Goal: Task Accomplishment & Management: Use online tool/utility

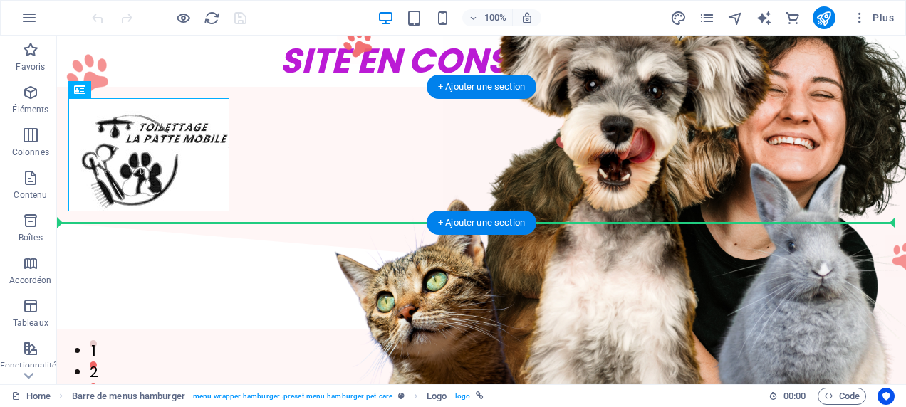
drag, startPoint x: 165, startPoint y: 179, endPoint x: 488, endPoint y: 168, distance: 322.8
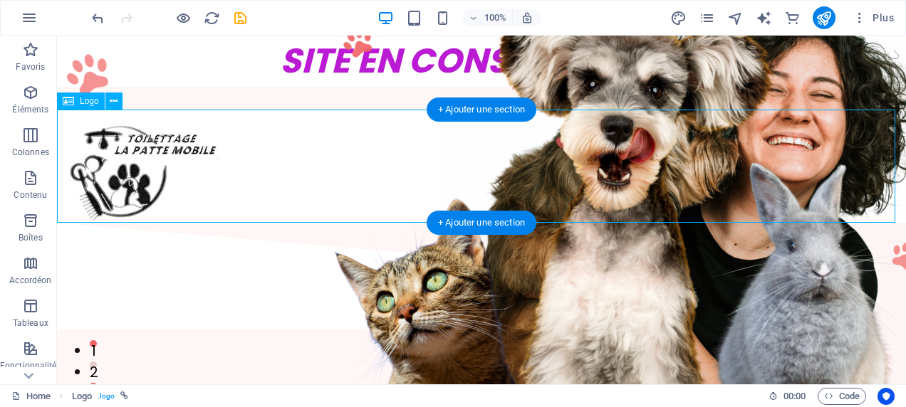
click at [488, 168] on div at bounding box center [481, 166] width 849 height 113
click at [116, 179] on div at bounding box center [481, 166] width 849 height 113
click at [181, 189] on div at bounding box center [481, 166] width 849 height 113
select select "px"
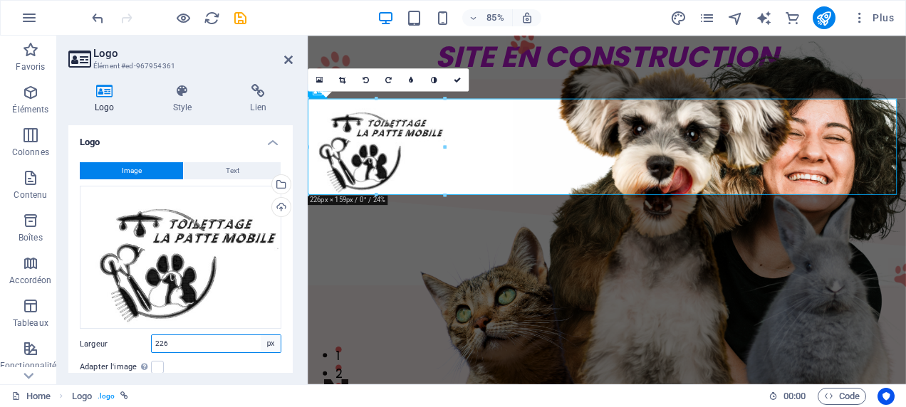
click at [271, 342] on select "Par défaut auto px rem % em vh vw" at bounding box center [271, 343] width 20 height 17
click at [160, 366] on label at bounding box center [157, 367] width 13 height 13
click at [0, 0] on input "Adapter l'image Adapter automatiquement l'image à une largeur et une hauteur fi…" at bounding box center [0, 0] width 0 height 0
click at [444, 189] on div at bounding box center [659, 166] width 703 height 113
click at [387, 179] on div at bounding box center [659, 166] width 703 height 113
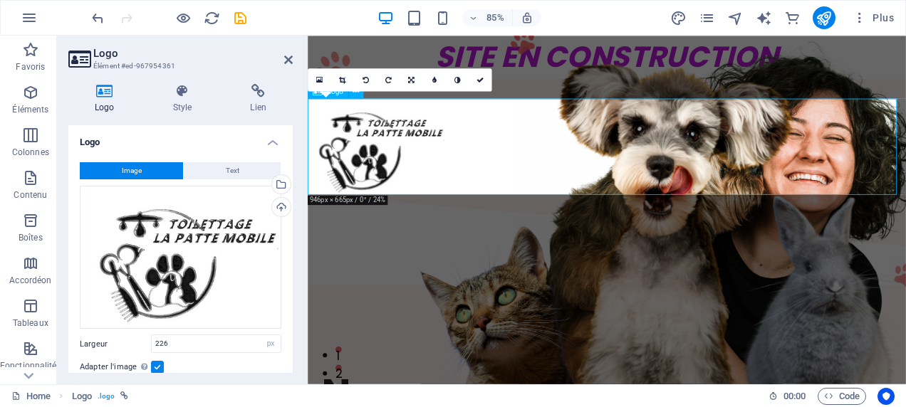
click at [387, 179] on div at bounding box center [659, 166] width 703 height 113
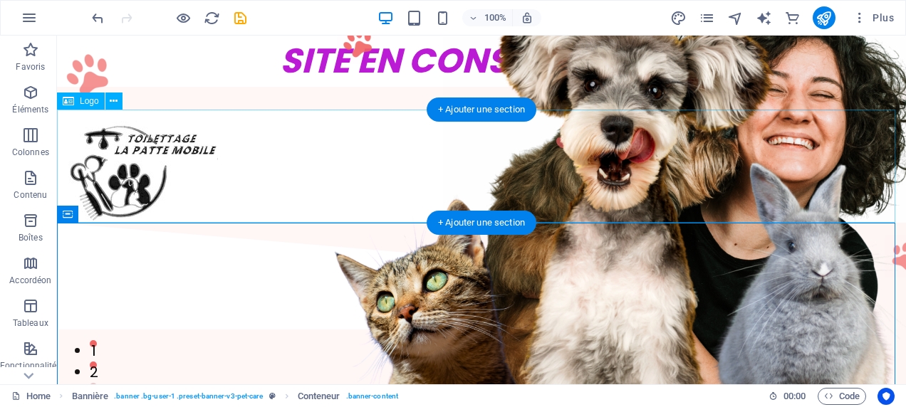
click at [141, 186] on div at bounding box center [481, 166] width 849 height 113
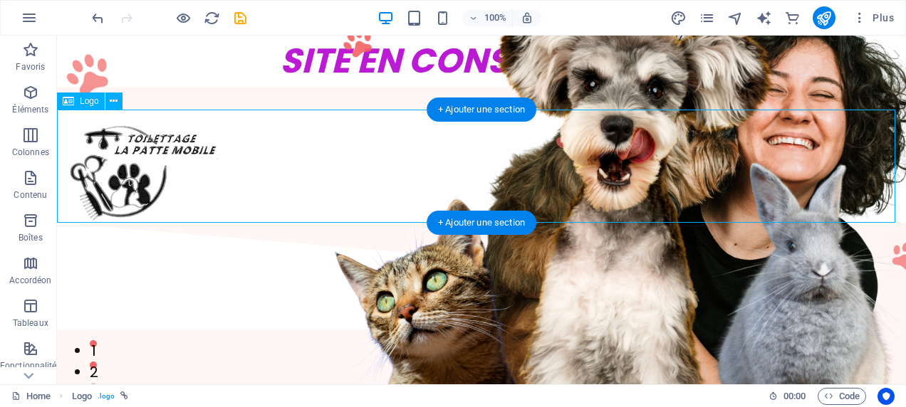
click at [471, 166] on div at bounding box center [481, 166] width 849 height 113
drag, startPoint x: 144, startPoint y: 136, endPoint x: 464, endPoint y: 152, distance: 320.8
click at [466, 152] on div at bounding box center [481, 166] width 849 height 113
click at [124, 156] on div at bounding box center [481, 166] width 849 height 113
click at [125, 157] on div at bounding box center [481, 166] width 849 height 113
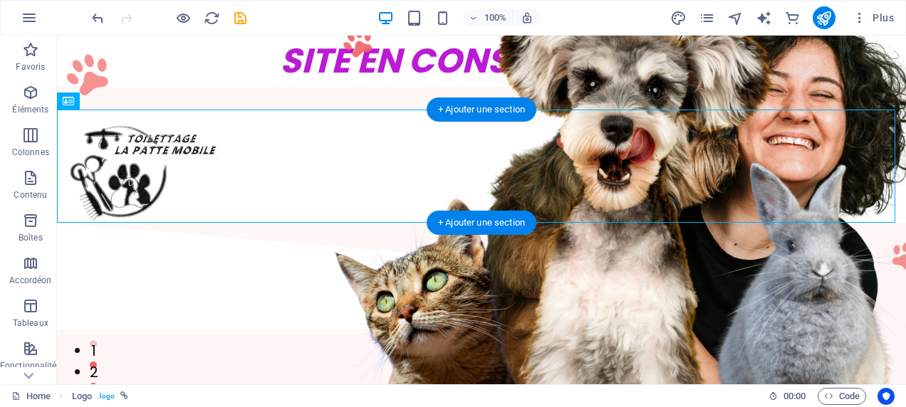
select select "px"
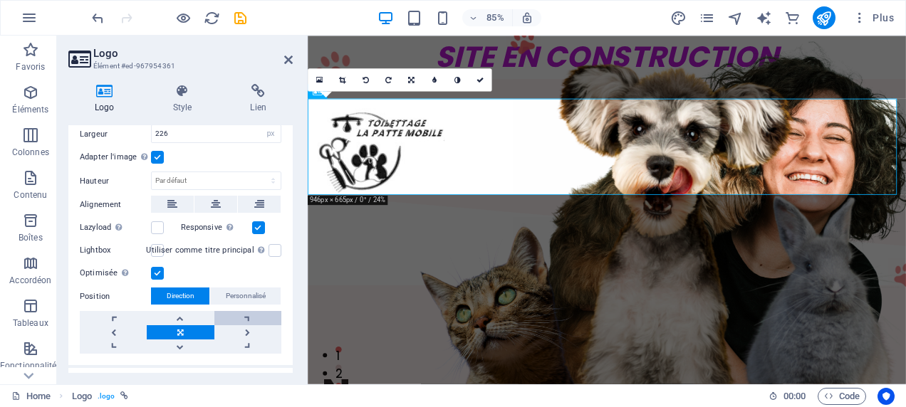
scroll to position [211, 0]
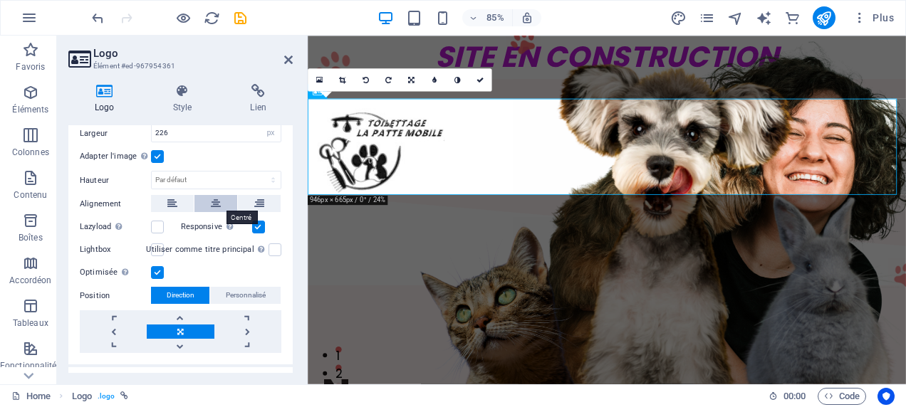
click at [216, 202] on icon at bounding box center [216, 203] width 10 height 17
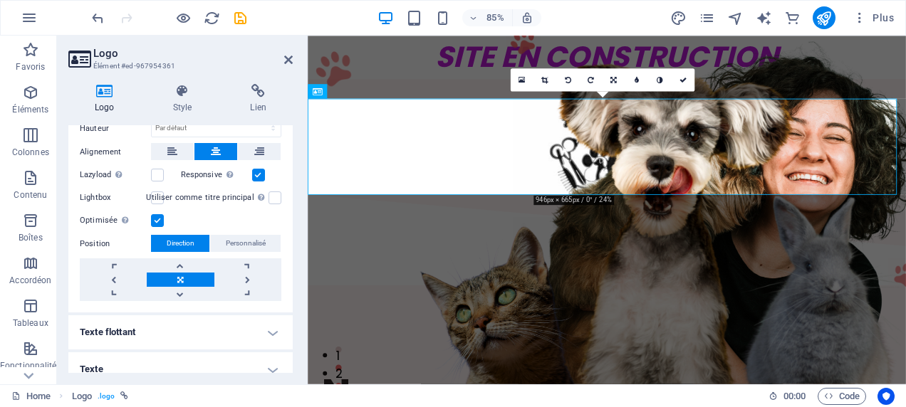
scroll to position [275, 0]
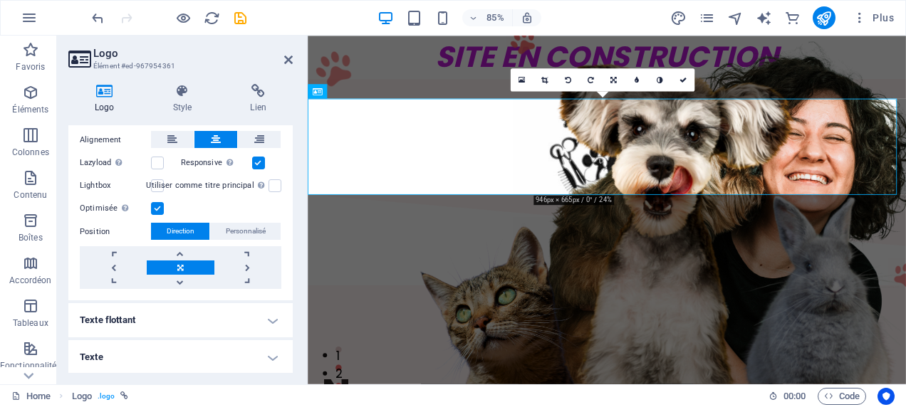
click at [275, 313] on h4 "Texte flottant" at bounding box center [180, 320] width 224 height 34
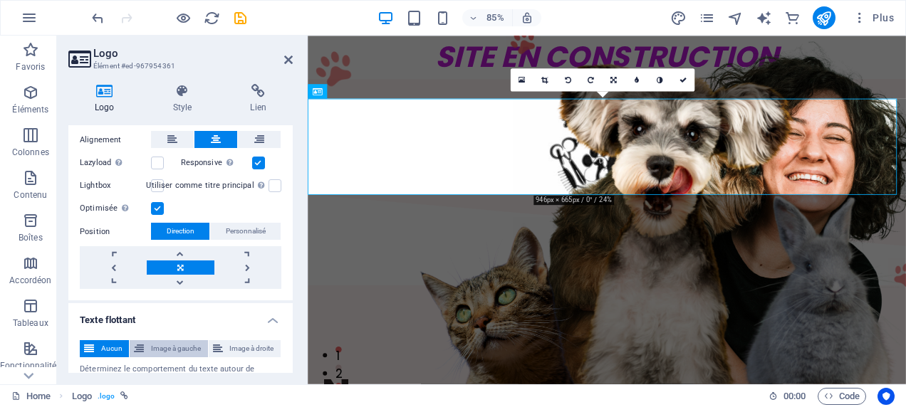
click at [197, 346] on span "Image à gauche" at bounding box center [175, 348] width 55 height 17
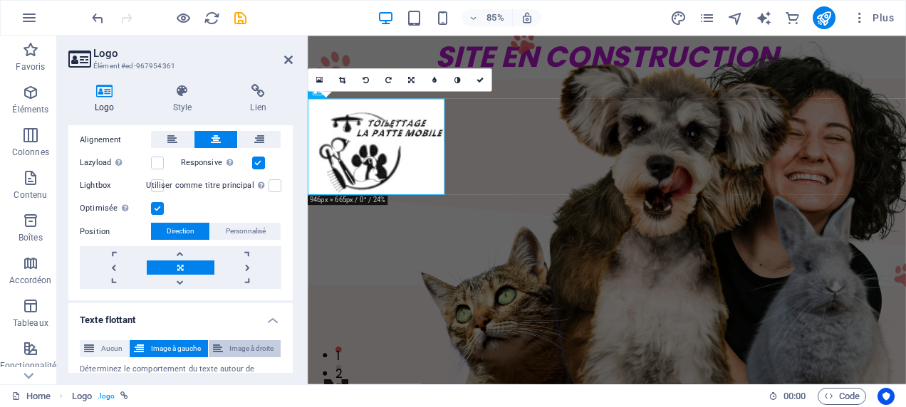
click at [237, 346] on span "Image à droite" at bounding box center [251, 348] width 49 height 17
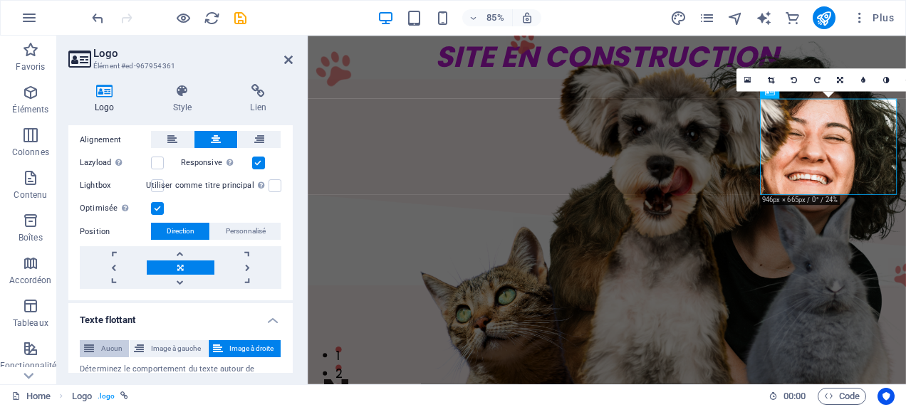
click at [111, 342] on span "Aucun" at bounding box center [111, 348] width 26 height 17
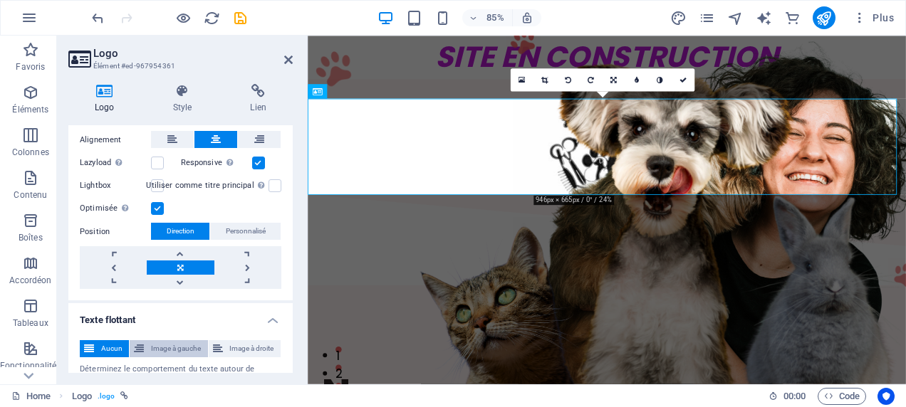
click at [182, 346] on span "Image à gauche" at bounding box center [175, 348] width 55 height 17
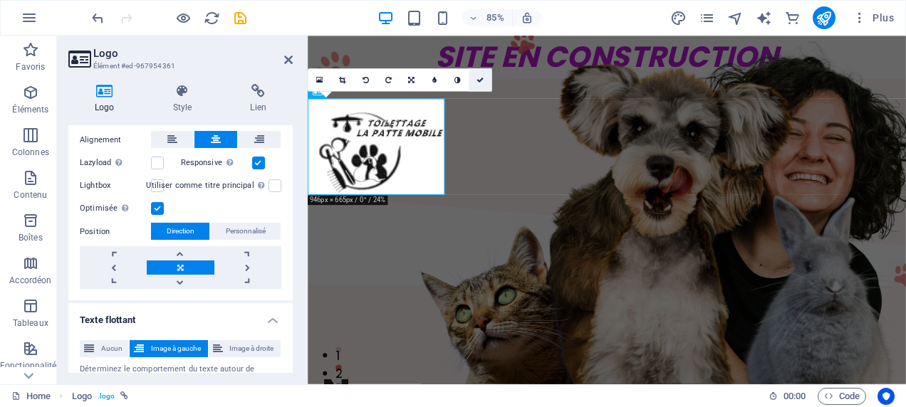
click at [486, 83] on link at bounding box center [480, 79] width 23 height 23
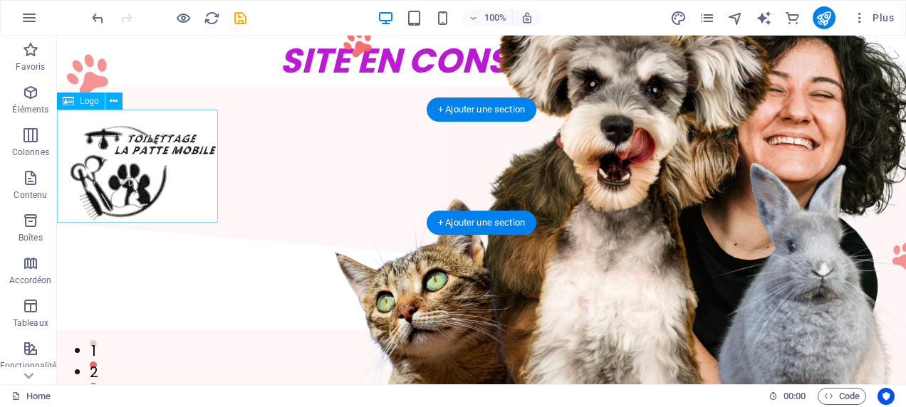
click at [182, 166] on div at bounding box center [137, 166] width 161 height 113
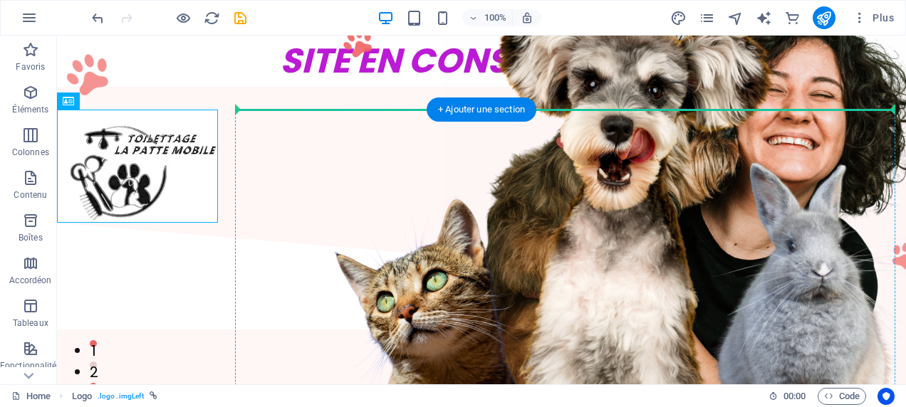
drag, startPoint x: 159, startPoint y: 148, endPoint x: 499, endPoint y: 193, distance: 343.3
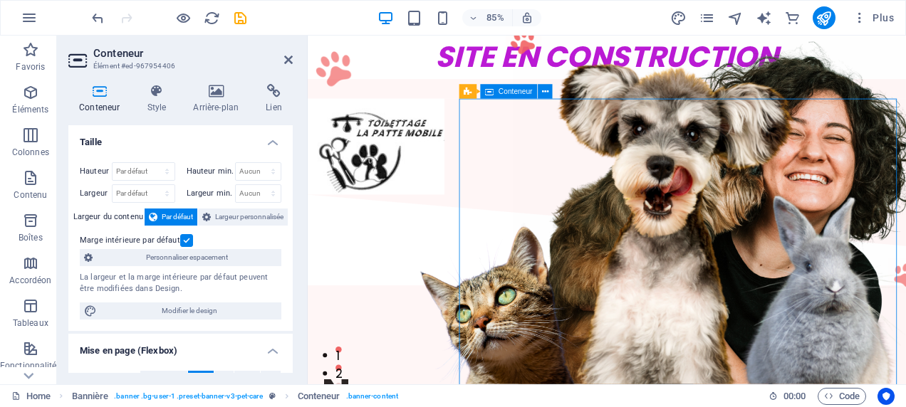
drag, startPoint x: 681, startPoint y: 109, endPoint x: 666, endPoint y: 222, distance: 114.2
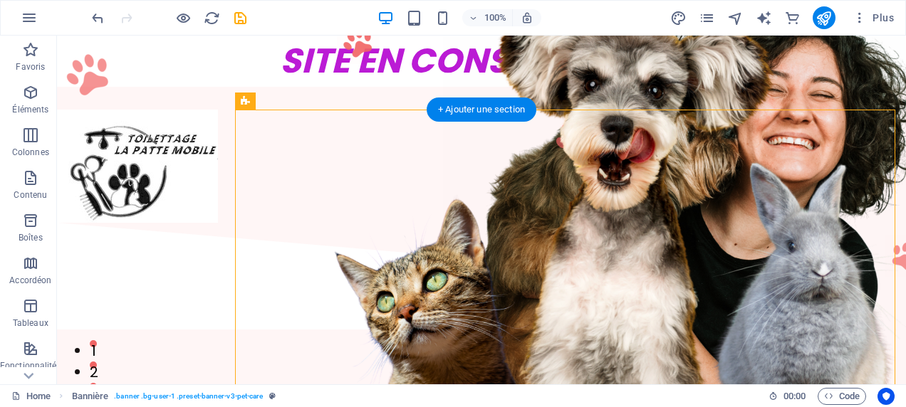
drag, startPoint x: 560, startPoint y: 129, endPoint x: 494, endPoint y: 161, distance: 72.9
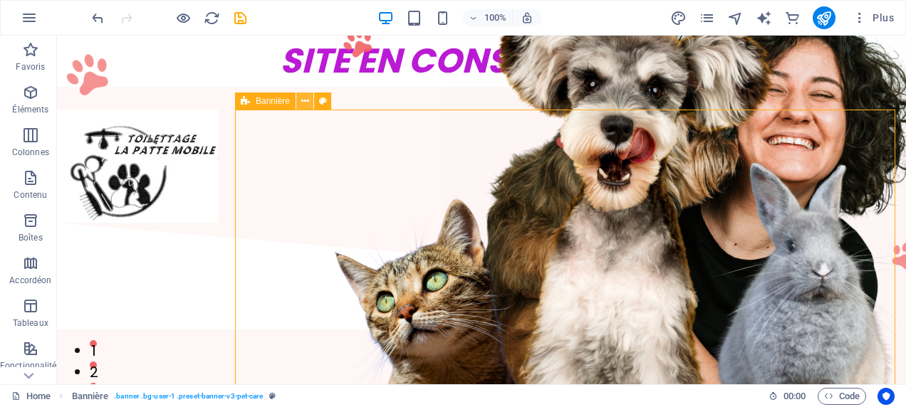
click at [310, 105] on button at bounding box center [304, 101] width 17 height 17
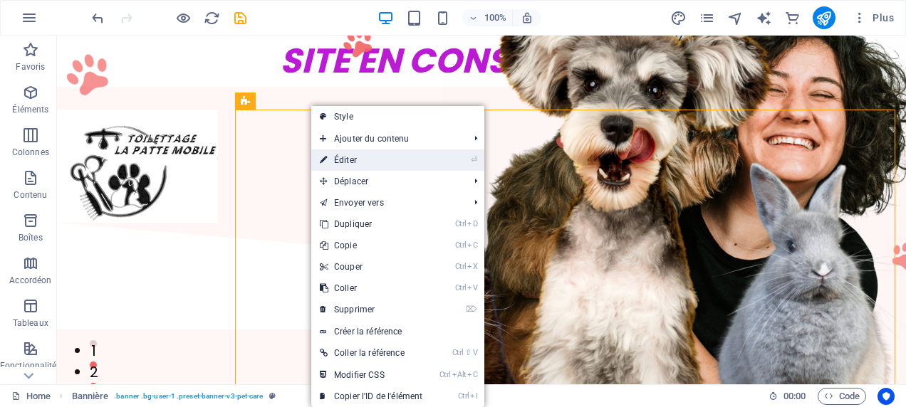
click at [347, 159] on link "⏎ Éditer" at bounding box center [371, 160] width 120 height 21
select select "px"
select select "banner"
select select "diagonal"
select select "px"
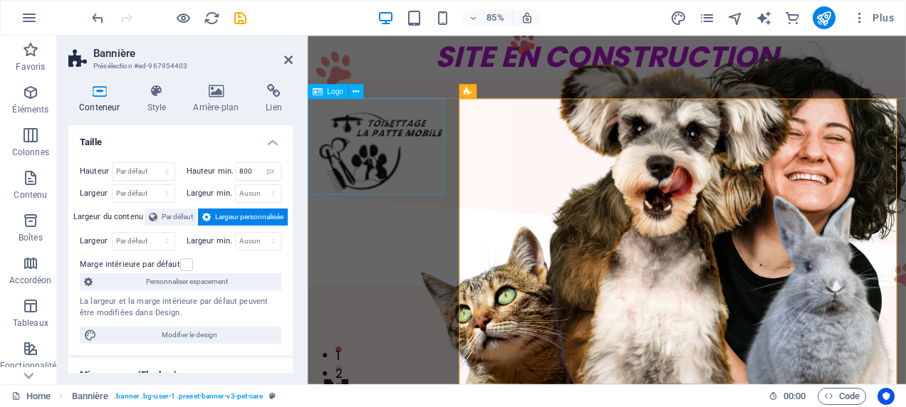
click at [382, 189] on div at bounding box center [388, 166] width 161 height 113
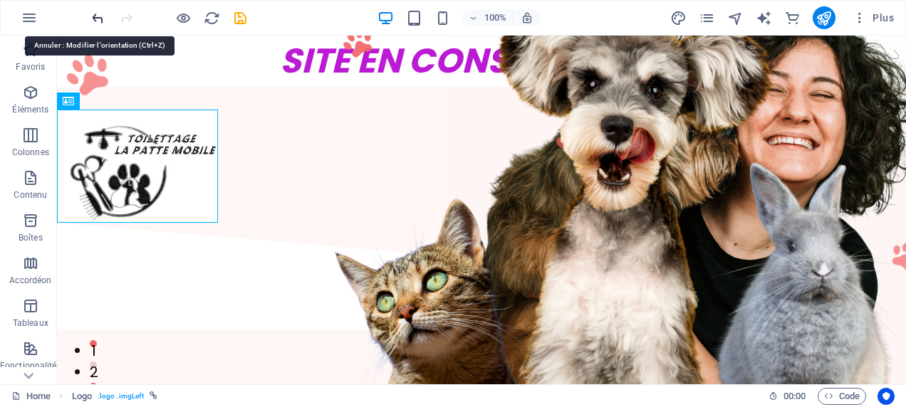
click at [93, 11] on icon "undo" at bounding box center [98, 18] width 16 height 16
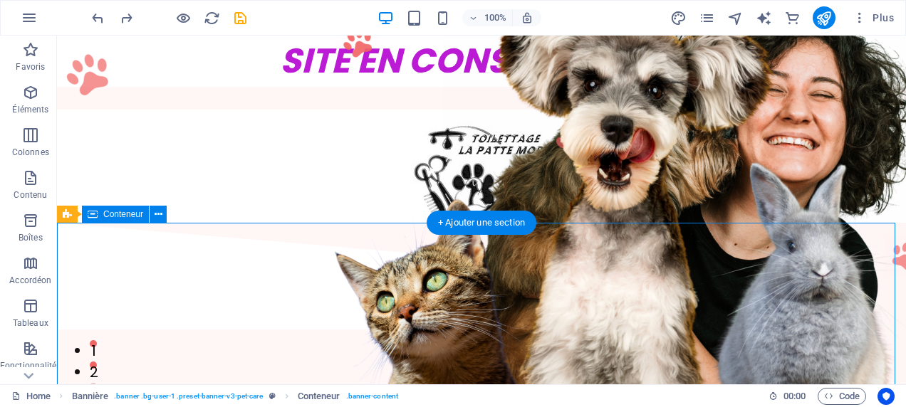
drag, startPoint x: 269, startPoint y: 224, endPoint x: 266, endPoint y: 266, distance: 42.8
drag, startPoint x: 216, startPoint y: 223, endPoint x: 227, endPoint y: 297, distance: 74.8
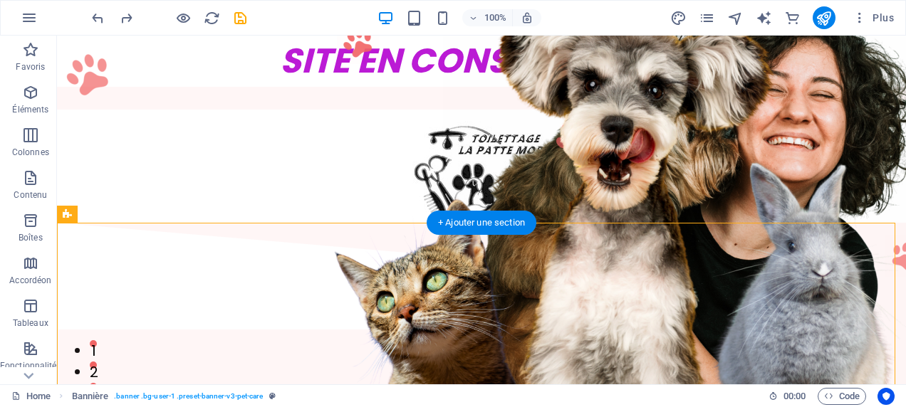
drag, startPoint x: 123, startPoint y: 248, endPoint x: 84, endPoint y: 288, distance: 56.4
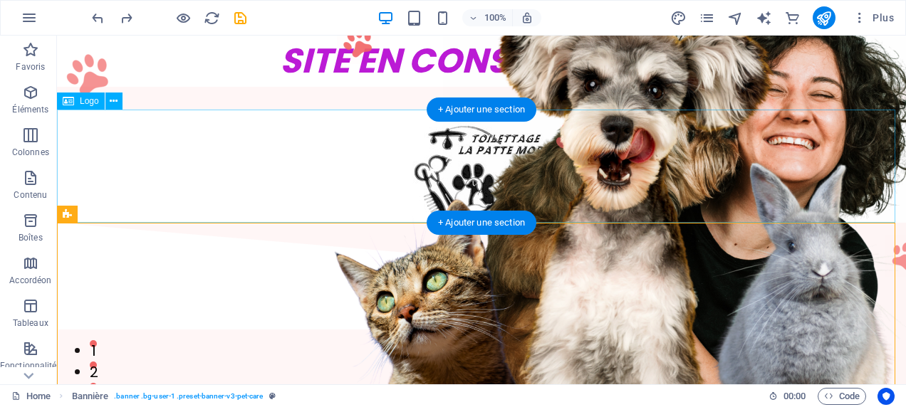
click at [496, 175] on div at bounding box center [481, 166] width 849 height 113
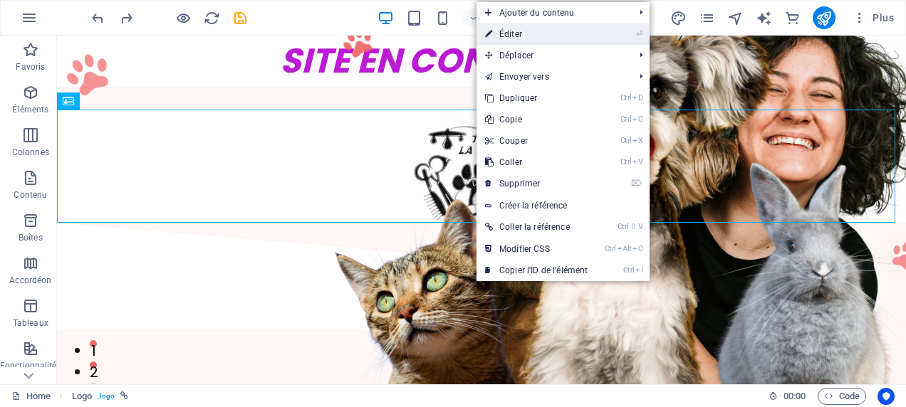
click at [591, 32] on link "⏎ Éditer" at bounding box center [536, 33] width 120 height 21
select select "px"
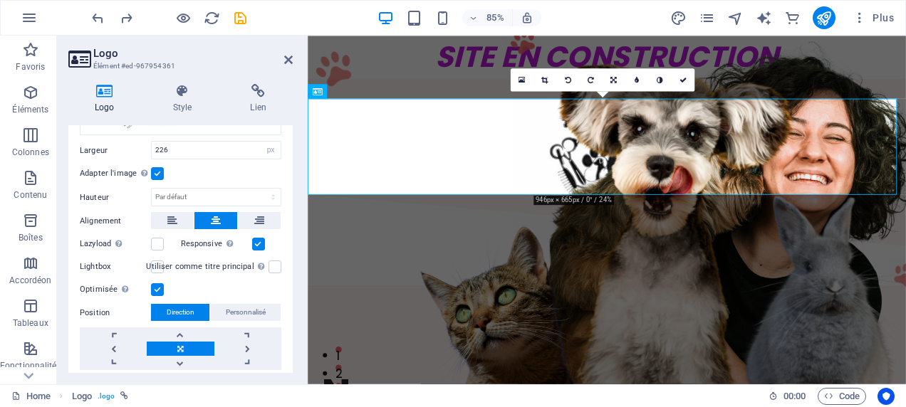
scroll to position [182, 0]
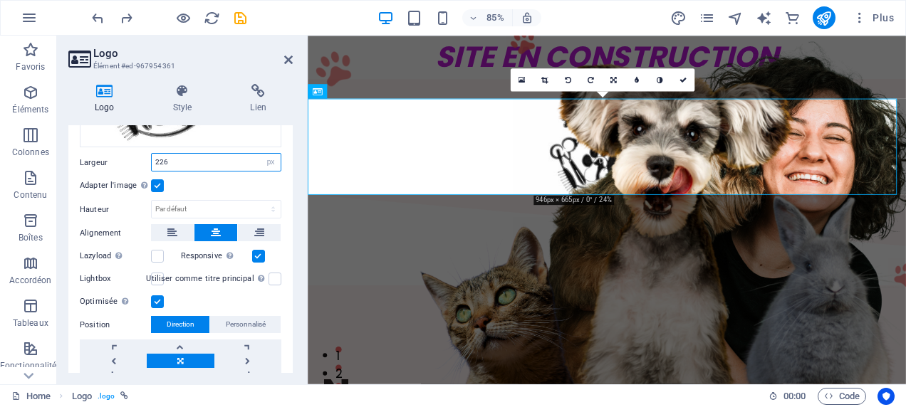
drag, startPoint x: 184, startPoint y: 164, endPoint x: 61, endPoint y: 164, distance: 123.2
click at [67, 164] on div "Logo Style Lien Logo Image Text Glissez les fichiers ici, cliquez pour choisir …" at bounding box center [180, 229] width 247 height 312
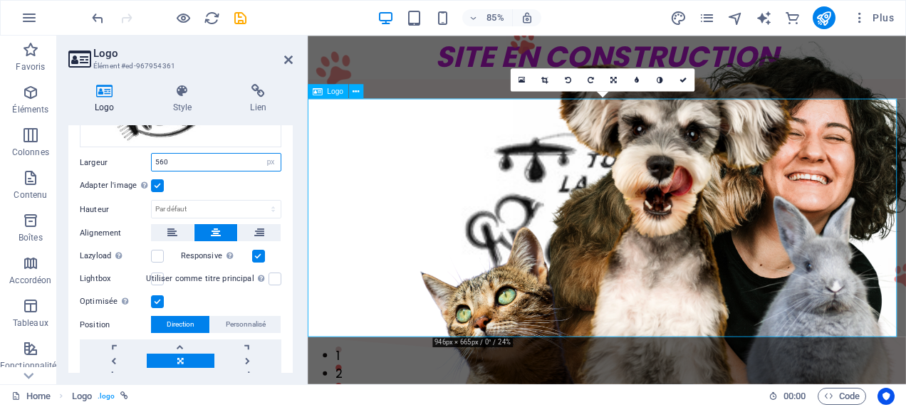
type input "560"
click at [839, 298] on div at bounding box center [659, 250] width 703 height 281
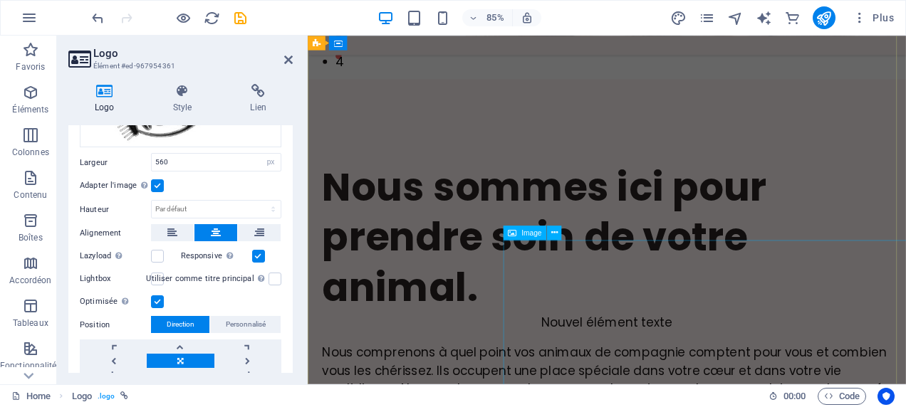
scroll to position [0, 0]
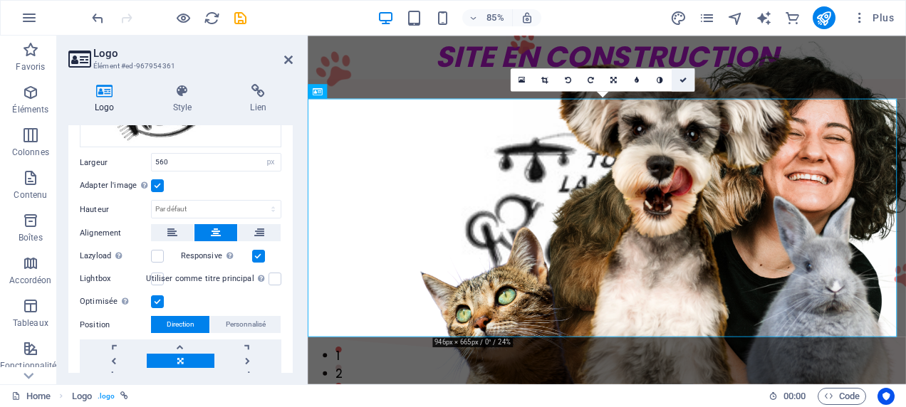
click at [688, 83] on link at bounding box center [682, 79] width 23 height 23
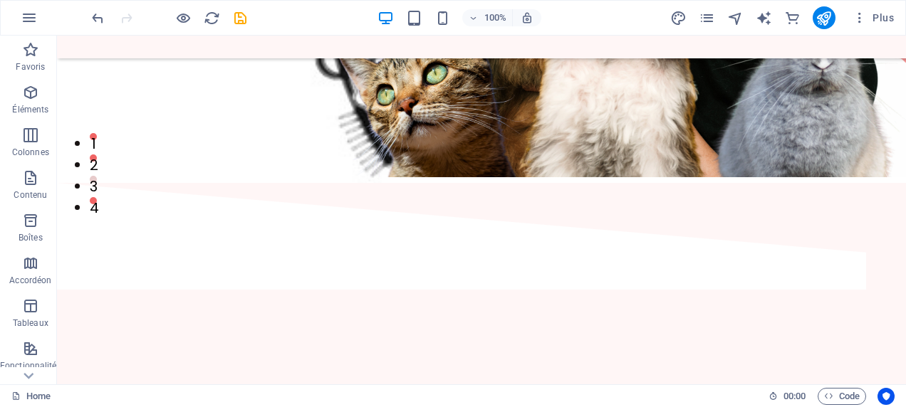
scroll to position [103, 0]
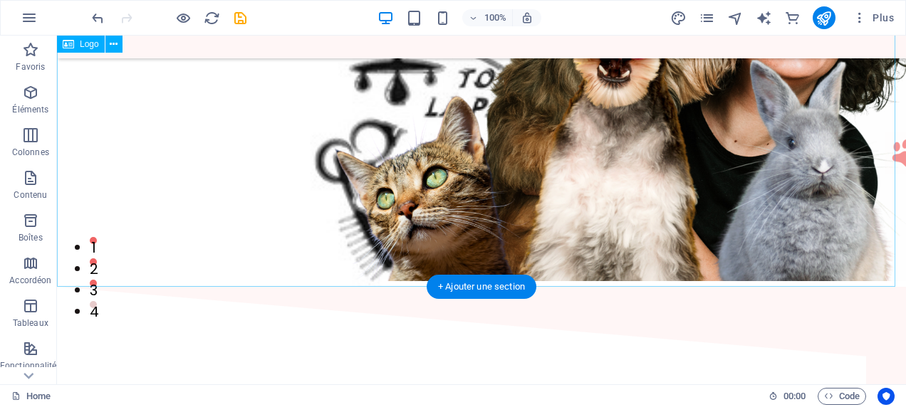
click at [244, 152] on div at bounding box center [481, 135] width 849 height 303
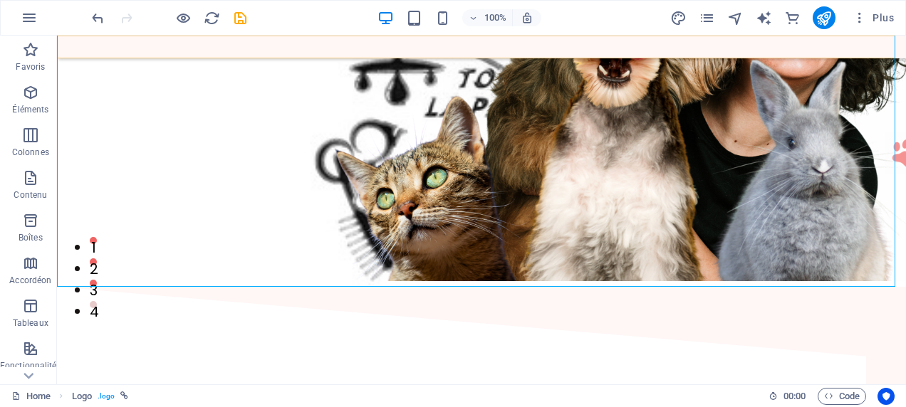
click at [103, 42] on div "Menu" at bounding box center [481, 47] width 849 height 23
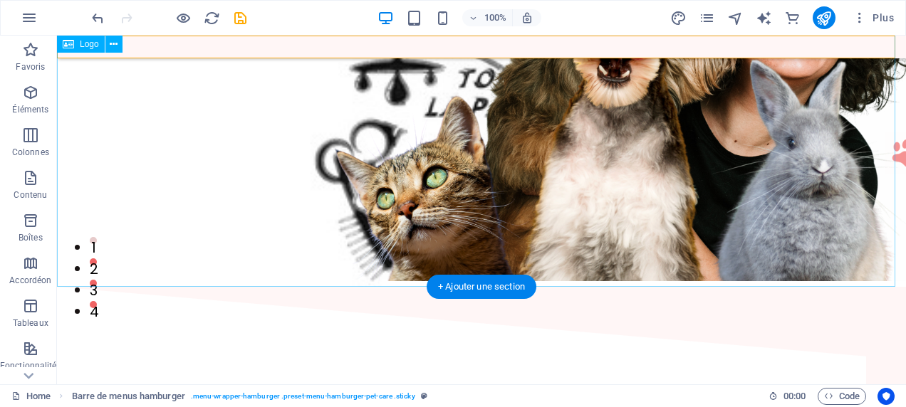
click at [384, 167] on div at bounding box center [481, 135] width 849 height 303
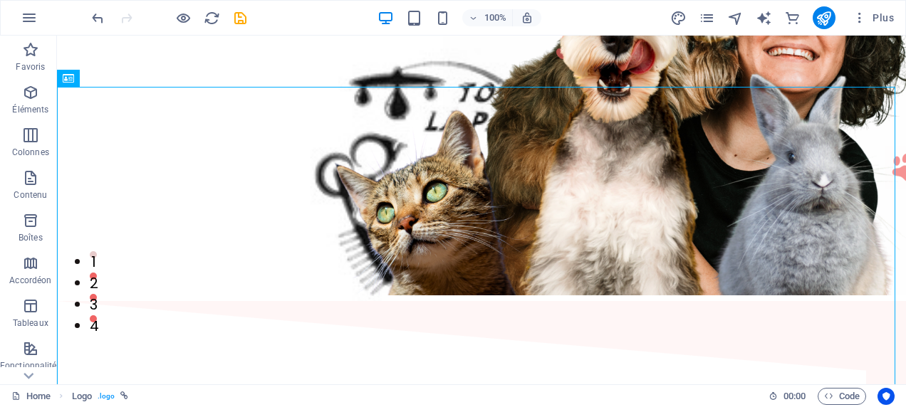
scroll to position [0, 0]
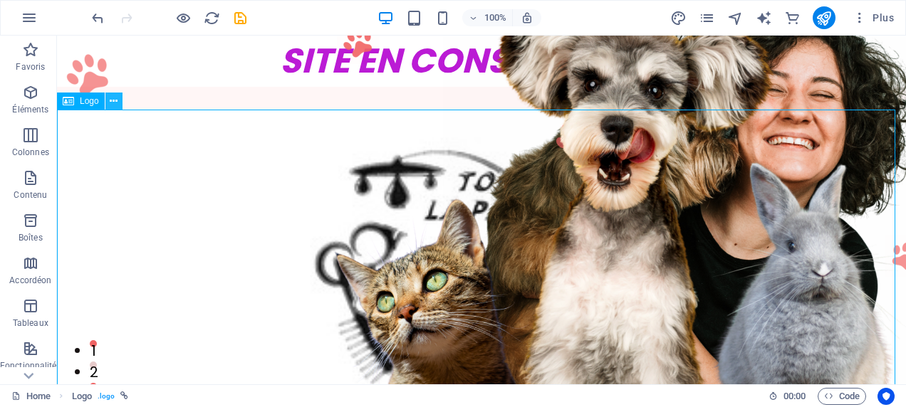
click at [113, 100] on icon at bounding box center [114, 101] width 8 height 15
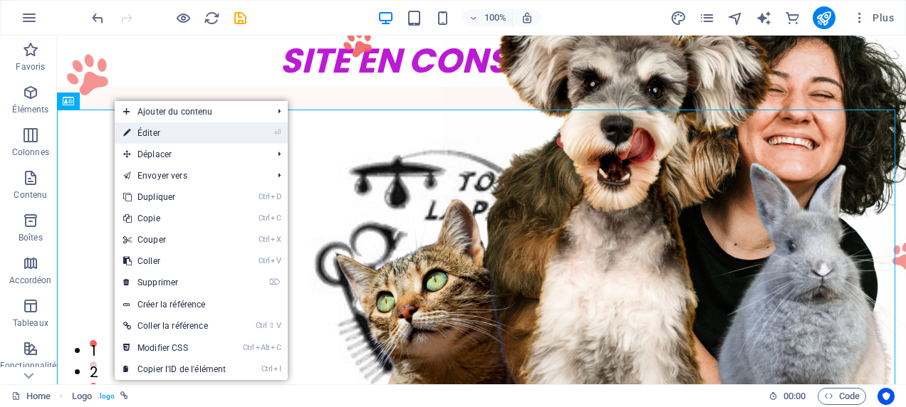
click at [157, 138] on link "⏎ Éditer" at bounding box center [175, 132] width 120 height 21
select select "px"
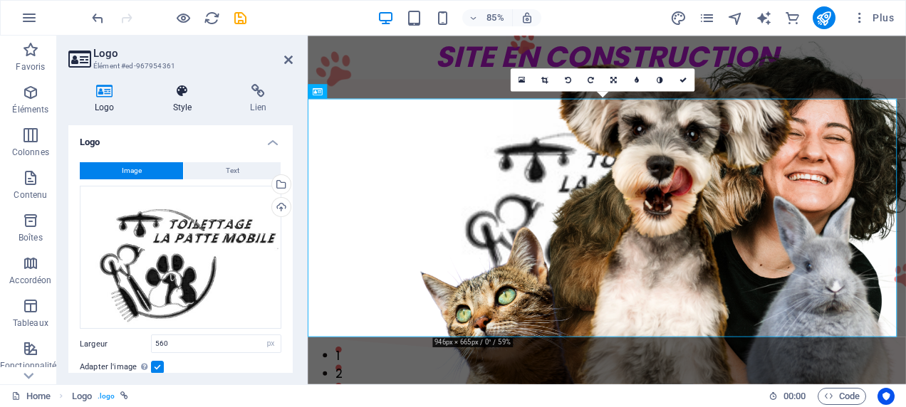
click at [173, 106] on h4 "Style" at bounding box center [186, 99] width 78 height 30
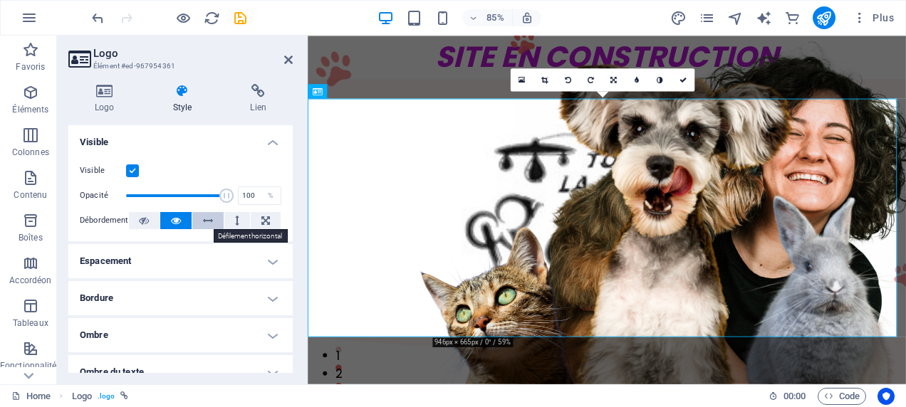
click at [204, 220] on icon at bounding box center [208, 220] width 10 height 17
click at [171, 213] on icon at bounding box center [176, 220] width 10 height 17
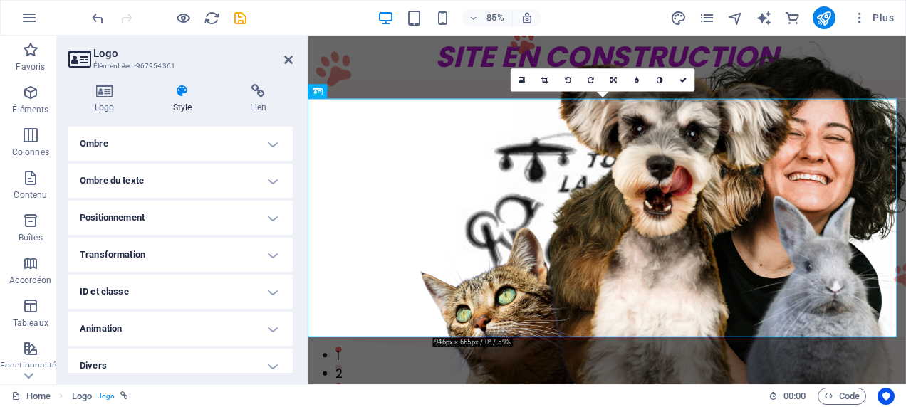
scroll to position [190, 0]
click at [264, 149] on h4 "Ombre" at bounding box center [180, 145] width 224 height 34
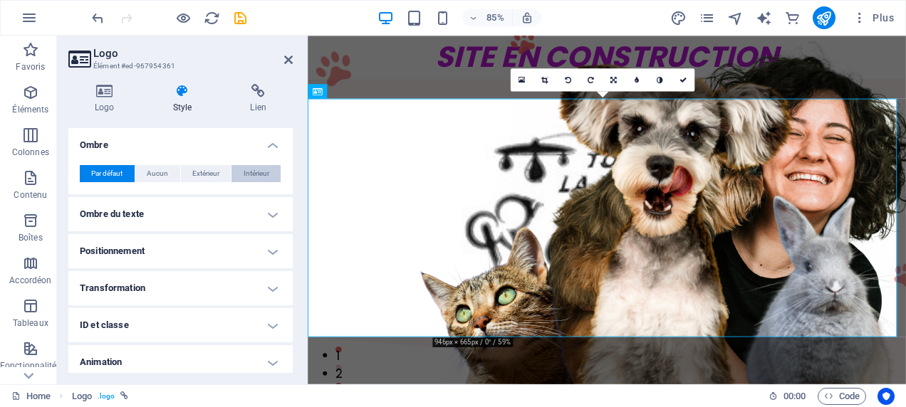
click at [257, 174] on span "Intérieur" at bounding box center [257, 173] width 26 height 17
type input "rgba(0, 0, 0, 0.2)"
type input "2"
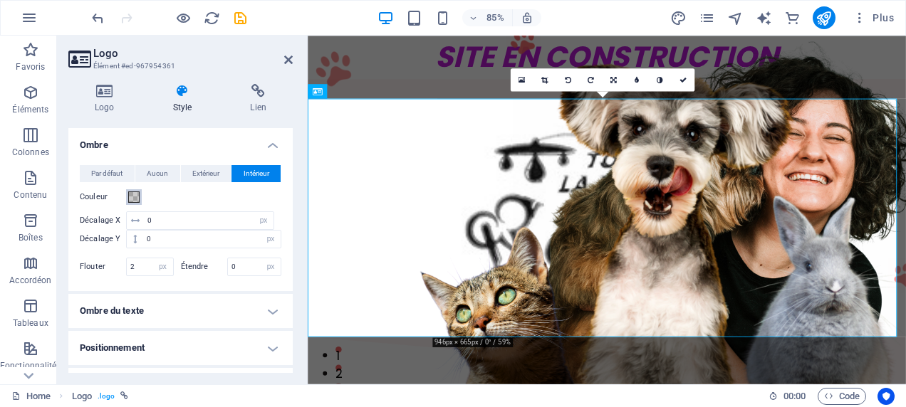
click at [133, 197] on span at bounding box center [133, 197] width 11 height 11
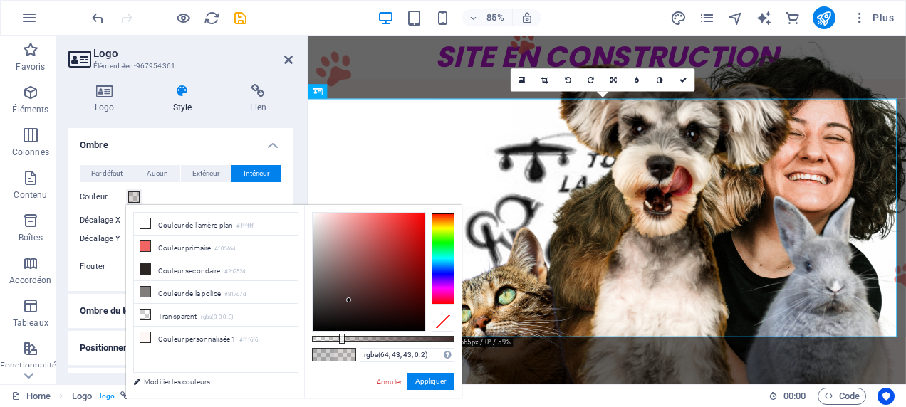
click at [349, 300] on div at bounding box center [369, 272] width 113 height 118
click at [349, 300] on div at bounding box center [348, 300] width 5 height 5
type input "rgba(64, 43, 43, 0.865)"
drag, startPoint x: 340, startPoint y: 337, endPoint x: 435, endPoint y: 342, distance: 94.9
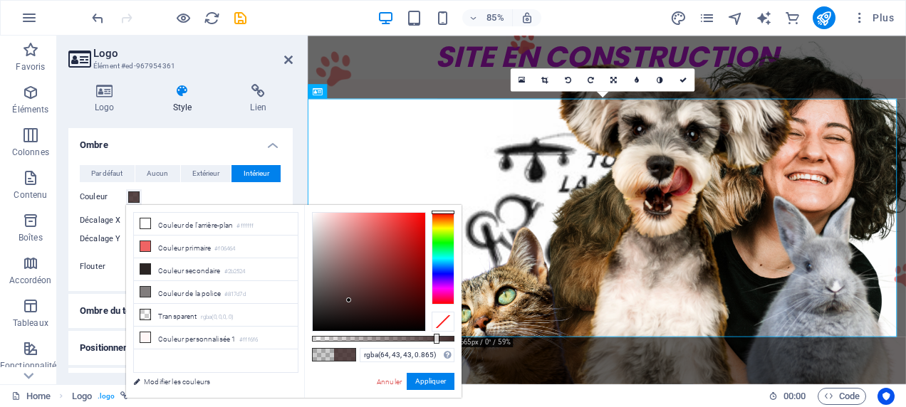
click at [435, 342] on div at bounding box center [437, 339] width 6 height 10
click at [429, 379] on button "Appliquer" at bounding box center [431, 381] width 48 height 17
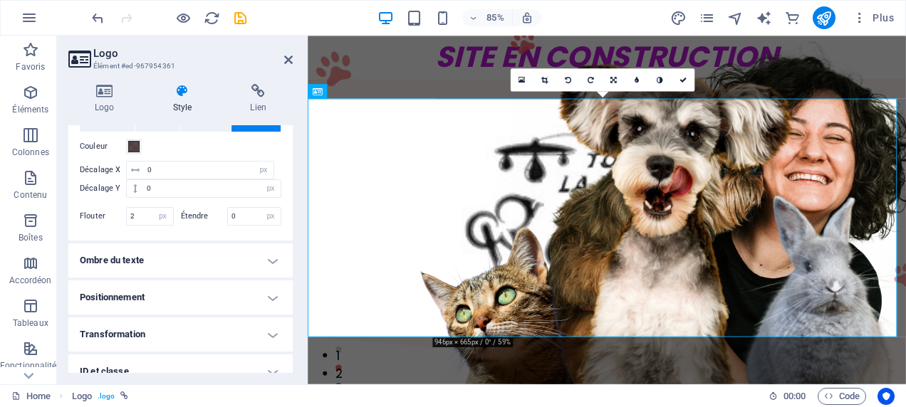
scroll to position [264, 0]
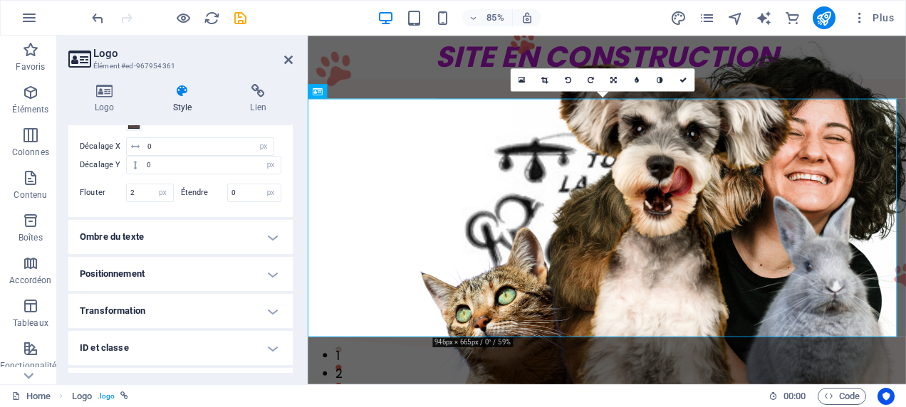
click at [263, 276] on h4 "Positionnement" at bounding box center [180, 274] width 224 height 34
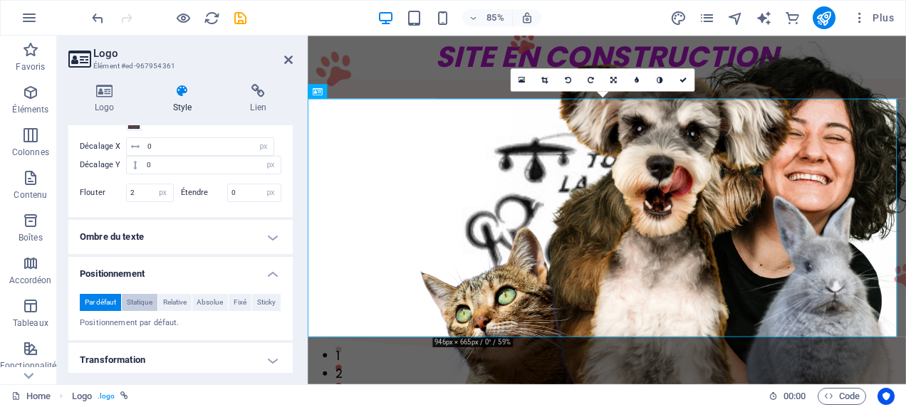
click at [138, 298] on span "Statique" at bounding box center [140, 302] width 26 height 17
click at [175, 303] on span "Relative" at bounding box center [174, 302] width 23 height 17
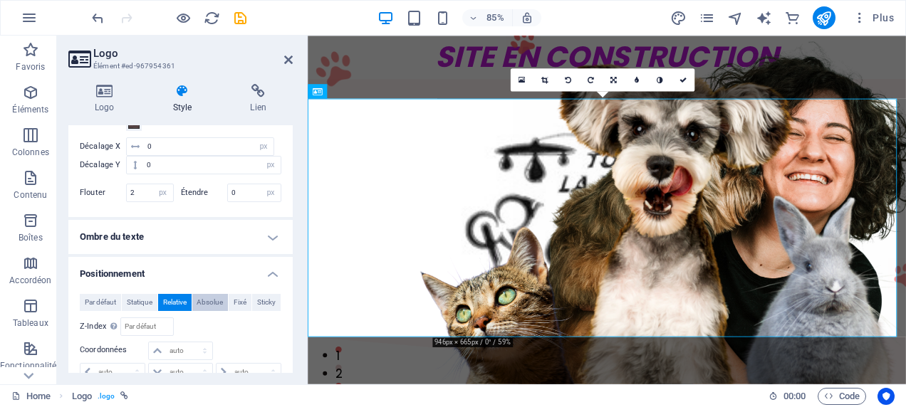
click at [218, 307] on span "Absolue" at bounding box center [210, 302] width 26 height 17
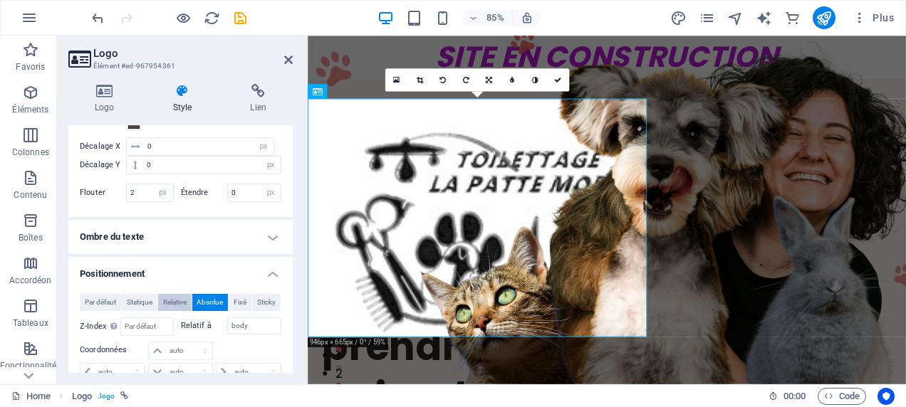
click at [171, 297] on span "Relative" at bounding box center [174, 302] width 23 height 17
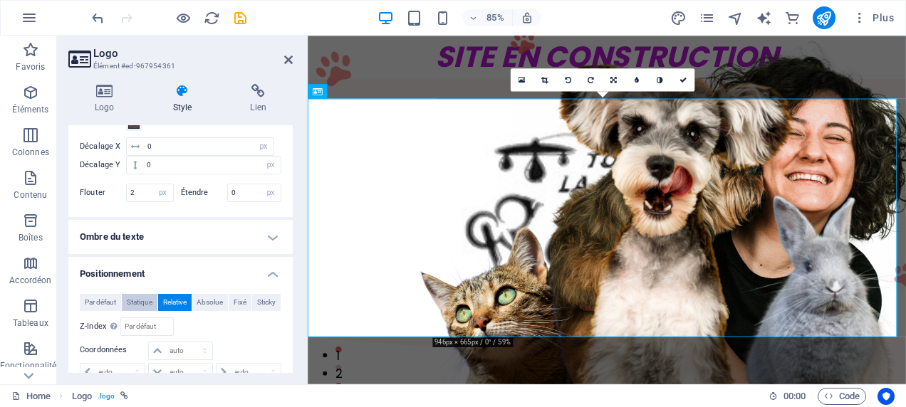
click at [142, 298] on span "Statique" at bounding box center [140, 302] width 26 height 17
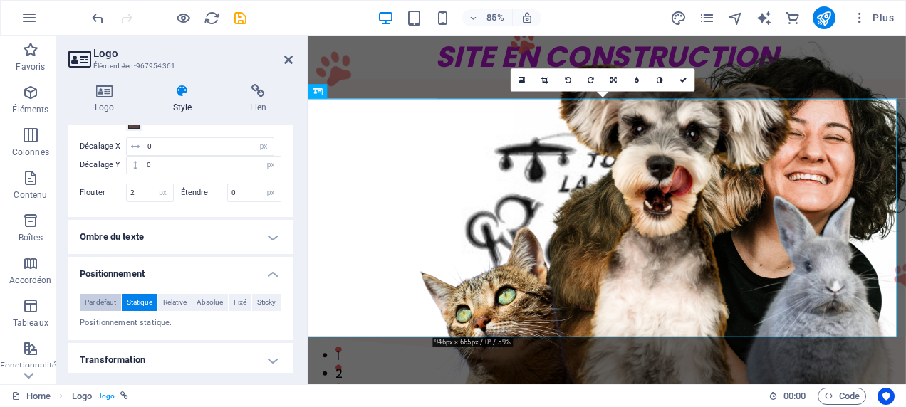
click at [95, 298] on span "Par défaut" at bounding box center [100, 302] width 31 height 17
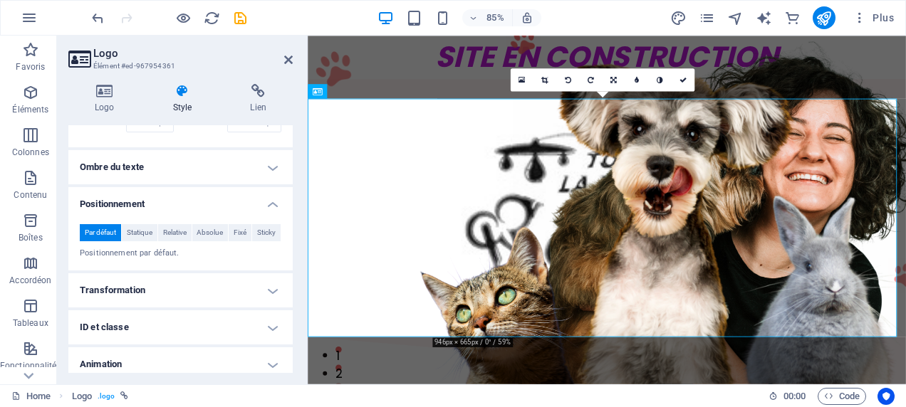
scroll to position [335, 0]
click at [276, 286] on h4 "Transformation" at bounding box center [180, 290] width 224 height 34
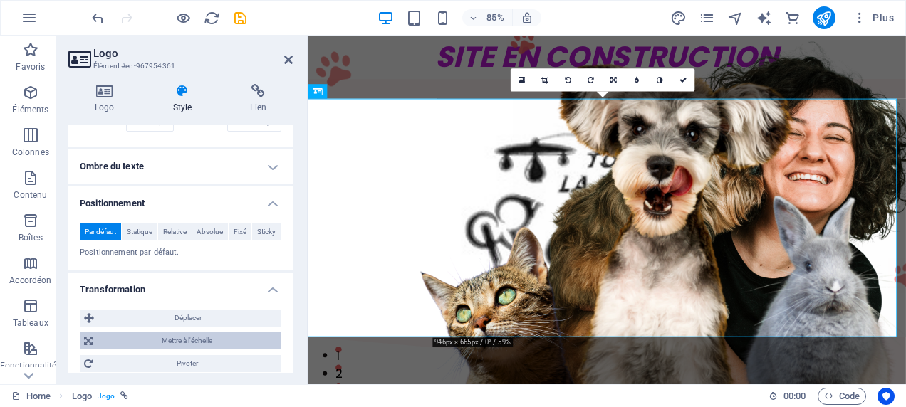
click at [258, 339] on span "Mettre à l'échelle" at bounding box center [187, 341] width 180 height 17
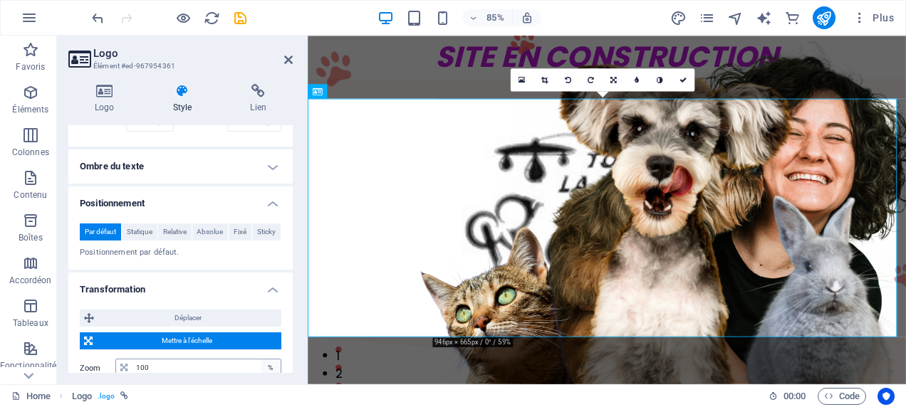
click at [268, 367] on div "%" at bounding box center [271, 368] width 20 height 17
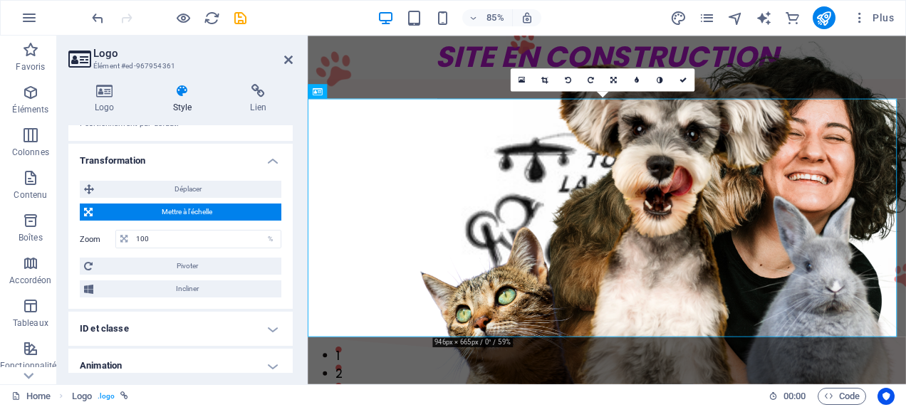
scroll to position [483, 0]
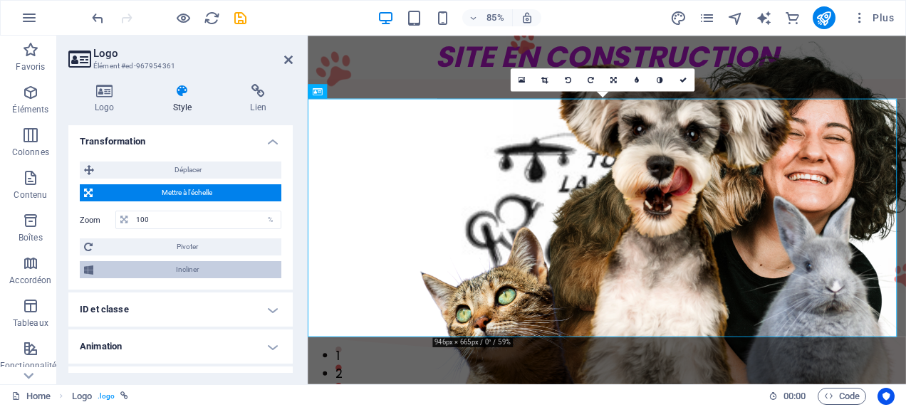
click at [195, 271] on span "Incliner" at bounding box center [187, 269] width 179 height 17
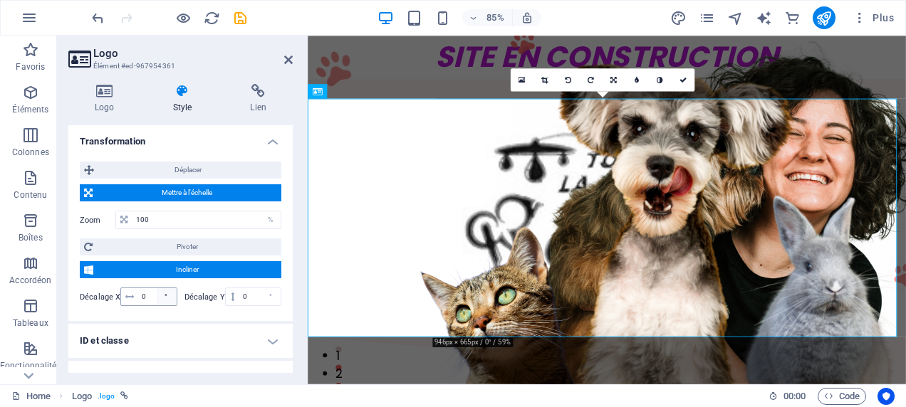
click at [168, 295] on div "°" at bounding box center [167, 296] width 20 height 17
drag, startPoint x: 152, startPoint y: 295, endPoint x: 126, endPoint y: 293, distance: 26.4
click at [127, 293] on div "0 °" at bounding box center [148, 297] width 56 height 19
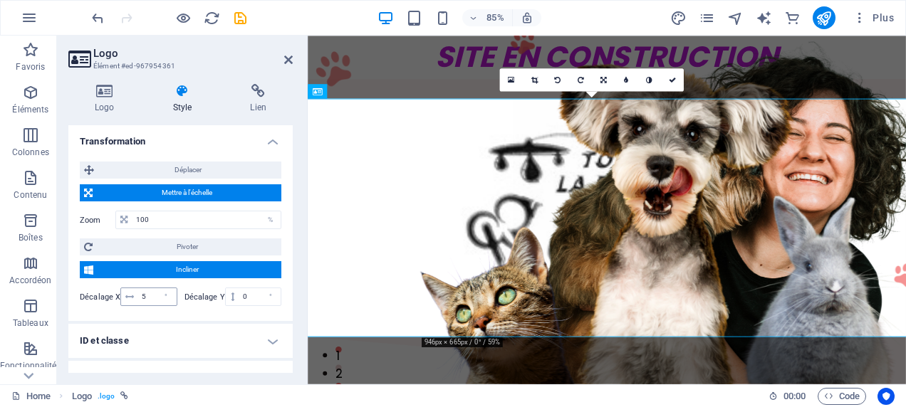
drag, startPoint x: 157, startPoint y: 293, endPoint x: 125, endPoint y: 293, distance: 32.8
click at [125, 293] on div "5 °" at bounding box center [148, 297] width 56 height 19
drag, startPoint x: 144, startPoint y: 296, endPoint x: 115, endPoint y: 296, distance: 28.5
click at [115, 296] on div "Décalage X 5 °" at bounding box center [129, 297] width 98 height 19
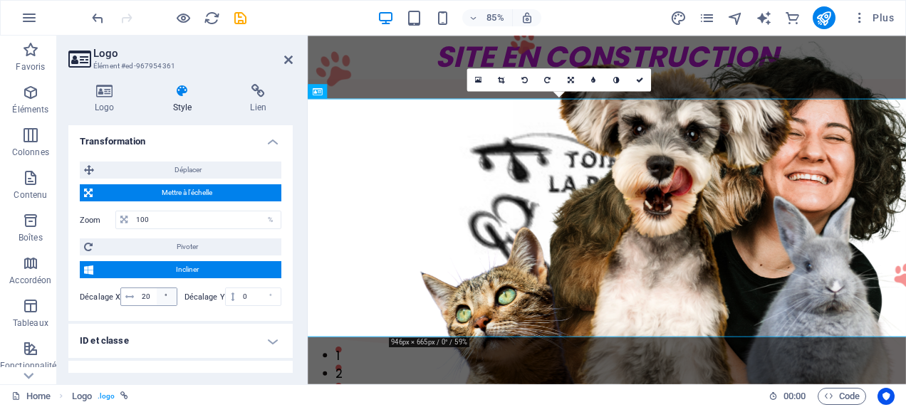
click at [164, 297] on div "°" at bounding box center [167, 296] width 20 height 17
drag, startPoint x: 148, startPoint y: 295, endPoint x: 130, endPoint y: 295, distance: 17.8
click at [130, 295] on div "20 °" at bounding box center [148, 297] width 56 height 19
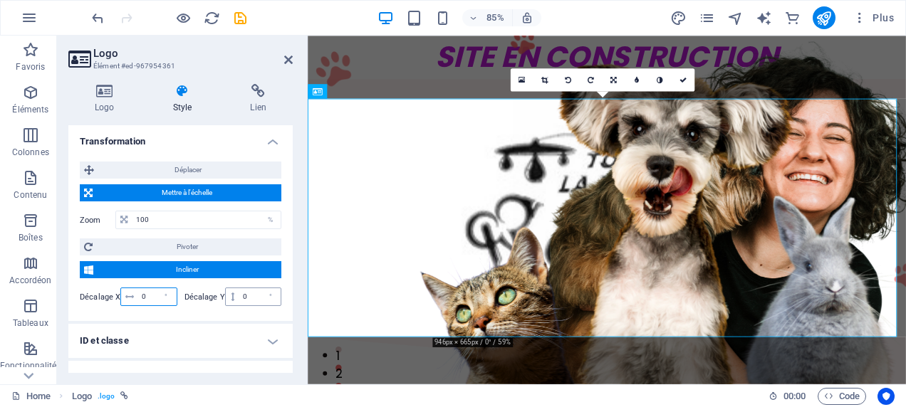
type input "0"
drag, startPoint x: 253, startPoint y: 295, endPoint x: 167, endPoint y: 287, distance: 86.5
click at [184, 292] on div "Décalage Y 0 °" at bounding box center [233, 297] width 98 height 19
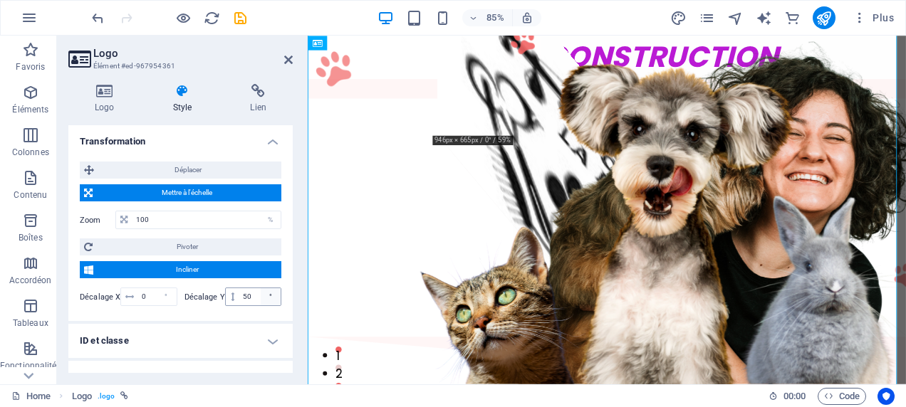
click at [271, 297] on div "°" at bounding box center [271, 296] width 20 height 17
drag, startPoint x: 256, startPoint y: 295, endPoint x: 142, endPoint y: 295, distance: 113.9
click at [145, 295] on div "Décalage X 0 ° Décalage Y 50 °" at bounding box center [181, 297] width 202 height 19
type input "10"
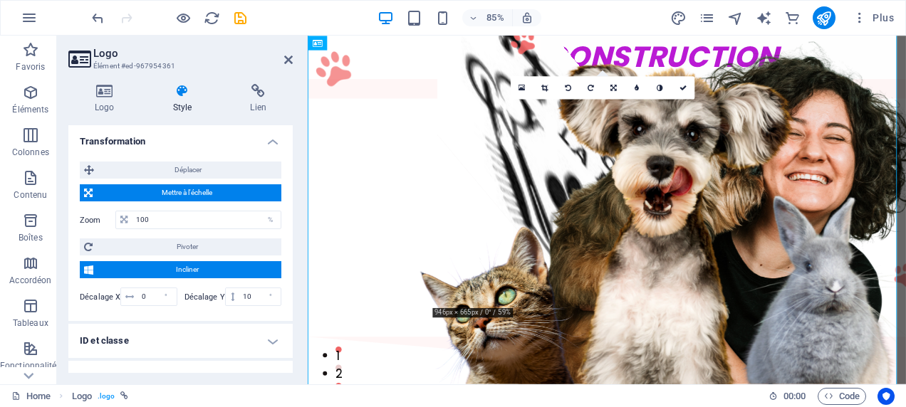
drag, startPoint x: 204, startPoint y: 333, endPoint x: 218, endPoint y: 330, distance: 14.5
click at [213, 336] on h4 "ID et classe" at bounding box center [180, 341] width 224 height 34
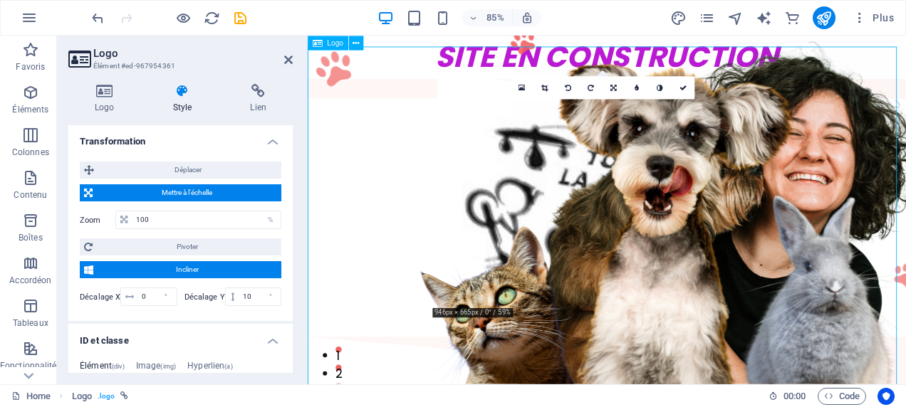
drag, startPoint x: 775, startPoint y: 266, endPoint x: 923, endPoint y: 267, distance: 147.4
click at [784, 266] on div at bounding box center [659, 250] width 703 height 404
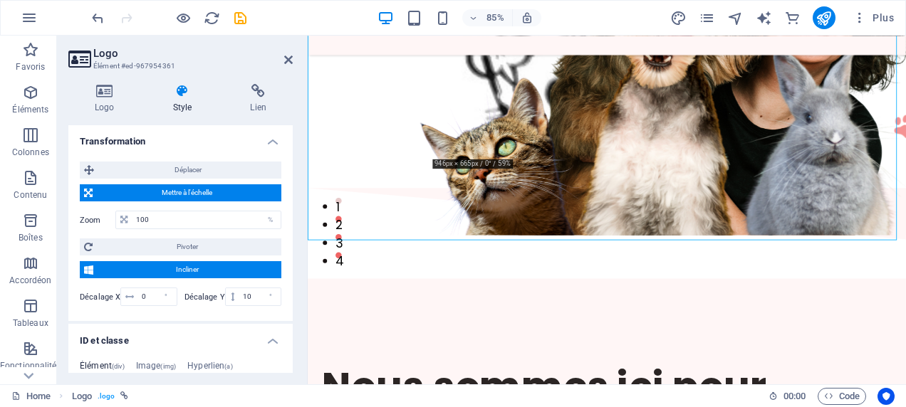
scroll to position [0, 0]
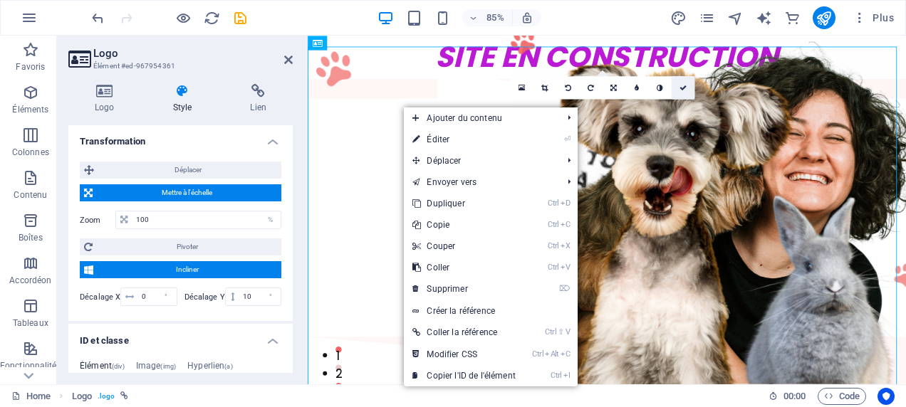
click at [688, 90] on link at bounding box center [682, 87] width 23 height 23
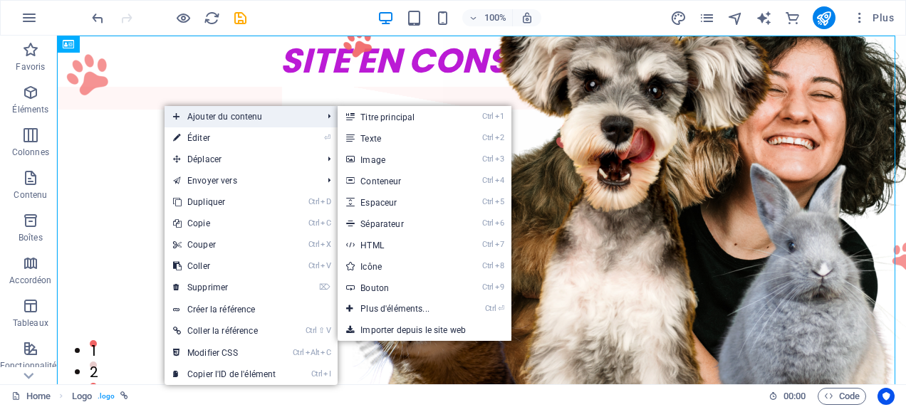
click at [209, 119] on span "Ajouter du contenu" at bounding box center [240, 116] width 152 height 21
click at [466, 281] on li "Ctrl 9 Bouton" at bounding box center [425, 287] width 174 height 21
click at [383, 287] on link "Ctrl 9 Bouton" at bounding box center [398, 287] width 120 height 21
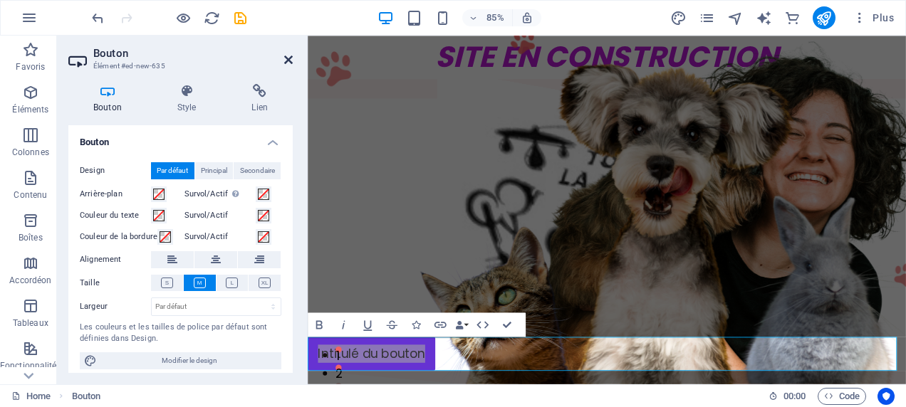
click at [287, 64] on icon at bounding box center [288, 59] width 9 height 11
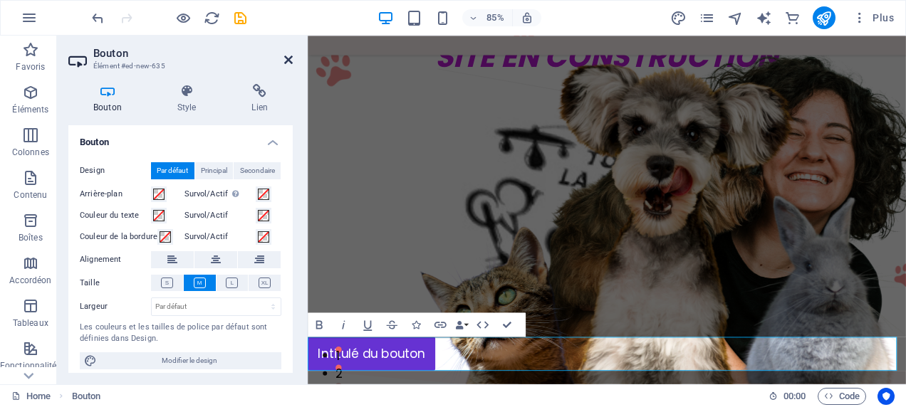
scroll to position [200, 0]
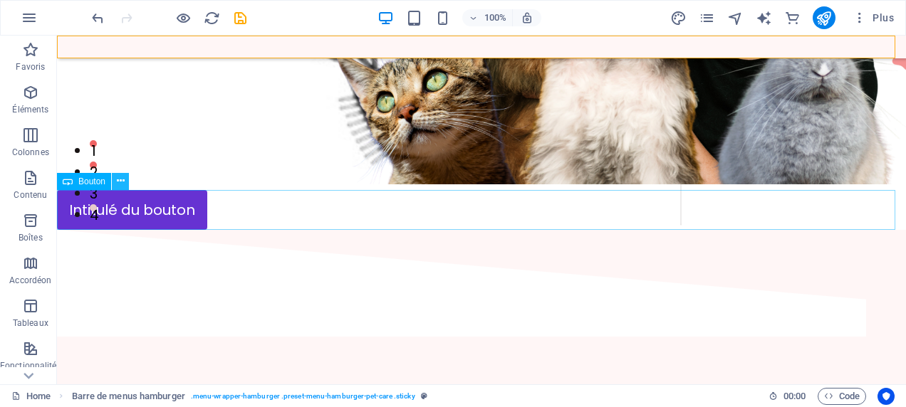
click at [126, 182] on button at bounding box center [120, 181] width 17 height 17
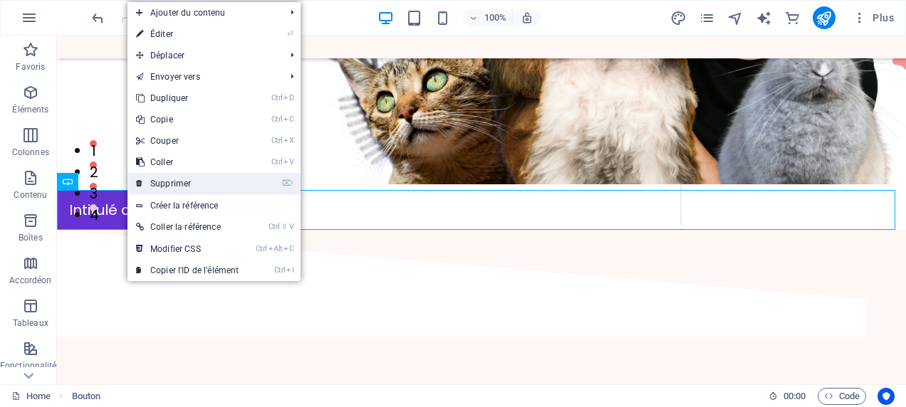
click at [191, 182] on link "⌦ Supprimer" at bounding box center [187, 183] width 120 height 21
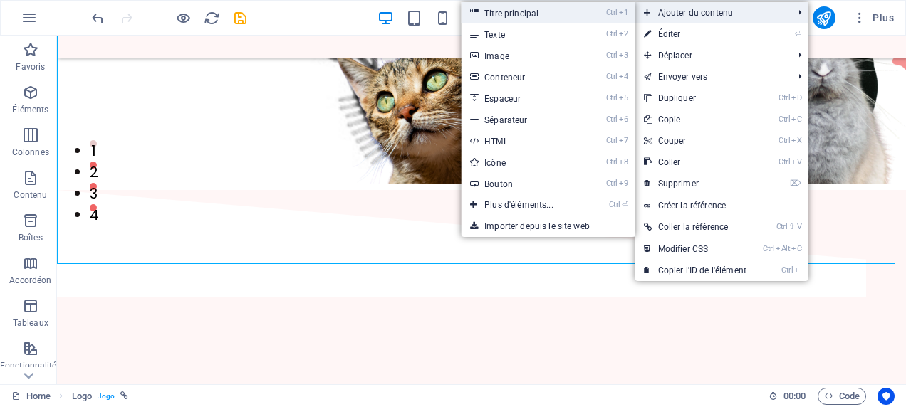
click at [595, 19] on li "Ctrl 1 Titre principal" at bounding box center [548, 12] width 174 height 21
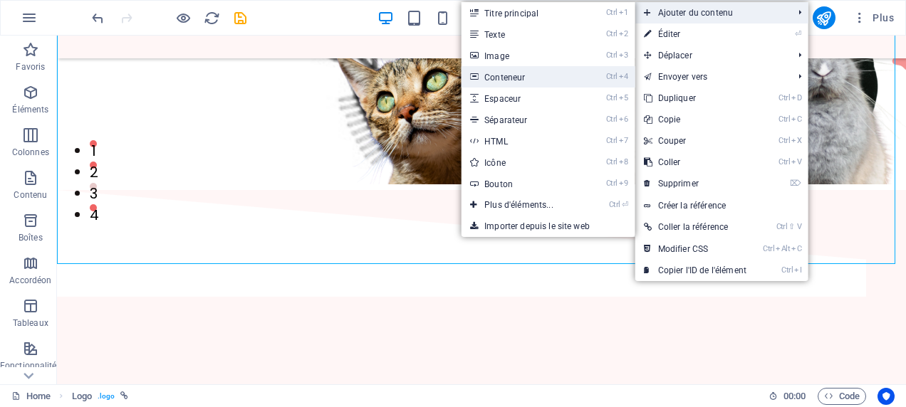
click at [602, 83] on li "Ctrl 4 Conteneur" at bounding box center [548, 76] width 174 height 21
click at [511, 73] on link "Ctrl 4 Conteneur" at bounding box center [521, 76] width 120 height 21
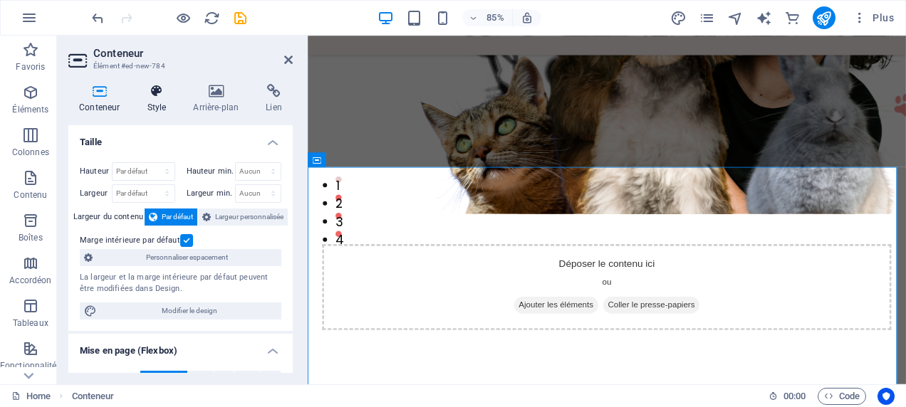
click at [152, 90] on icon at bounding box center [156, 91] width 41 height 14
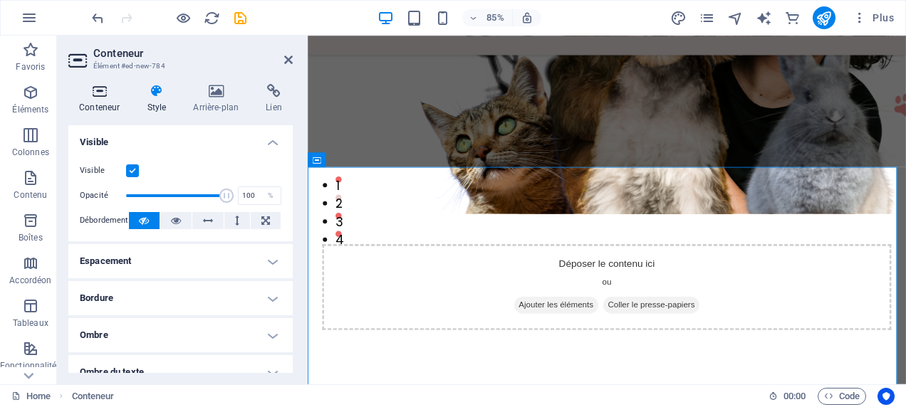
click at [103, 85] on icon at bounding box center [99, 91] width 62 height 14
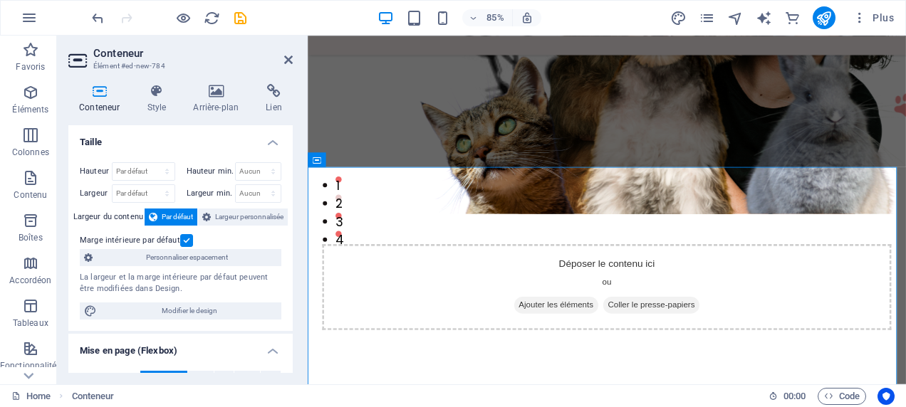
drag, startPoint x: 289, startPoint y: 159, endPoint x: 294, endPoint y: 246, distance: 87.0
click at [288, 259] on div "Hauteur Par défaut px rem % vh vw Hauteur min. Aucun px rem % vh vw Largeur Par…" at bounding box center [180, 241] width 224 height 180
drag, startPoint x: 289, startPoint y: 206, endPoint x: 287, endPoint y: 308, distance: 102.6
click at [287, 308] on div "Hauteur Par défaut px rem % vh vw Hauteur min. Aucun px rem % vh vw Largeur Par…" at bounding box center [180, 241] width 224 height 180
click at [289, 292] on div "Hauteur Par défaut px rem % vh vw Hauteur min. Aucun px rem % vh vw Largeur Par…" at bounding box center [180, 241] width 224 height 180
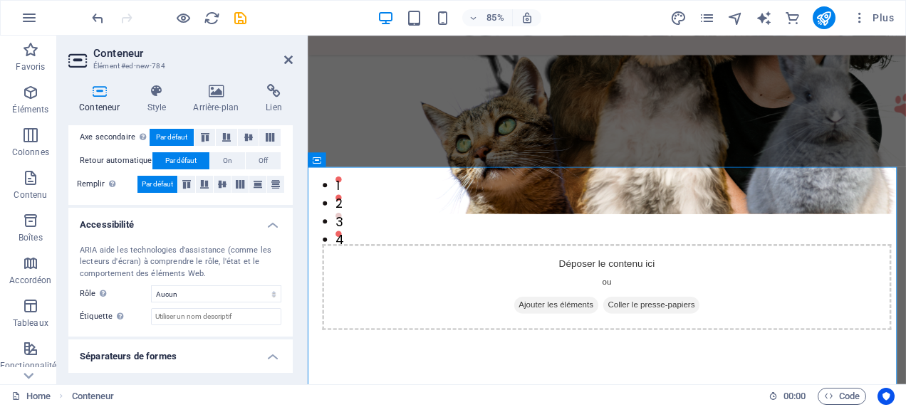
scroll to position [321, 0]
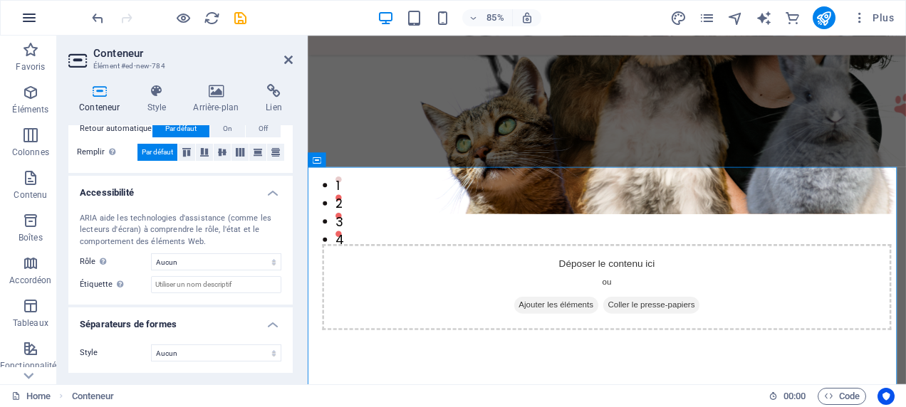
click at [32, 14] on icon "button" at bounding box center [29, 17] width 17 height 17
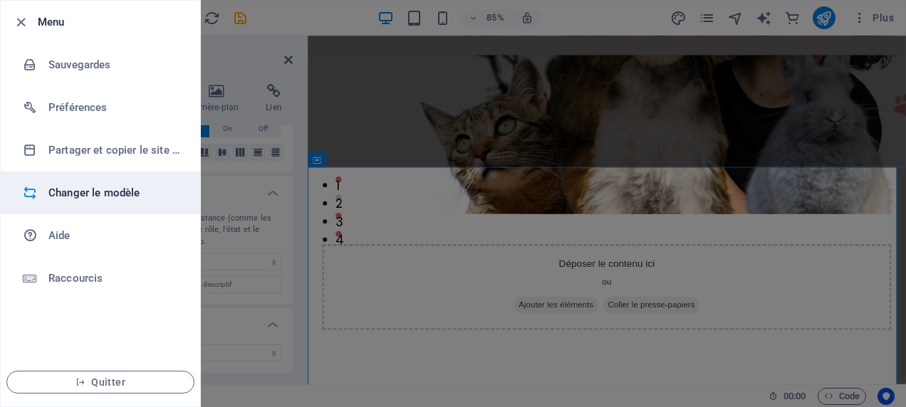
click at [100, 196] on h6 "Changer le modèle" at bounding box center [114, 192] width 132 height 17
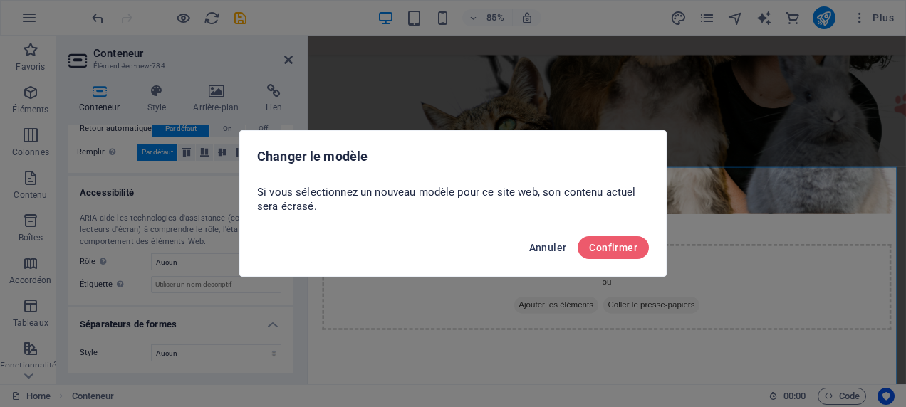
drag, startPoint x: 537, startPoint y: 249, endPoint x: 154, endPoint y: 281, distance: 384.4
click at [537, 249] on span "Annuler" at bounding box center [548, 247] width 38 height 11
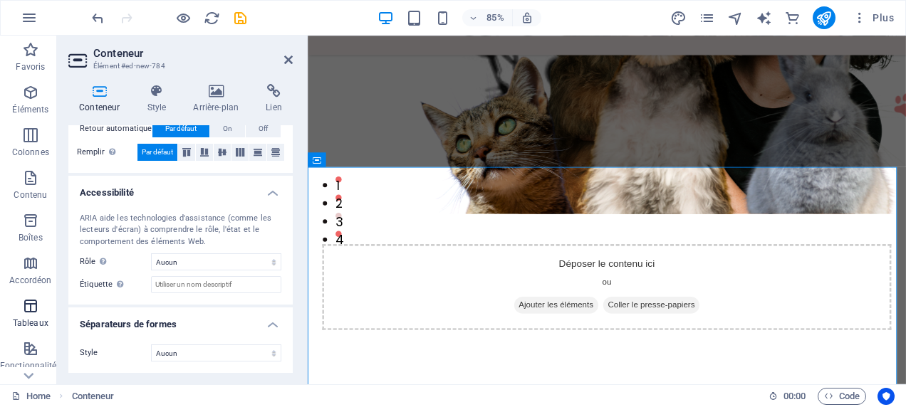
click at [34, 311] on icon "button" at bounding box center [30, 306] width 17 height 17
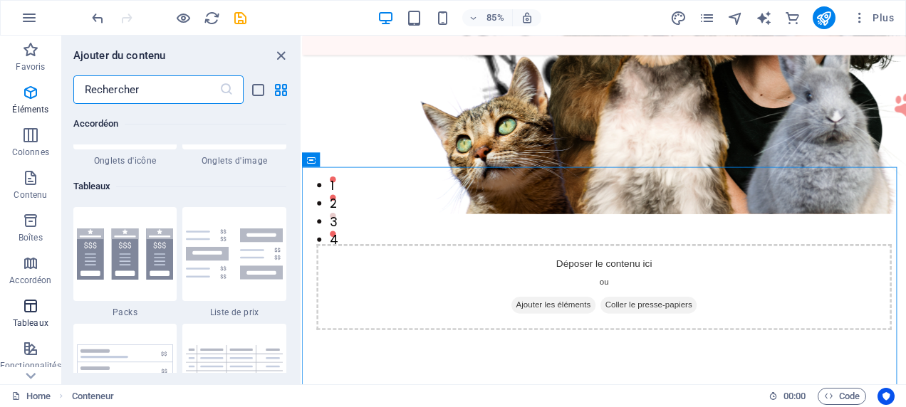
scroll to position [4932, 0]
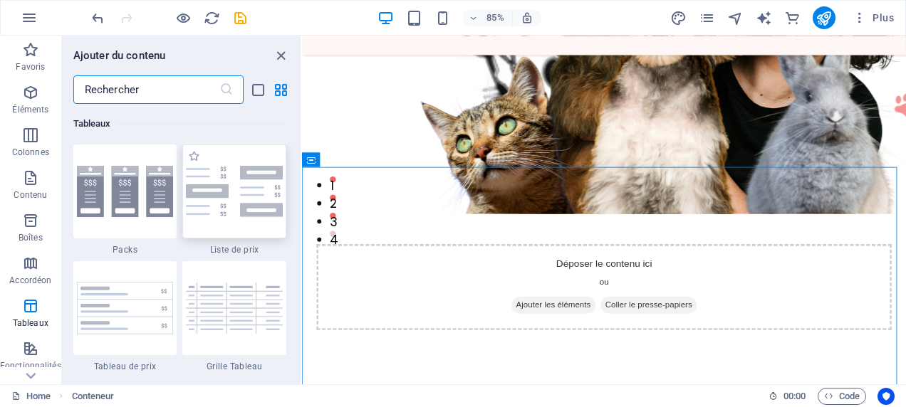
click at [199, 204] on img at bounding box center [234, 191] width 97 height 51
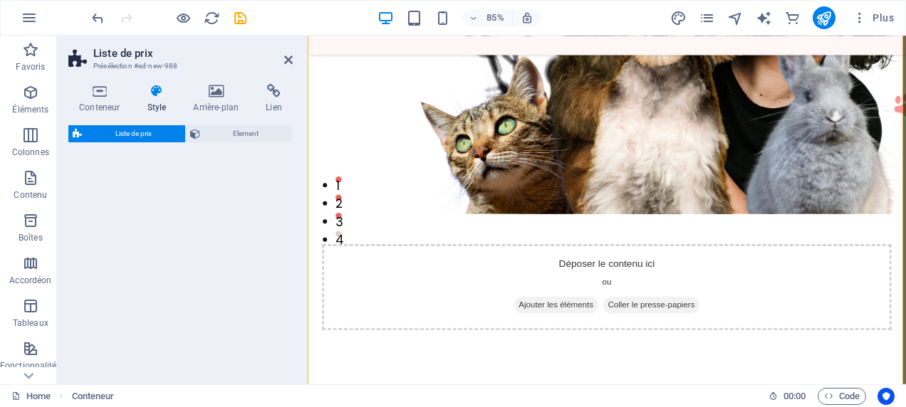
scroll to position [785, 0]
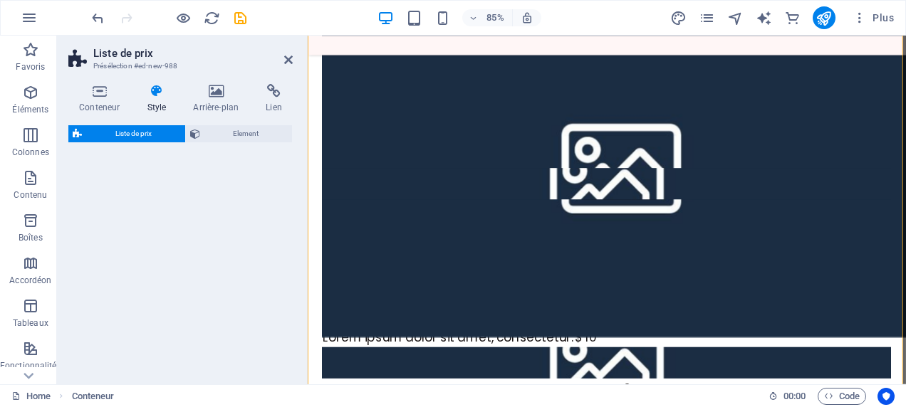
select select "rem"
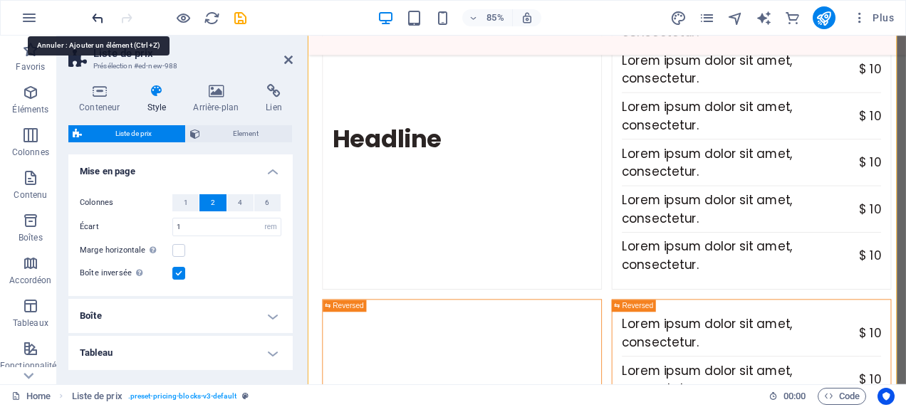
click at [103, 21] on icon "undo" at bounding box center [98, 18] width 16 height 16
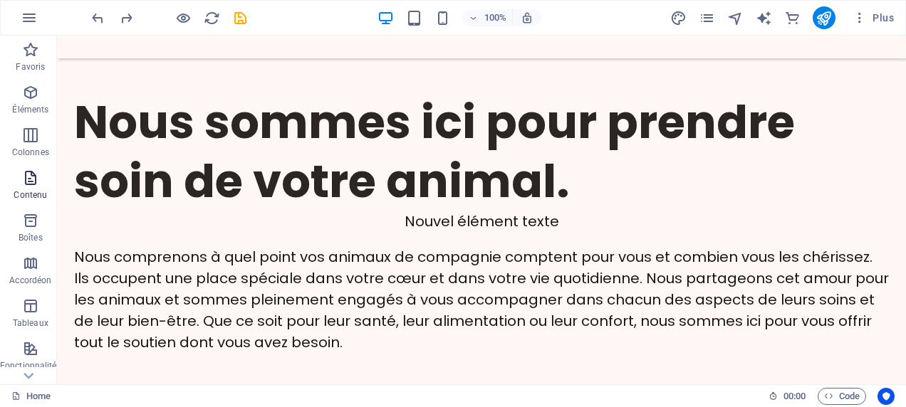
click at [32, 179] on icon "button" at bounding box center [30, 177] width 17 height 17
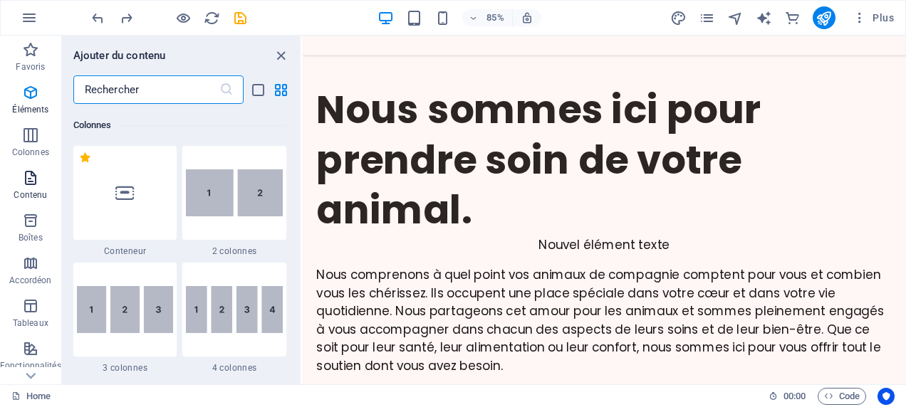
scroll to position [2491, 0]
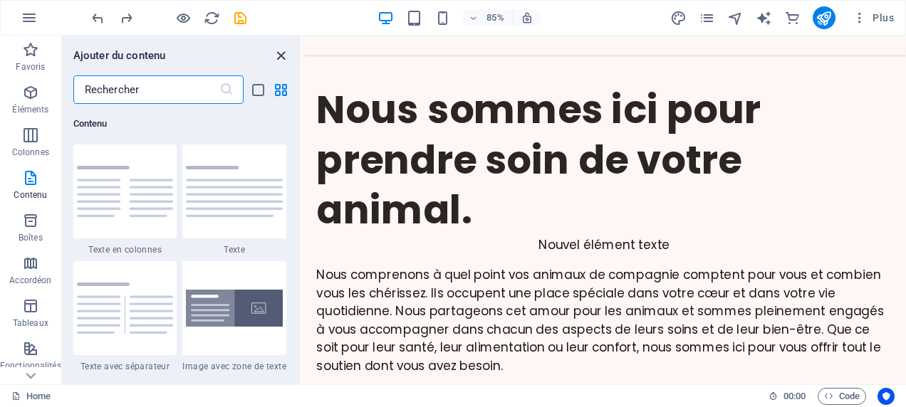
click at [288, 54] on icon "close panel" at bounding box center [281, 56] width 16 height 16
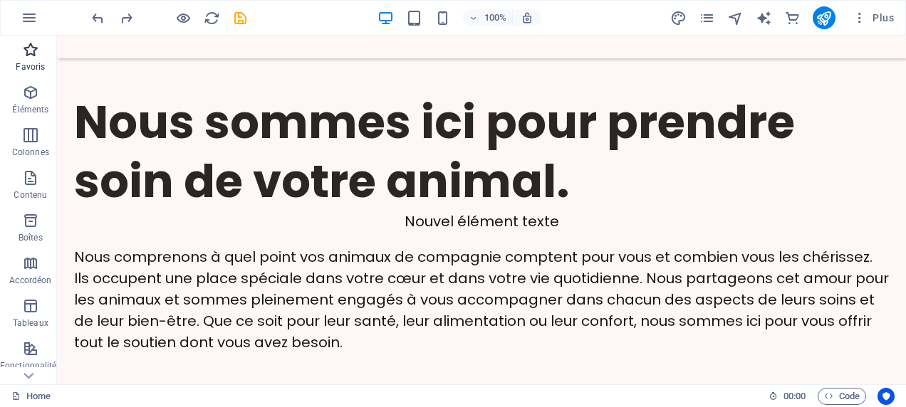
click at [34, 56] on icon "button" at bounding box center [30, 49] width 17 height 17
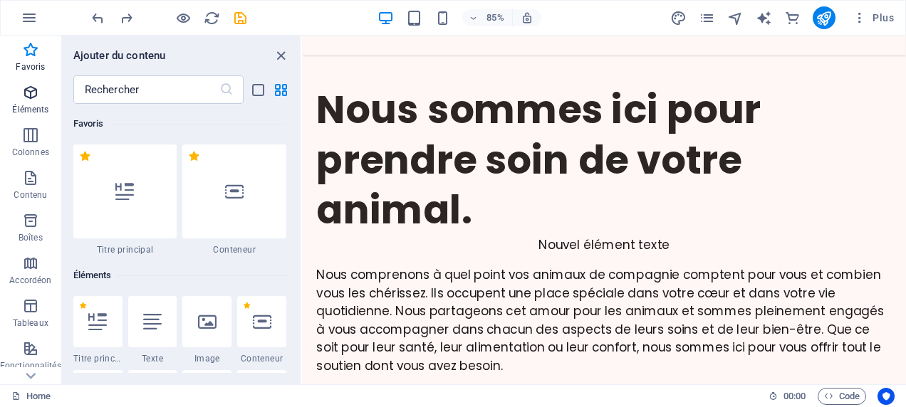
click at [30, 98] on icon "button" at bounding box center [30, 92] width 17 height 17
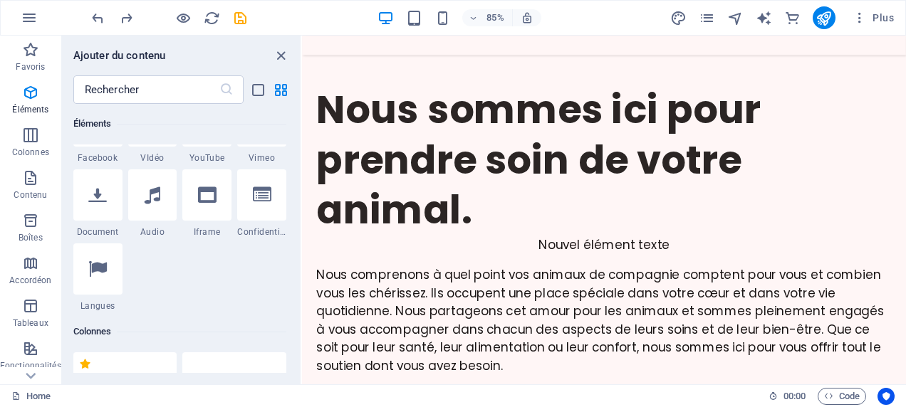
scroll to position [382, 0]
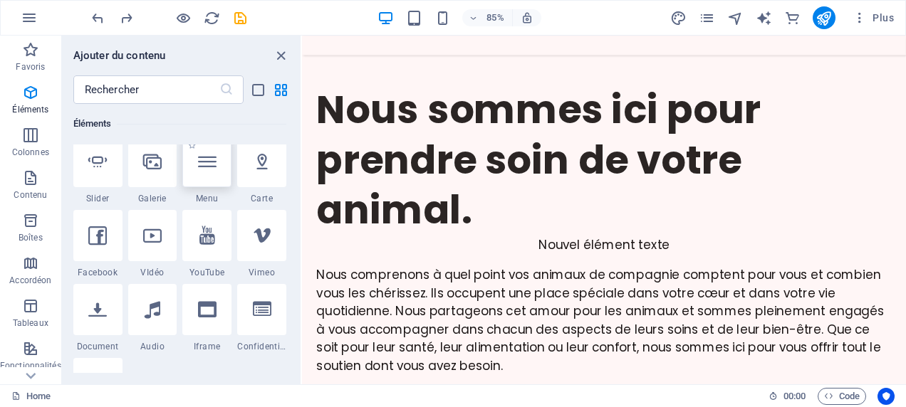
click at [207, 173] on div at bounding box center [206, 161] width 49 height 51
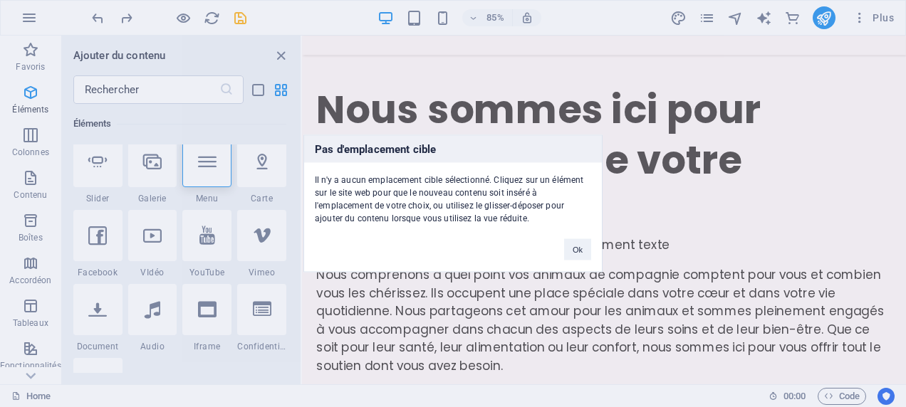
drag, startPoint x: 899, startPoint y: 95, endPoint x: 709, endPoint y: 56, distance: 194.0
click at [894, 61] on div "Pas d'emplacement cible Il n'y a aucun emplacement cible sélectionné. Cliquez s…" at bounding box center [453, 203] width 906 height 407
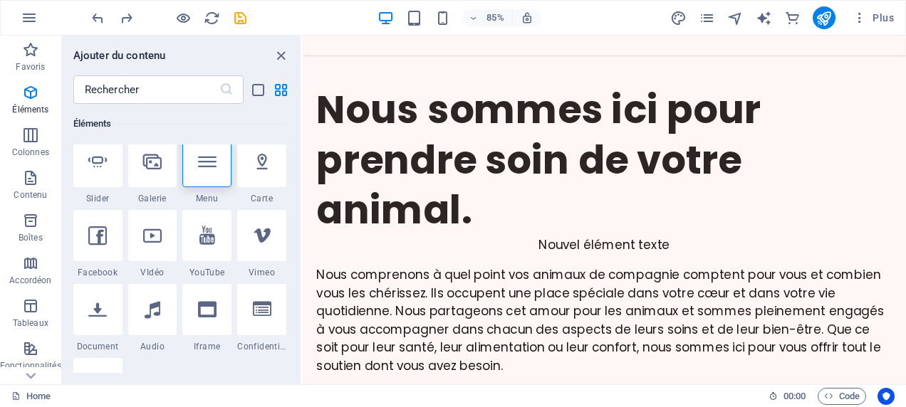
scroll to position [0, 0]
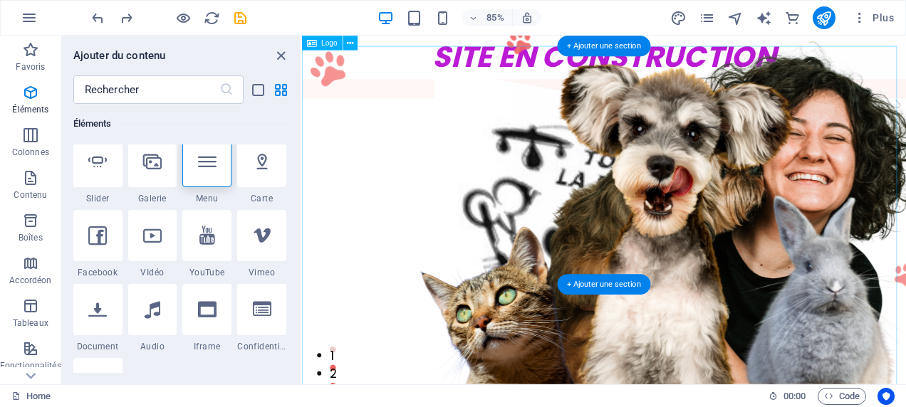
click at [372, 108] on div at bounding box center [657, 250] width 711 height 406
click at [348, 95] on div at bounding box center [657, 250] width 711 height 406
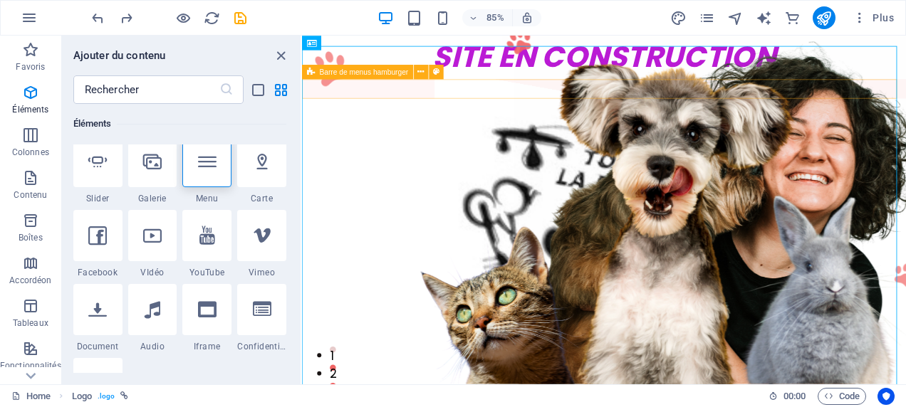
click at [905, 95] on div "Menu" at bounding box center [657, 98] width 711 height 23
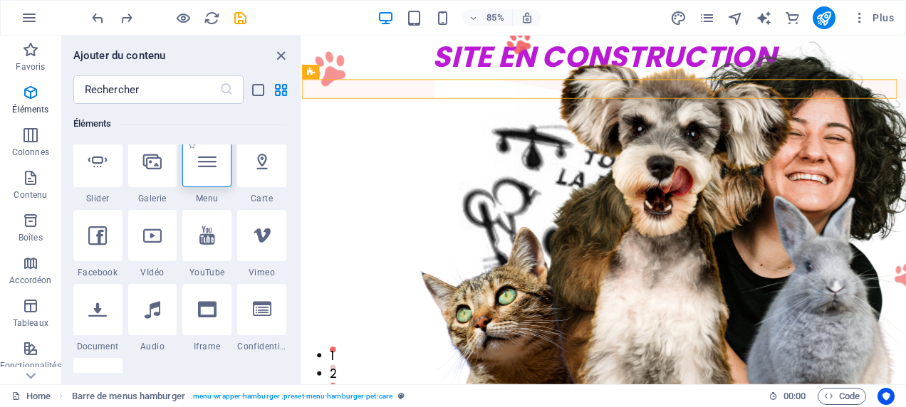
click at [214, 162] on icon at bounding box center [207, 161] width 19 height 19
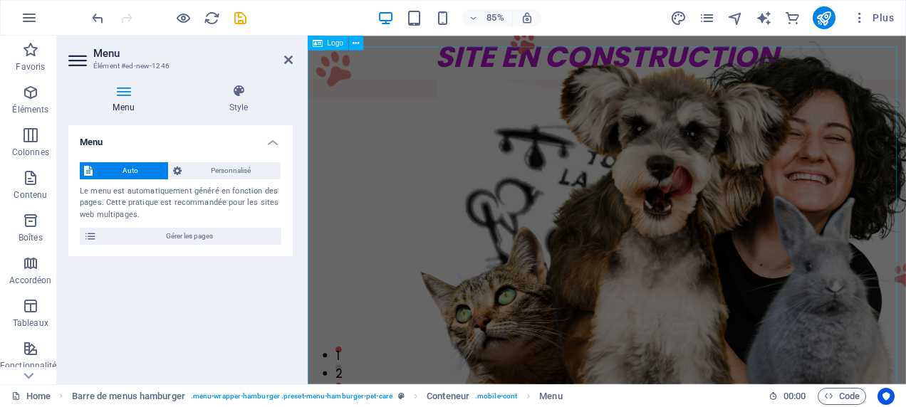
click at [389, 122] on div at bounding box center [659, 250] width 703 height 404
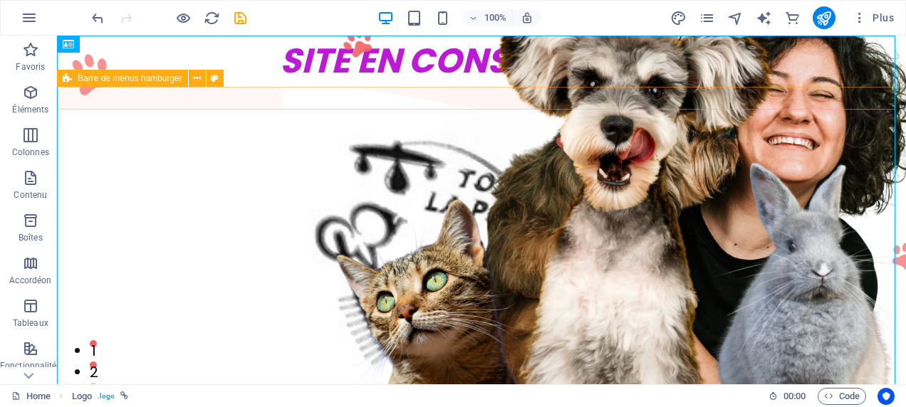
click at [409, 93] on div "Home About Services Contact Legal Notice Privacy Menu" at bounding box center [481, 98] width 849 height 23
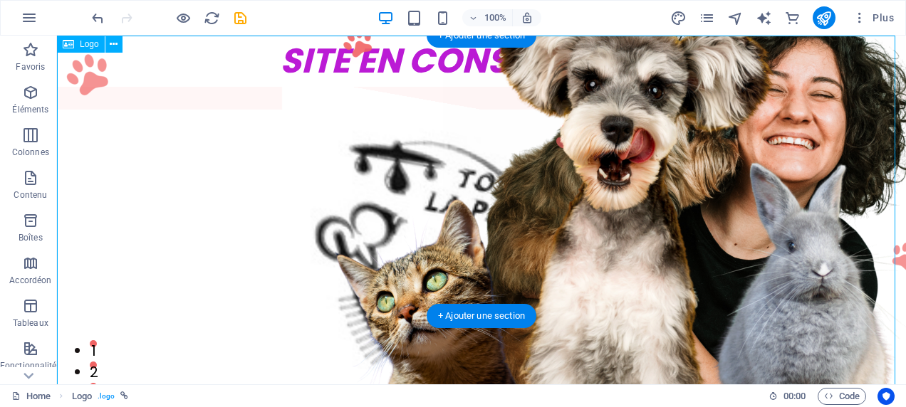
drag, startPoint x: 229, startPoint y: 110, endPoint x: 152, endPoint y: 127, distance: 77.9
click at [227, 168] on div at bounding box center [481, 250] width 849 height 430
click at [88, 99] on div at bounding box center [481, 250] width 849 height 430
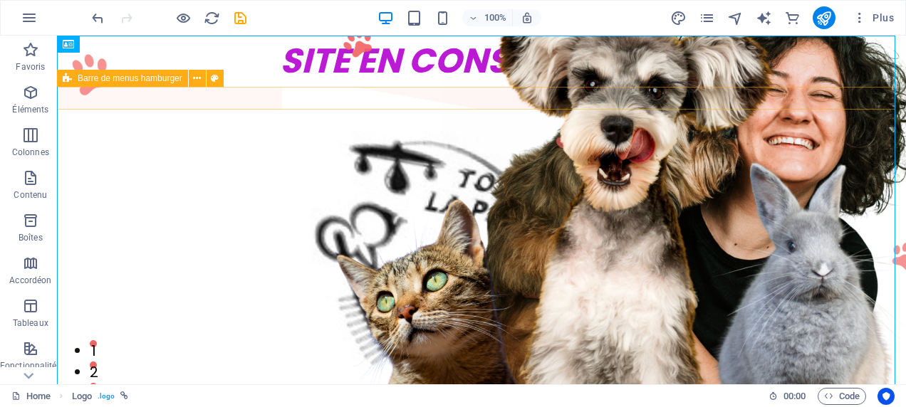
click at [750, 99] on div "Home About Services Contact Legal Notice Privacy Menu" at bounding box center [481, 98] width 849 height 23
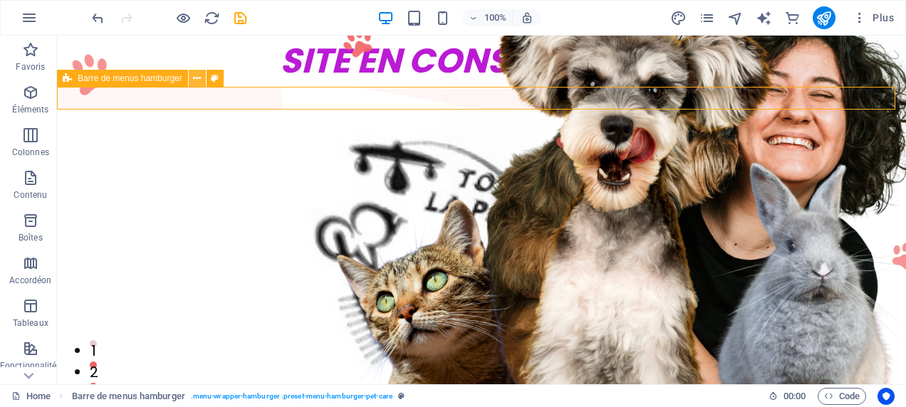
click at [193, 76] on icon at bounding box center [197, 78] width 8 height 15
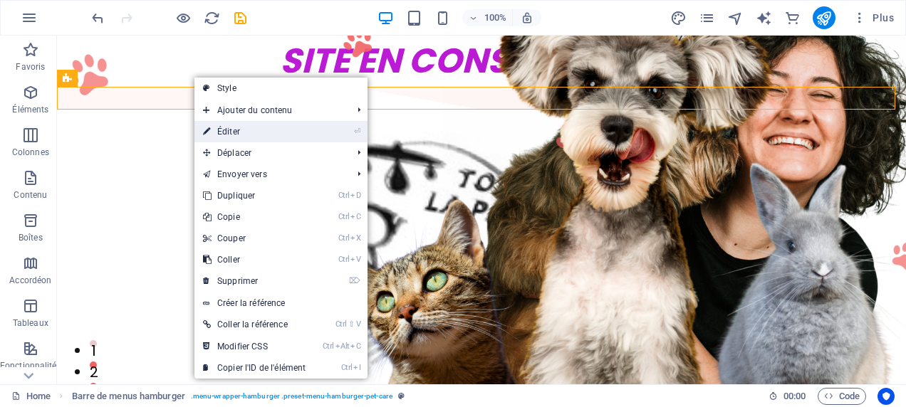
click at [220, 126] on link "⏎ Éditer" at bounding box center [254, 131] width 120 height 21
select select "header"
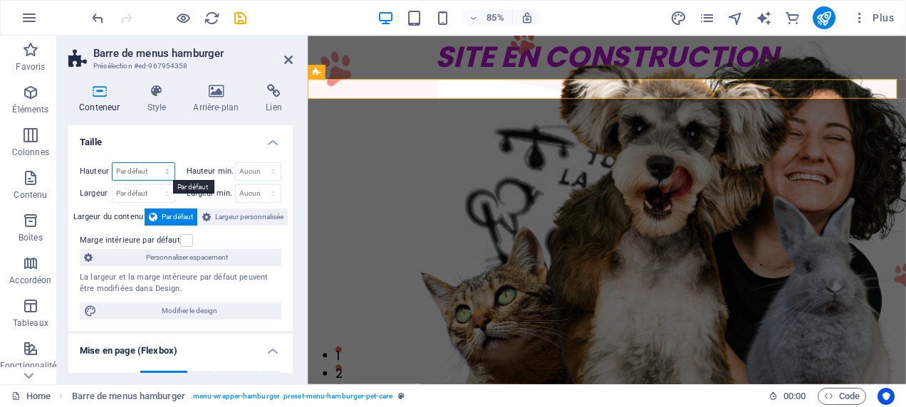
click at [172, 169] on select "Par défaut px rem % vh vw" at bounding box center [144, 171] width 62 height 17
select select "px"
click at [152, 163] on select "Par défaut px rem % vh vw" at bounding box center [144, 171] width 62 height 17
click at [153, 194] on select "Par défaut px rem % em vh vw" at bounding box center [144, 193] width 62 height 17
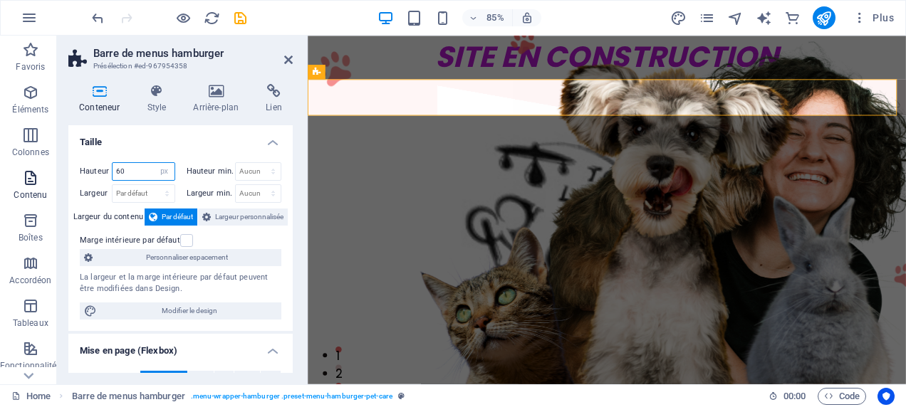
drag, startPoint x: 151, startPoint y: 170, endPoint x: 37, endPoint y: 170, distance: 113.9
click at [37, 170] on section "Favoris Éléments Colonnes Contenu Boîtes Accordéon Tableaux Fonctionnalités Ima…" at bounding box center [453, 210] width 906 height 349
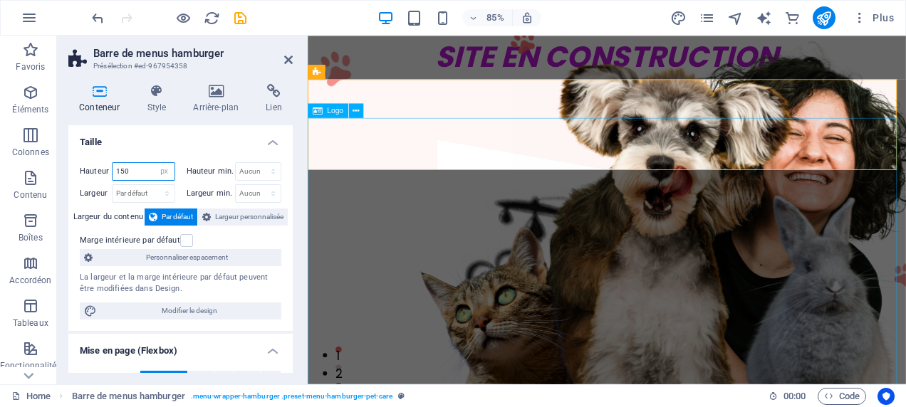
type input "150"
click at [382, 172] on div at bounding box center [659, 334] width 703 height 404
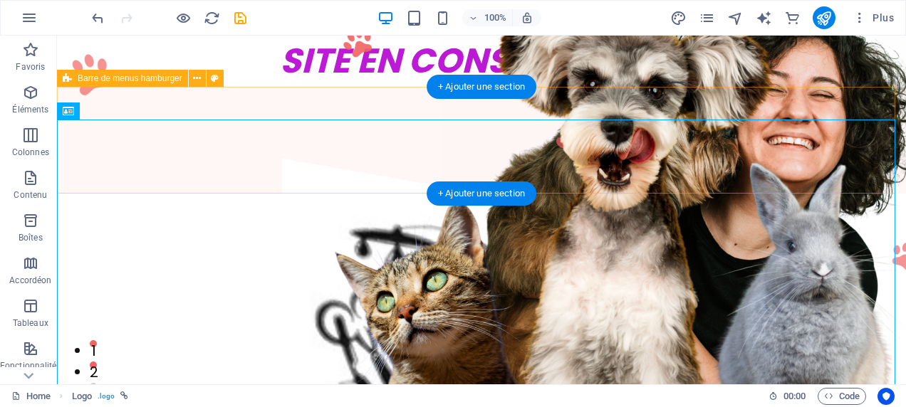
click at [128, 102] on div "Home About Services Contact Legal Notice Privacy Menu" at bounding box center [481, 140] width 849 height 107
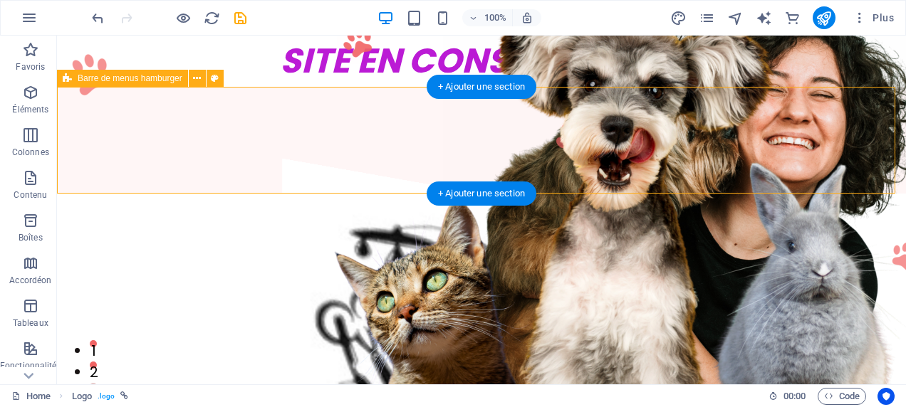
click at [128, 102] on div "Home About Services Contact Legal Notice Privacy Menu" at bounding box center [481, 140] width 849 height 107
select select "px"
select select "header"
select select "rem"
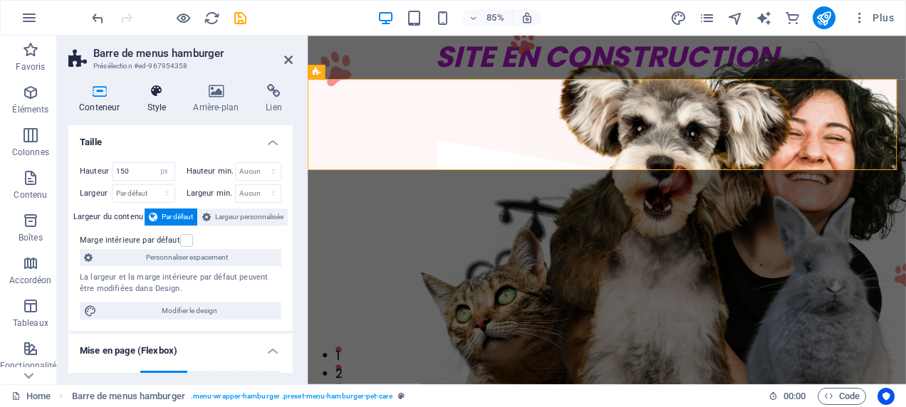
click at [160, 95] on icon at bounding box center [156, 91] width 41 height 14
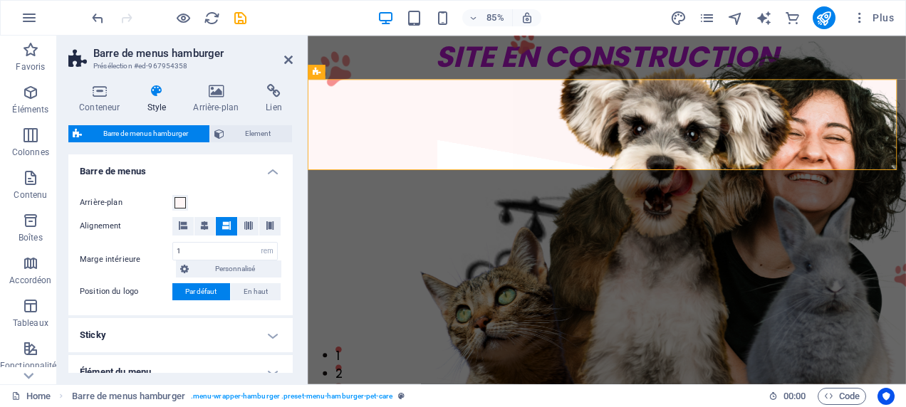
click at [174, 131] on span "Barre de menus hamburger" at bounding box center [145, 133] width 119 height 17
click at [184, 225] on icon at bounding box center [183, 225] width 9 height 9
click at [352, 174] on div at bounding box center [659, 334] width 703 height 404
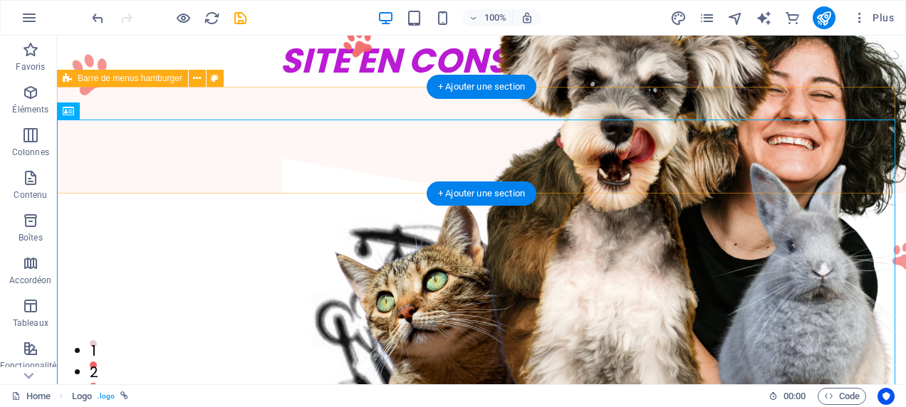
click at [149, 98] on div "Home About Services Contact Legal Notice Privacy Menu" at bounding box center [481, 140] width 849 height 107
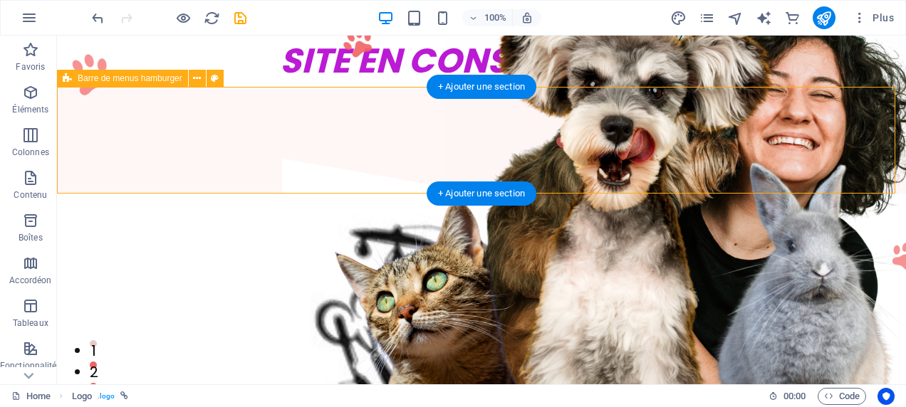
click at [149, 98] on div "Home About Services Contact Legal Notice Privacy Menu" at bounding box center [481, 140] width 849 height 107
select select "rem"
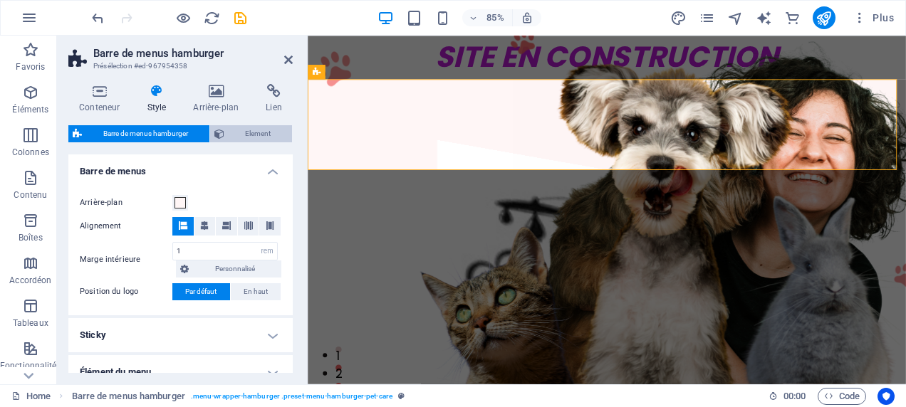
click at [278, 131] on span "Element" at bounding box center [259, 133] width 60 height 17
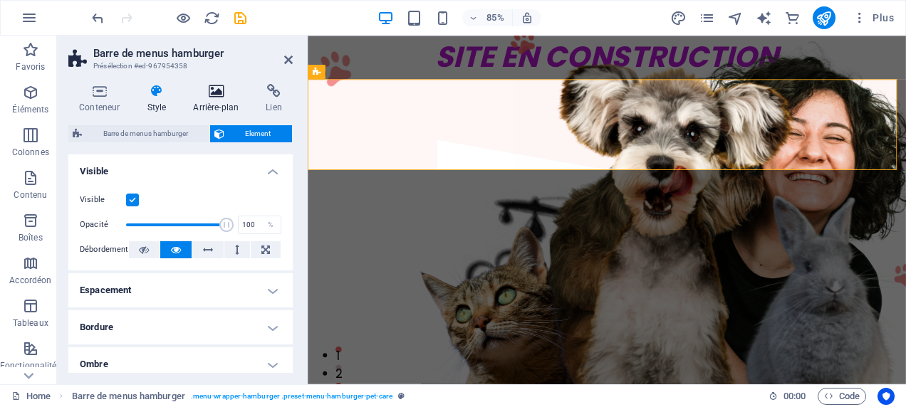
click at [226, 94] on icon at bounding box center [215, 91] width 67 height 14
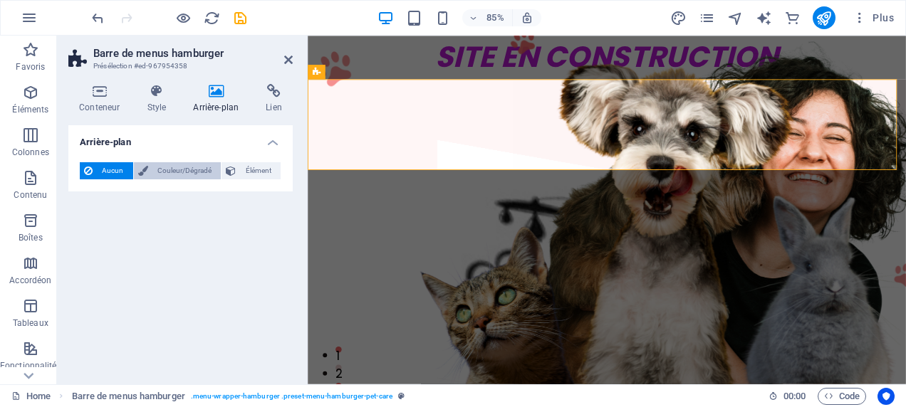
click at [214, 170] on span "Couleur/Dégradé" at bounding box center [184, 170] width 65 height 17
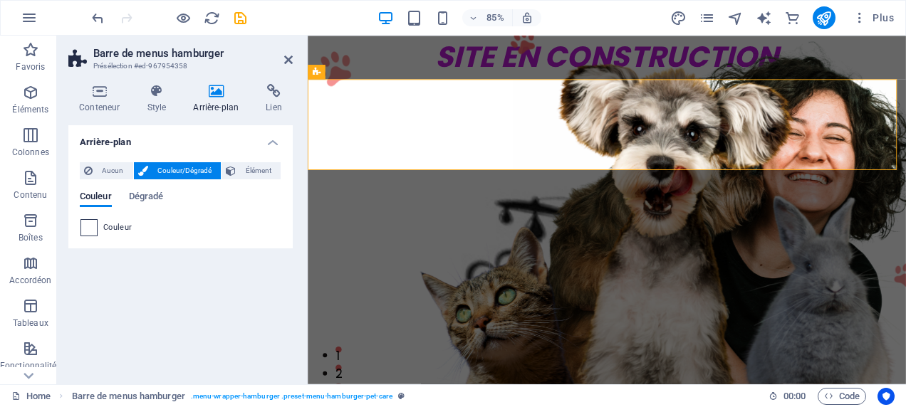
click at [91, 224] on span at bounding box center [89, 228] width 16 height 16
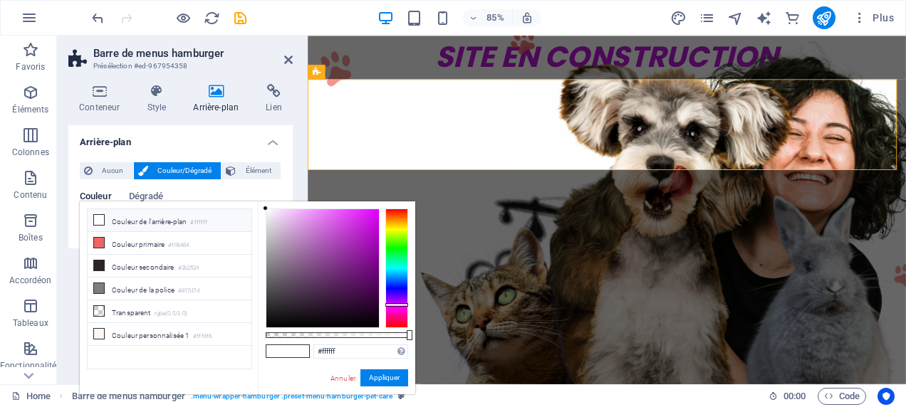
drag, startPoint x: 397, startPoint y: 277, endPoint x: 366, endPoint y: 308, distance: 44.3
click at [389, 302] on div at bounding box center [396, 269] width 23 height 120
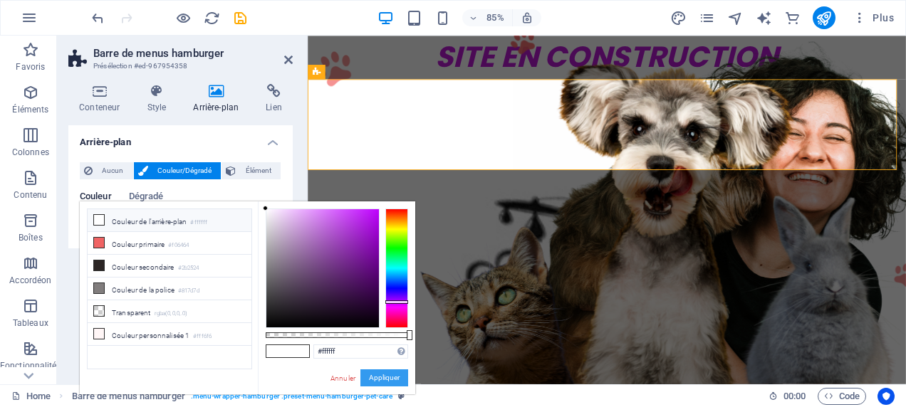
drag, startPoint x: 389, startPoint y: 374, endPoint x: 94, endPoint y: 397, distance: 295.7
click at [389, 374] on button "Appliquer" at bounding box center [384, 378] width 48 height 17
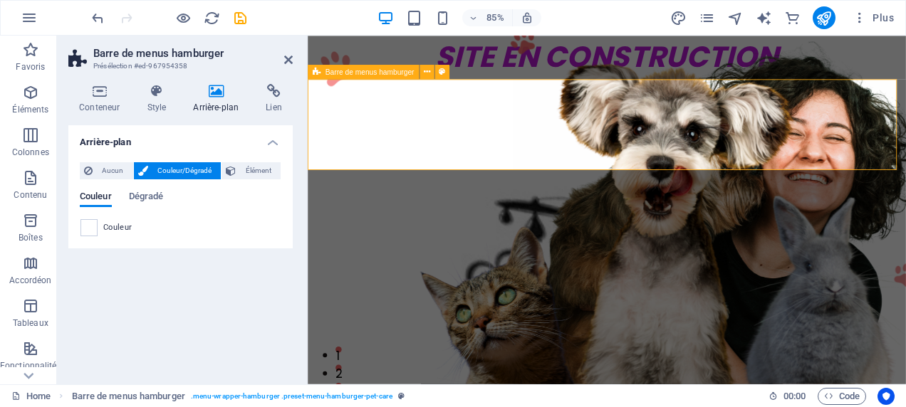
click at [436, 115] on div "Home About Services Contact Legal Notice Privacy Menu" at bounding box center [659, 140] width 703 height 107
click at [177, 174] on span "Couleur/Dégradé" at bounding box center [184, 170] width 65 height 17
click at [200, 165] on span "Couleur/Dégradé" at bounding box center [184, 170] width 65 height 17
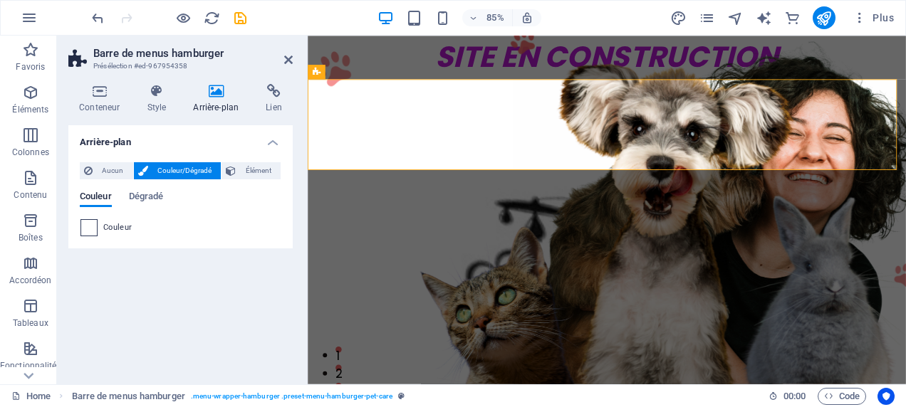
click at [82, 224] on span at bounding box center [89, 228] width 16 height 16
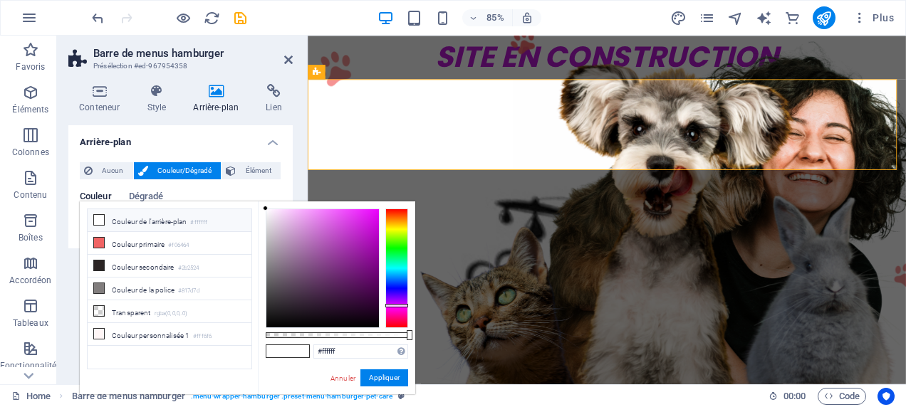
click at [402, 305] on div at bounding box center [396, 269] width 23 height 120
click at [402, 305] on div at bounding box center [396, 306] width 23 height 4
type input "#af35b8"
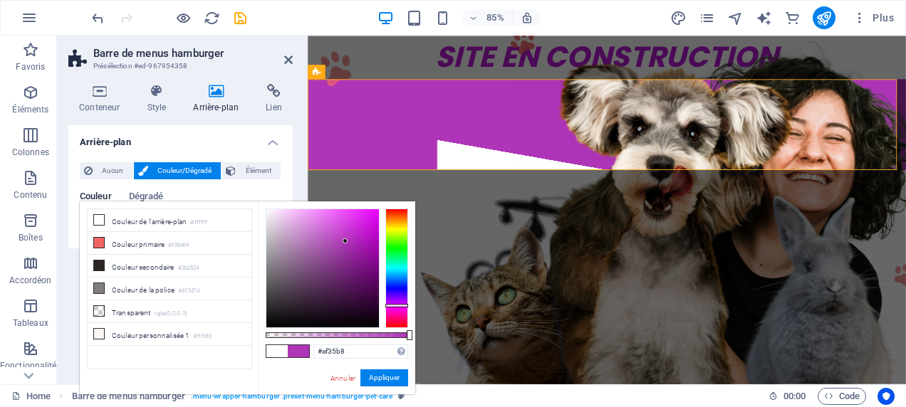
click at [345, 241] on div at bounding box center [322, 268] width 113 height 118
click at [598, 188] on div at bounding box center [659, 334] width 703 height 404
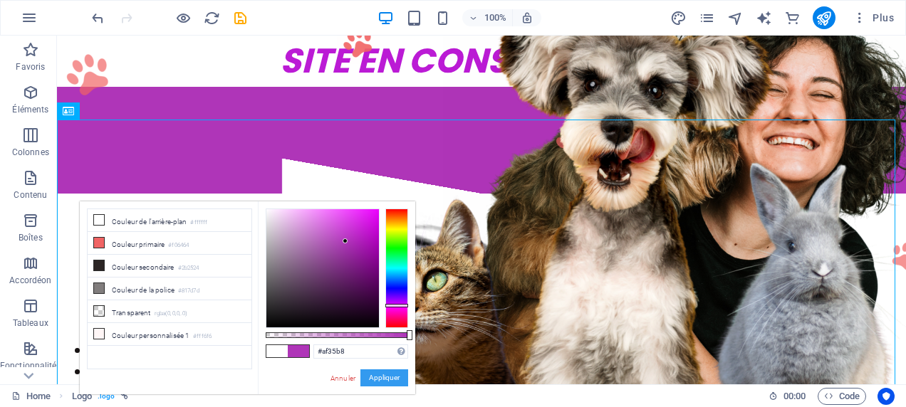
drag, startPoint x: 384, startPoint y: 375, endPoint x: 349, endPoint y: 331, distance: 56.3
click at [384, 375] on button "Appliquer" at bounding box center [384, 378] width 48 height 17
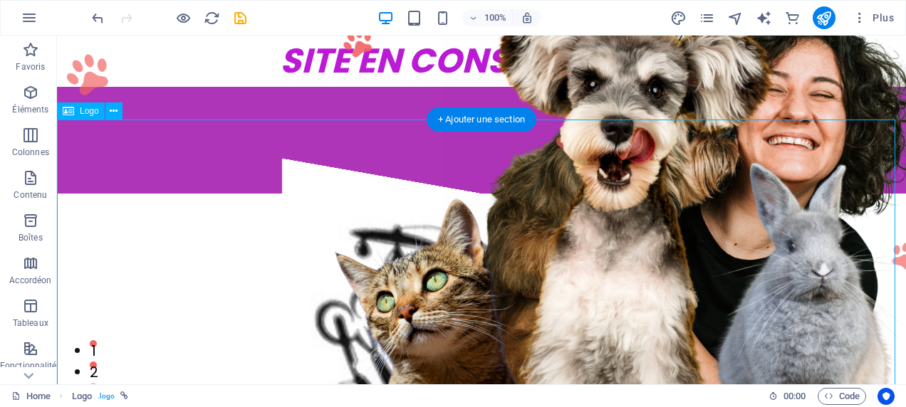
click at [145, 297] on div at bounding box center [481, 334] width 849 height 430
click at [478, 306] on div at bounding box center [481, 334] width 849 height 430
click at [120, 109] on button at bounding box center [113, 111] width 17 height 17
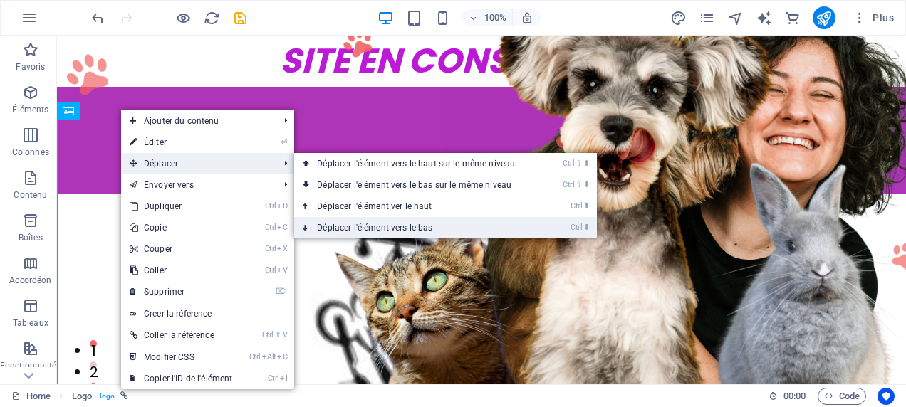
click at [418, 229] on link "Ctrl ⬇ Déplacer l'élément vers le bas" at bounding box center [418, 227] width 249 height 21
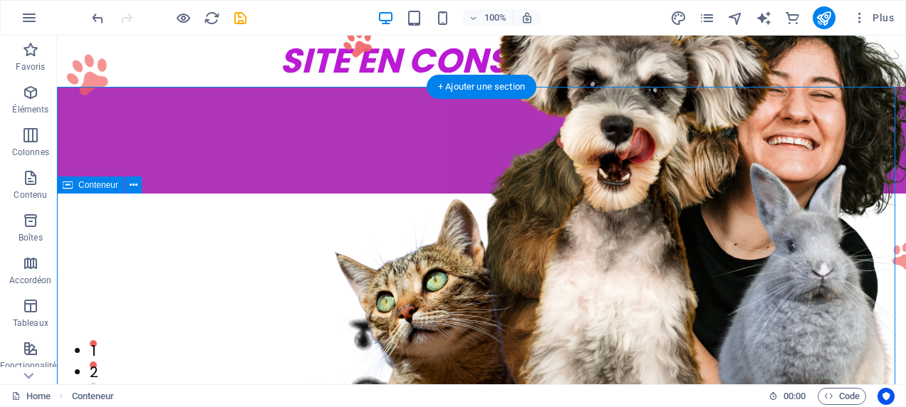
scroll to position [349, 0]
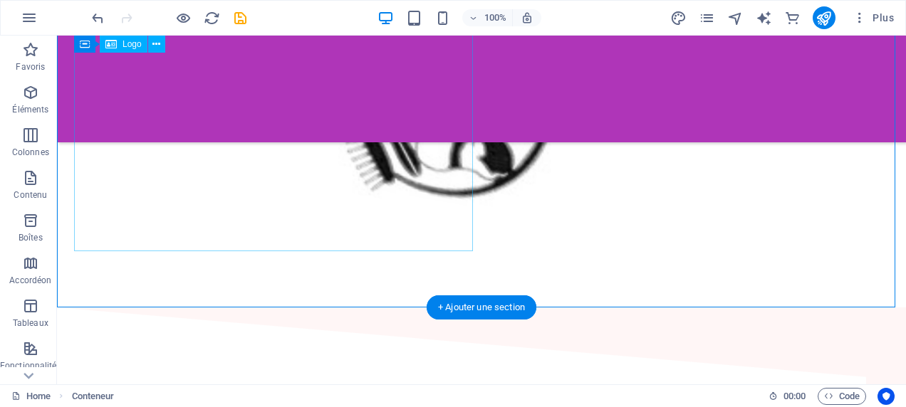
click at [305, 220] on div at bounding box center [481, 76] width 815 height 424
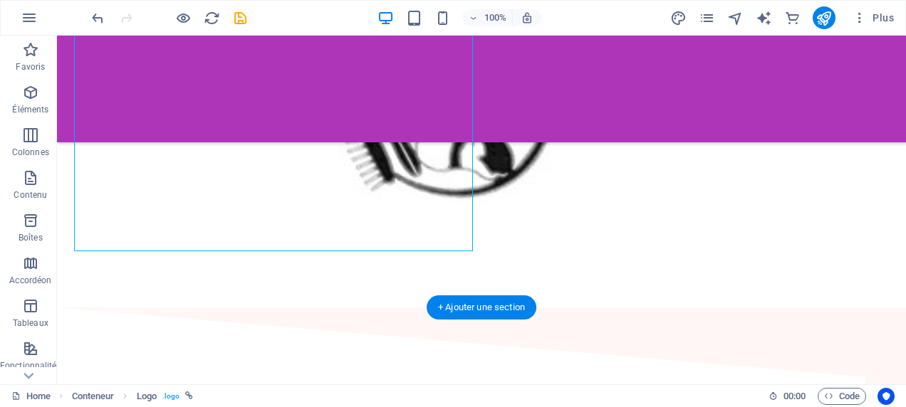
drag, startPoint x: 470, startPoint y: 219, endPoint x: 629, endPoint y: 226, distance: 159.6
click at [629, 226] on div at bounding box center [481, 23] width 849 height 570
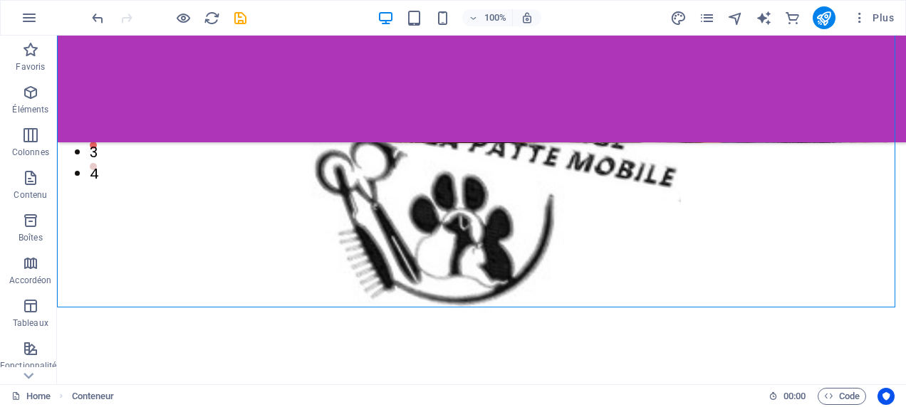
scroll to position [72, 0]
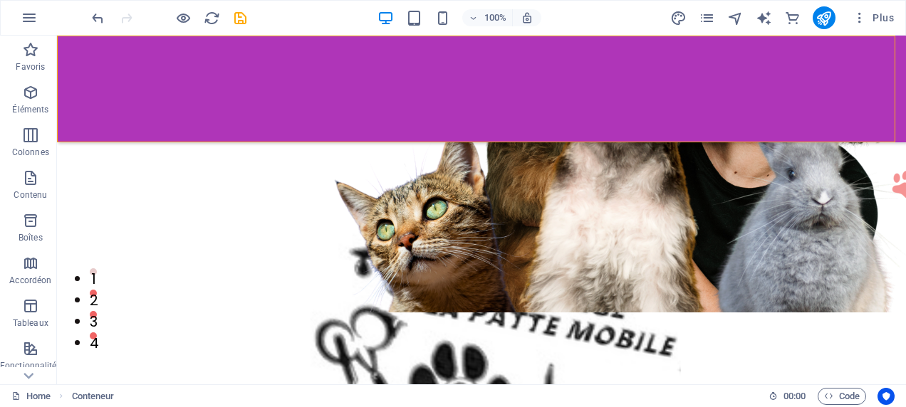
drag, startPoint x: 132, startPoint y: 58, endPoint x: 133, endPoint y: 85, distance: 27.8
click at [132, 58] on div "Home About Services Contact Legal Notice Privacy Menu" at bounding box center [481, 89] width 849 height 107
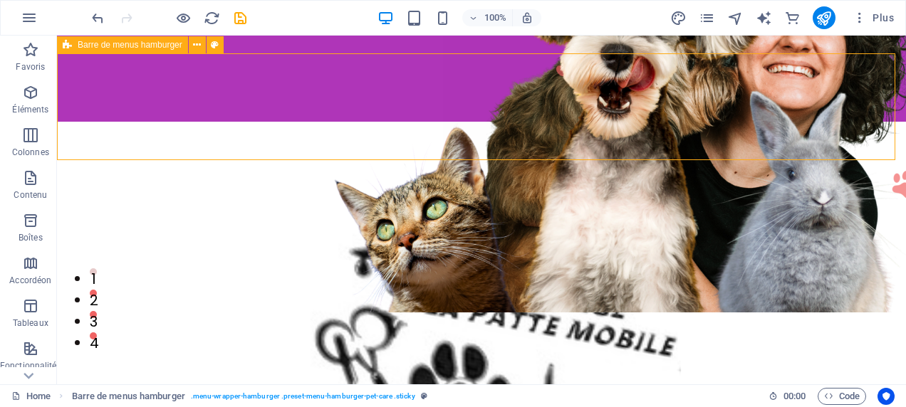
scroll to position [33, 0]
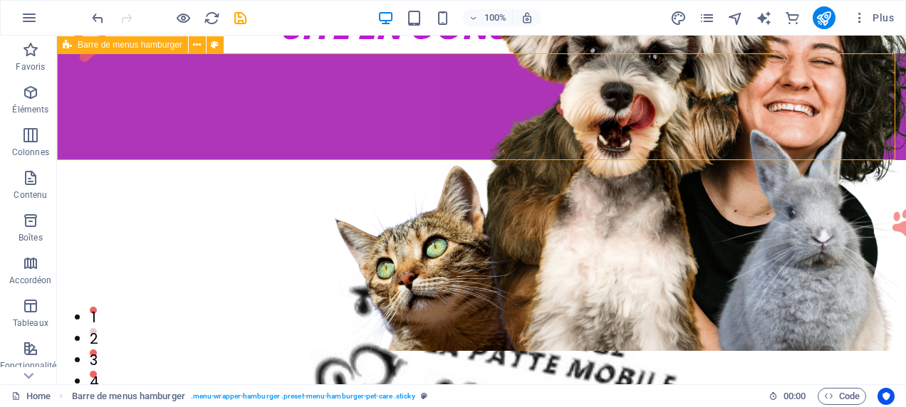
click at [132, 116] on div "Home About Services Contact Legal Notice Privacy Menu" at bounding box center [481, 106] width 849 height 107
click at [192, 46] on button at bounding box center [197, 44] width 17 height 17
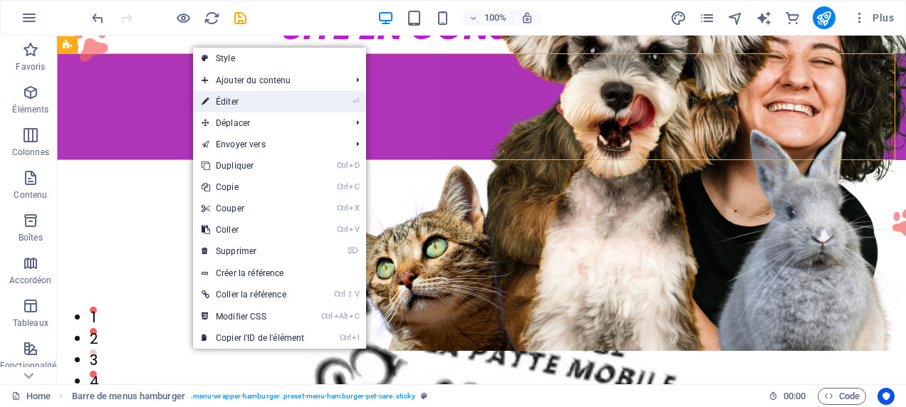
click at [273, 101] on link "⏎ Éditer" at bounding box center [253, 101] width 120 height 21
select select "px"
select select "header"
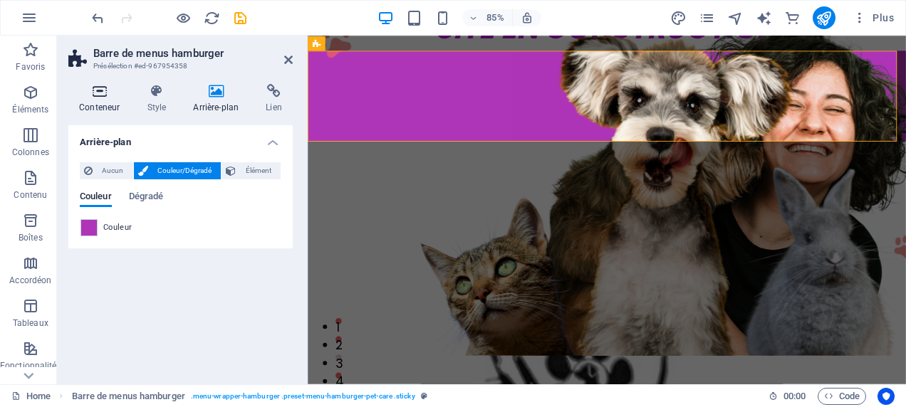
click at [104, 102] on h4 "Conteneur" at bounding box center [102, 99] width 68 height 30
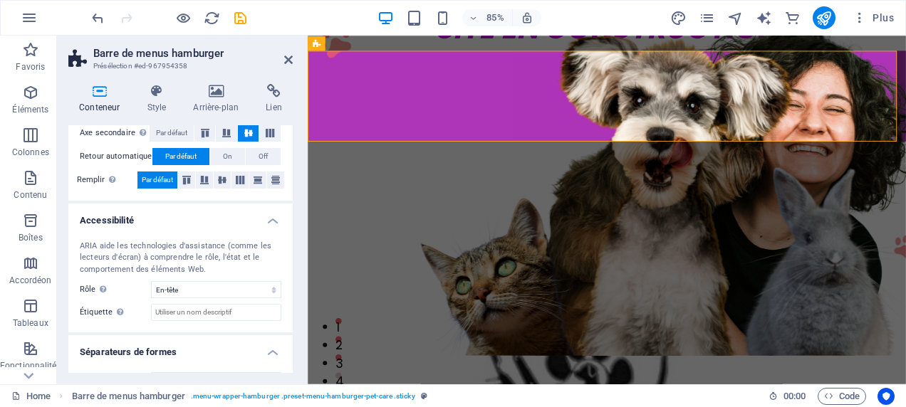
scroll to position [321, 0]
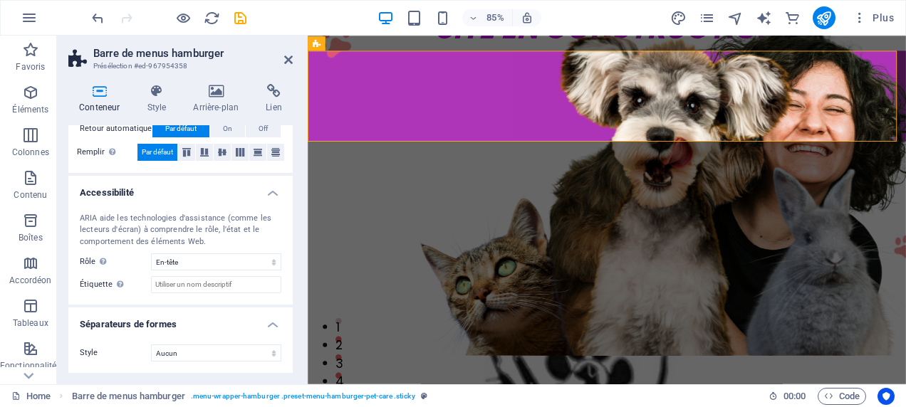
drag, startPoint x: 288, startPoint y: 329, endPoint x: 289, endPoint y: 376, distance: 47.0
click at [291, 376] on div "Conteneur Style Arrière-plan Lien Taille Hauteur 150 Par défaut px rem % vh vw …" at bounding box center [180, 229] width 247 height 312
click at [268, 352] on select "Aucun Triangle Carré Diagonale Polygone 1 Polygone 2 Zigzag Plusieurs zigzags V…" at bounding box center [216, 353] width 130 height 17
select select "square"
click at [151, 345] on select "Aucun Triangle Carré Diagonale Polygone 1 Polygone 2 Zigzag Plusieurs zigzags V…" at bounding box center [216, 353] width 130 height 17
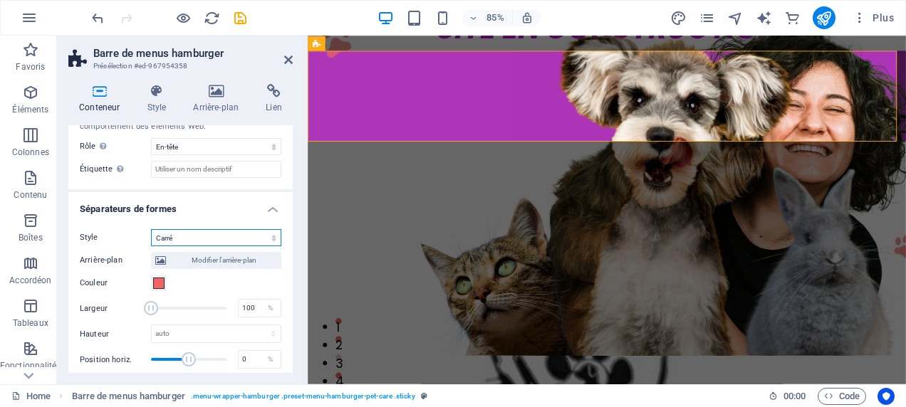
scroll to position [469, 0]
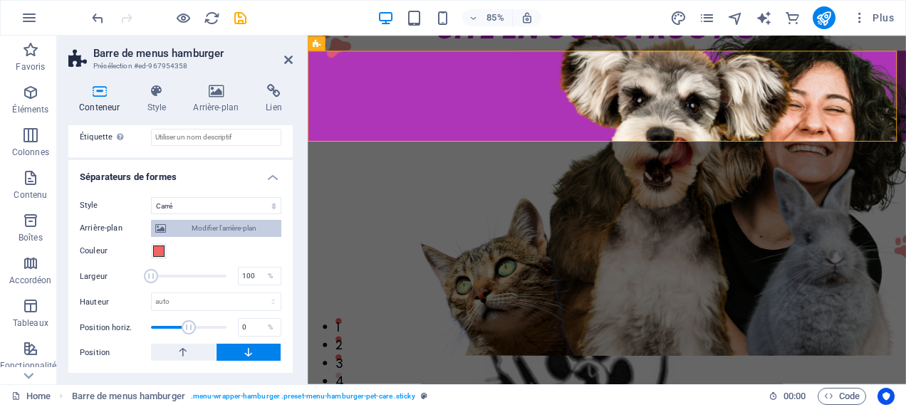
click at [234, 231] on span "Modifier l'arrière-plan" at bounding box center [223, 228] width 107 height 17
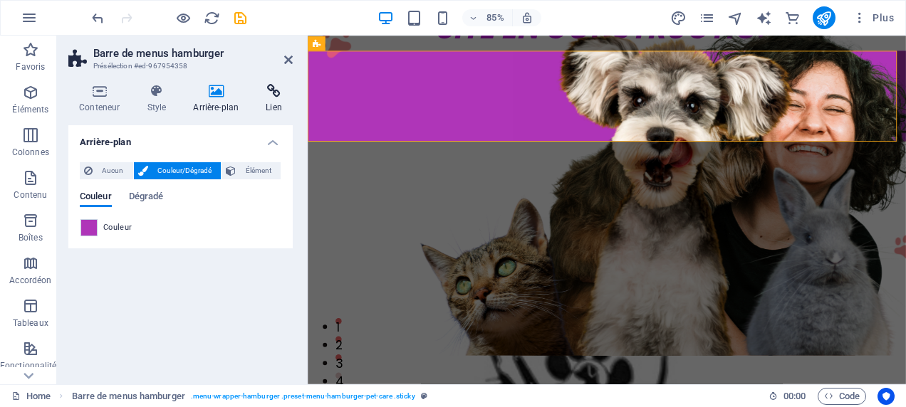
click at [263, 93] on icon at bounding box center [274, 91] width 38 height 14
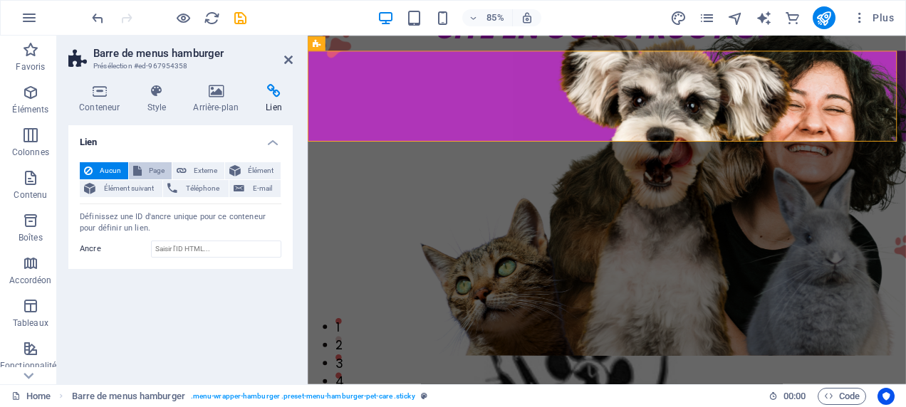
click at [142, 169] on button "Page" at bounding box center [150, 170] width 43 height 17
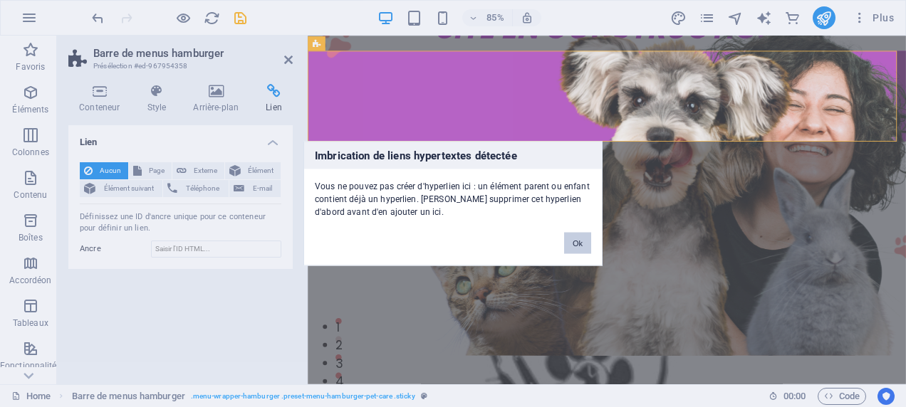
click at [572, 237] on button "Ok" at bounding box center [577, 243] width 27 height 21
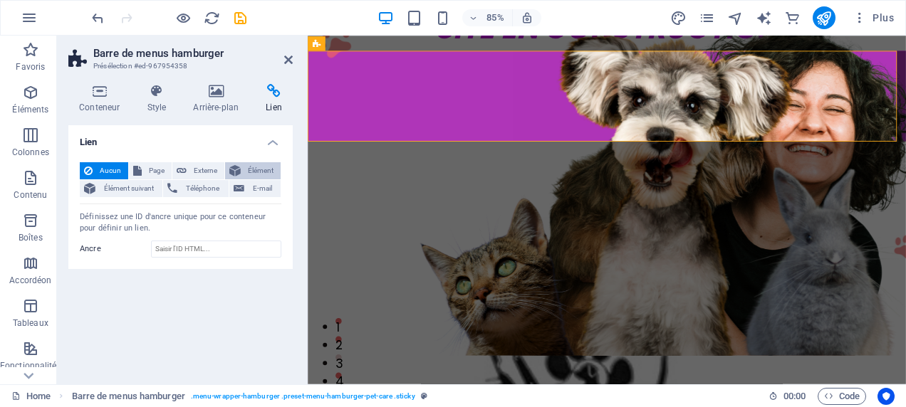
click at [263, 170] on span "Élément" at bounding box center [260, 170] width 31 height 17
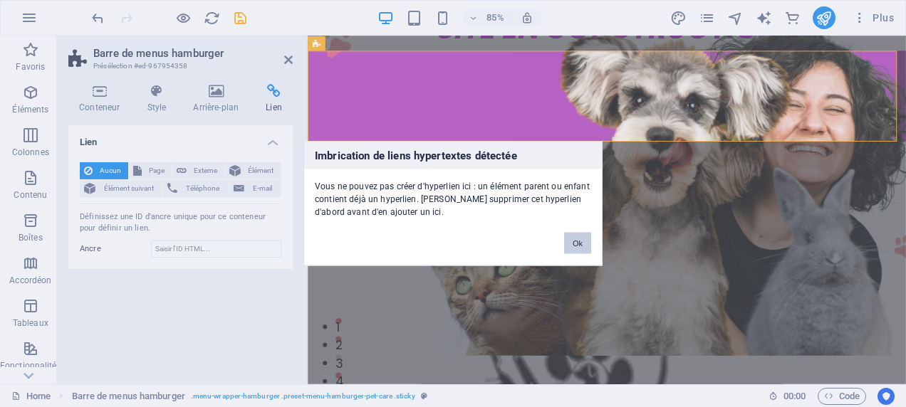
drag, startPoint x: 584, startPoint y: 243, endPoint x: 319, endPoint y: 244, distance: 264.9
click at [584, 243] on button "Ok" at bounding box center [577, 243] width 27 height 21
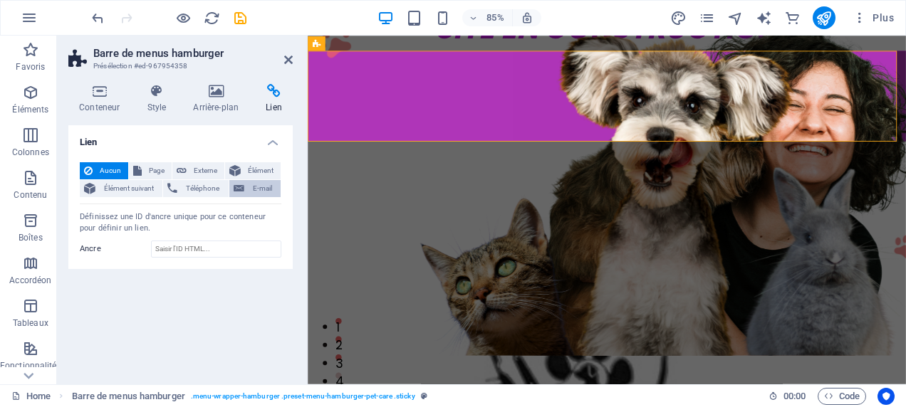
click at [272, 196] on span "E-mail" at bounding box center [263, 188] width 28 height 17
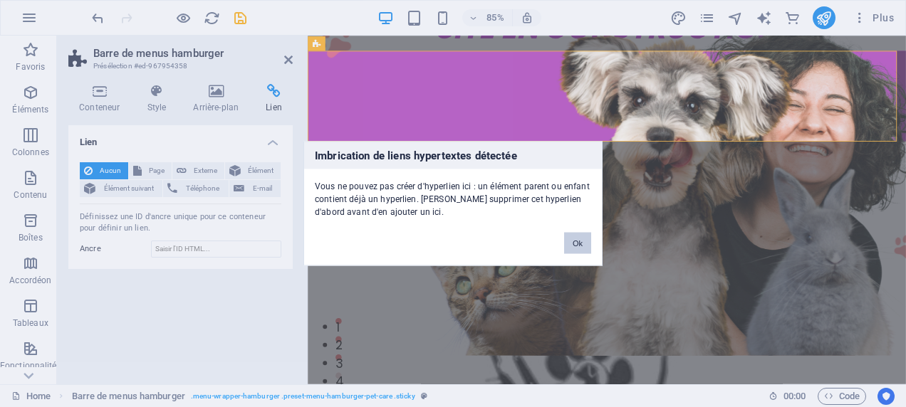
drag, startPoint x: 577, startPoint y: 239, endPoint x: 65, endPoint y: 249, distance: 512.1
click at [577, 239] on button "Ok" at bounding box center [577, 243] width 27 height 21
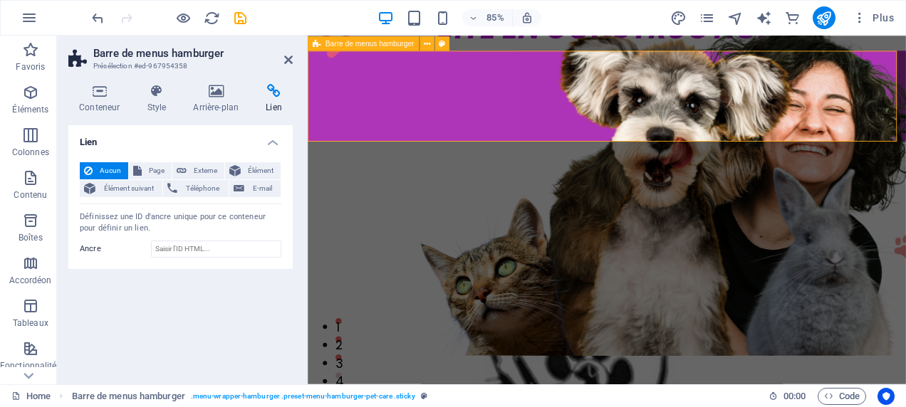
click at [350, 103] on div "Home About Services Contact Legal Notice Privacy Menu" at bounding box center [659, 106] width 703 height 107
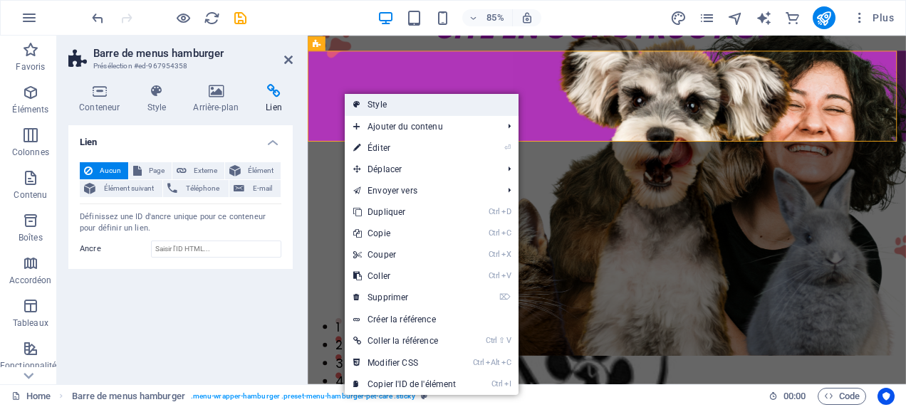
click at [389, 96] on link "Style" at bounding box center [431, 104] width 173 height 21
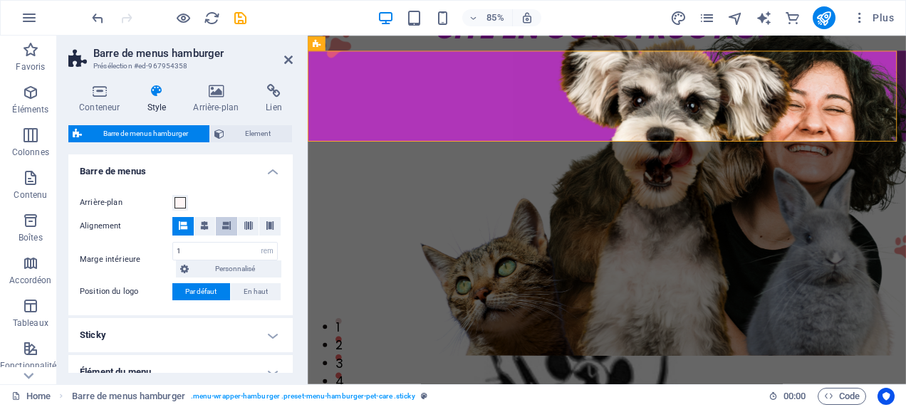
click at [230, 224] on button at bounding box center [226, 226] width 21 height 19
click at [255, 224] on button at bounding box center [248, 226] width 21 height 19
click at [270, 229] on icon at bounding box center [270, 225] width 9 height 9
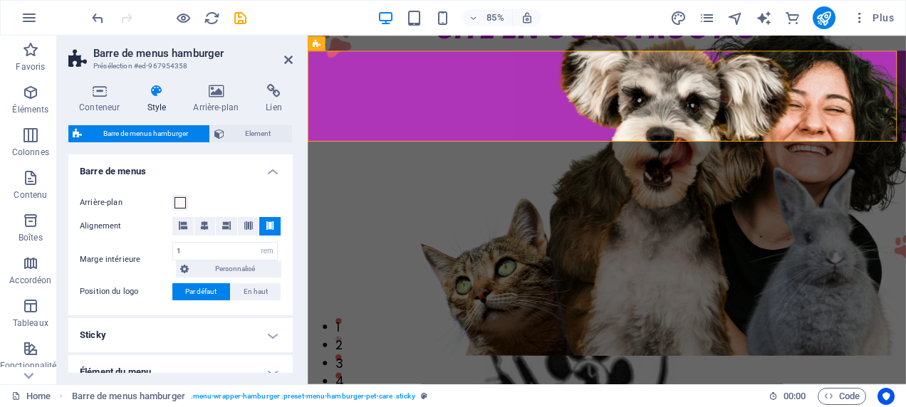
click at [266, 340] on h4 "Sticky" at bounding box center [180, 335] width 224 height 34
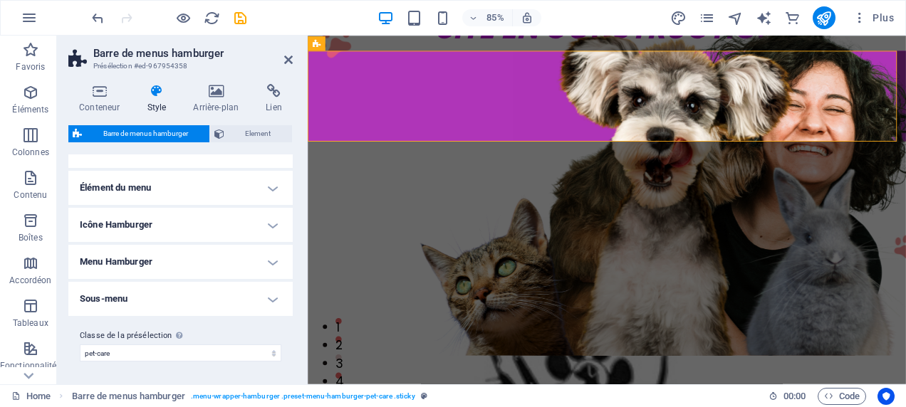
scroll to position [152, 0]
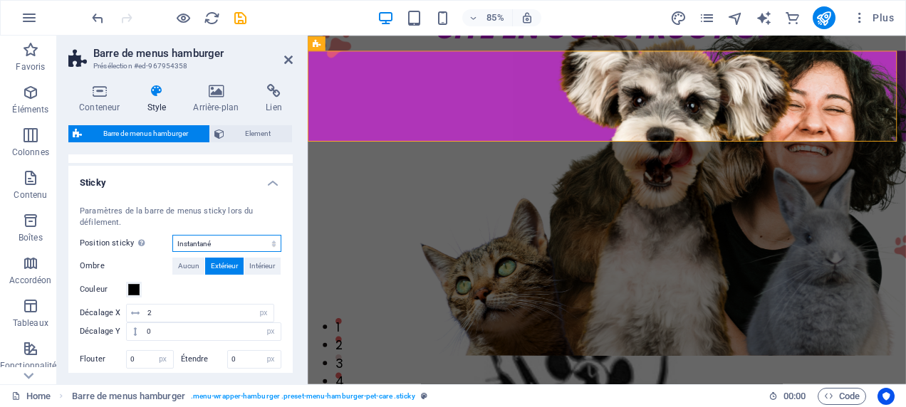
click at [265, 246] on select "Off Instantané Après le menu Après la bannière Lors du défilement vers le haut" at bounding box center [226, 243] width 109 height 17
click at [172, 235] on select "Off Instantané Après le menu Après la bannière Lors du défilement vers le haut" at bounding box center [226, 243] width 109 height 17
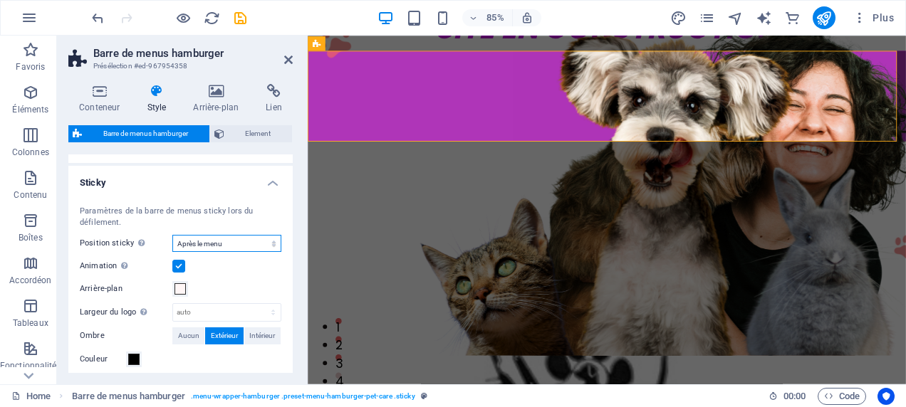
click at [271, 242] on select "Off Instantané Après le menu Après la bannière Lors du défilement vers le haut" at bounding box center [226, 243] width 109 height 17
select select "sticky_banner"
click at [172, 235] on select "Off Instantané Après le menu Après la bannière Lors du défilement vers le haut" at bounding box center [226, 243] width 109 height 17
click at [226, 334] on span "Extérieur" at bounding box center [224, 336] width 27 height 17
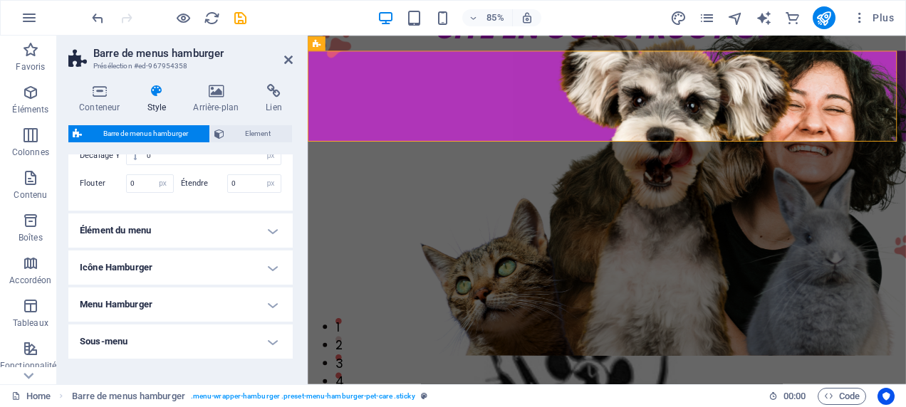
scroll to position [441, 0]
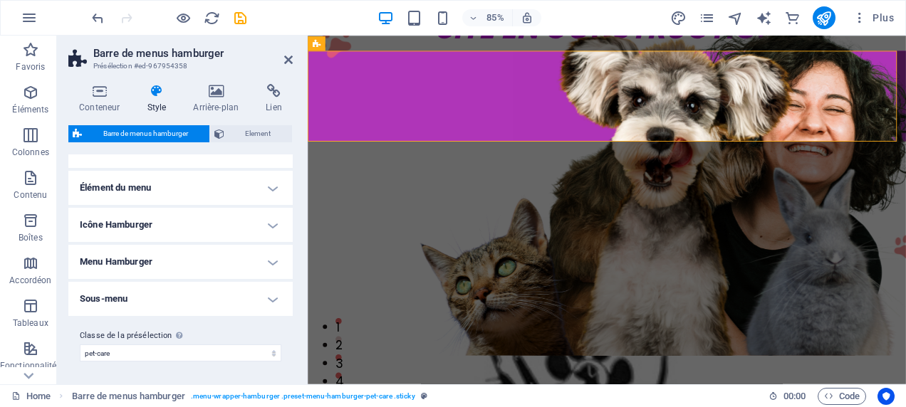
click at [272, 189] on h4 "Élément du menu" at bounding box center [180, 188] width 224 height 34
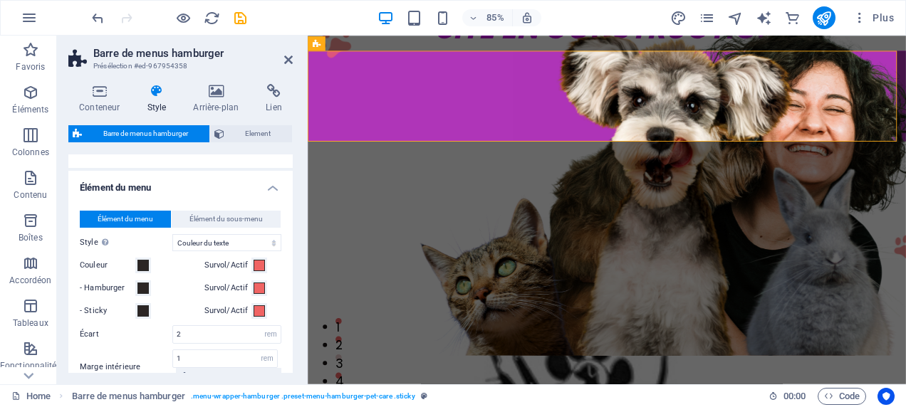
drag, startPoint x: 288, startPoint y: 271, endPoint x: 288, endPoint y: 312, distance: 40.6
click at [290, 342] on div "Variantes Par défaut Barre de menus Arrière-plan Alignement Marge intérieure 1 …" at bounding box center [180, 264] width 224 height 219
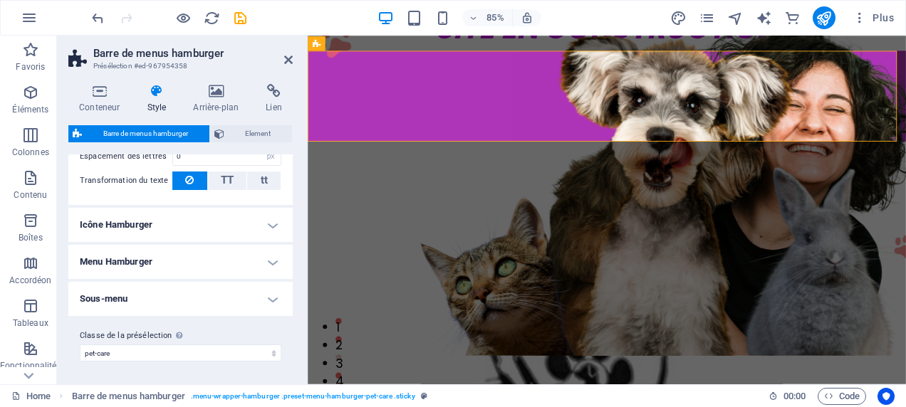
scroll to position [750, 0]
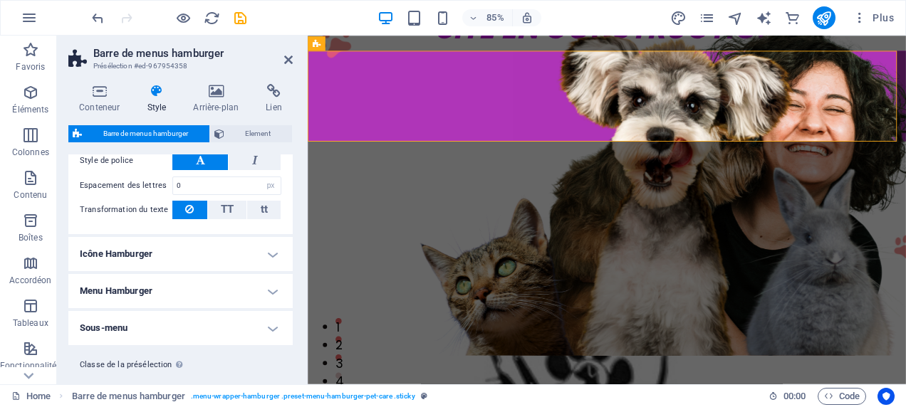
click at [273, 256] on h4 "Icône Hamburger" at bounding box center [180, 254] width 224 height 34
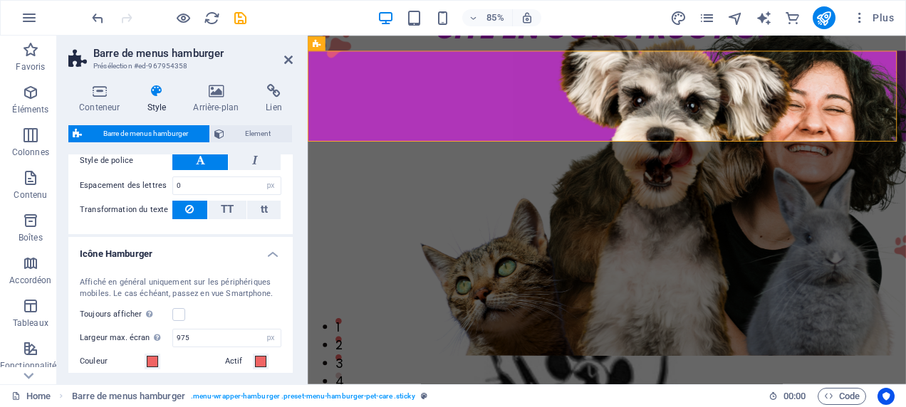
drag, startPoint x: 295, startPoint y: 263, endPoint x: 284, endPoint y: 312, distance: 49.6
click at [286, 323] on div "Conteneur Style Arrière-plan Lien Taille Hauteur 150 Par défaut px rem % vh vw …" at bounding box center [180, 229] width 247 height 312
drag, startPoint x: 289, startPoint y: 273, endPoint x: 282, endPoint y: 340, distance: 68.0
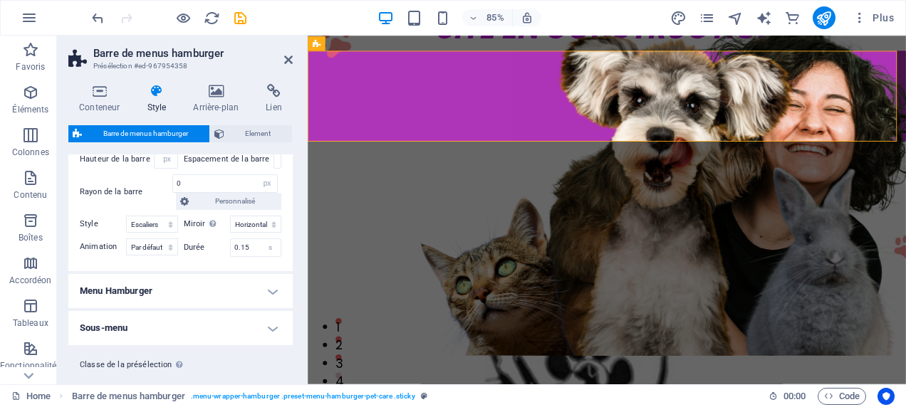
scroll to position [1125, 0]
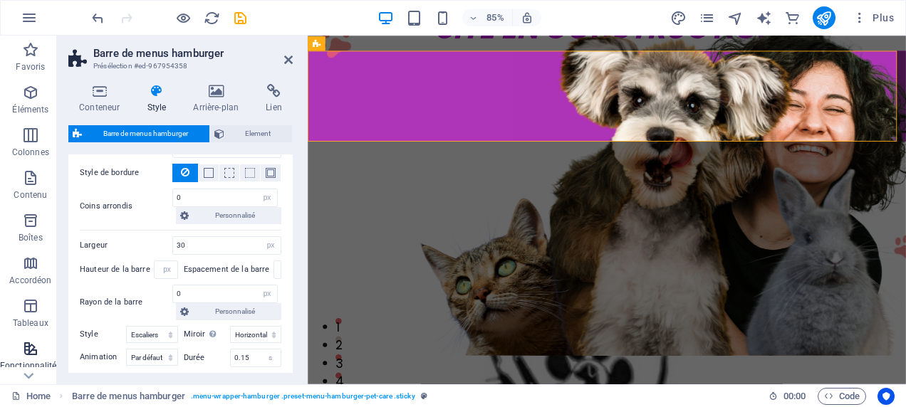
click at [31, 350] on icon "button" at bounding box center [30, 348] width 17 height 17
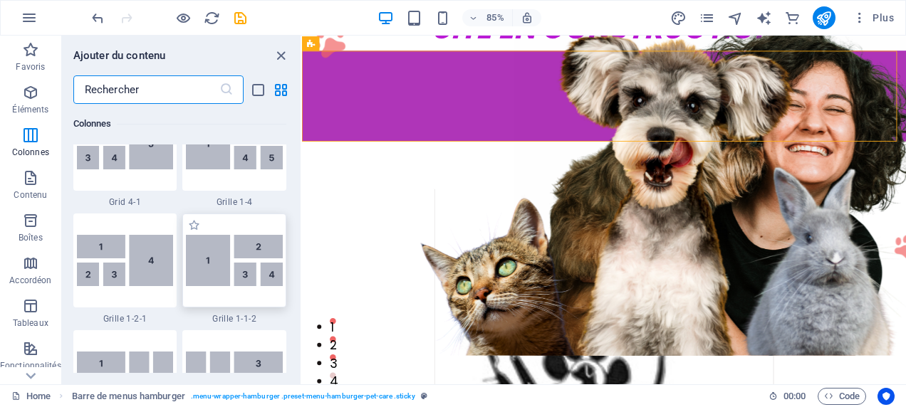
scroll to position [0, 0]
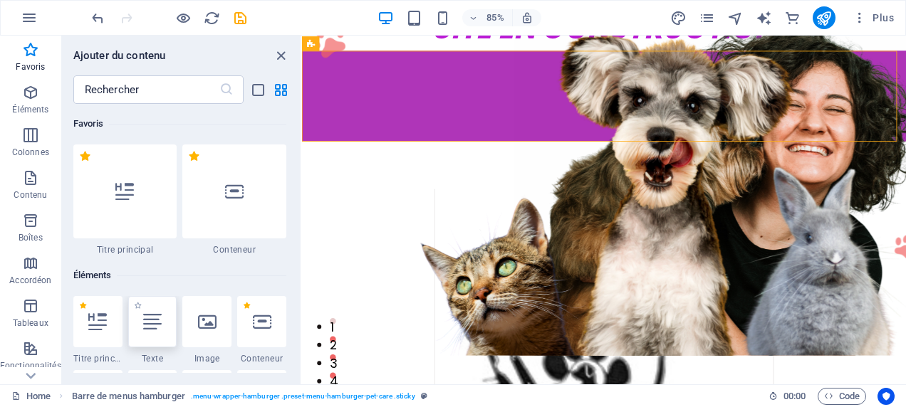
click at [164, 324] on div at bounding box center [152, 321] width 49 height 51
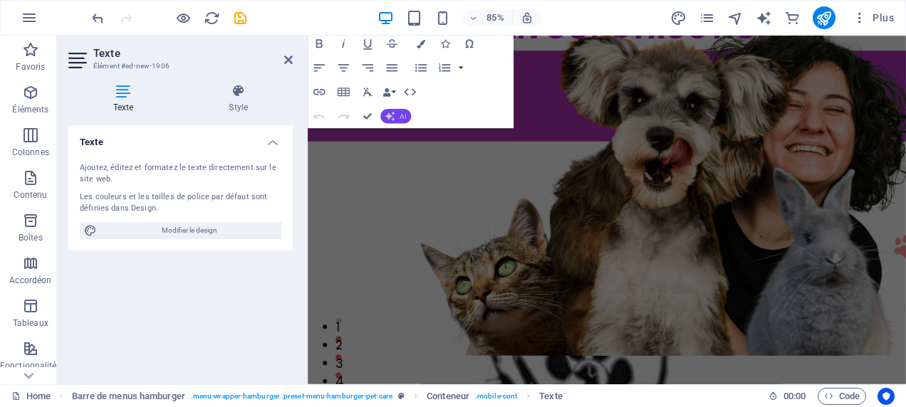
click at [395, 118] on button "AI" at bounding box center [395, 116] width 31 height 14
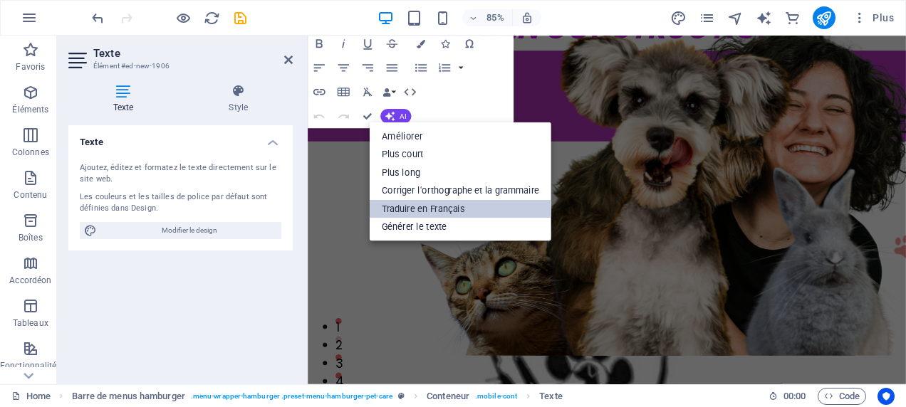
click at [444, 207] on link "Traduire en Français" at bounding box center [461, 208] width 182 height 19
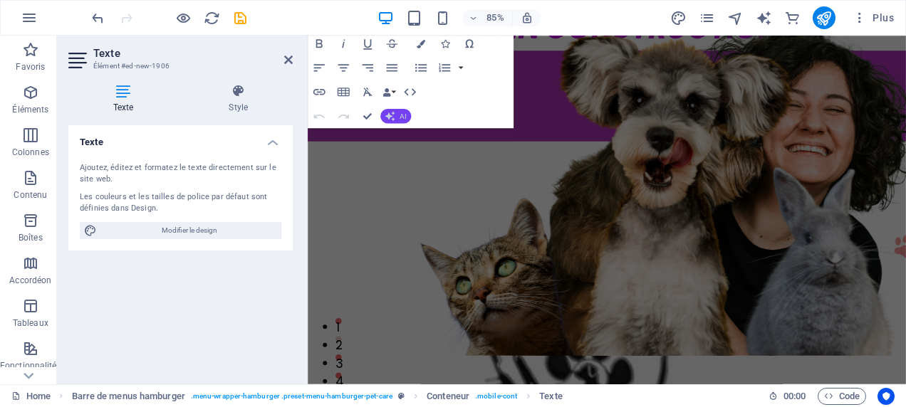
click at [395, 116] on button "AI" at bounding box center [395, 116] width 31 height 14
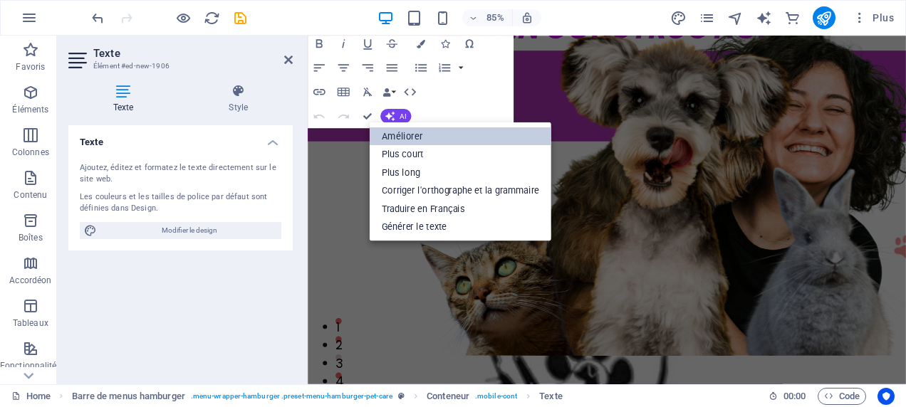
click at [409, 137] on link "Améliorer" at bounding box center [461, 136] width 182 height 19
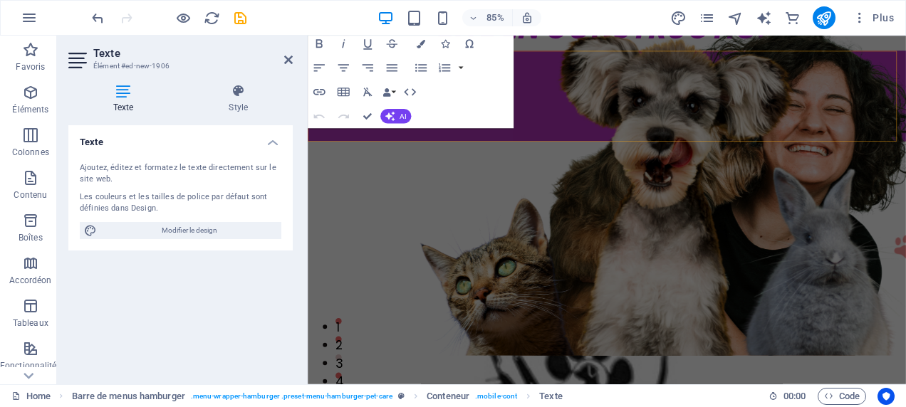
click at [829, 148] on div "Nouvel élément texte Home About Services Contact Legal Notice Privacy Menu" at bounding box center [659, 106] width 703 height 107
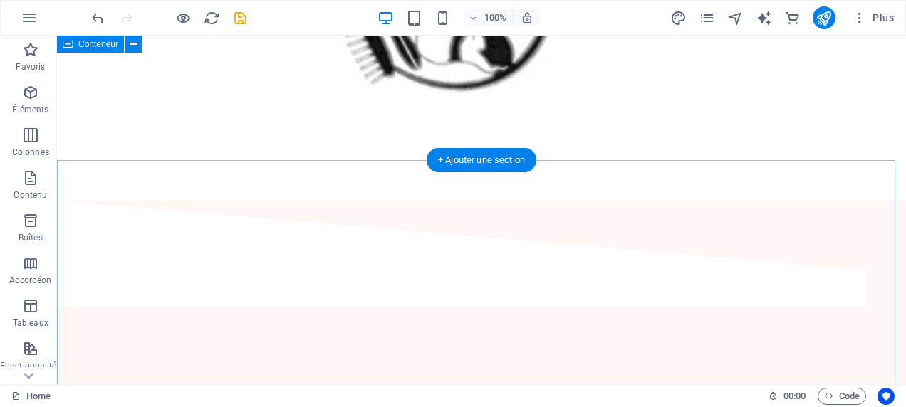
scroll to position [33, 0]
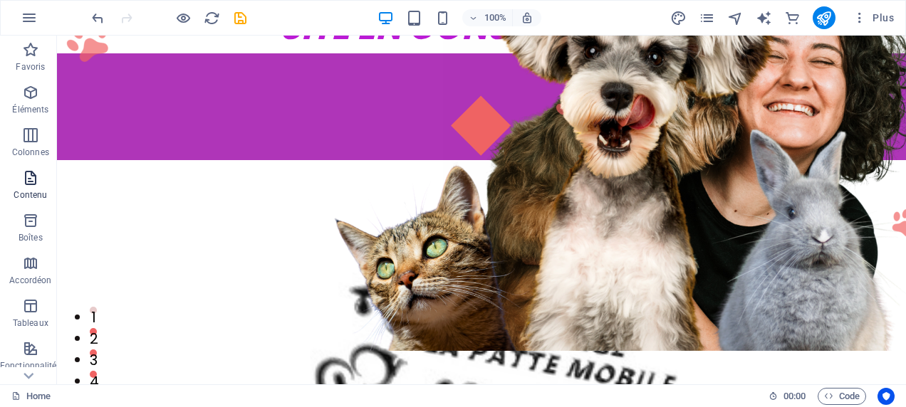
click at [46, 182] on span "Contenu" at bounding box center [30, 186] width 61 height 34
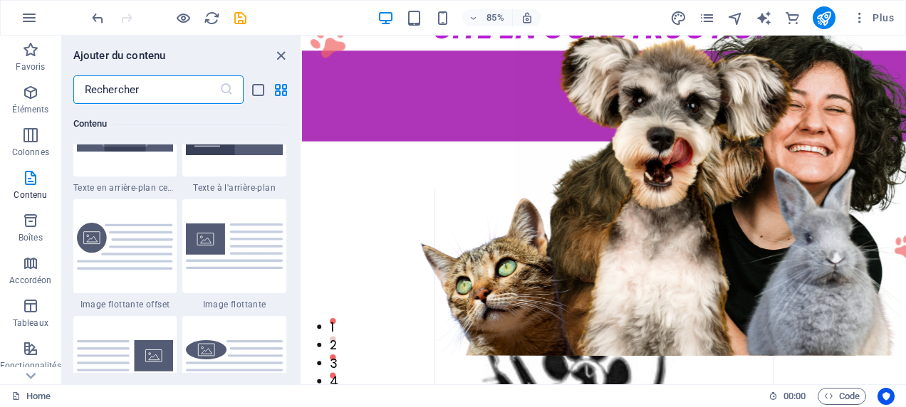
scroll to position [3135, 0]
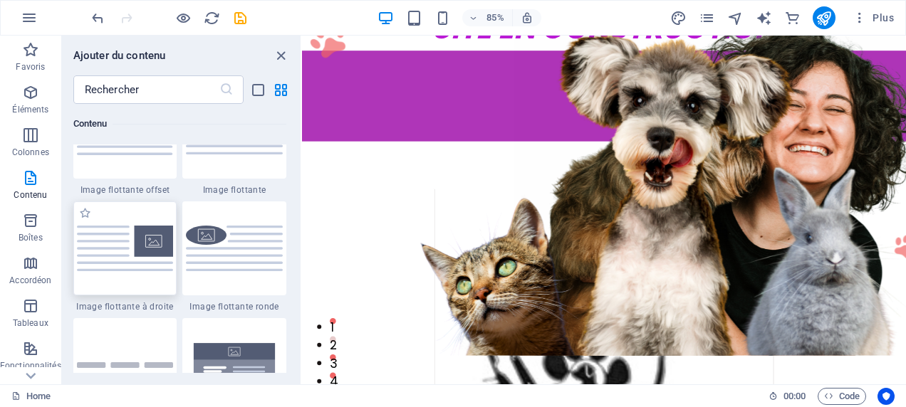
click at [122, 248] on img at bounding box center [125, 249] width 97 height 46
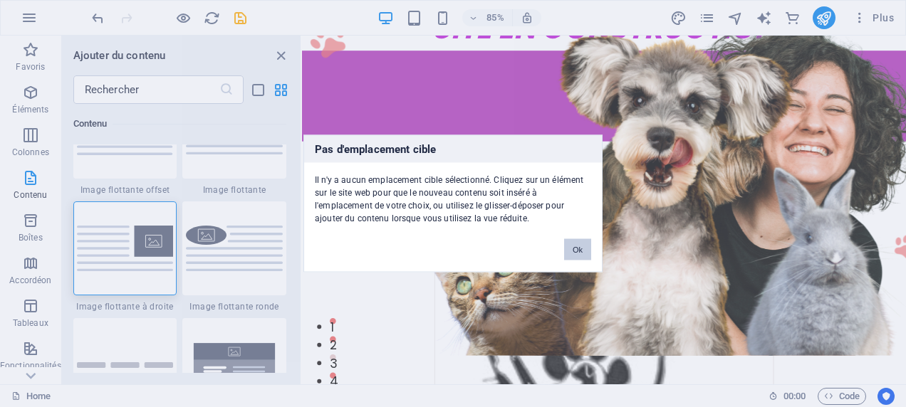
click at [576, 249] on button "Ok" at bounding box center [577, 249] width 27 height 21
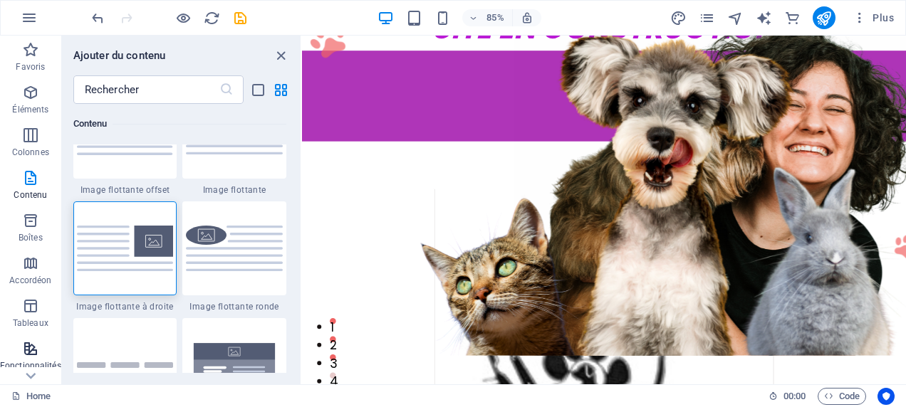
drag, startPoint x: 64, startPoint y: 220, endPoint x: 46, endPoint y: 360, distance: 140.7
click at [46, 359] on div "Favoris Éléments Colonnes Contenu Boîtes Accordéon Tableaux Fonctionnalités Ima…" at bounding box center [151, 210] width 302 height 349
drag, startPoint x: 46, startPoint y: 360, endPoint x: 34, endPoint y: 372, distance: 17.6
click at [34, 372] on icon at bounding box center [31, 376] width 20 height 20
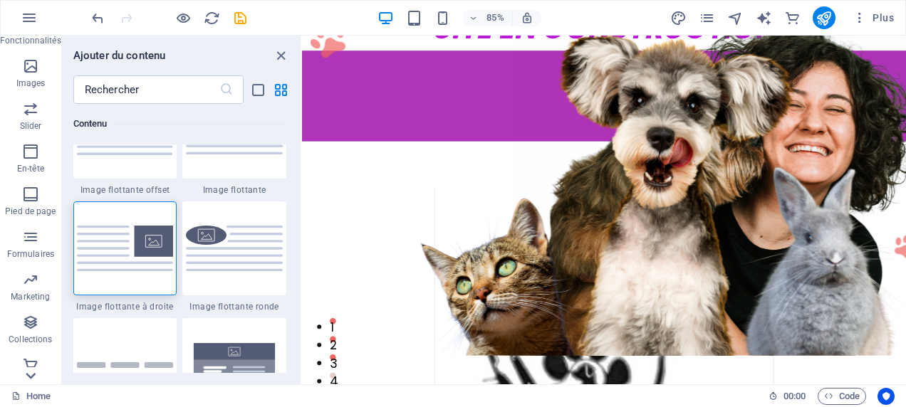
scroll to position [335, 0]
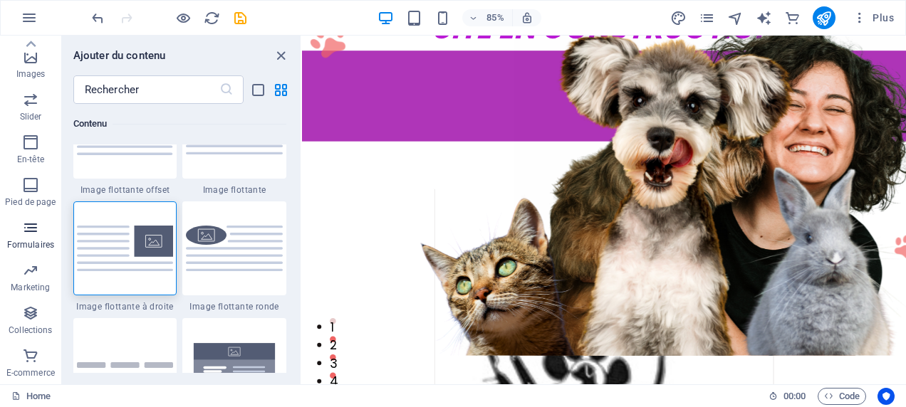
click at [37, 231] on icon "button" at bounding box center [30, 227] width 17 height 17
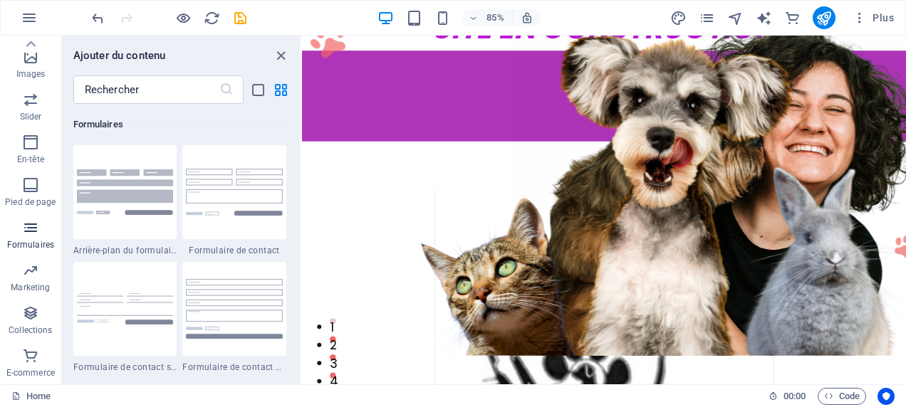
scroll to position [10396, 0]
click at [119, 312] on img at bounding box center [125, 308] width 97 height 31
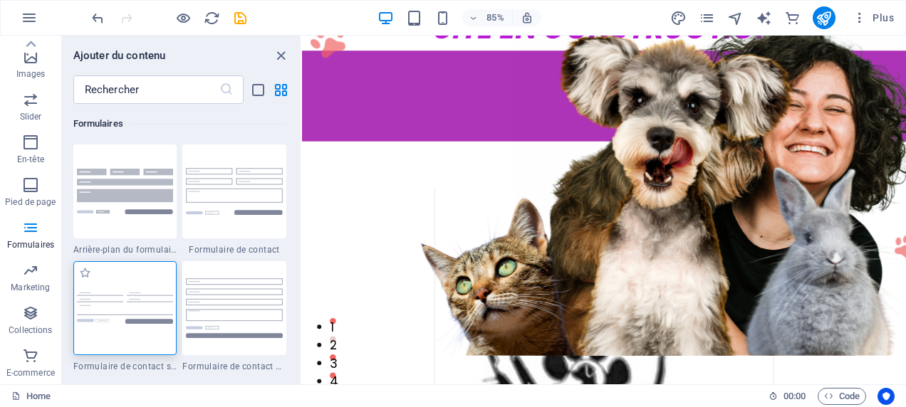
click at [119, 312] on img at bounding box center [125, 308] width 97 height 31
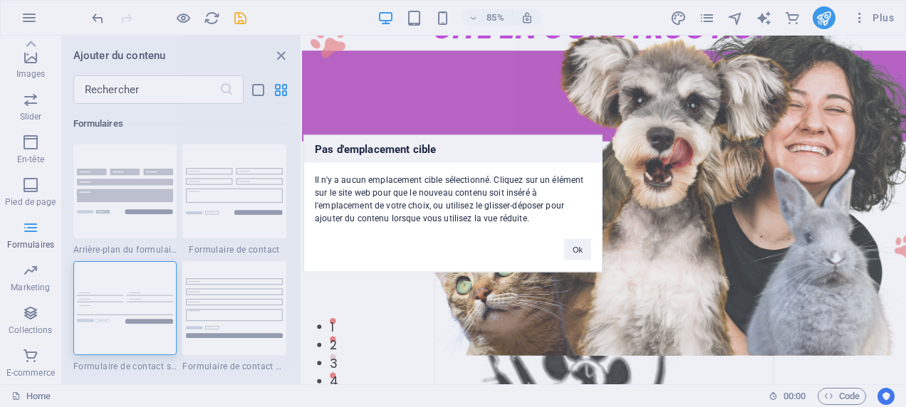
drag, startPoint x: 345, startPoint y: 255, endPoint x: 602, endPoint y: 251, distance: 257.8
click at [602, 251] on div "Pas d'emplacement cible Il n'y a aucun emplacement cible sélectionné. Cliquez s…" at bounding box center [453, 203] width 906 height 407
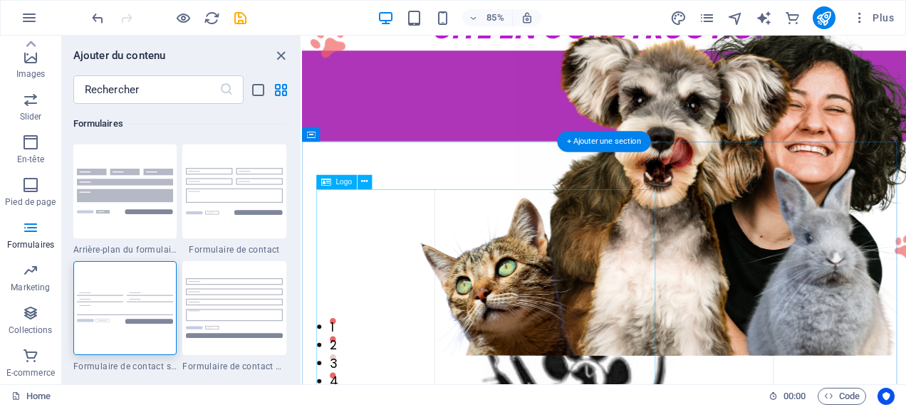
click at [612, 294] on div at bounding box center [657, 391] width 676 height 399
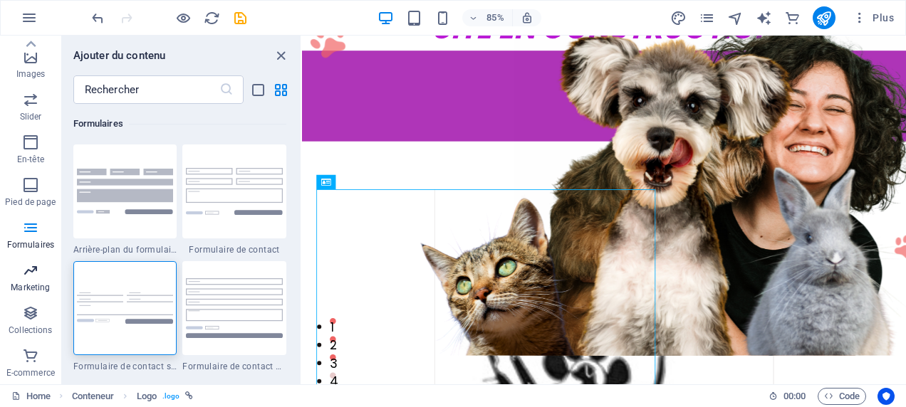
click at [38, 273] on icon "button" at bounding box center [30, 270] width 17 height 17
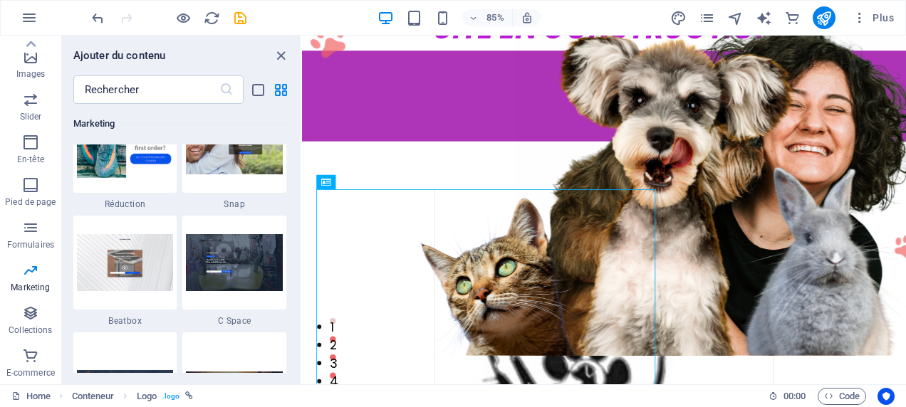
scroll to position [12587, 0]
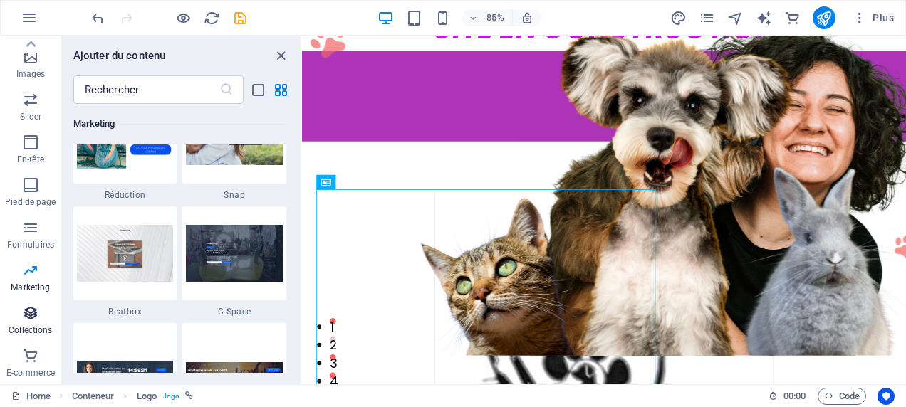
click at [36, 314] on icon "button" at bounding box center [30, 313] width 17 height 17
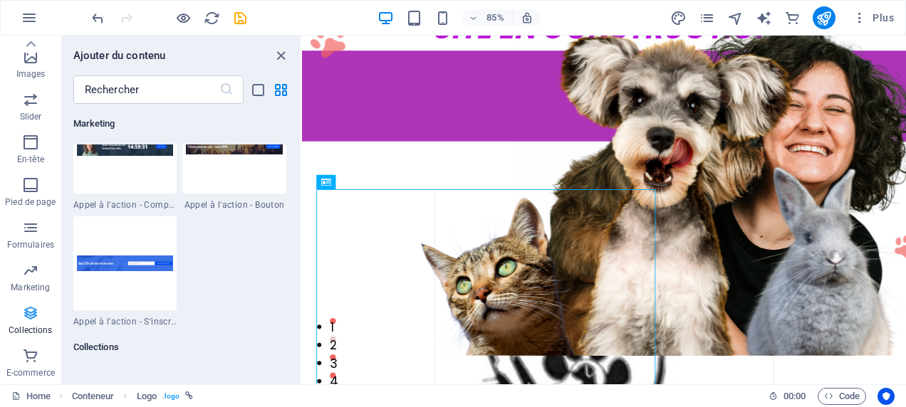
scroll to position [13035, 0]
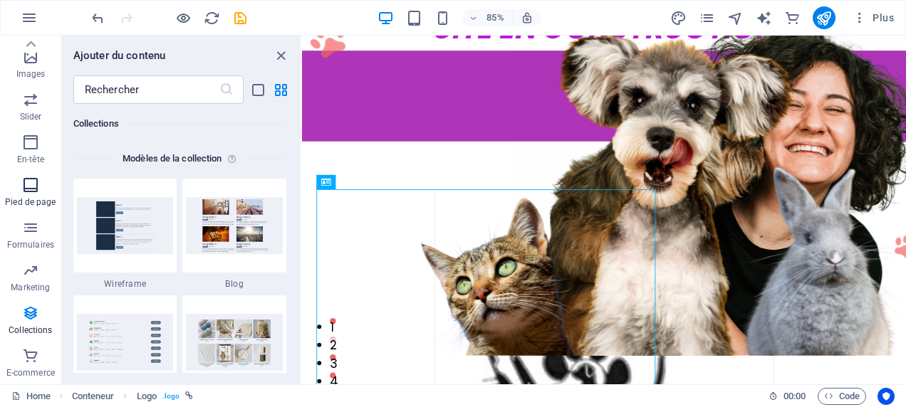
click at [36, 194] on span "Pied de page" at bounding box center [30, 194] width 61 height 34
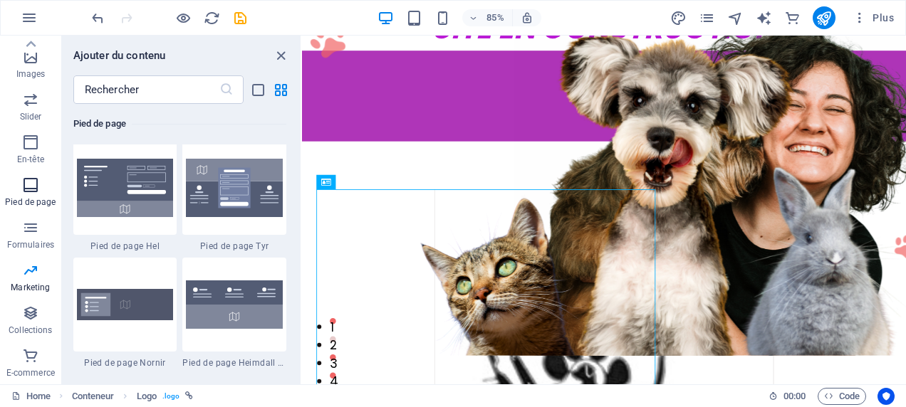
scroll to position [9427, 0]
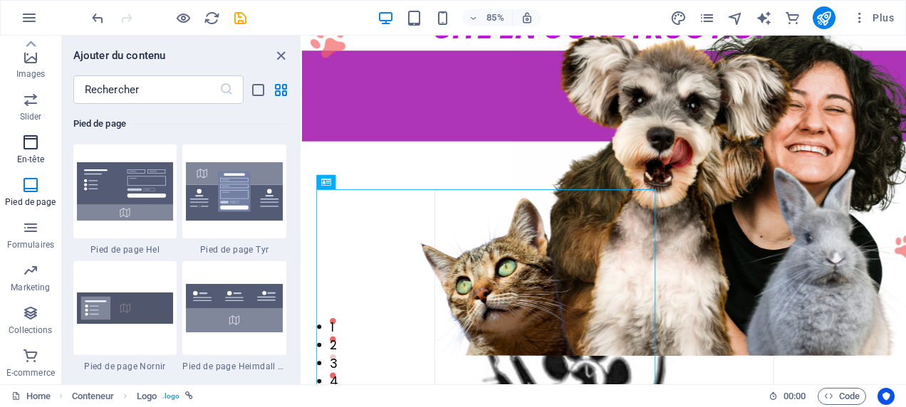
click at [35, 149] on icon "button" at bounding box center [30, 142] width 17 height 17
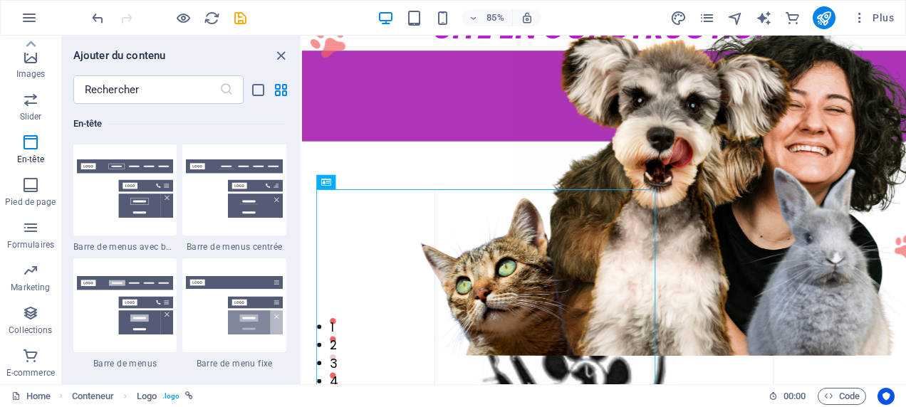
scroll to position [8574, 0]
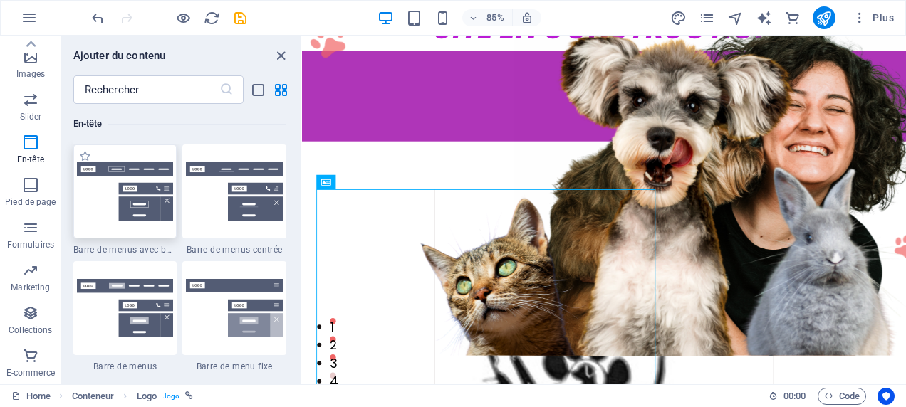
click at [160, 192] on img at bounding box center [125, 191] width 97 height 58
click at [302, 192] on div "Bannière H1 Bannière Bannière Conteneur Barre de menus hamburger Logo Texte Tex…" at bounding box center [604, 210] width 604 height 349
click at [701, 117] on div "Nouvel élément texte Home About Services Contact Legal Notice Privacy Menu" at bounding box center [657, 106] width 711 height 107
select select "rem"
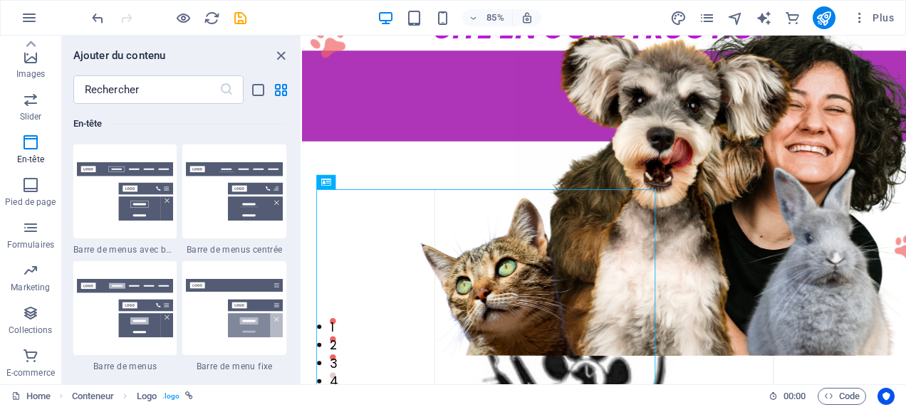
select select "sticky_banner"
select select "px"
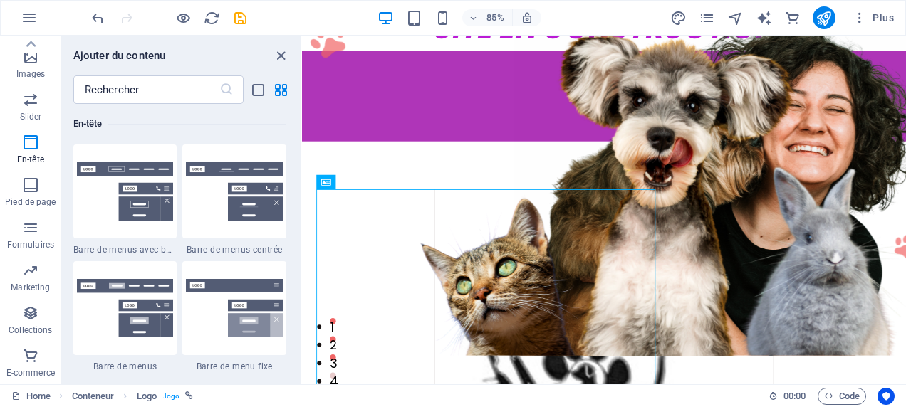
select select "hover_text_color"
select select "rem"
select select "px"
select select "600"
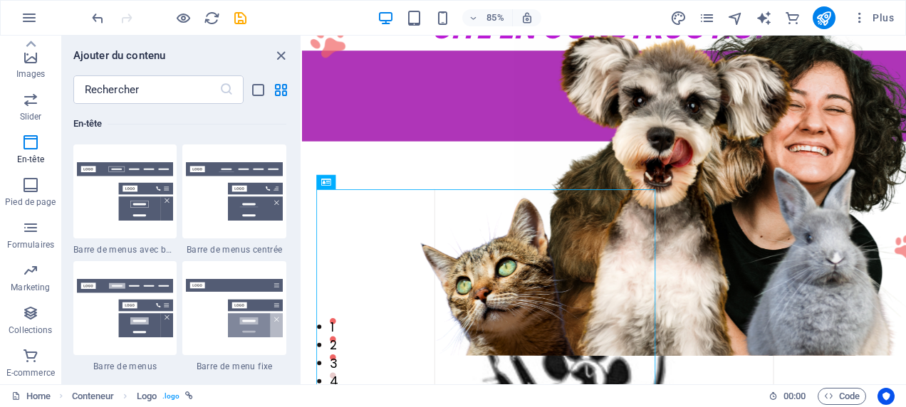
select select "px"
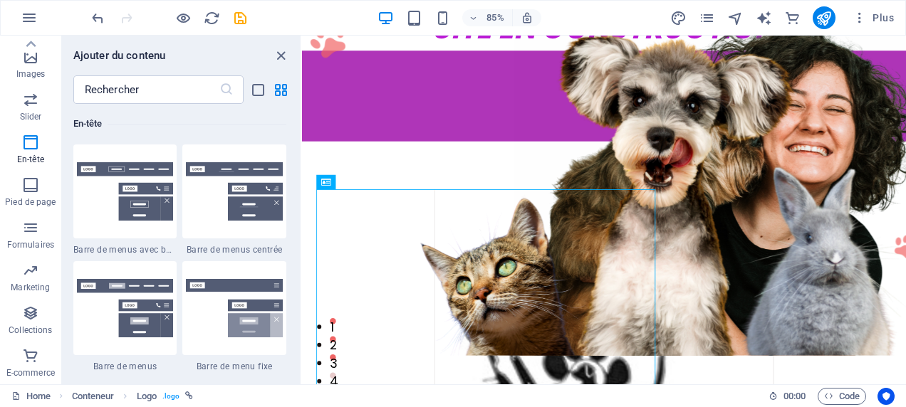
select select "px"
select select "steps"
select select "flip_horizontal"
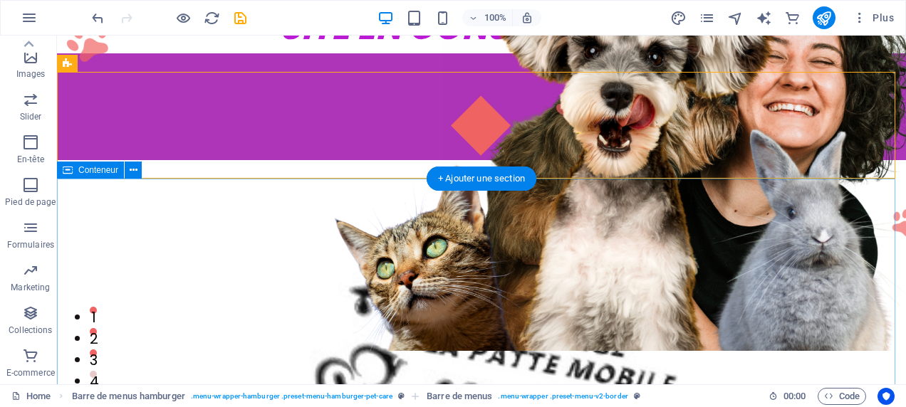
scroll to position [0, 0]
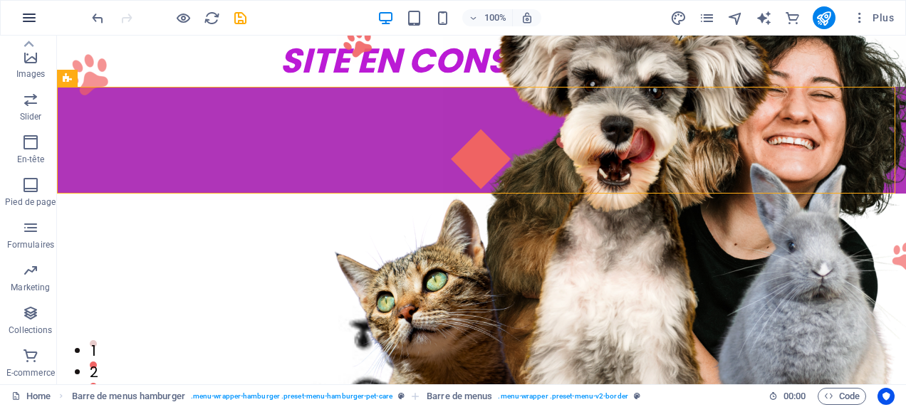
click at [30, 10] on icon "button" at bounding box center [29, 17] width 17 height 17
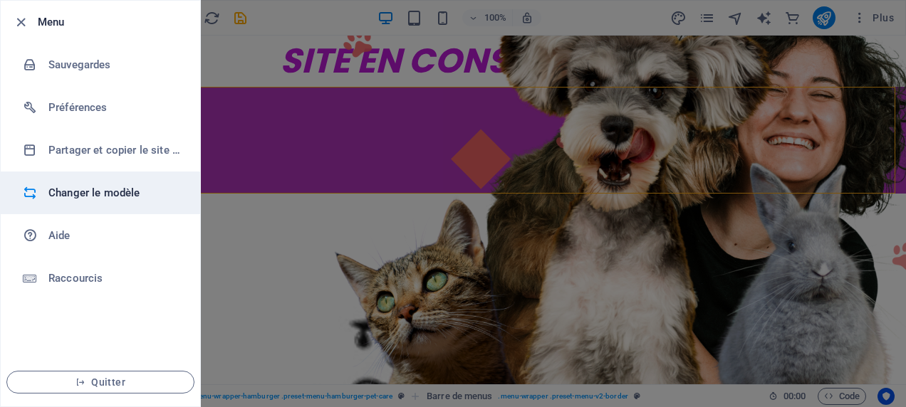
click at [149, 197] on h6 "Changer le modèle" at bounding box center [114, 192] width 132 height 17
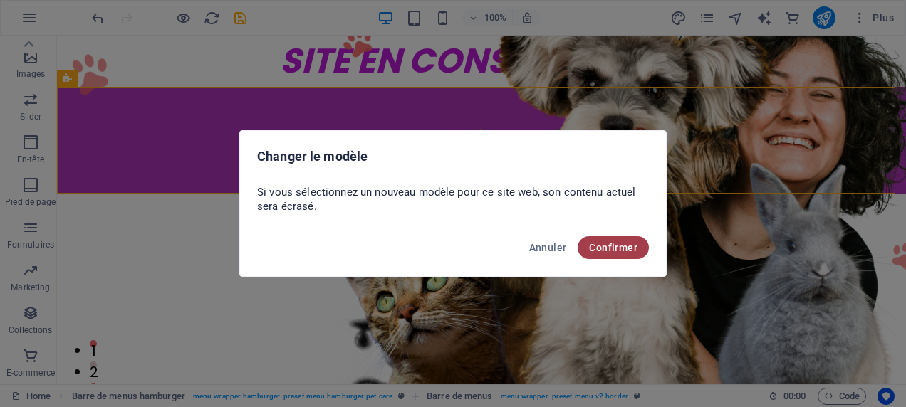
click at [601, 240] on button "Confirmer" at bounding box center [612, 247] width 71 height 23
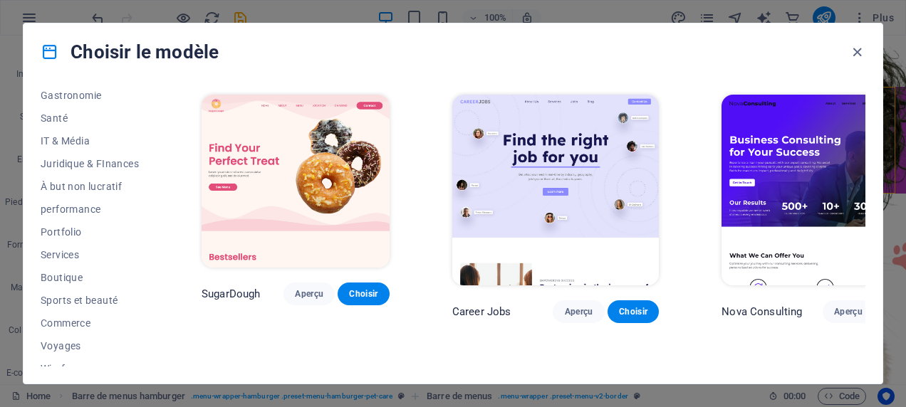
scroll to position [318, 0]
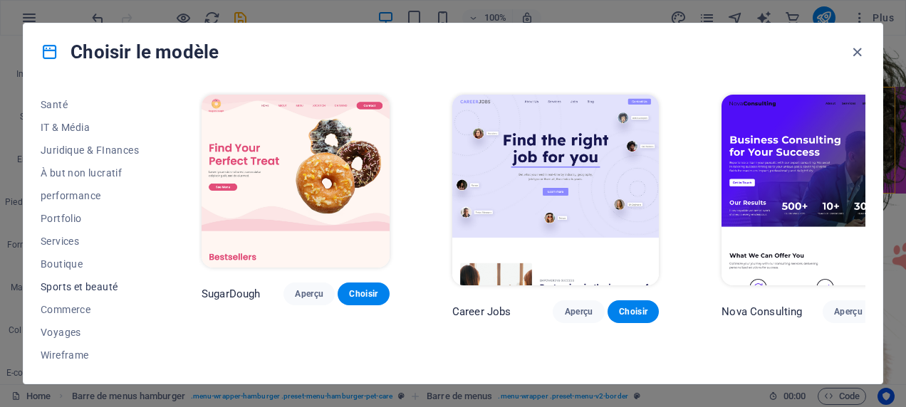
click at [112, 295] on button "Sports et beauté" at bounding box center [90, 287] width 98 height 23
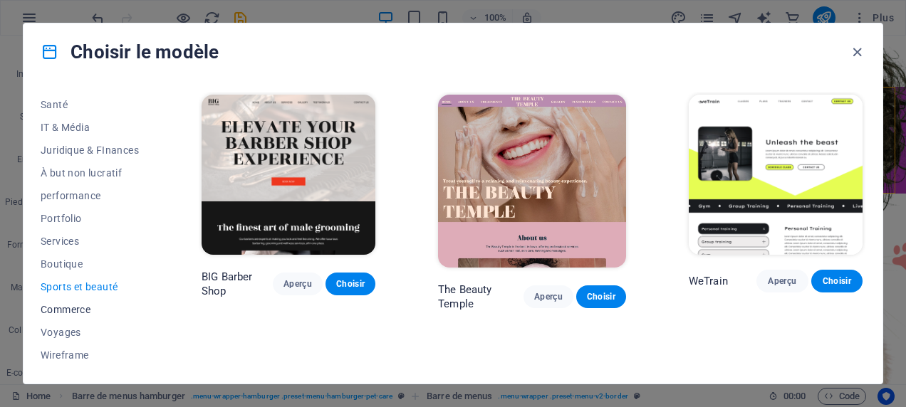
click at [78, 308] on span "Commerce" at bounding box center [90, 309] width 98 height 11
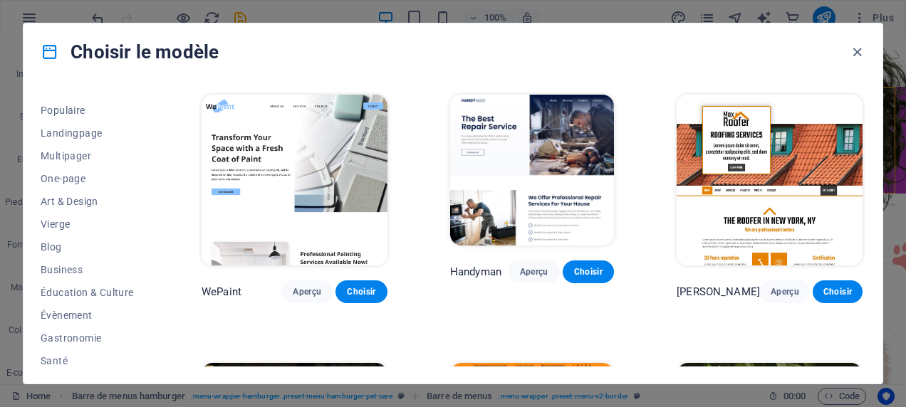
scroll to position [57, 0]
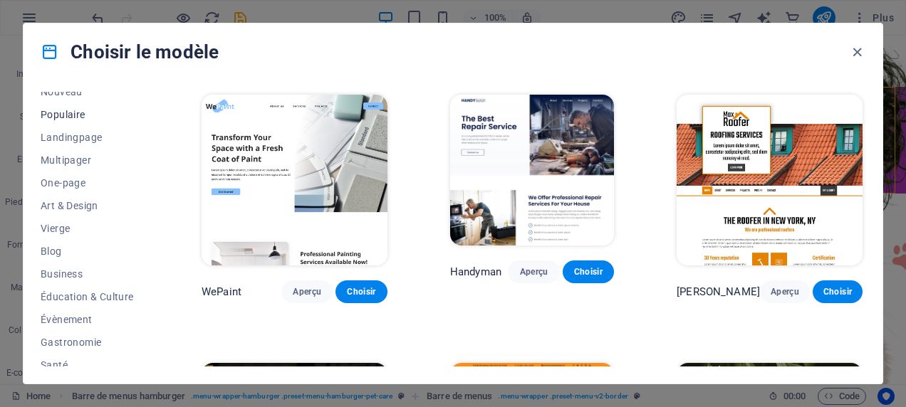
click at [63, 116] on span "Populaire" at bounding box center [90, 114] width 98 height 11
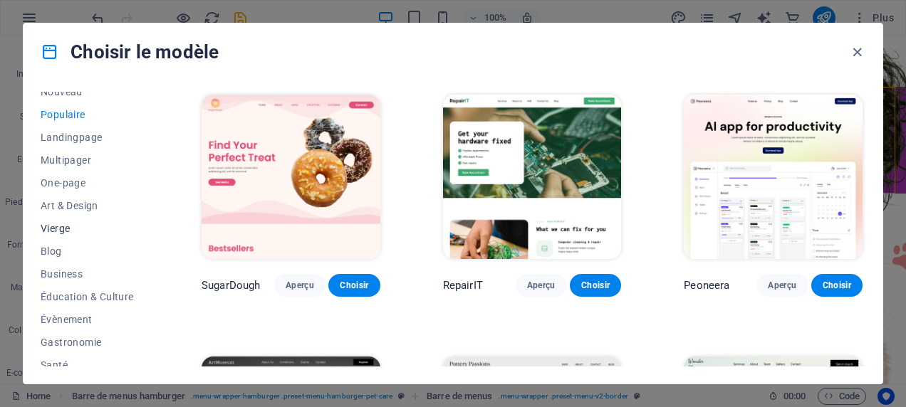
click at [68, 223] on span "Vierge" at bounding box center [90, 228] width 98 height 11
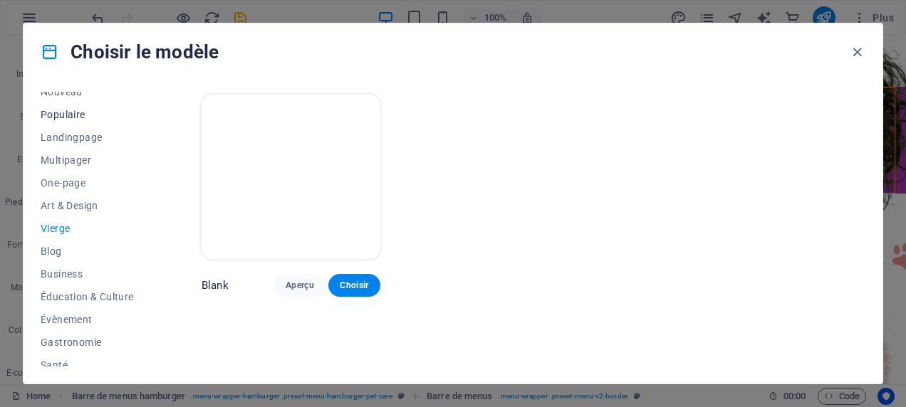
click at [48, 112] on span "Populaire" at bounding box center [90, 114] width 98 height 11
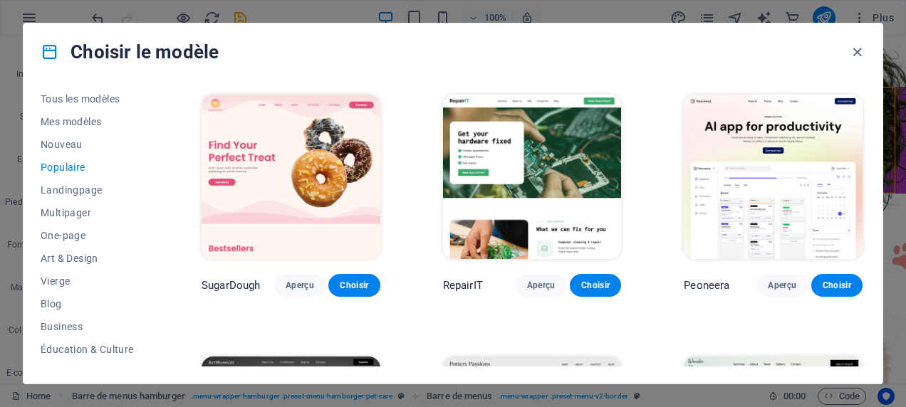
scroll to position [0, 0]
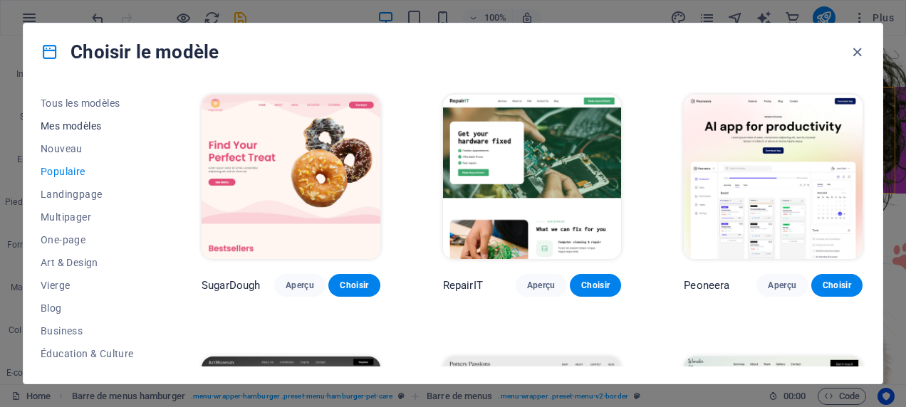
click at [91, 127] on span "Mes modèles" at bounding box center [90, 125] width 98 height 11
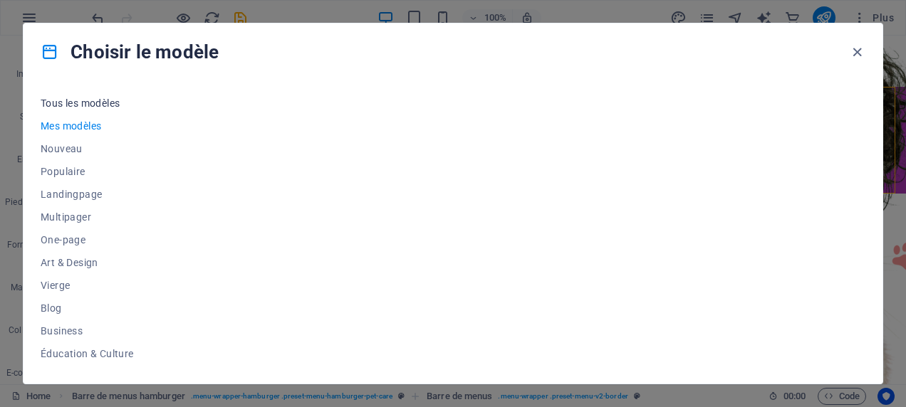
click at [75, 98] on span "Tous les modèles" at bounding box center [90, 103] width 98 height 11
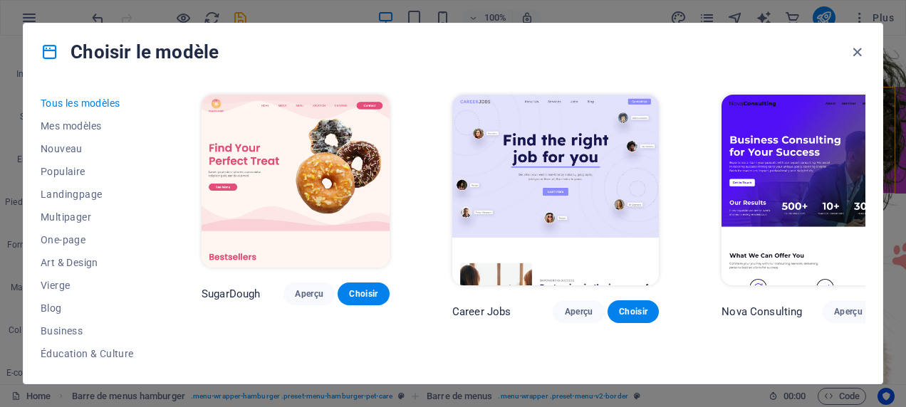
drag, startPoint x: 862, startPoint y: 99, endPoint x: 874, endPoint y: 125, distance: 28.3
click at [874, 125] on div "Tous les modèles Mes modèles Nouveau Populaire Landingpage Multipager One-page …" at bounding box center [452, 231] width 859 height 303
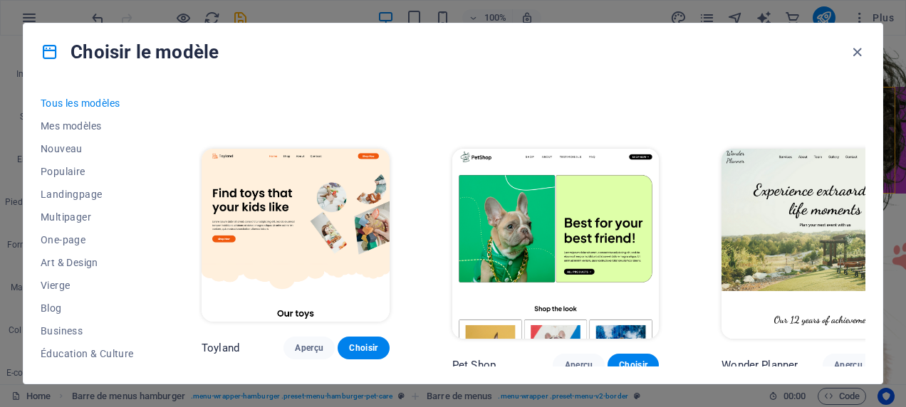
scroll to position [825, 0]
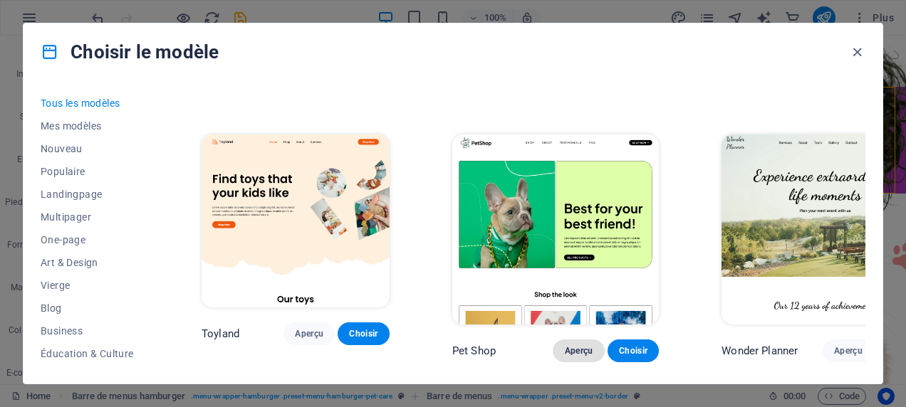
click at [564, 345] on span "Aperçu" at bounding box center [578, 350] width 28 height 11
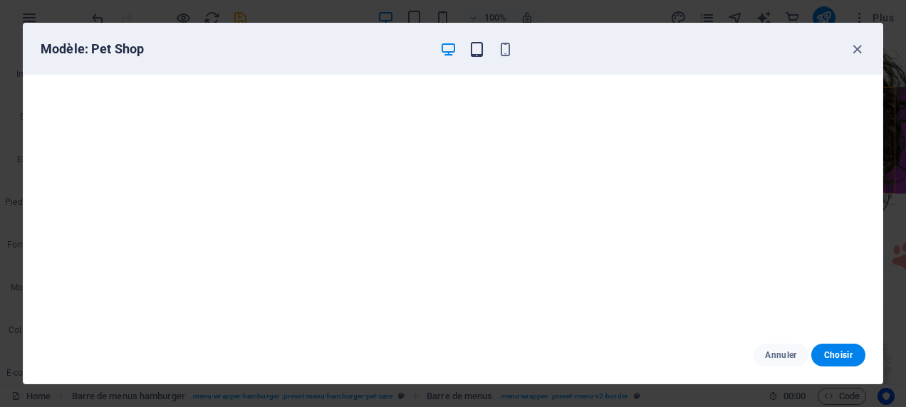
click at [481, 53] on icon "button" at bounding box center [477, 49] width 16 height 16
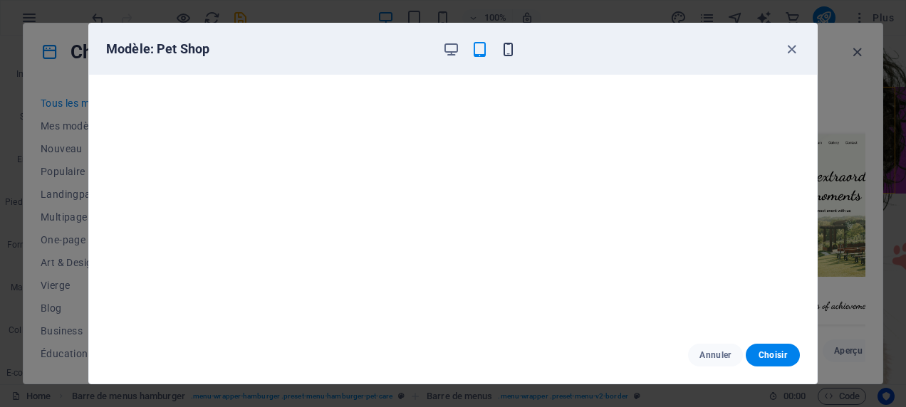
click at [509, 51] on icon "button" at bounding box center [508, 49] width 16 height 16
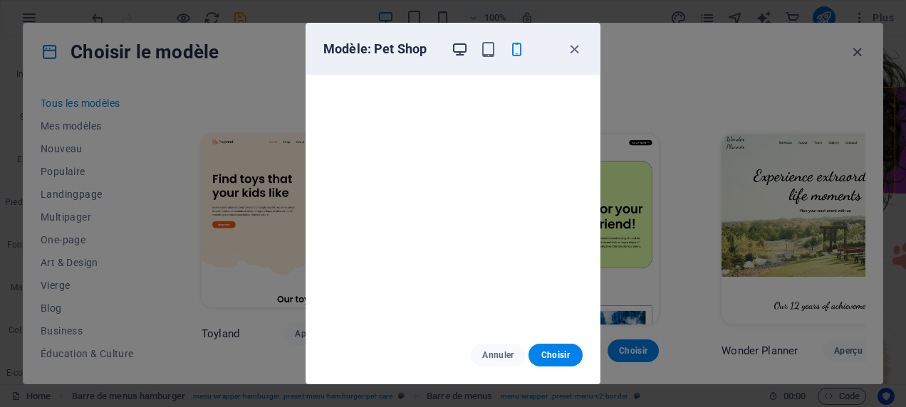
click at [462, 51] on icon "button" at bounding box center [459, 49] width 16 height 16
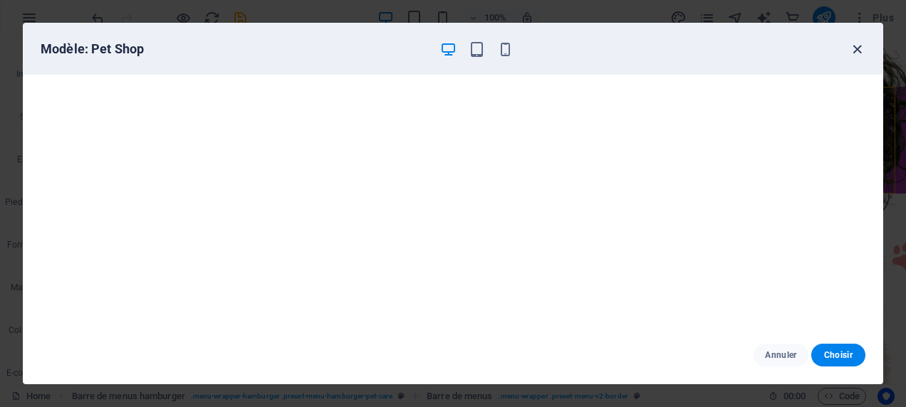
click at [857, 51] on icon "button" at bounding box center [857, 49] width 16 height 16
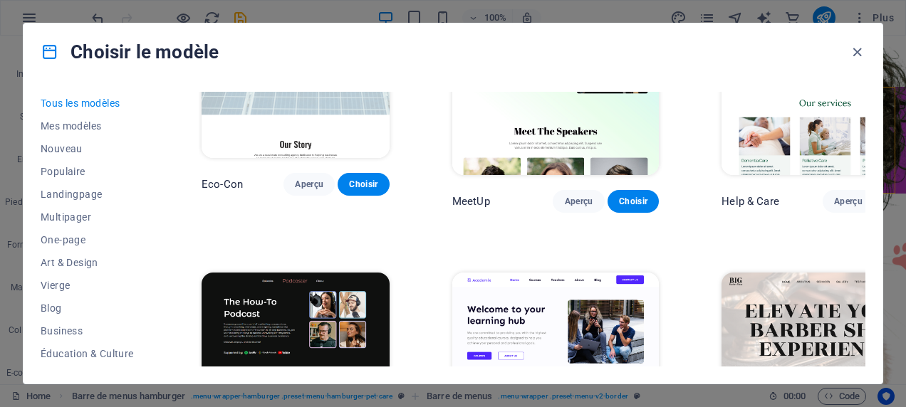
scroll to position [1275, 0]
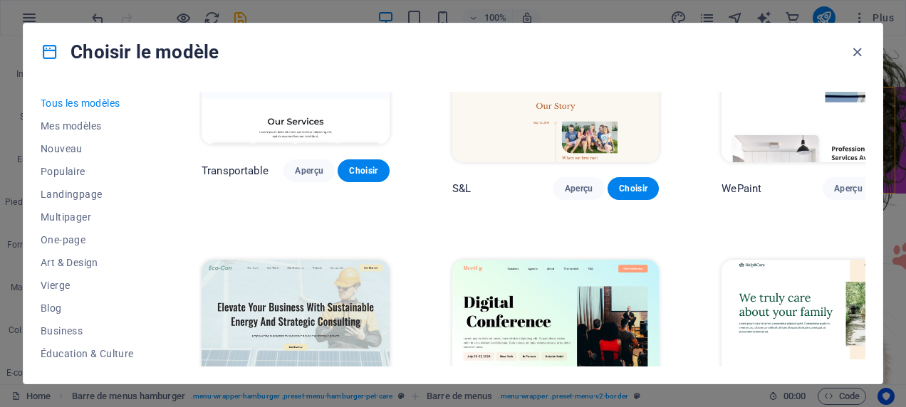
click at [752, 260] on img at bounding box center [824, 355] width 206 height 191
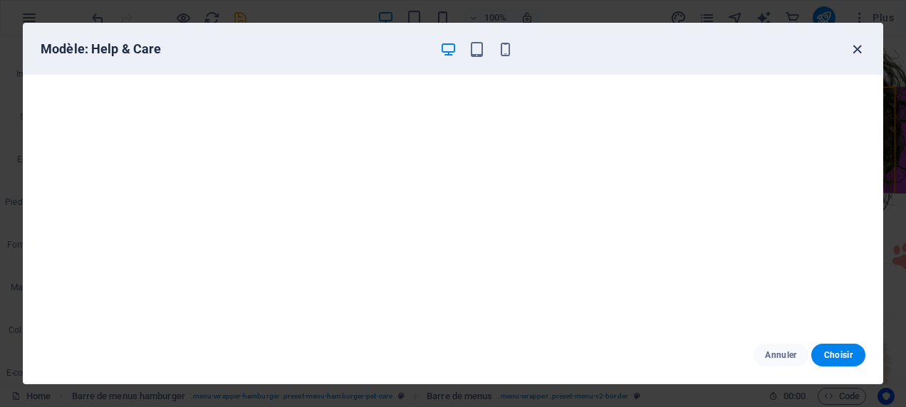
click at [851, 46] on icon "button" at bounding box center [857, 49] width 16 height 16
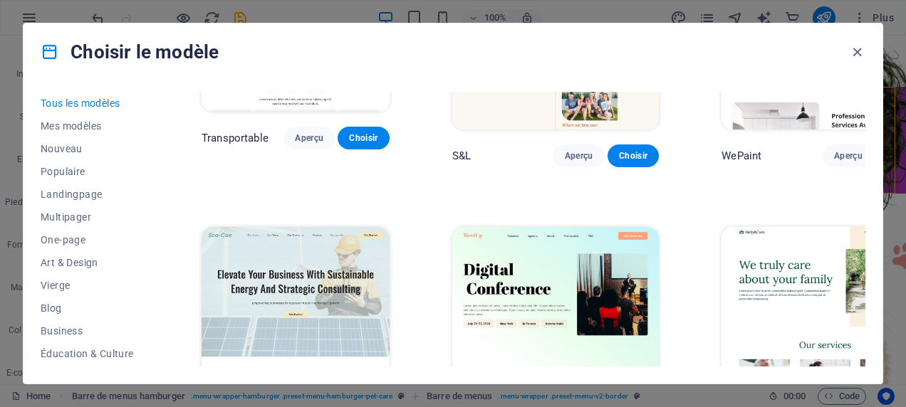
scroll to position [1349, 0]
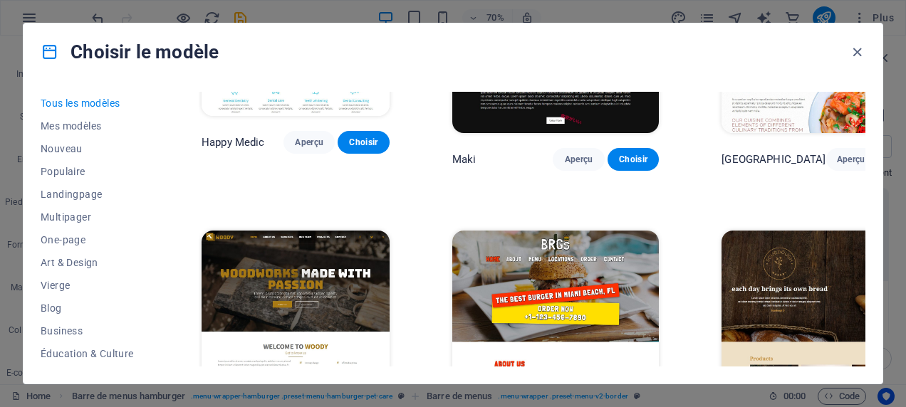
scroll to position [7628, 0]
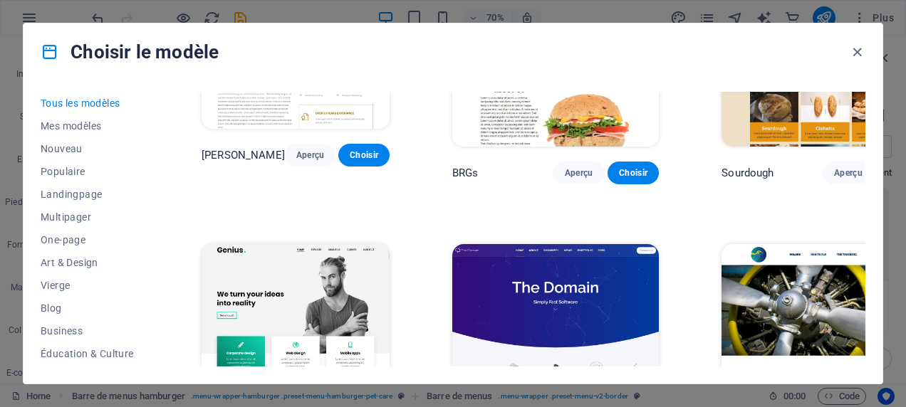
click at [641, 387] on div "Choisir le modèle Tous les modèles Mes modèles Nouveau Populaire Landingpage Mu…" at bounding box center [453, 203] width 906 height 407
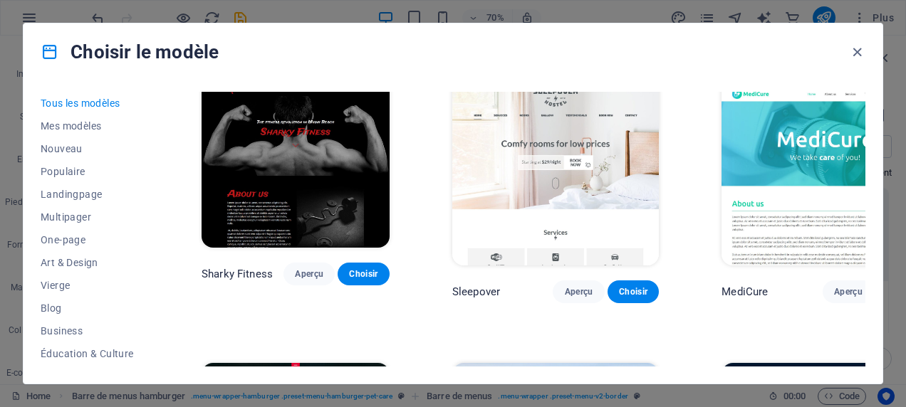
scroll to position [9827, 0]
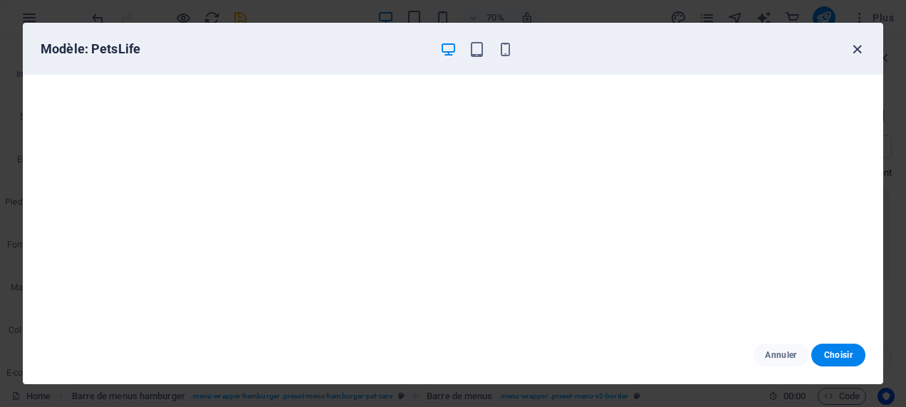
click at [859, 48] on icon "button" at bounding box center [857, 49] width 16 height 16
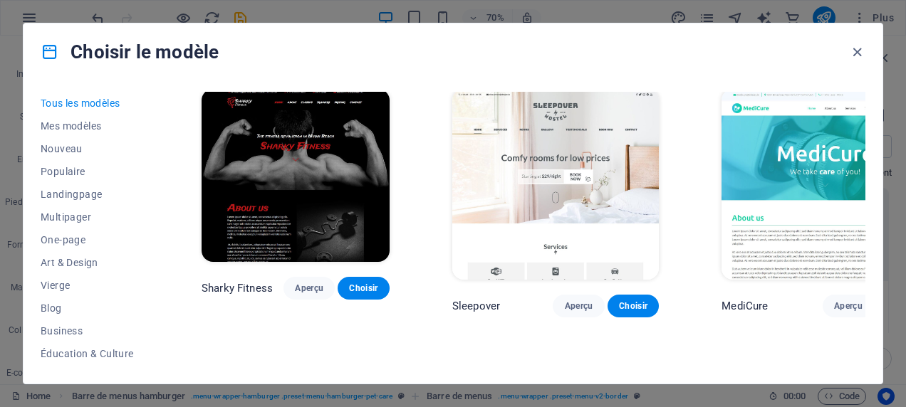
scroll to position [10102, 0]
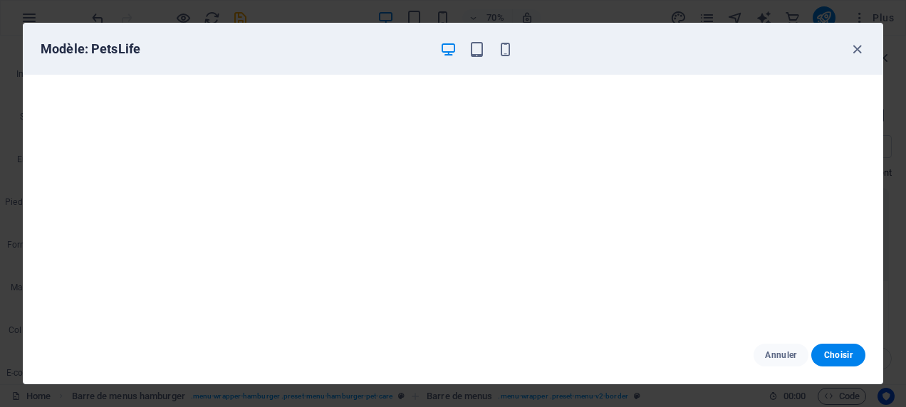
click at [844, 51] on div "Modèle: PetsLife" at bounding box center [444, 49] width 807 height 17
click at [850, 48] on icon "button" at bounding box center [857, 49] width 16 height 16
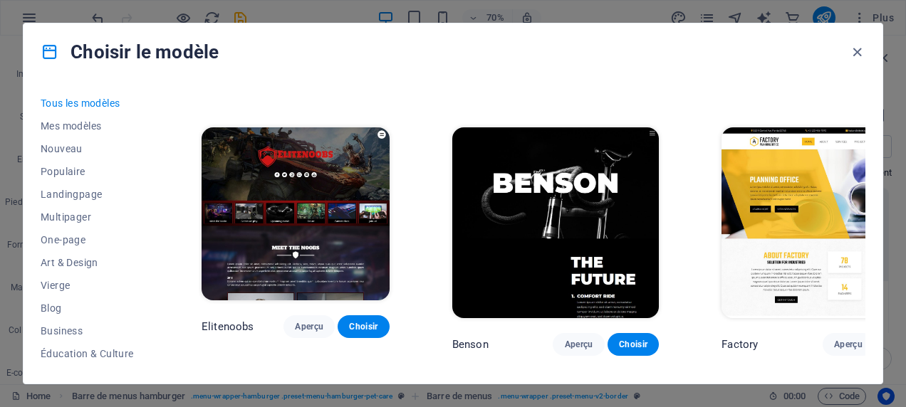
scroll to position [11476, 0]
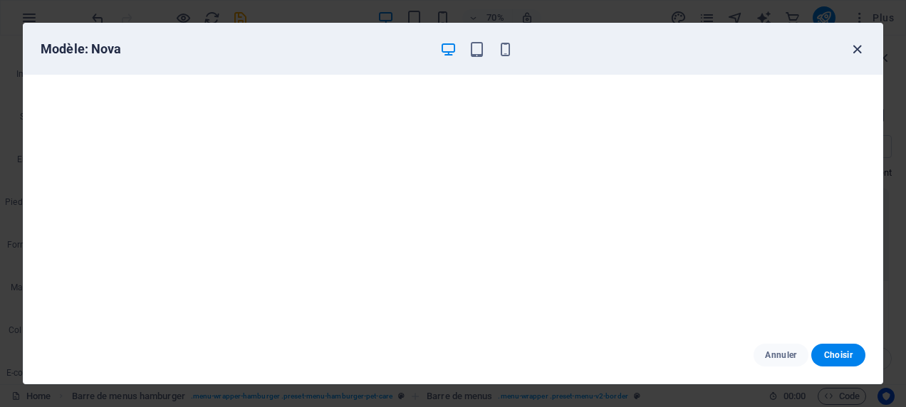
click at [854, 43] on icon "button" at bounding box center [857, 49] width 16 height 16
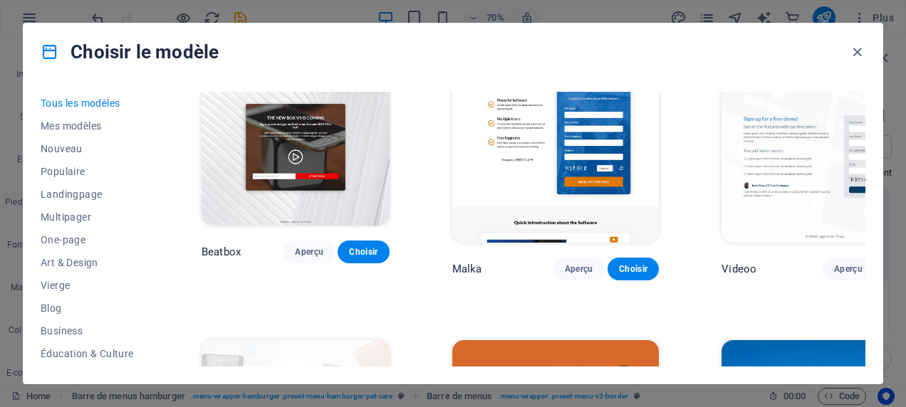
scroll to position [14649, 0]
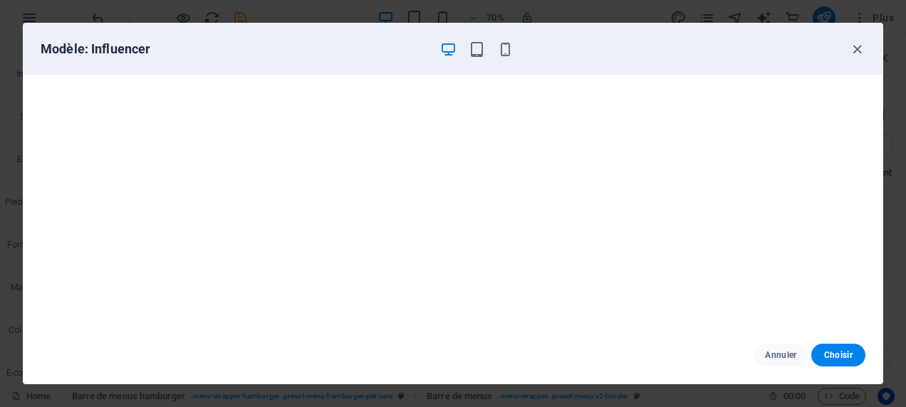
scroll to position [0, 0]
click at [857, 49] on icon "button" at bounding box center [857, 49] width 16 height 16
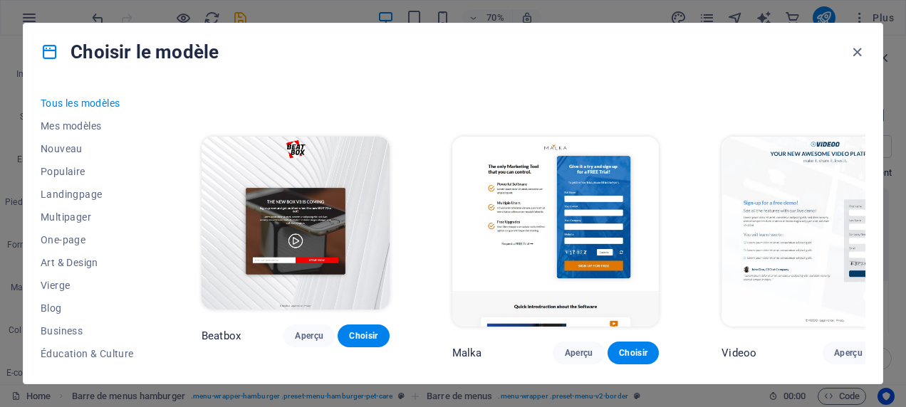
click at [52, 51] on icon at bounding box center [50, 52] width 19 height 19
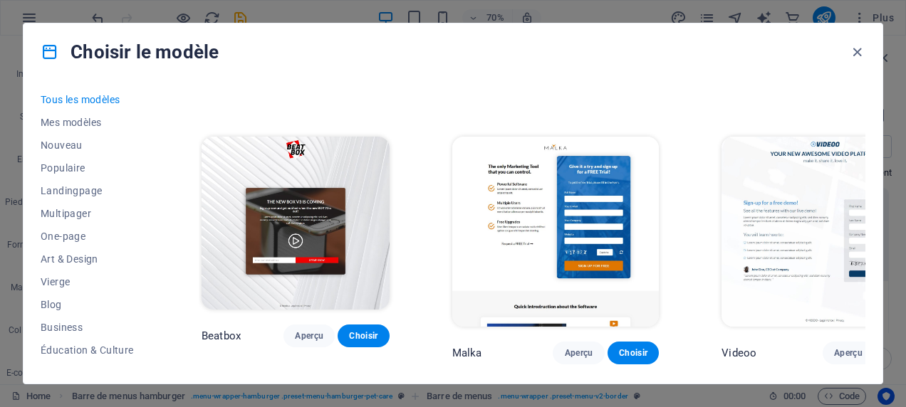
scroll to position [13, 0]
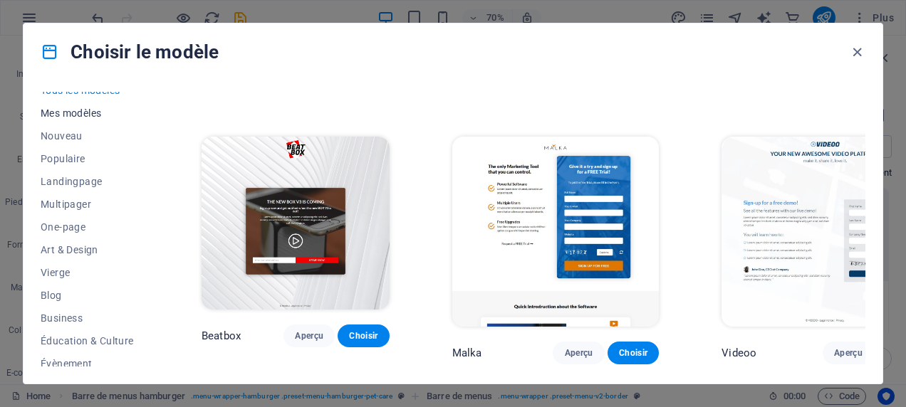
click at [73, 110] on span "Mes modèles" at bounding box center [90, 113] width 98 height 11
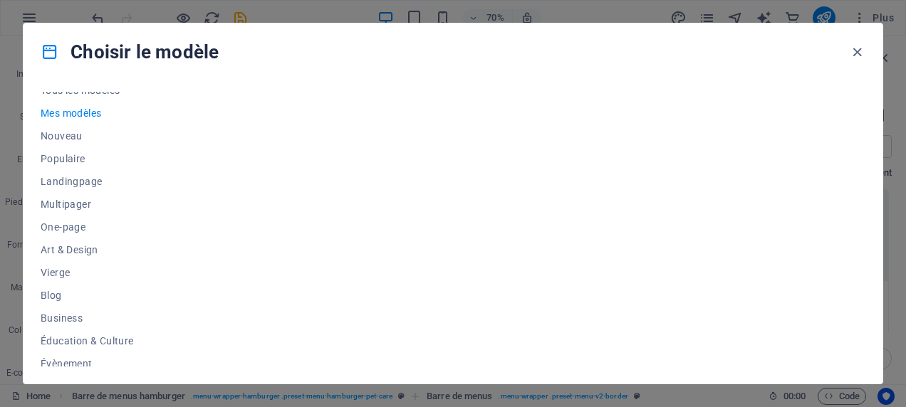
scroll to position [0, 0]
click at [600, 197] on div at bounding box center [532, 229] width 666 height 275
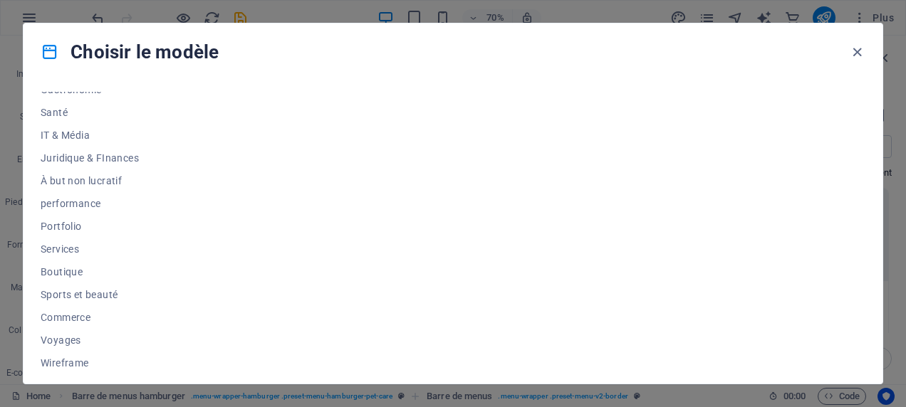
scroll to position [318, 0]
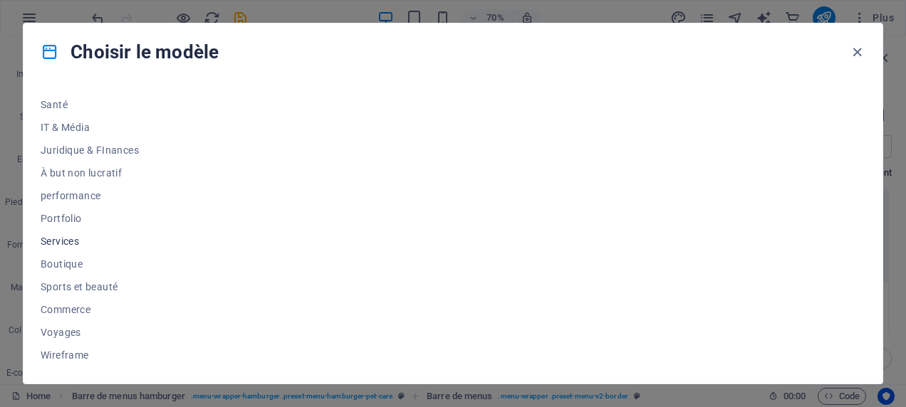
click at [63, 241] on span "Services" at bounding box center [90, 241] width 98 height 11
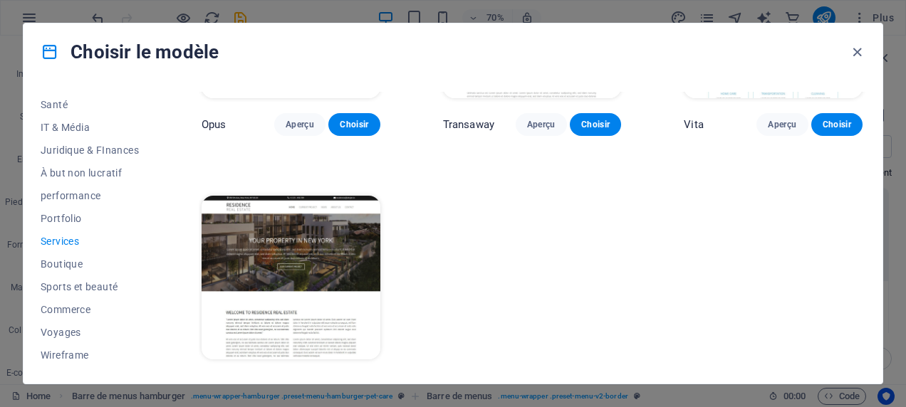
scroll to position [1767, 0]
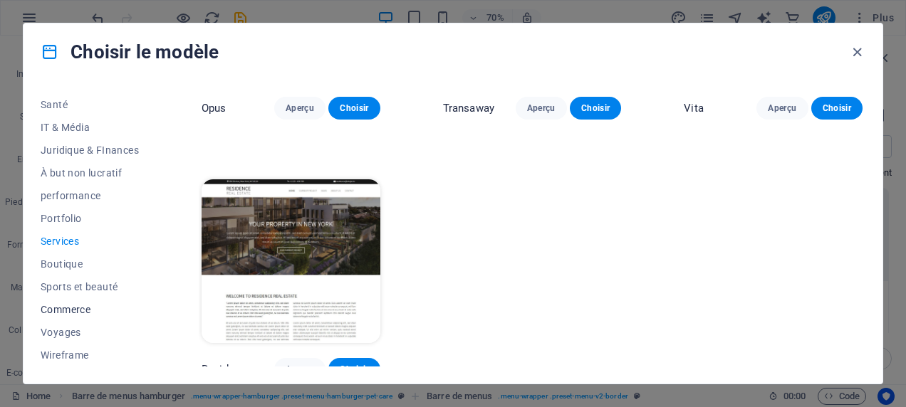
click at [86, 305] on span "Commerce" at bounding box center [90, 309] width 98 height 11
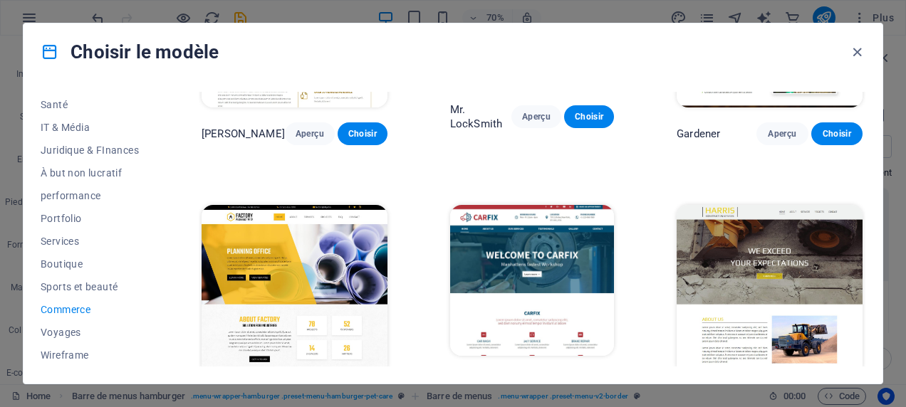
scroll to position [449, 0]
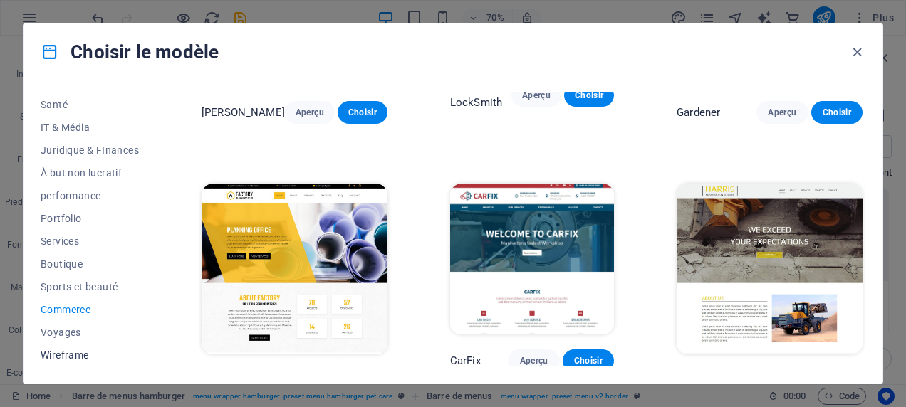
click at [85, 354] on span "Wireframe" at bounding box center [90, 355] width 98 height 11
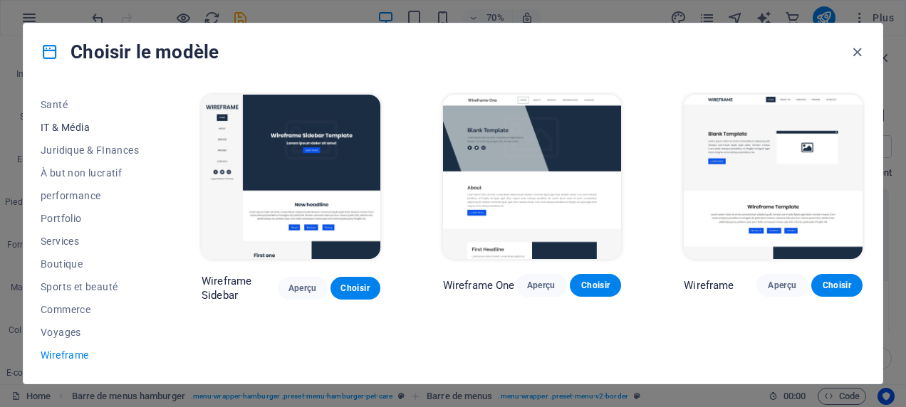
click at [62, 127] on span "IT & Média" at bounding box center [90, 127] width 98 height 11
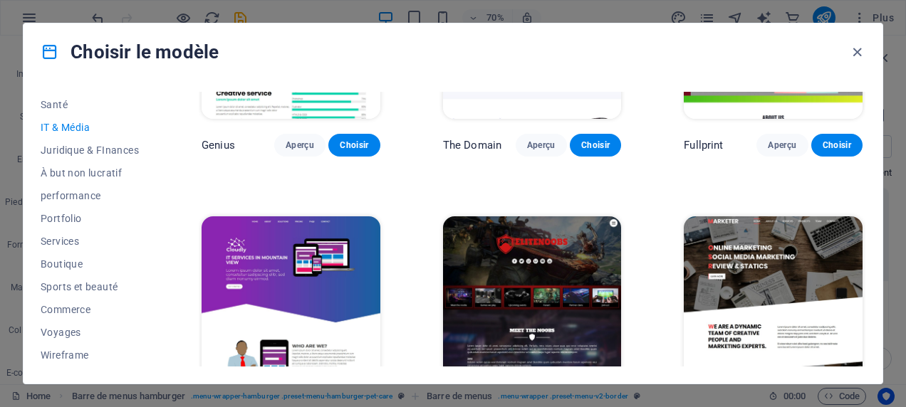
scroll to position [715, 0]
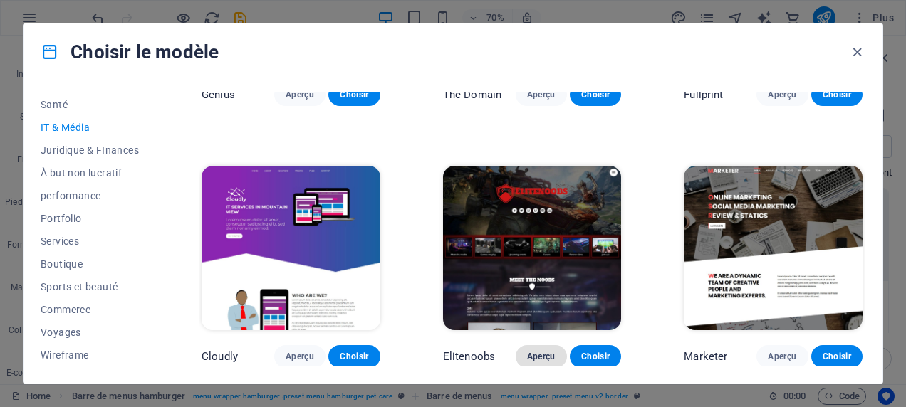
click at [538, 347] on button "Aperçu" at bounding box center [541, 356] width 51 height 23
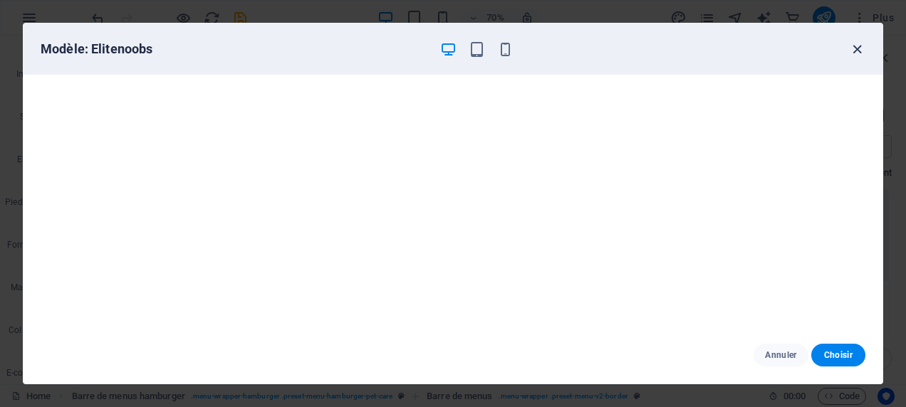
click at [861, 51] on icon "button" at bounding box center [857, 49] width 16 height 16
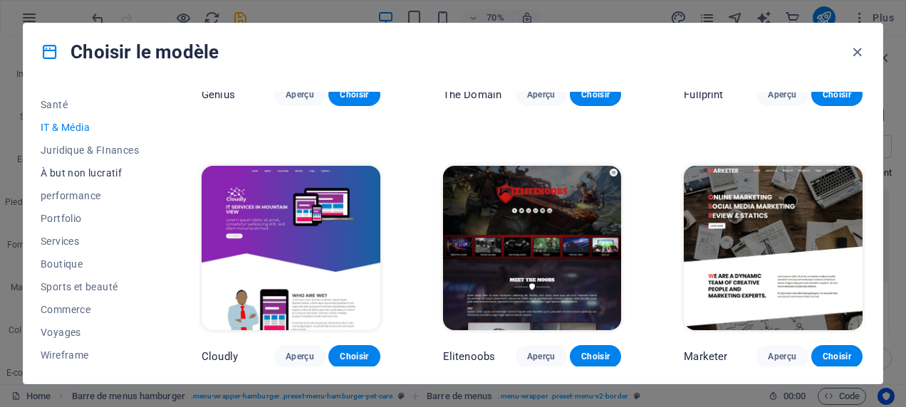
click at [104, 167] on span "À but non lucratif" at bounding box center [90, 172] width 98 height 11
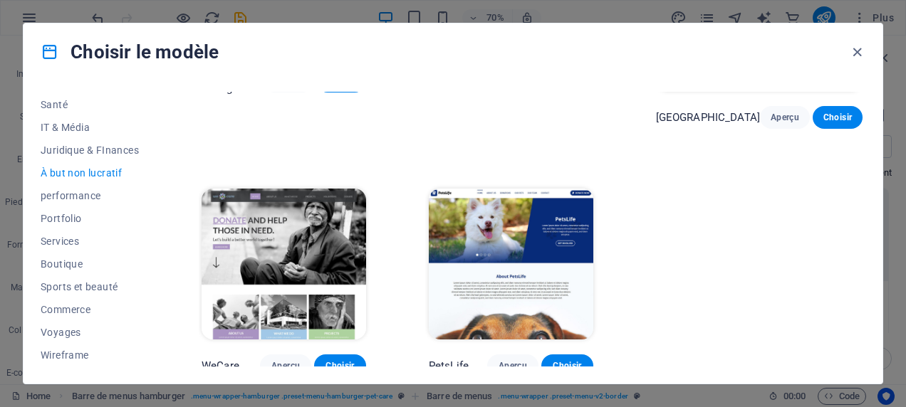
scroll to position [0, 0]
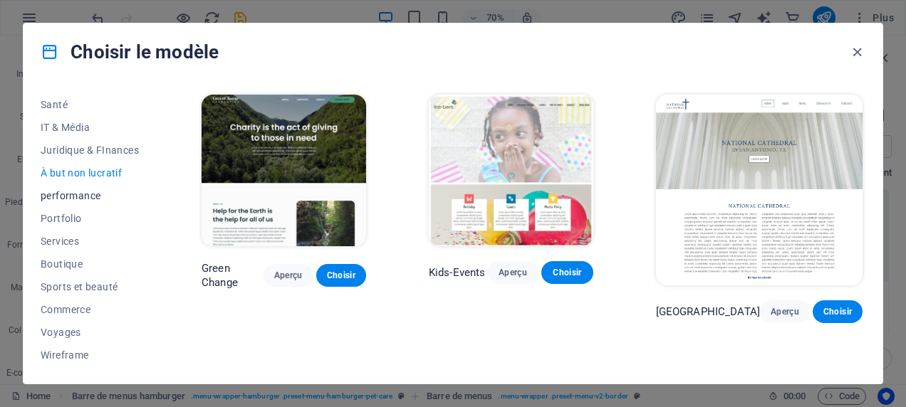
click at [99, 193] on span "performance" at bounding box center [90, 195] width 98 height 11
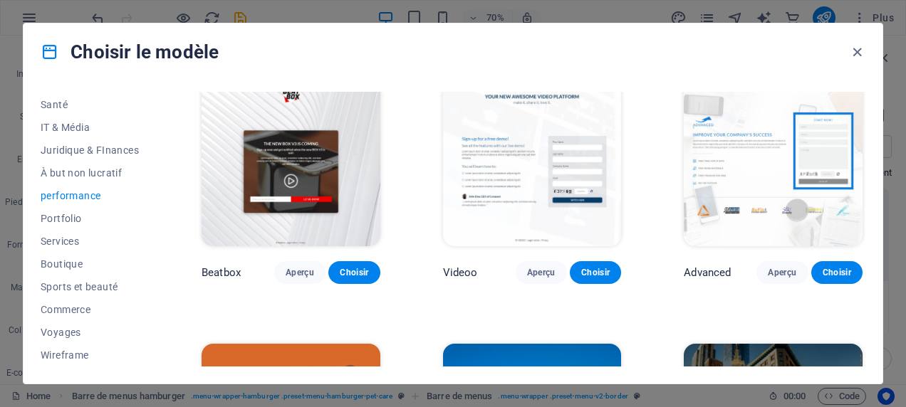
scroll to position [550, 0]
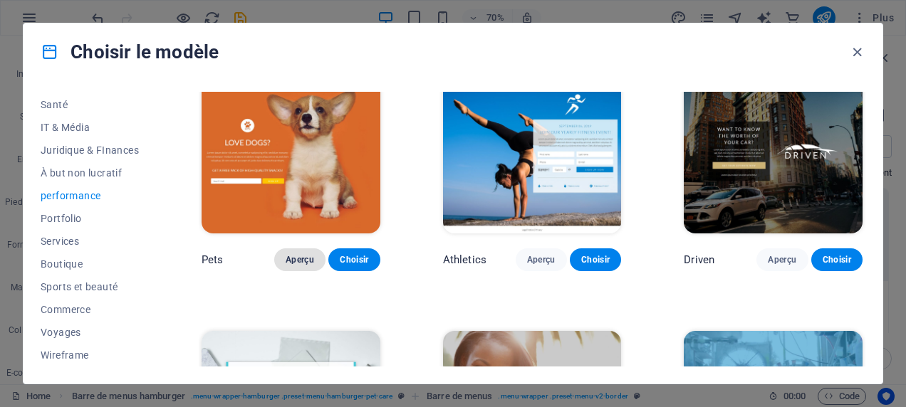
click at [296, 254] on span "Aperçu" at bounding box center [300, 259] width 28 height 11
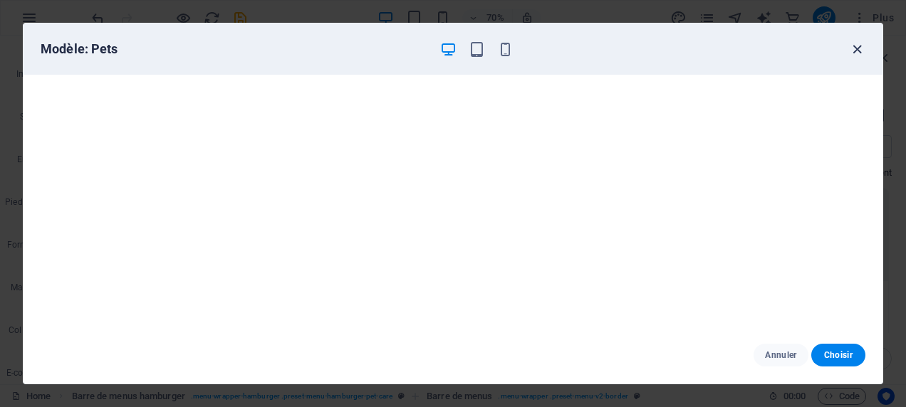
click at [852, 53] on icon "button" at bounding box center [857, 49] width 16 height 16
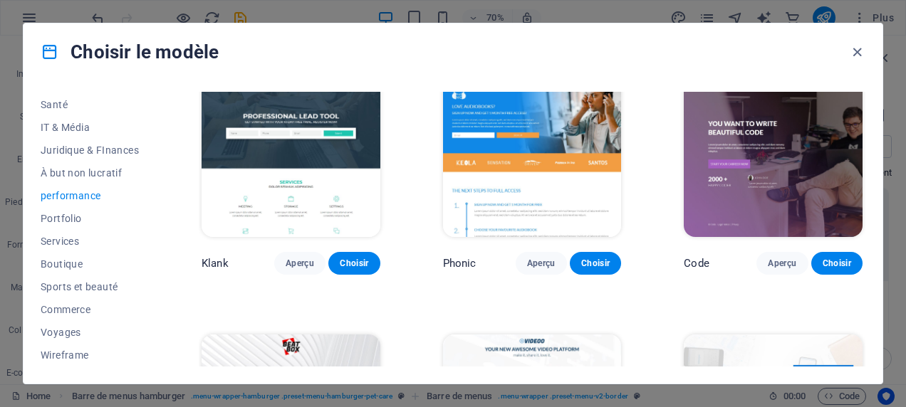
scroll to position [0, 0]
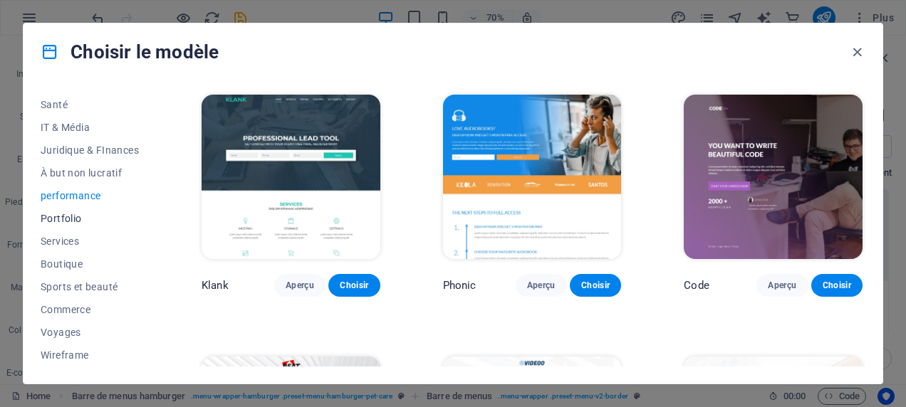
click at [75, 216] on span "Portfolio" at bounding box center [90, 218] width 98 height 11
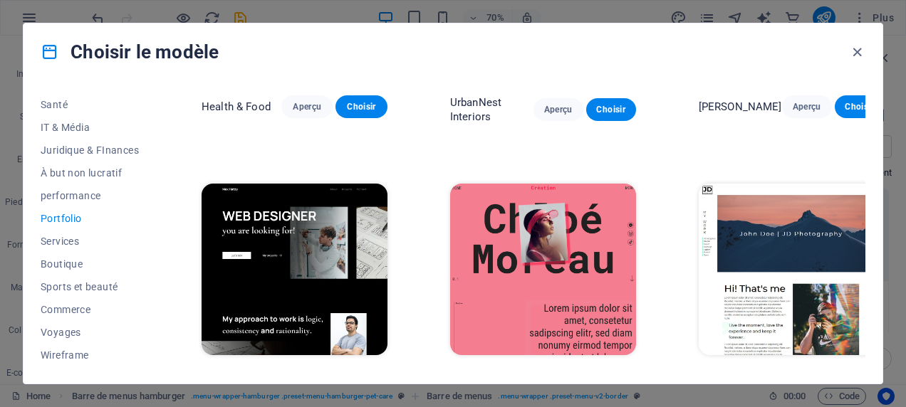
scroll to position [460, 0]
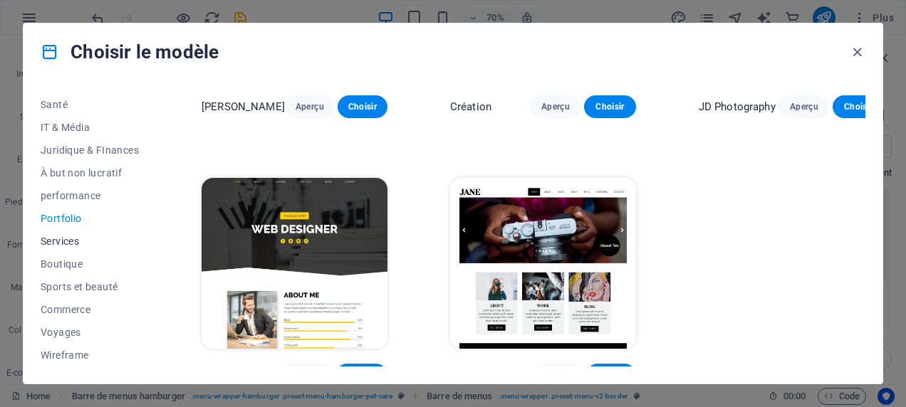
click at [56, 242] on span "Services" at bounding box center [90, 241] width 98 height 11
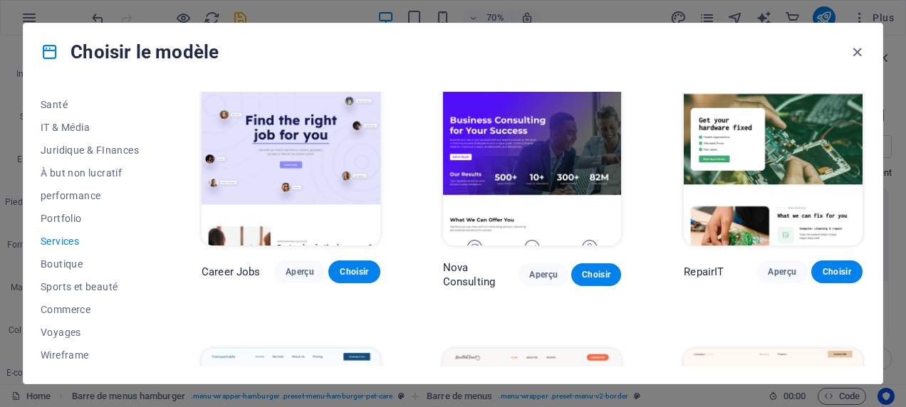
scroll to position [0, 0]
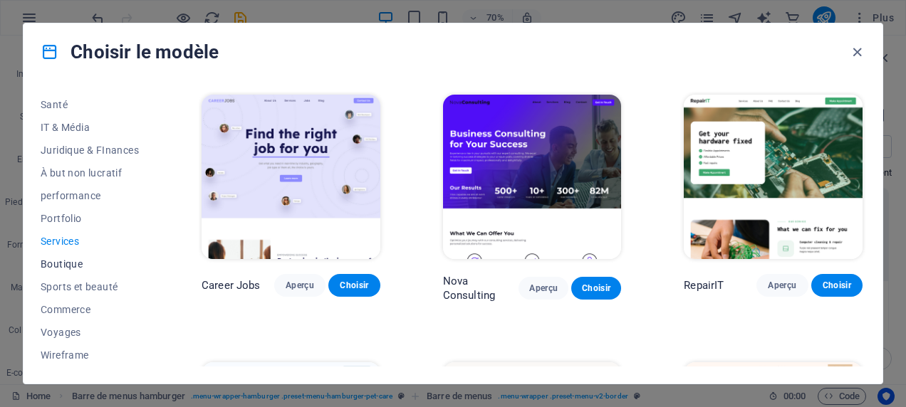
click at [53, 262] on span "Boutique" at bounding box center [90, 263] width 98 height 11
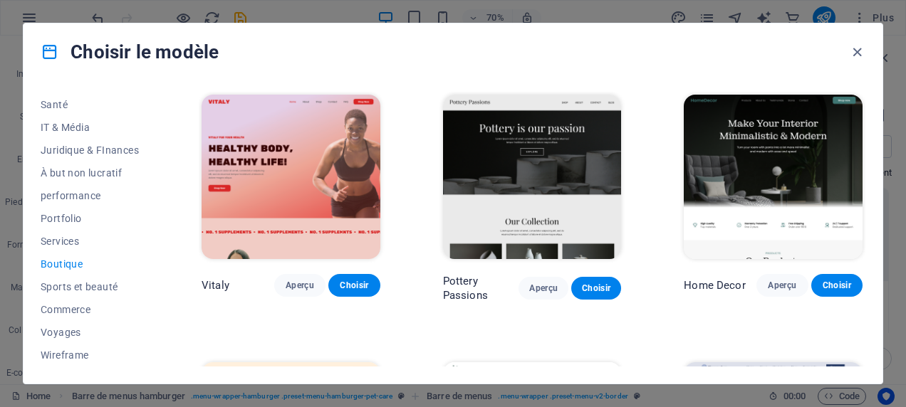
scroll to position [275, 0]
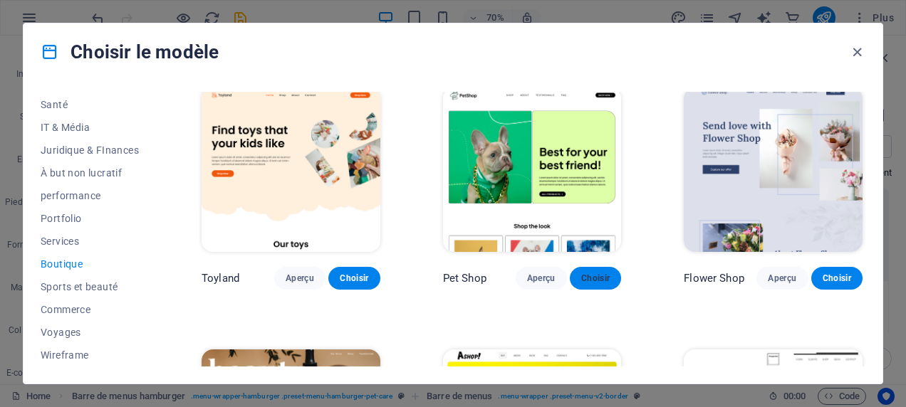
click at [570, 270] on button "Choisir" at bounding box center [595, 278] width 51 height 23
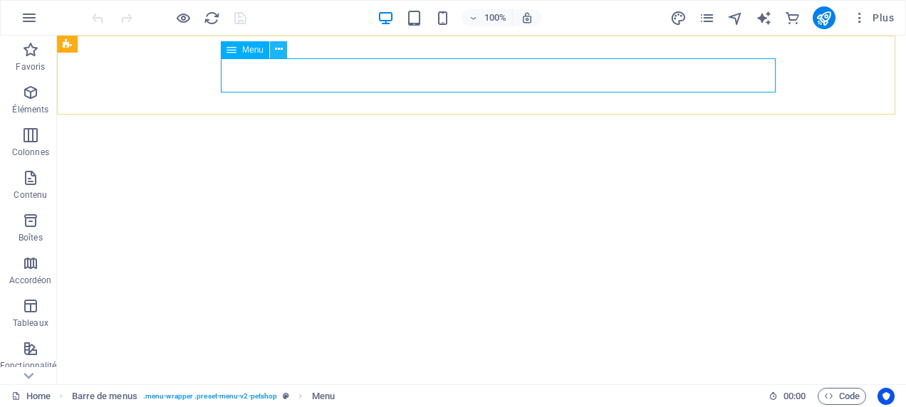
click at [281, 47] on icon at bounding box center [279, 49] width 8 height 15
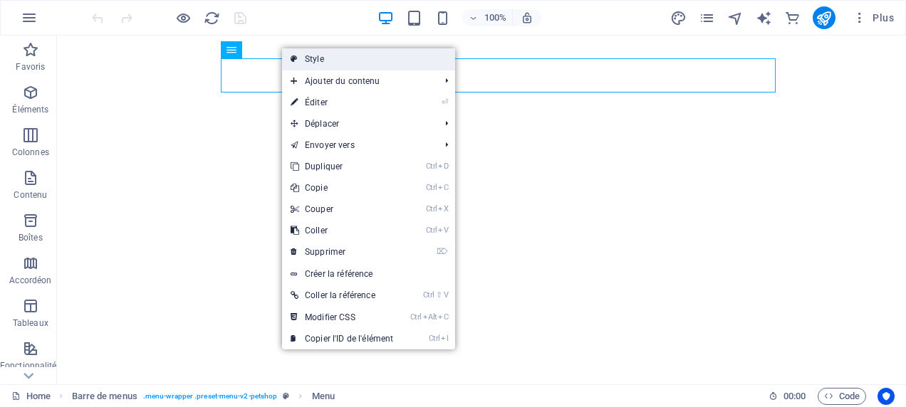
click at [300, 57] on link "Style" at bounding box center [368, 58] width 173 height 21
select select "rem"
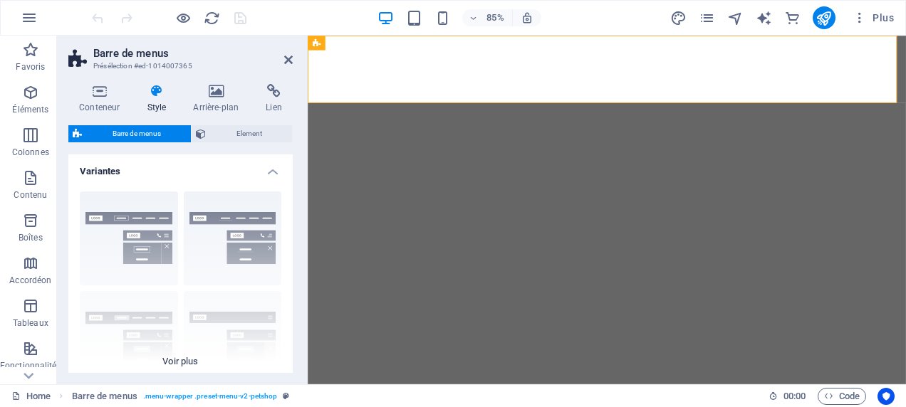
click at [154, 220] on div "Bordure Centré Par défaut Fixé Loki Déclencheur Large XXL" at bounding box center [180, 287] width 224 height 214
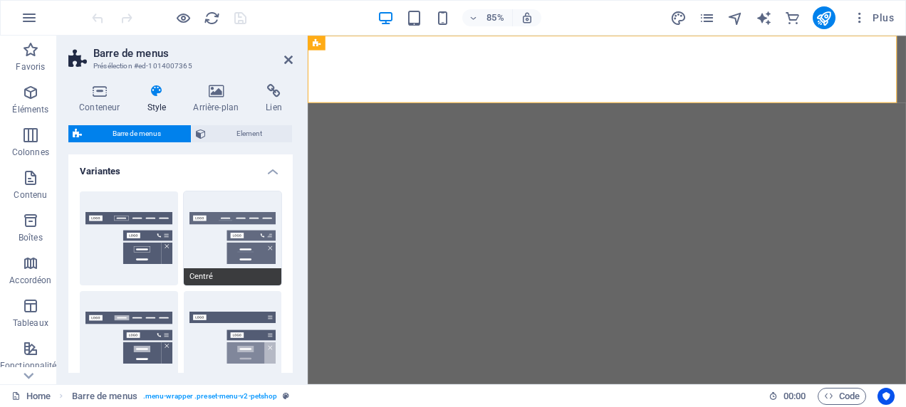
click at [233, 231] on button "Centré" at bounding box center [233, 239] width 98 height 94
type input "1"
select select "rem"
type input "1"
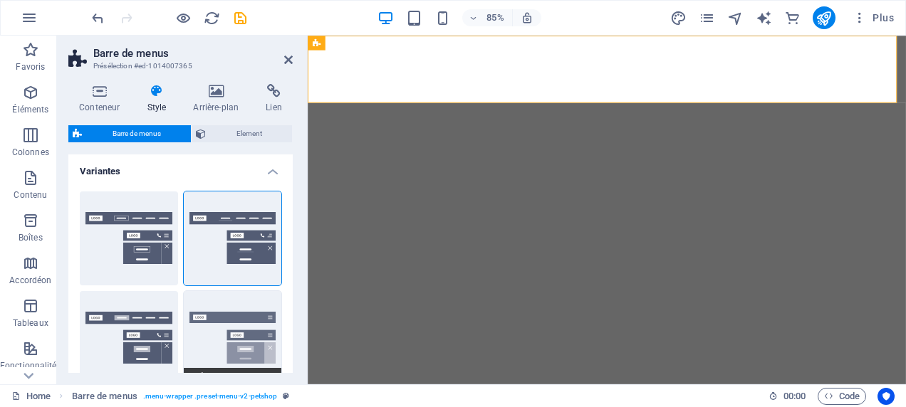
click at [248, 329] on button "Fixé" at bounding box center [233, 338] width 98 height 94
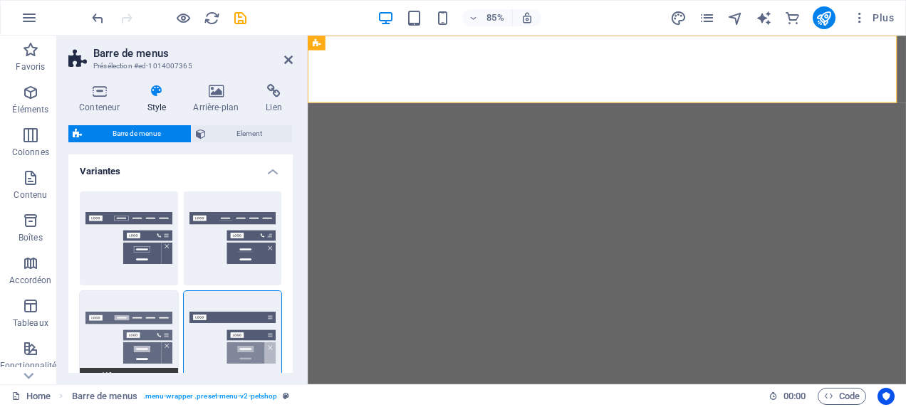
click at [152, 335] on button "Par défaut" at bounding box center [129, 338] width 98 height 94
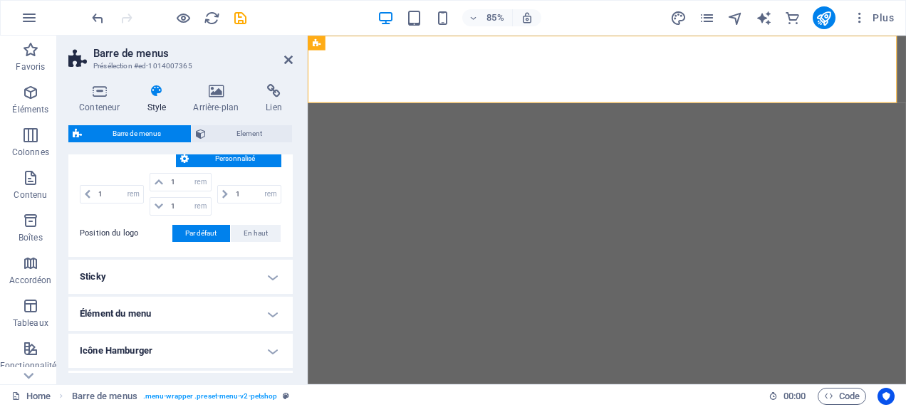
scroll to position [534, 0]
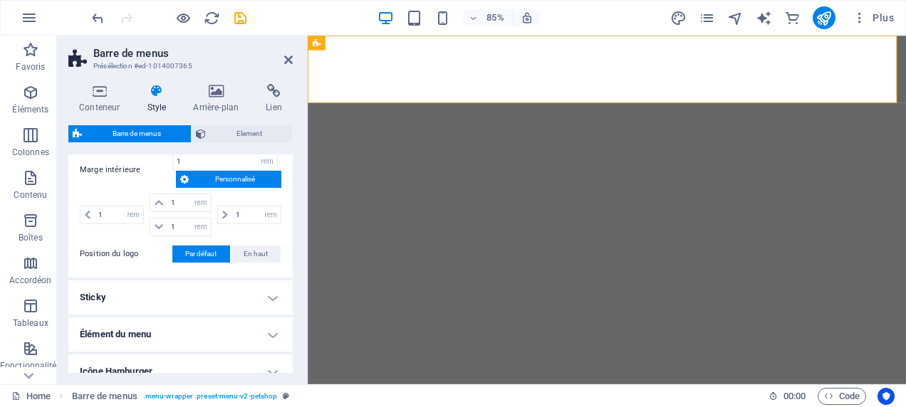
click at [273, 336] on h4 "Élément du menu" at bounding box center [180, 335] width 224 height 34
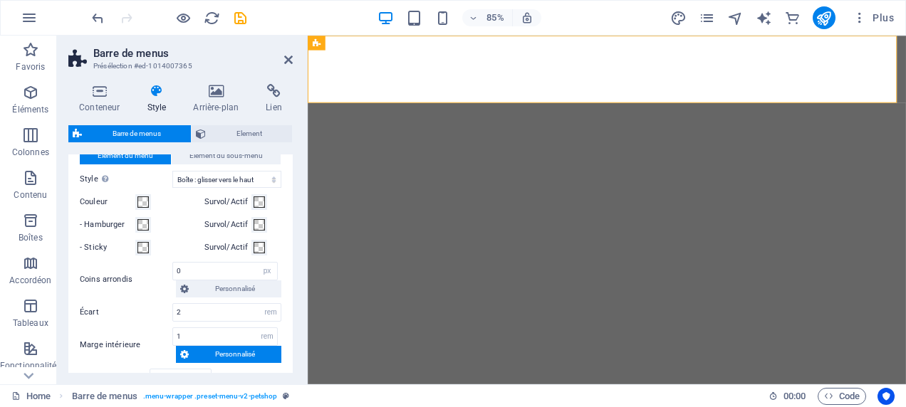
scroll to position [736, 0]
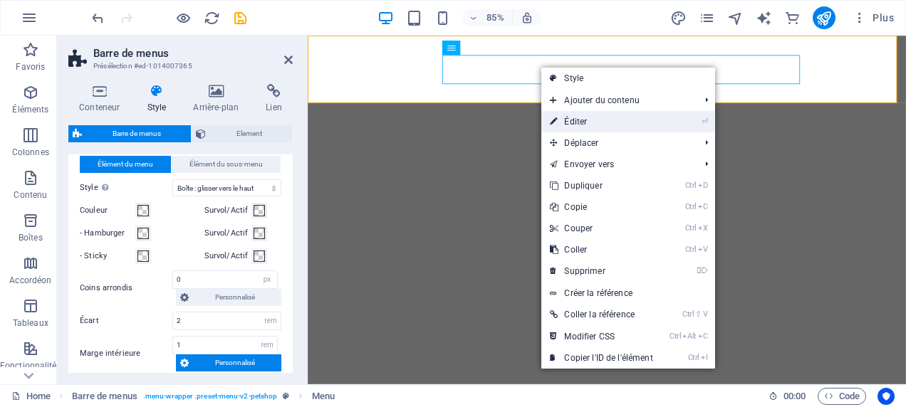
click at [582, 117] on link "⏎ Éditer" at bounding box center [601, 121] width 120 height 21
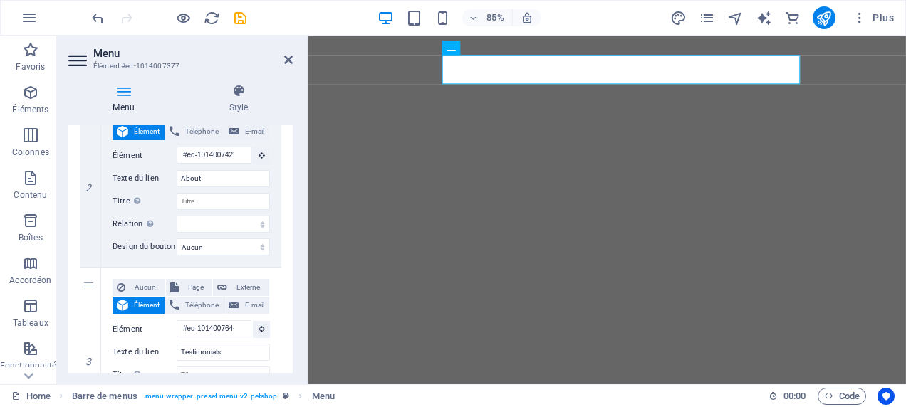
scroll to position [329, 0]
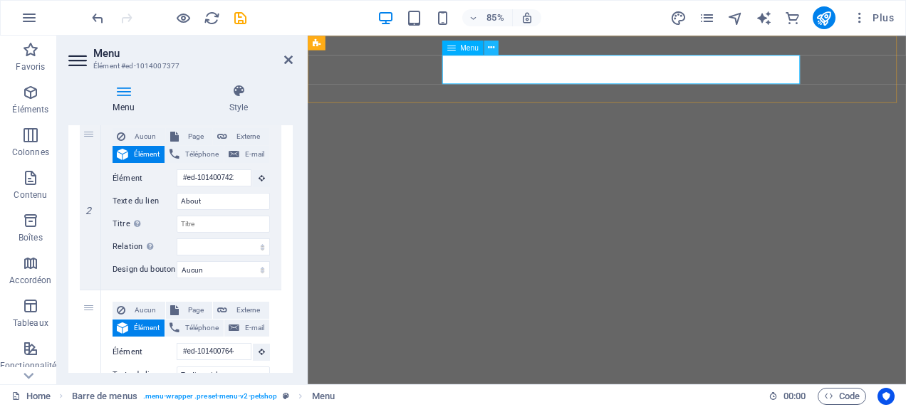
click at [492, 50] on icon at bounding box center [491, 47] width 6 height 13
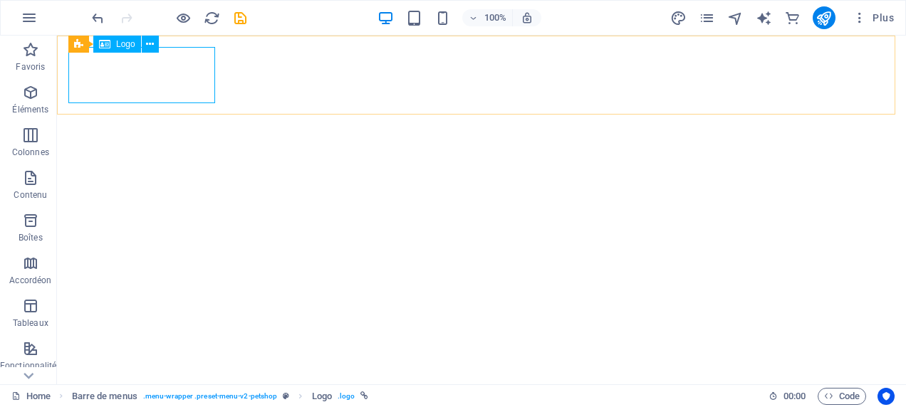
click at [124, 48] on span "Logo" at bounding box center [125, 44] width 19 height 9
click at [121, 43] on span "Logo" at bounding box center [125, 44] width 19 height 9
select select "px"
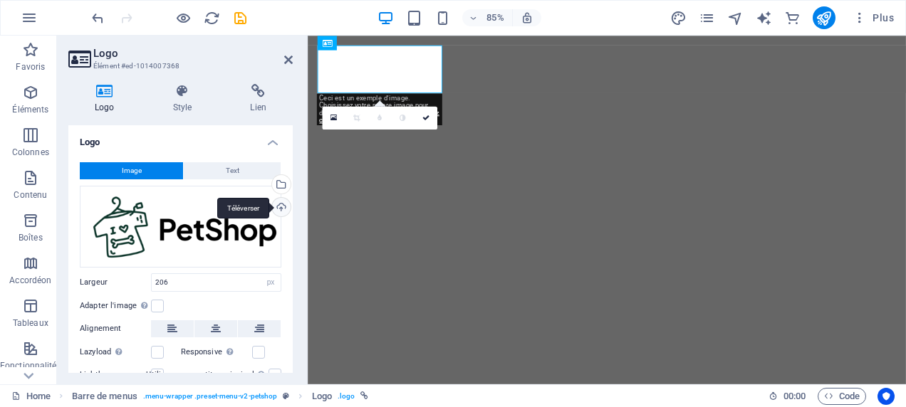
click at [280, 208] on div "Téléverser" at bounding box center [279, 208] width 21 height 21
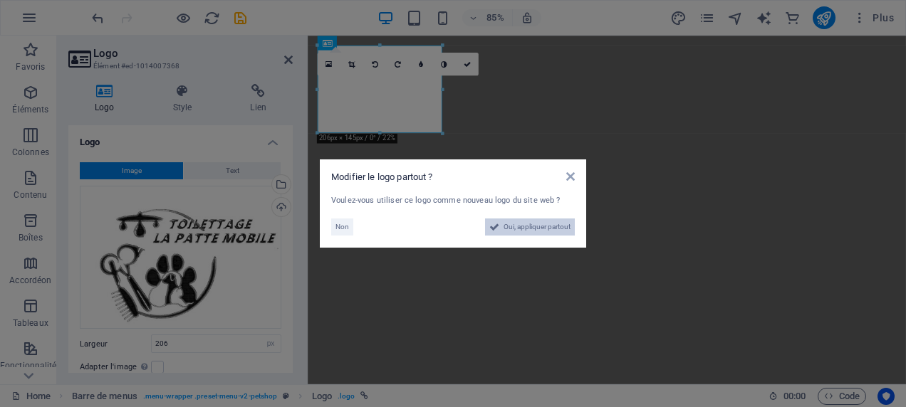
click at [523, 228] on span "Oui, appliquer partout" at bounding box center [536, 227] width 67 height 17
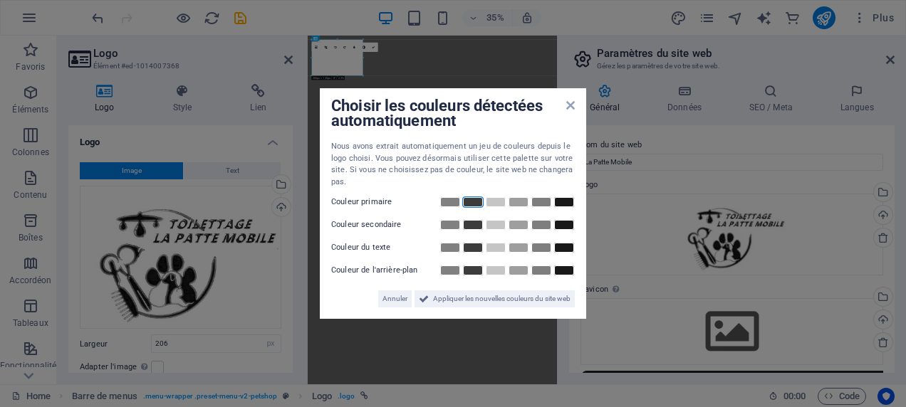
click at [474, 201] on link at bounding box center [472, 202] width 21 height 11
click at [518, 225] on link at bounding box center [518, 224] width 21 height 11
click at [535, 249] on link at bounding box center [540, 247] width 21 height 11
click at [555, 273] on link at bounding box center [563, 270] width 21 height 11
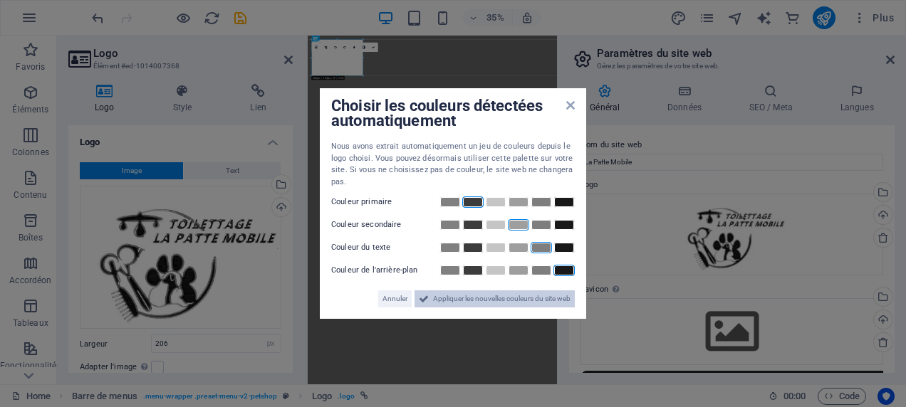
click at [491, 296] on span "Appliquer les nouvelles couleurs du site web" at bounding box center [501, 299] width 137 height 17
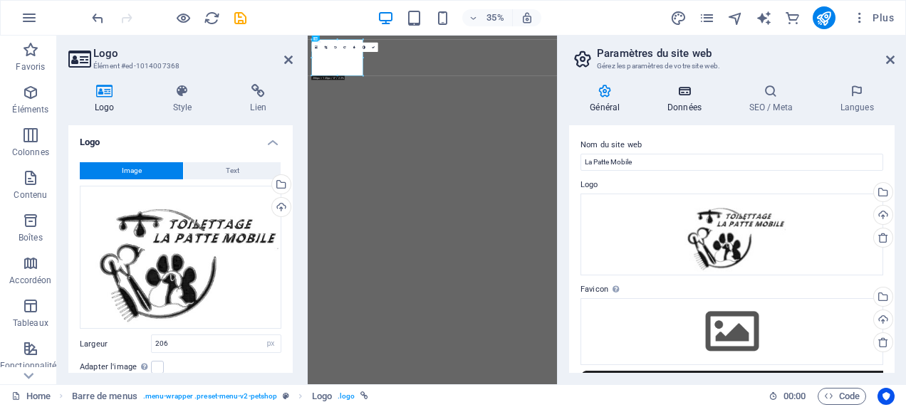
click at [692, 102] on h4 "Données" at bounding box center [688, 99] width 82 height 30
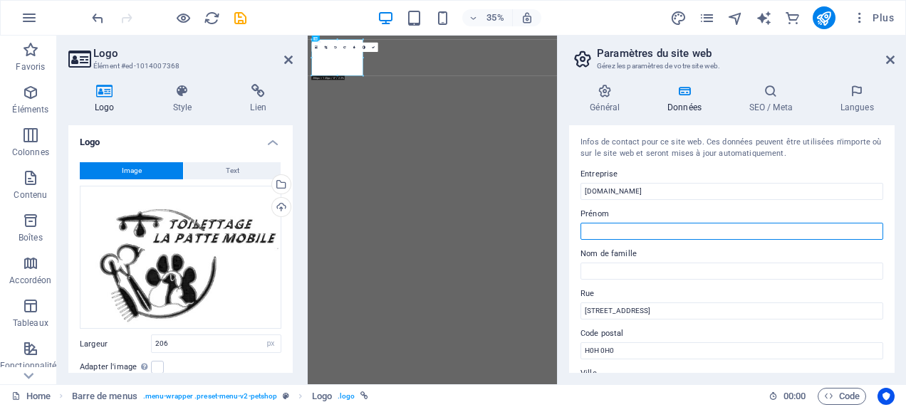
click at [718, 229] on input "Prénom" at bounding box center [731, 231] width 303 height 17
type input "l"
drag, startPoint x: 659, startPoint y: 231, endPoint x: 637, endPoint y: 230, distance: 22.1
click at [637, 230] on input "[PERSON_NAME]" at bounding box center [731, 231] width 303 height 17
type input "[PERSON_NAME]"
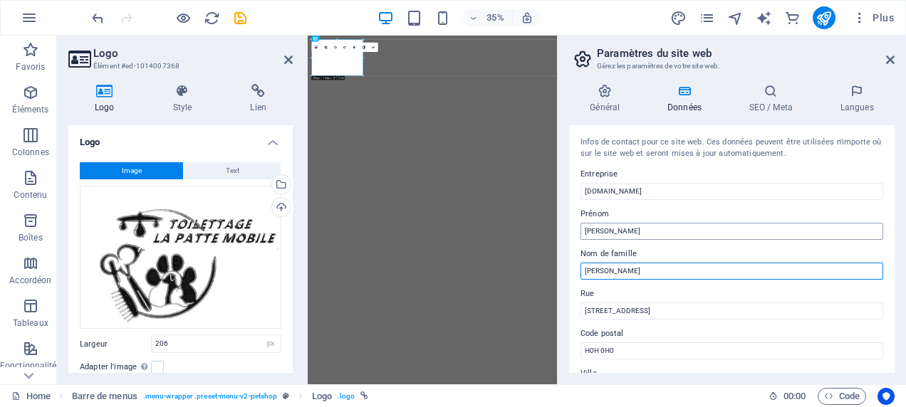
type input "[PERSON_NAME]"
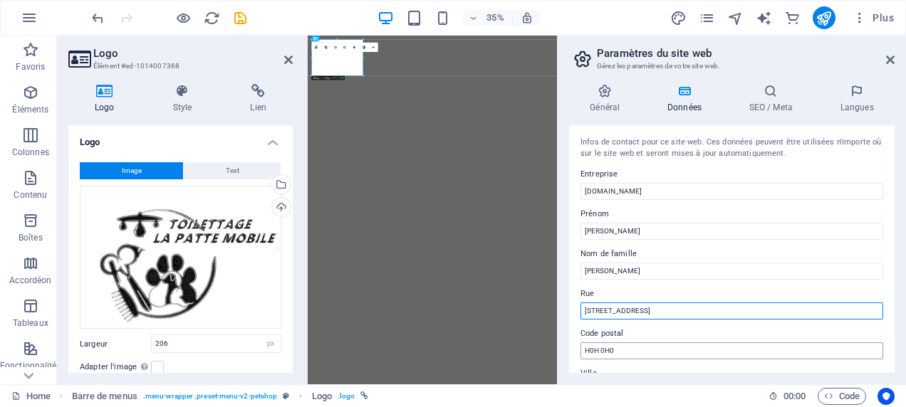
type input "[STREET_ADDRESS]"
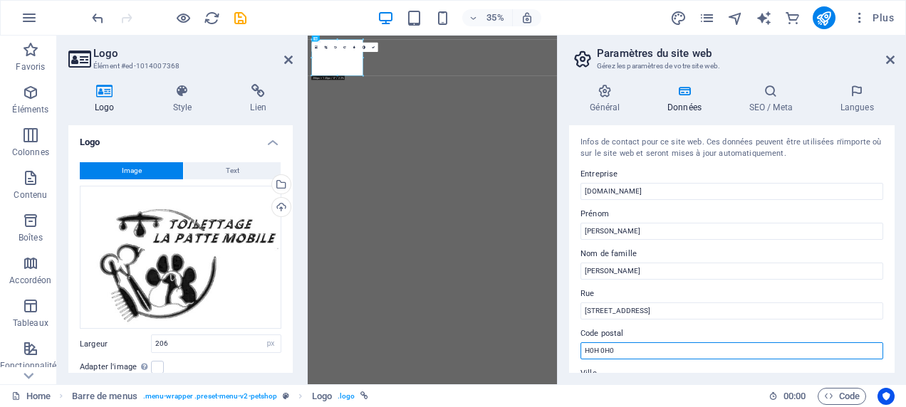
click at [686, 355] on input "H0H 0H0" at bounding box center [731, 350] width 303 height 17
type input "H"
type input "G0L3k0"
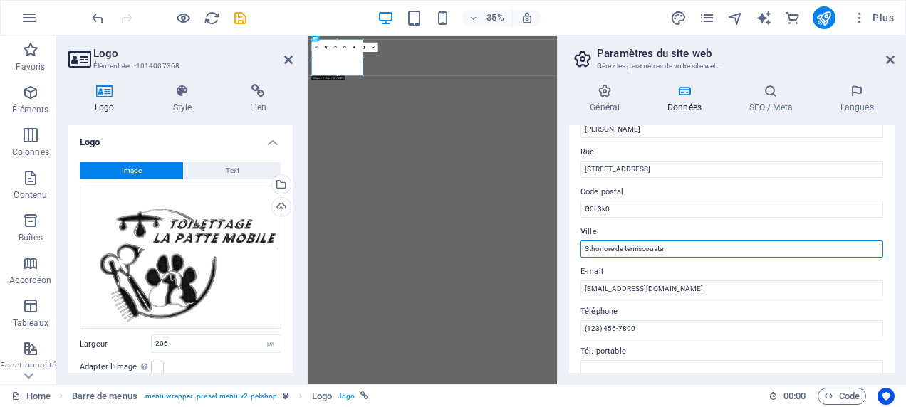
click at [589, 246] on input "Sthonore de temiscouata" at bounding box center [731, 249] width 303 height 17
click at [590, 248] on input "Sthonore de temiscouata" at bounding box center [731, 249] width 303 height 17
type input "St-honore de temiscouata"
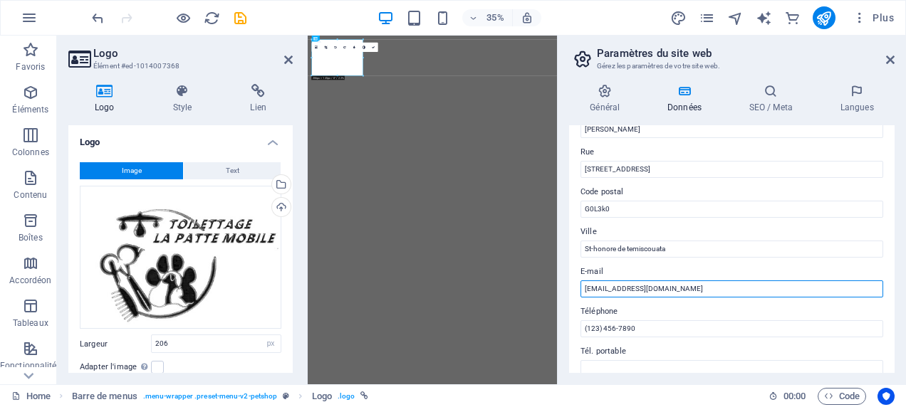
click at [708, 285] on input "[EMAIL_ADDRESS][DOMAIN_NAME]" at bounding box center [731, 289] width 303 height 17
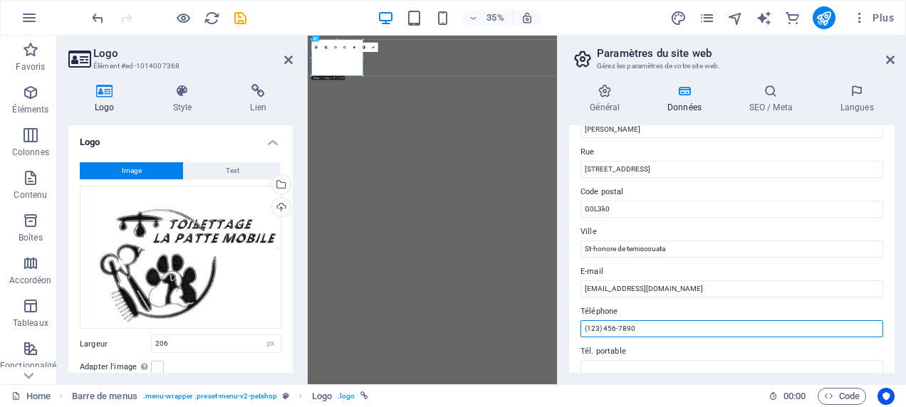
drag, startPoint x: 686, startPoint y: 329, endPoint x: 595, endPoint y: 332, distance: 90.5
click at [595, 332] on input "(123) 456-7890" at bounding box center [731, 328] width 303 height 17
drag, startPoint x: 590, startPoint y: 333, endPoint x: 627, endPoint y: 333, distance: 37.0
click at [627, 333] on input "(123) 456-7890" at bounding box center [731, 328] width 303 height 17
type input "("
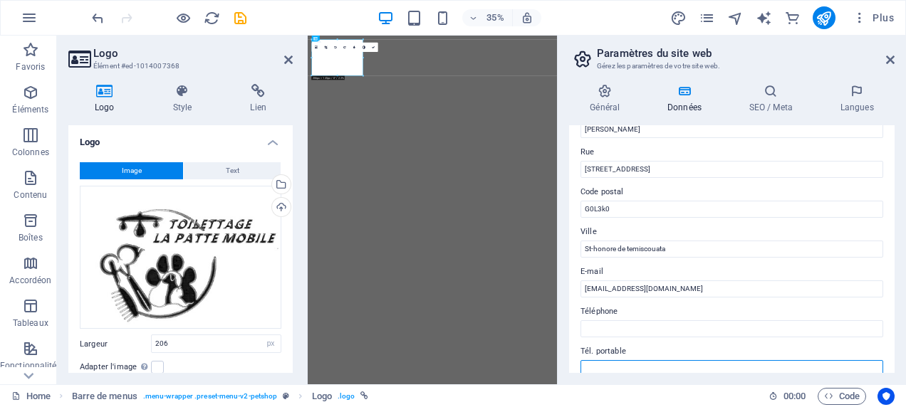
click at [614, 370] on input "Tél. portable" at bounding box center [731, 368] width 303 height 17
type input "[PHONE_NUMBER]"
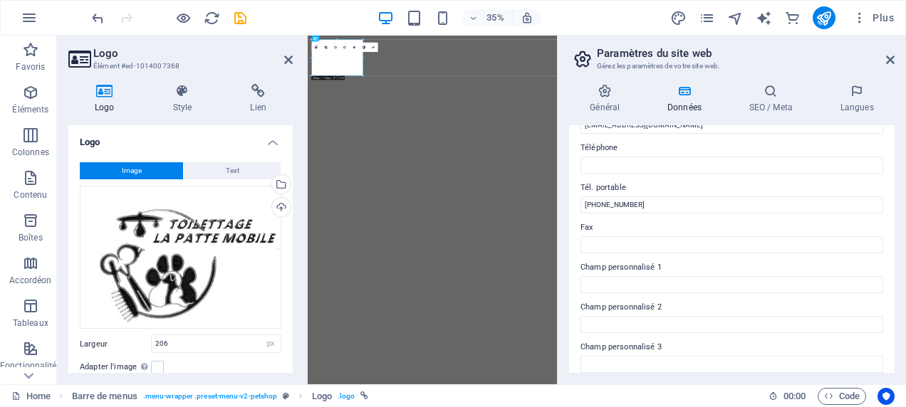
scroll to position [436, 0]
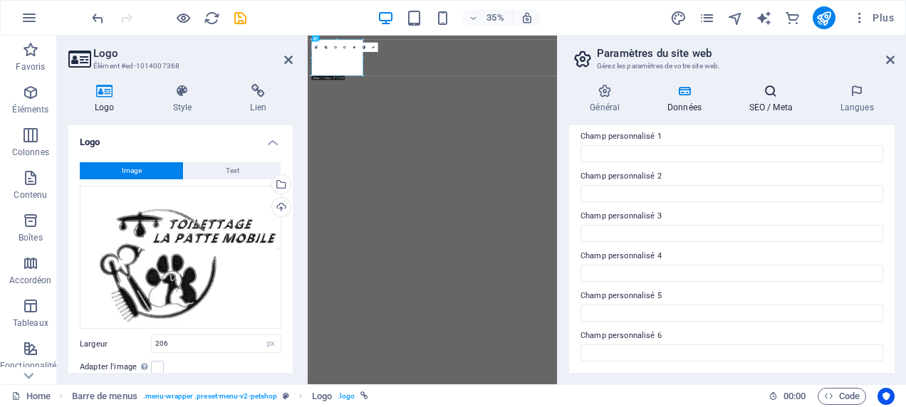
click at [769, 100] on h4 "SEO / Meta" at bounding box center [773, 99] width 91 height 30
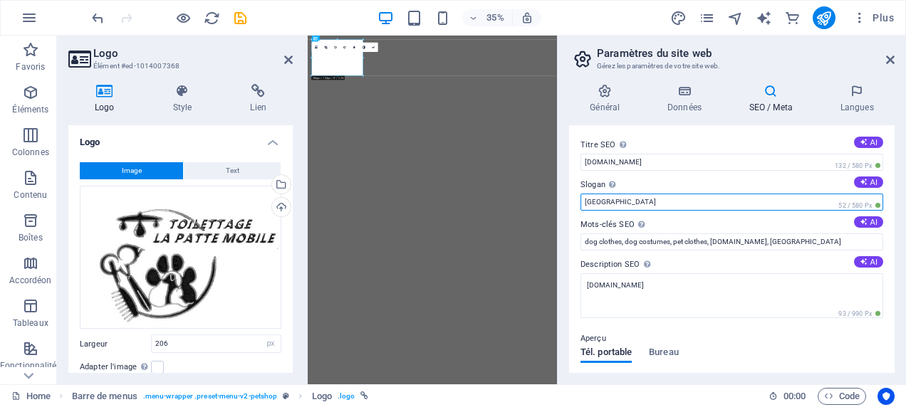
drag, startPoint x: 612, startPoint y: 201, endPoint x: 559, endPoint y: 202, distance: 53.4
click at [559, 202] on aside "Paramètres du site web Gérez les paramètres de votre site web. Général Données …" at bounding box center [731, 210] width 349 height 349
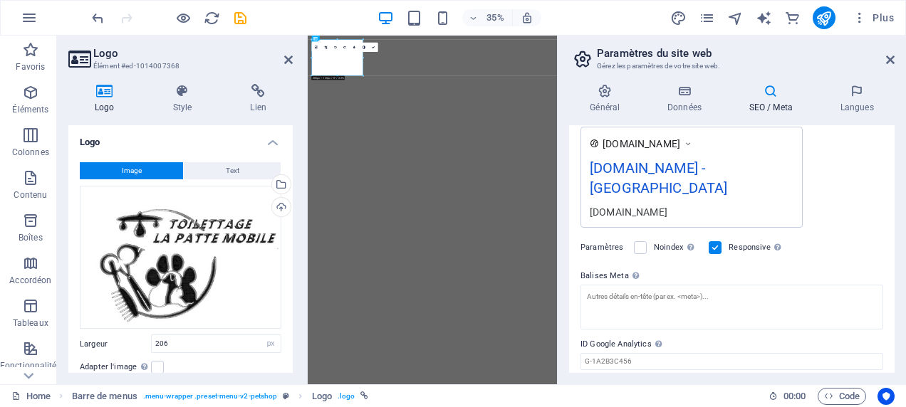
click at [693, 144] on icon at bounding box center [688, 144] width 10 height 14
click at [718, 167] on div "[DOMAIN_NAME] - [GEOGRAPHIC_DATA]" at bounding box center [692, 181] width 204 height 48
click at [647, 239] on div "Noindex Indiquez aux moteurs de recherche d'exclure ce site web des résultats d…" at bounding box center [665, 247] width 63 height 17
click at [641, 241] on label at bounding box center [640, 247] width 13 height 13
click at [0, 0] on input "Noindex Indiquez aux moteurs de recherche d'exclure ce site web des résultats d…" at bounding box center [0, 0] width 0 height 0
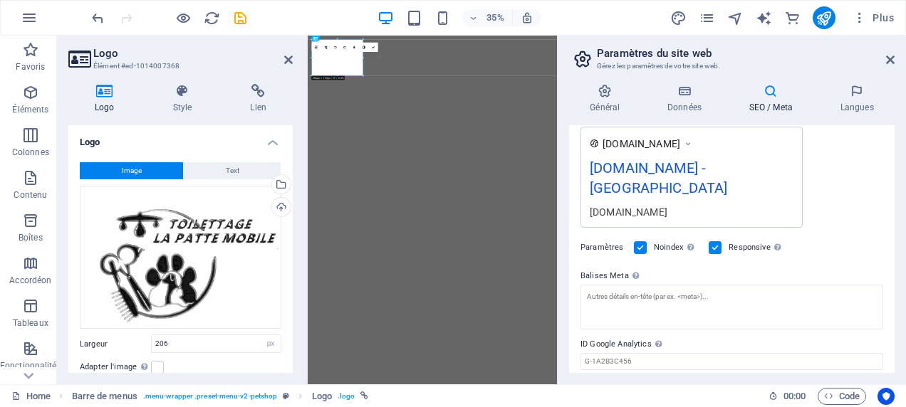
click at [718, 241] on label at bounding box center [714, 247] width 13 height 13
click at [0, 0] on input "Responsive Détermine si le site web doit être responsive selon la résolution de…" at bounding box center [0, 0] width 0 height 0
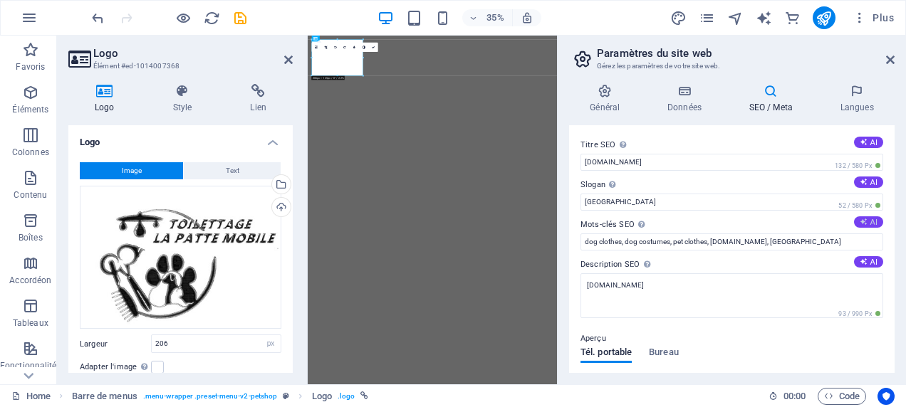
click at [865, 219] on button "AI" at bounding box center [868, 221] width 29 height 11
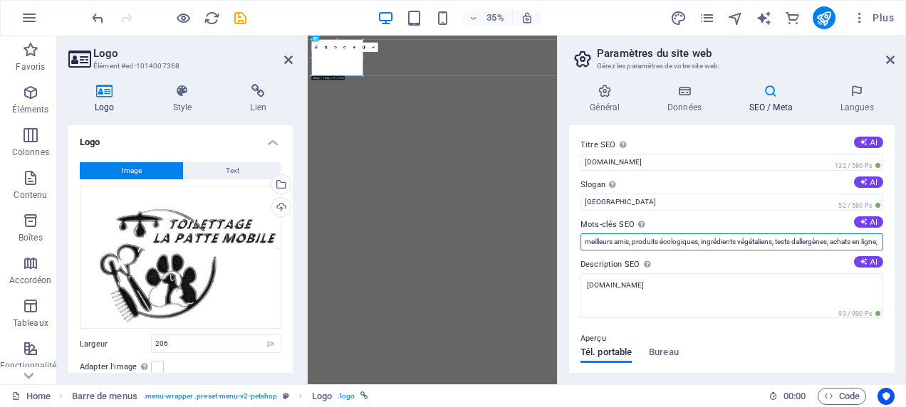
drag, startPoint x: 857, startPoint y: 239, endPoint x: 596, endPoint y: 244, distance: 261.4
click at [600, 244] on input "meilleurs amis, produits écologiques, ingrédients végétaliens, tests dallergène…" at bounding box center [731, 242] width 303 height 17
type input "gne, avis clients"
drag, startPoint x: 664, startPoint y: 238, endPoint x: 572, endPoint y: 238, distance: 91.9
click at [572, 238] on div "Titre SEO Titre du site web. Optez pour un titre qui se démarque dans les résul…" at bounding box center [731, 249] width 325 height 248
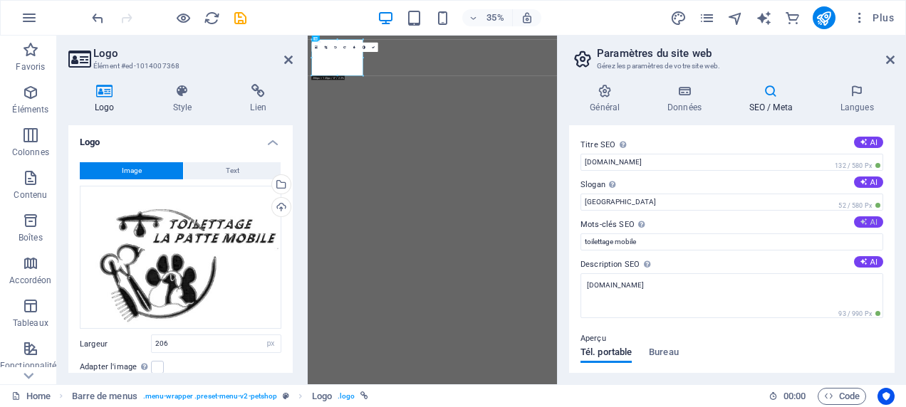
click at [867, 220] on button "AI" at bounding box center [868, 221] width 29 height 11
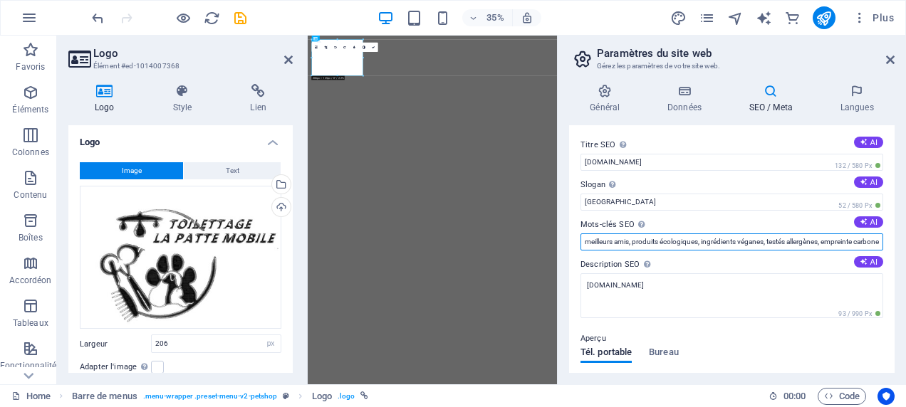
click at [862, 240] on input "meilleurs amis, produits écologiques, ingrédients véganes, testés allergènes, e…" at bounding box center [731, 242] width 303 height 17
drag, startPoint x: 861, startPoint y: 240, endPoint x: 885, endPoint y: 240, distance: 24.2
click at [885, 240] on div "Titre SEO Titre du site web. Optez pour un titre qui se démarque dans les résul…" at bounding box center [731, 249] width 325 height 248
click at [874, 245] on input "meilleurs amis, produits écologiques, ingrédients véganes, testés allergènes, e…" at bounding box center [731, 242] width 303 height 17
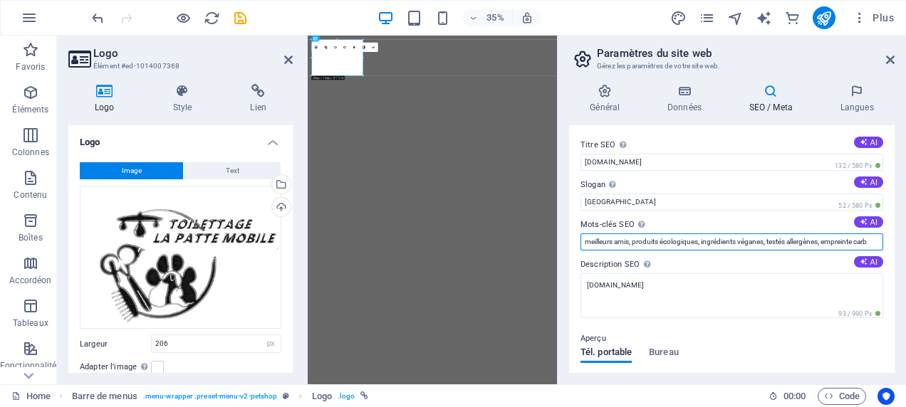
scroll to position [0, 0]
type input "meilleurs amis, produits écologiques,"
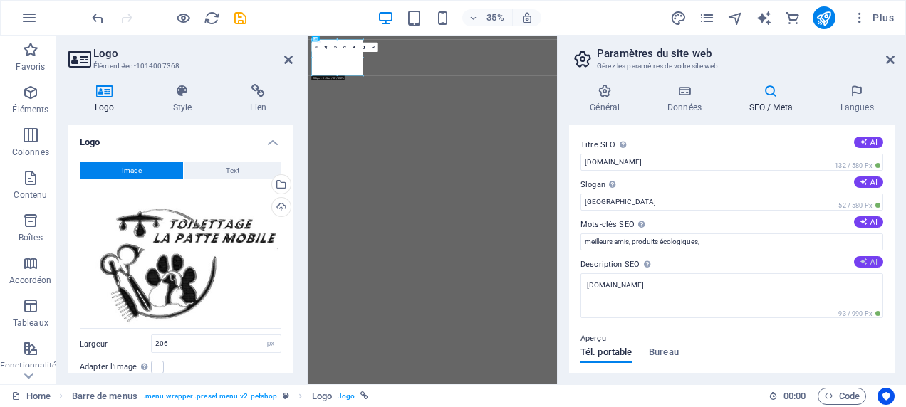
click at [869, 257] on button "AI" at bounding box center [868, 261] width 29 height 11
type textarea "Découvrez des produits éco-responsables et vétérans pour votre meilleur ami. Of…"
click at [869, 140] on button "AI" at bounding box center [868, 142] width 29 height 11
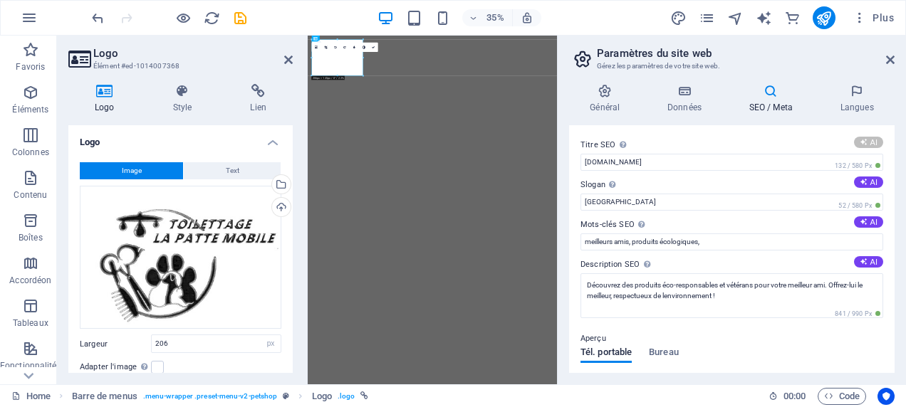
type input "Meilleur pour votre chien!"
click at [861, 179] on icon at bounding box center [863, 182] width 8 height 8
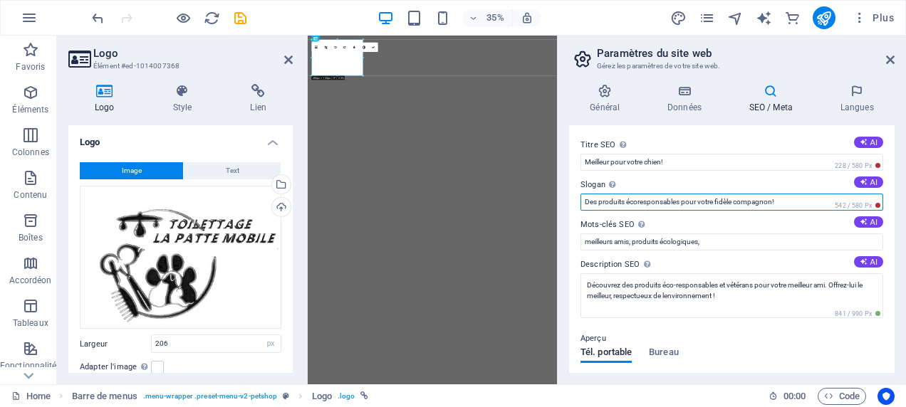
drag, startPoint x: 801, startPoint y: 199, endPoint x: 582, endPoint y: 198, distance: 219.3
click at [582, 198] on input "Des produits écoresponsables pour votre fidèle compagnon!" at bounding box center [731, 202] width 303 height 17
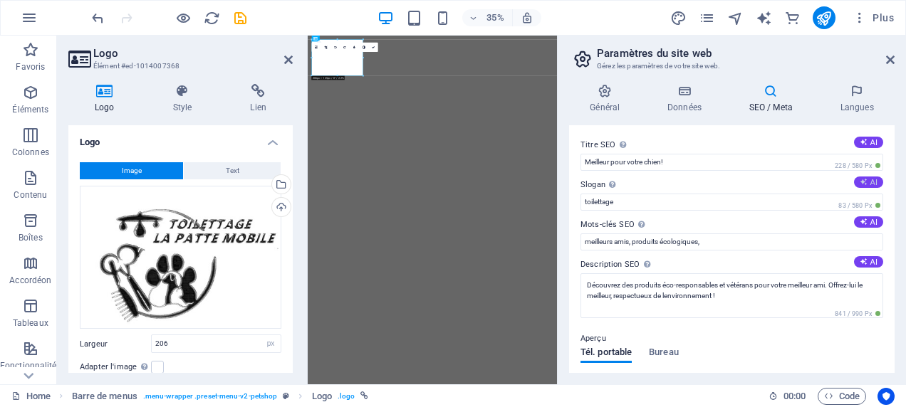
click at [859, 180] on icon at bounding box center [863, 182] width 8 height 8
type input "Des produits écolos pour un compagnon heureux !"
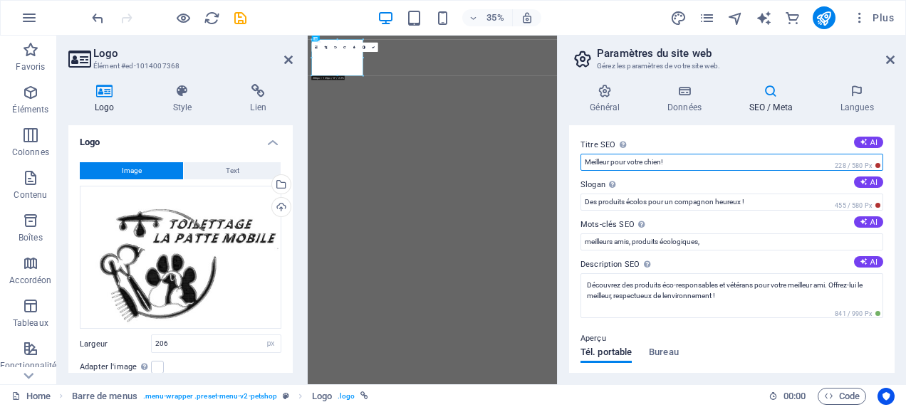
drag, startPoint x: 819, startPoint y: 167, endPoint x: 570, endPoint y: 161, distance: 249.3
click at [570, 161] on div "Titre SEO Titre du site web. Optez pour un titre qui se démarque dans les résul…" at bounding box center [731, 249] width 325 height 248
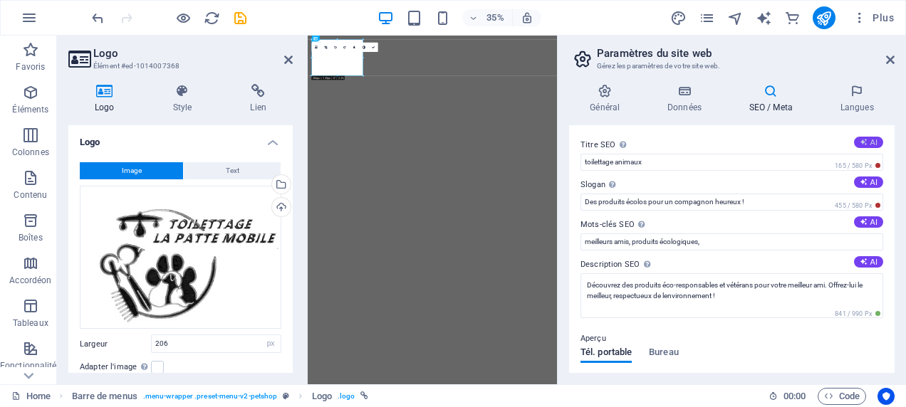
click at [862, 138] on icon at bounding box center [863, 141] width 9 height 9
type input "Produits éco pour amis fidèles"
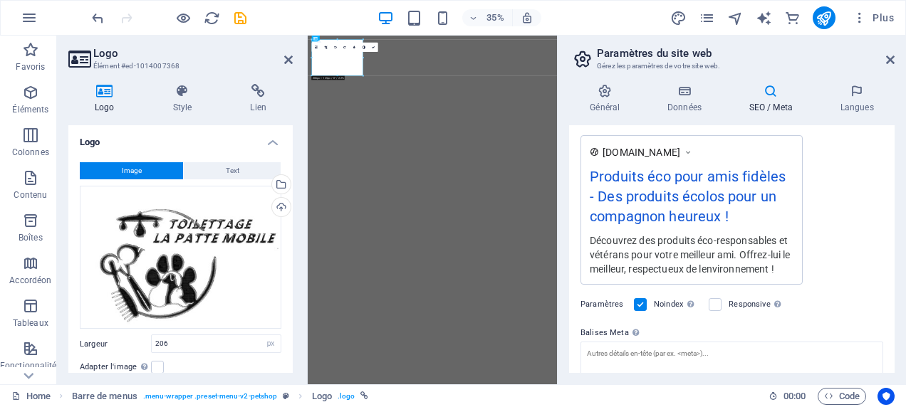
scroll to position [241, 0]
click at [693, 151] on icon at bounding box center [688, 151] width 10 height 14
click at [693, 152] on icon at bounding box center [688, 151] width 10 height 14
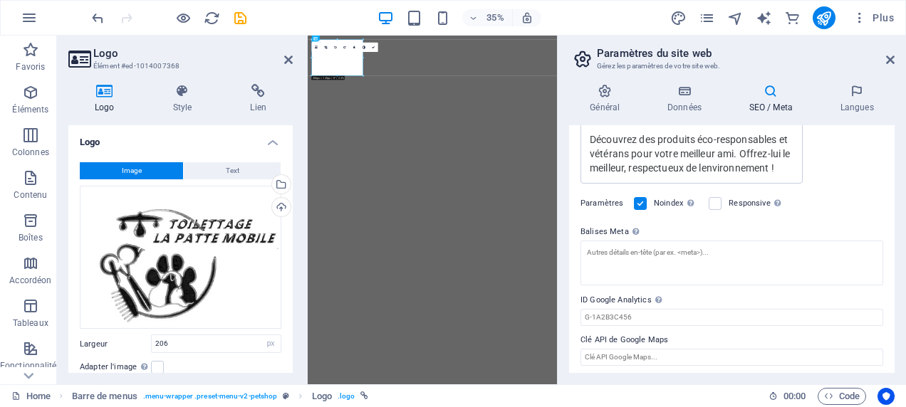
scroll to position [345, 0]
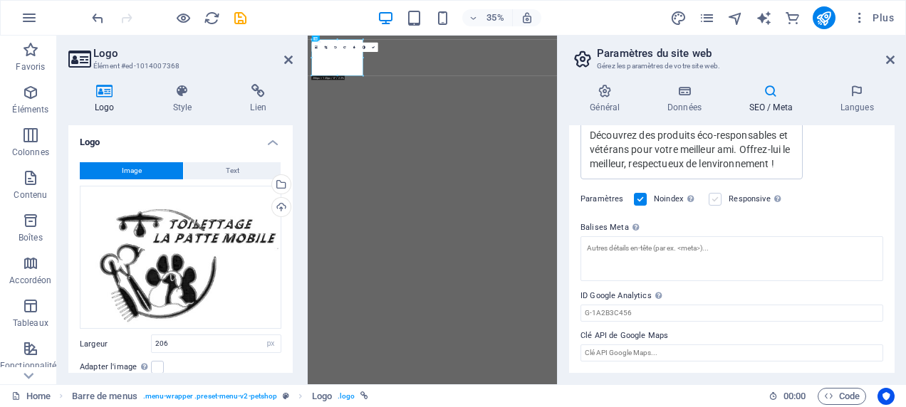
click at [721, 201] on label at bounding box center [714, 199] width 13 height 13
click at [0, 0] on input "Responsive Détermine si le site web doit être responsive selon la résolution de…" at bounding box center [0, 0] width 0 height 0
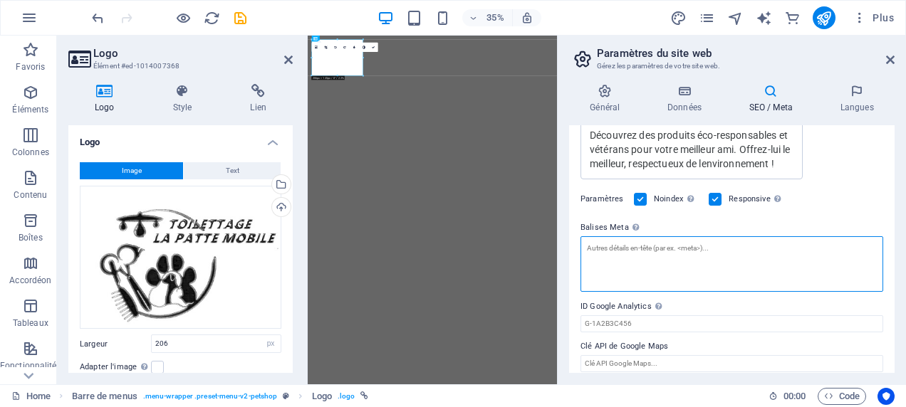
drag, startPoint x: 746, startPoint y: 253, endPoint x: 563, endPoint y: 249, distance: 183.7
click at [563, 249] on div "Général Données SEO / Meta Langues Nom du site web La Patte Mobile Logo Glissez…" at bounding box center [732, 229] width 348 height 312
type textarea "toilettage animal"
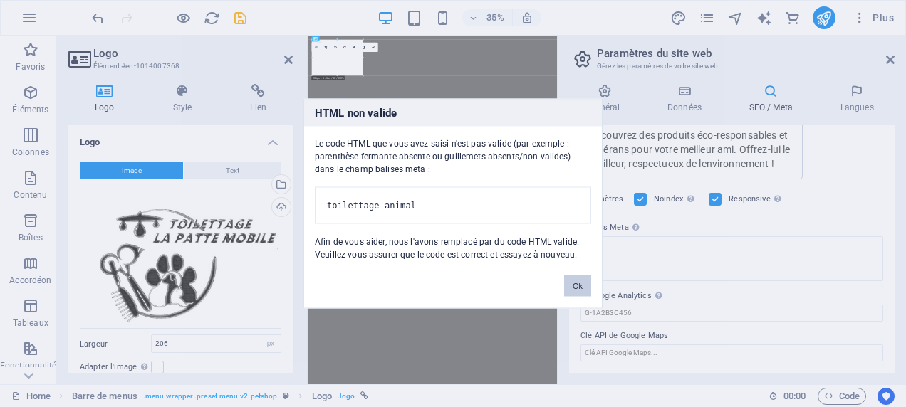
click at [866, 214] on body "[DOMAIN_NAME] Home Favoris Éléments Colonnes Contenu Boîtes Accordéon Tableaux …" at bounding box center [453, 203] width 906 height 407
click at [575, 294] on button "Ok" at bounding box center [577, 286] width 27 height 21
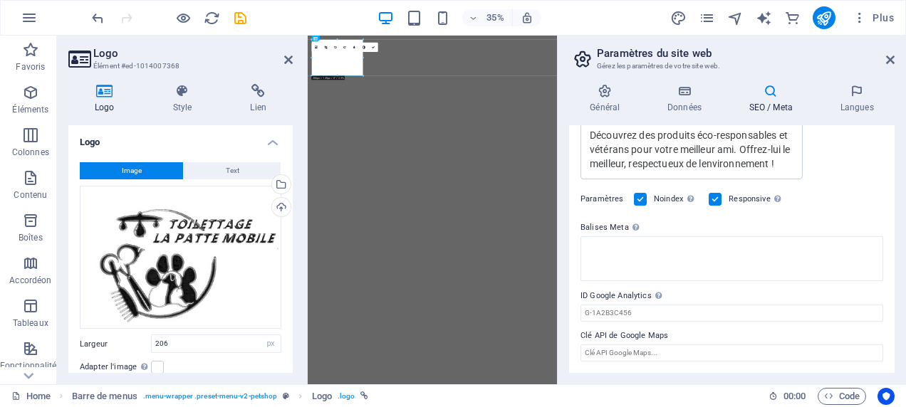
drag, startPoint x: 891, startPoint y: 285, endPoint x: 884, endPoint y: 271, distance: 15.0
click at [885, 271] on div "Titre SEO Titre du site web. Optez pour un titre qui se démarque dans les résul…" at bounding box center [731, 249] width 325 height 248
click at [852, 95] on icon at bounding box center [856, 91] width 75 height 14
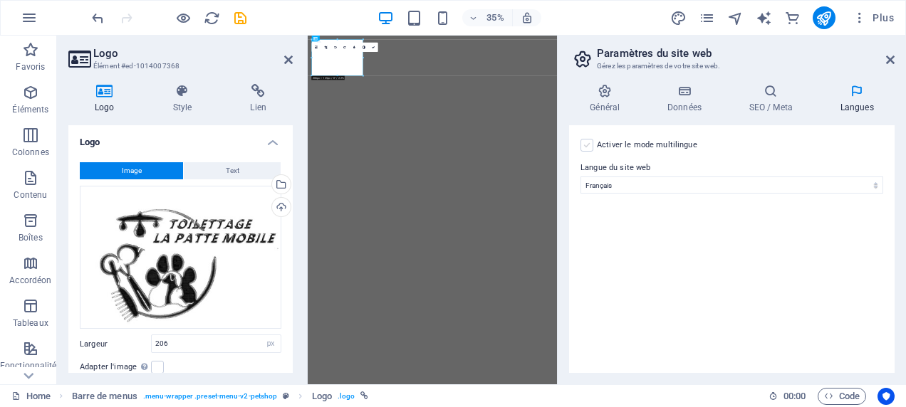
click at [591, 149] on label at bounding box center [586, 145] width 13 height 13
click at [0, 0] on input "Activer le mode multilingue Pour désactiver plusieurs langues, supprimez-les ju…" at bounding box center [0, 0] width 0 height 0
click at [726, 244] on label "Langue" at bounding box center [742, 237] width 258 height 17
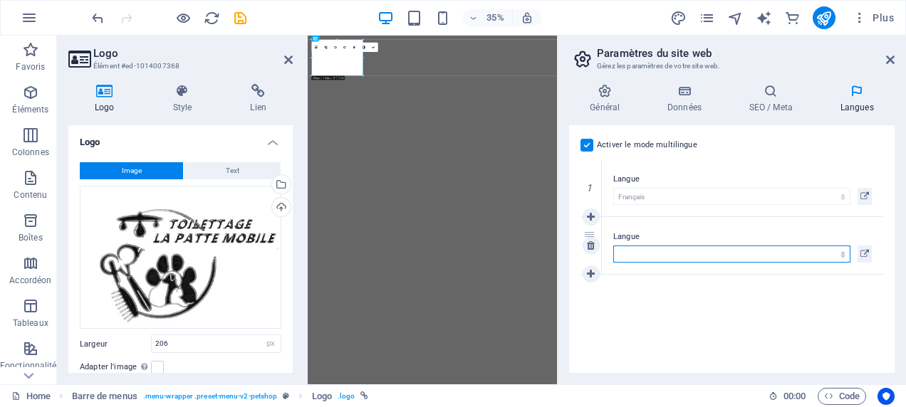
click at [726, 246] on select "Abkhazian Afar Afrikaans Akan Albanais Allemand Amharic Anglais Arabe Aragonese…" at bounding box center [731, 254] width 237 height 17
click at [723, 248] on select "Abkhazian Afar Afrikaans Akan Albanais Allemand Amharic Anglais Arabe Aragonese…" at bounding box center [731, 254] width 237 height 17
select select "7"
click at [613, 246] on select "Abkhazian Afar Afrikaans Akan Albanais Allemand Amharic Anglais Arabe Aragonese…" at bounding box center [731, 254] width 237 height 17
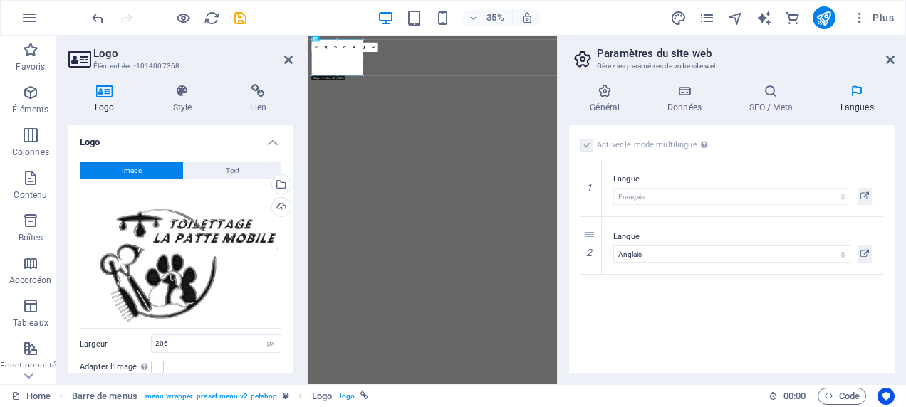
click at [736, 274] on div "1 Langue Abkhazian Afar Afrikaans Akan Albanais Allemand Amharic Anglais Arabe …" at bounding box center [731, 216] width 303 height 115
click at [606, 105] on h4 "Général" at bounding box center [608, 99] width 78 height 30
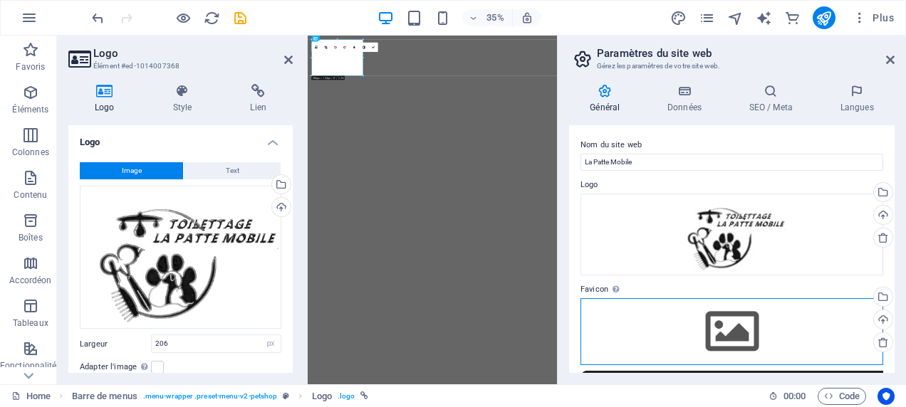
click at [729, 333] on div "Glissez les fichiers ici, cliquez pour choisir les fichiers ou sélectionnez les…" at bounding box center [731, 331] width 303 height 67
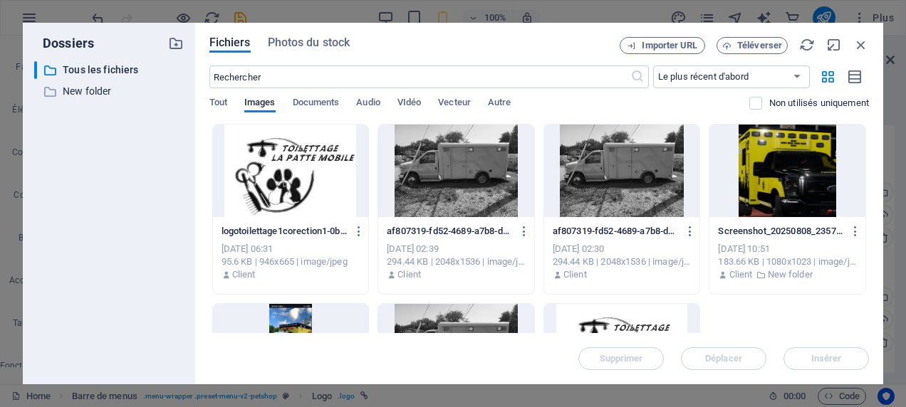
click at [802, 188] on div at bounding box center [787, 171] width 156 height 93
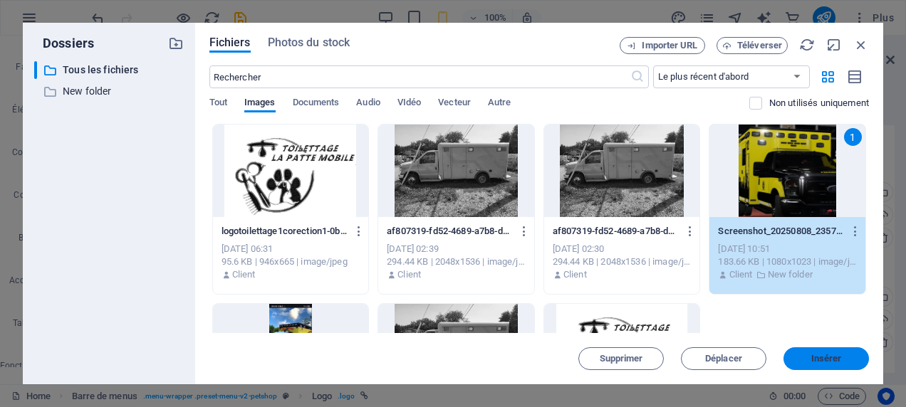
click at [838, 351] on button "Insérer" at bounding box center [825, 358] width 85 height 23
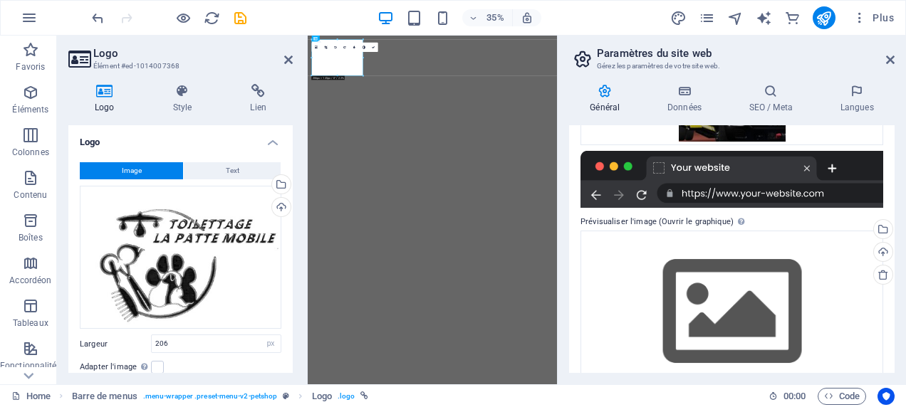
scroll to position [268, 0]
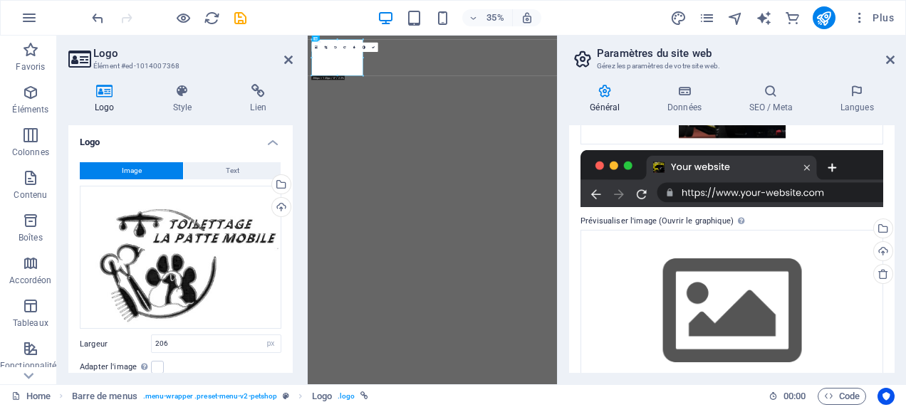
click at [701, 173] on div at bounding box center [731, 178] width 303 height 57
click at [701, 180] on div at bounding box center [731, 178] width 303 height 57
click at [721, 299] on div "Glissez les fichiers ici, cliquez pour choisir les fichiers ou sélectionnez les…" at bounding box center [731, 311] width 303 height 163
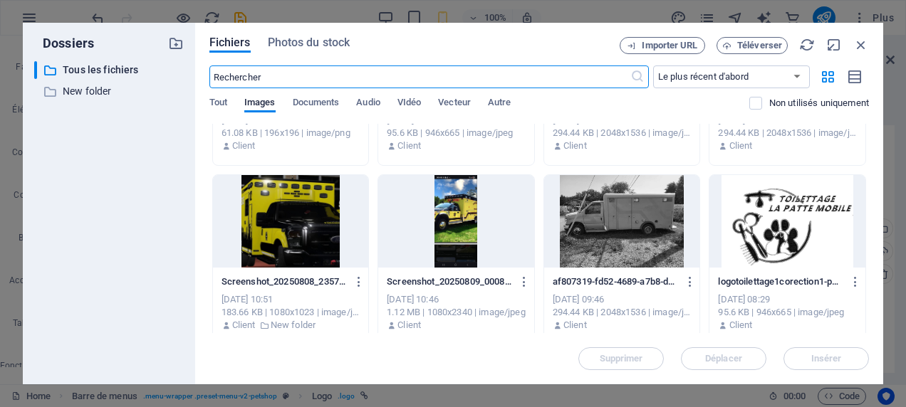
scroll to position [141, 0]
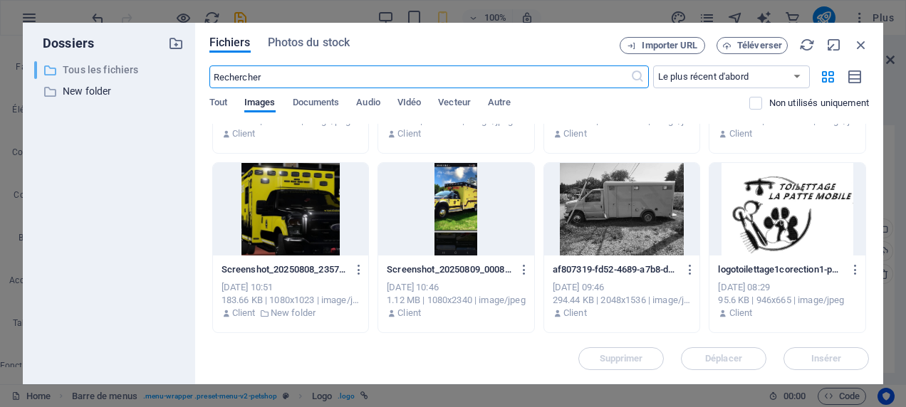
click at [103, 68] on p "Tous les fichiers" at bounding box center [110, 70] width 95 height 16
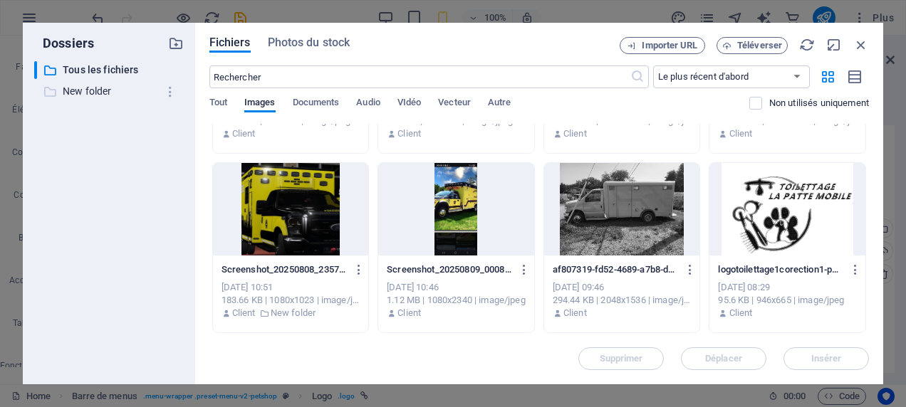
click at [94, 90] on p "New folder" at bounding box center [110, 91] width 95 height 16
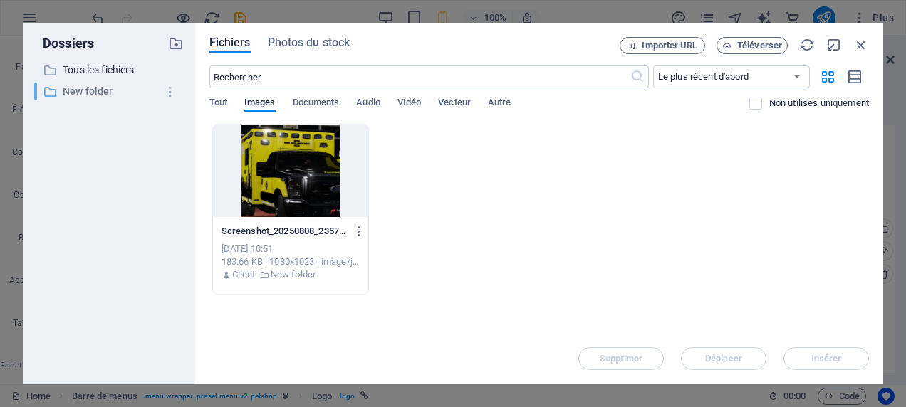
scroll to position [0, 0]
click at [746, 38] on button "Téléverser" at bounding box center [751, 45] width 71 height 17
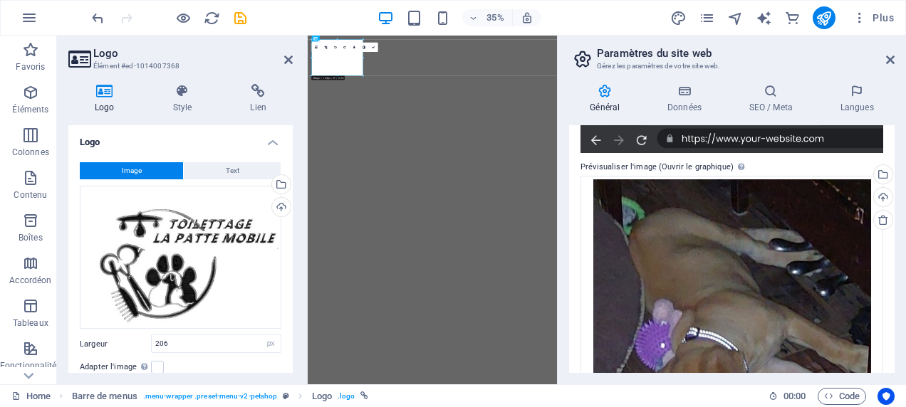
scroll to position [257, 0]
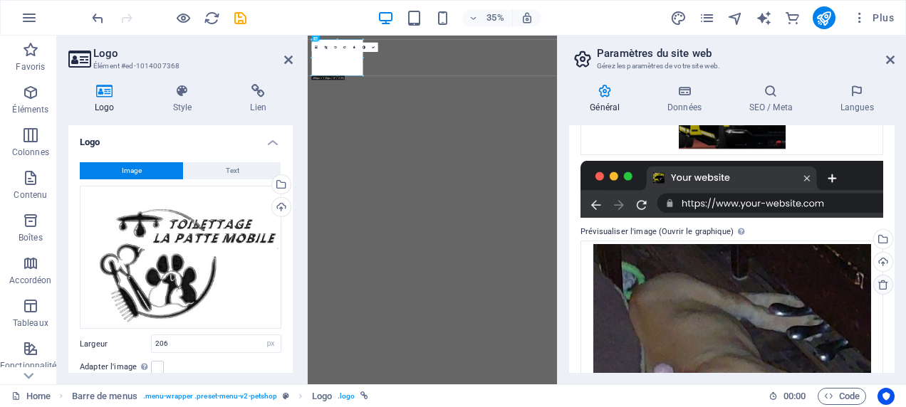
click at [877, 280] on icon at bounding box center [882, 284] width 11 height 11
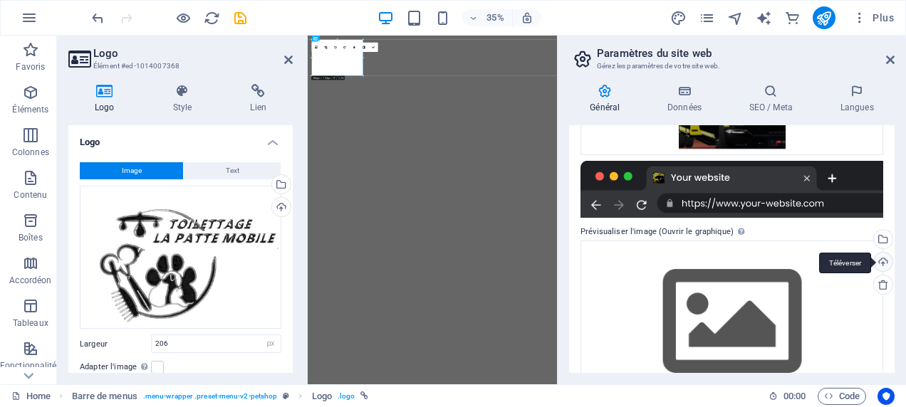
click at [880, 258] on div "Téléverser" at bounding box center [881, 263] width 21 height 21
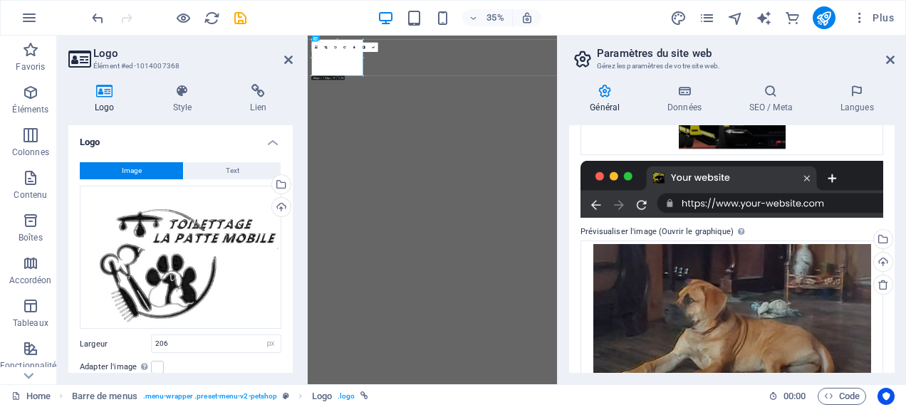
click at [685, 178] on div at bounding box center [731, 189] width 303 height 57
click at [703, 205] on div at bounding box center [731, 189] width 303 height 57
click at [827, 176] on div at bounding box center [731, 189] width 303 height 57
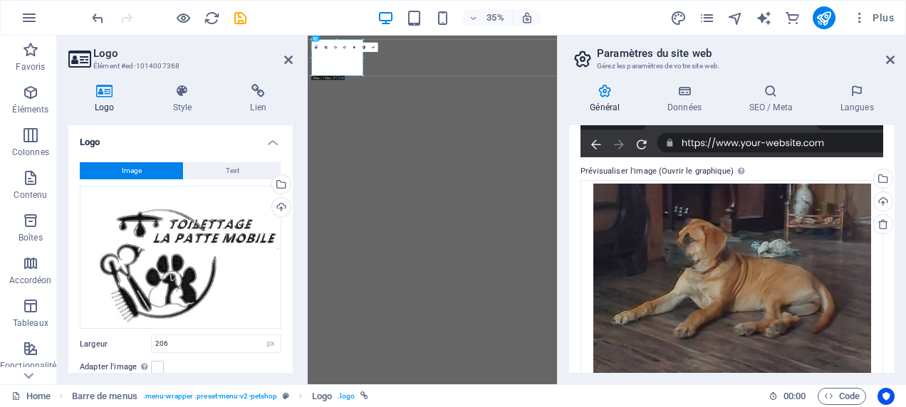
scroll to position [350, 0]
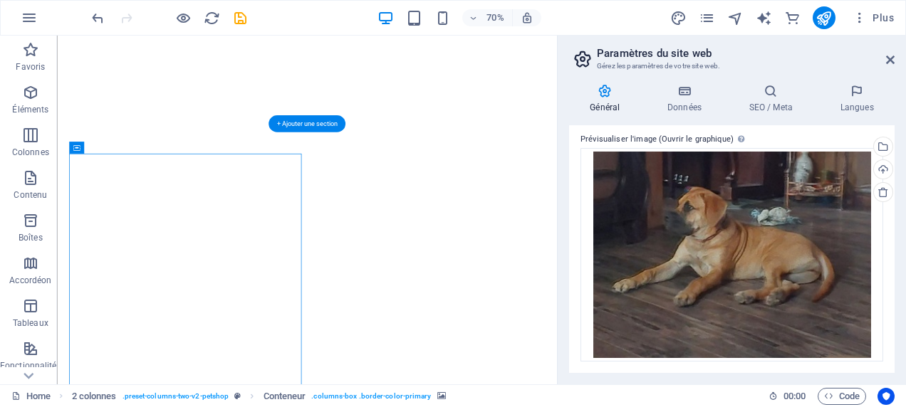
select select "px"
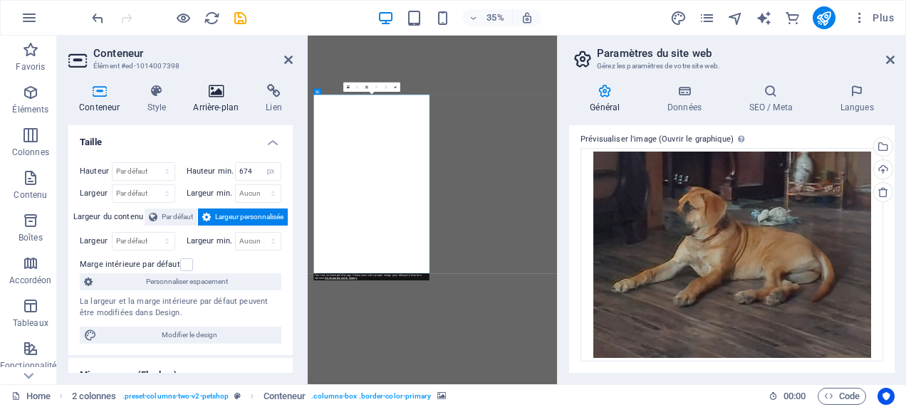
click at [220, 93] on icon at bounding box center [215, 91] width 67 height 14
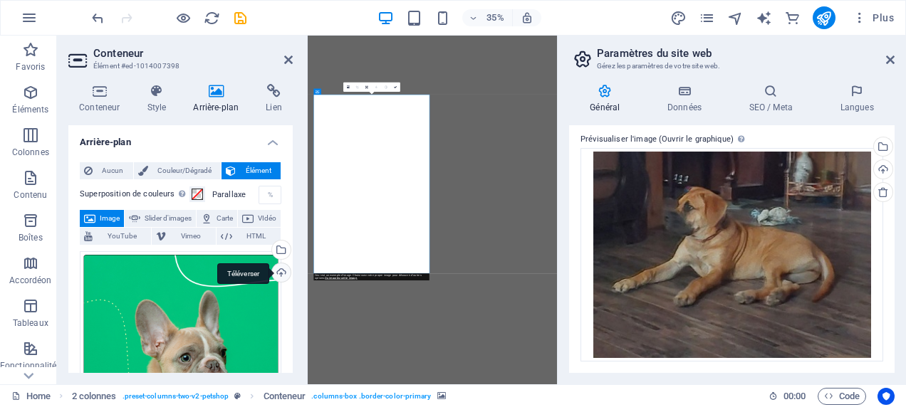
click at [282, 271] on div "Téléverser" at bounding box center [279, 273] width 21 height 21
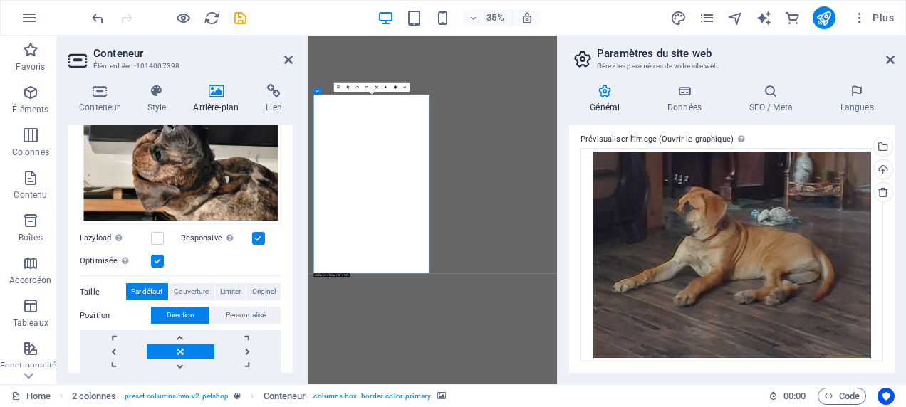
scroll to position [197, 0]
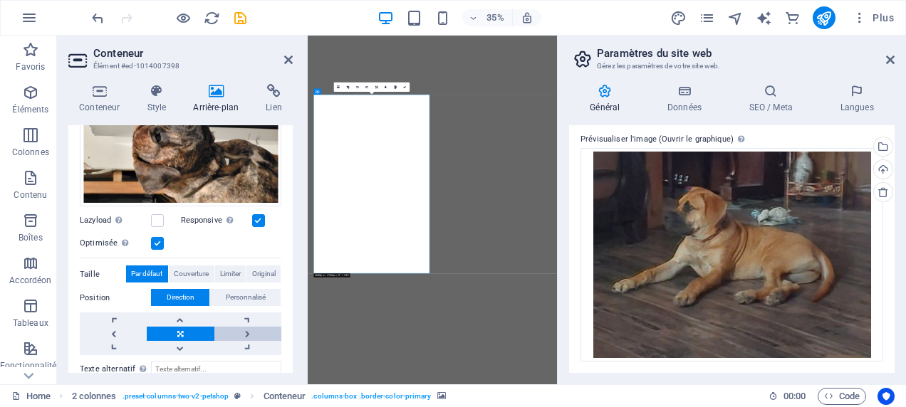
click at [246, 331] on link at bounding box center [247, 334] width 67 height 14
click at [175, 330] on link at bounding box center [180, 334] width 67 height 14
click at [180, 345] on link at bounding box center [180, 348] width 67 height 14
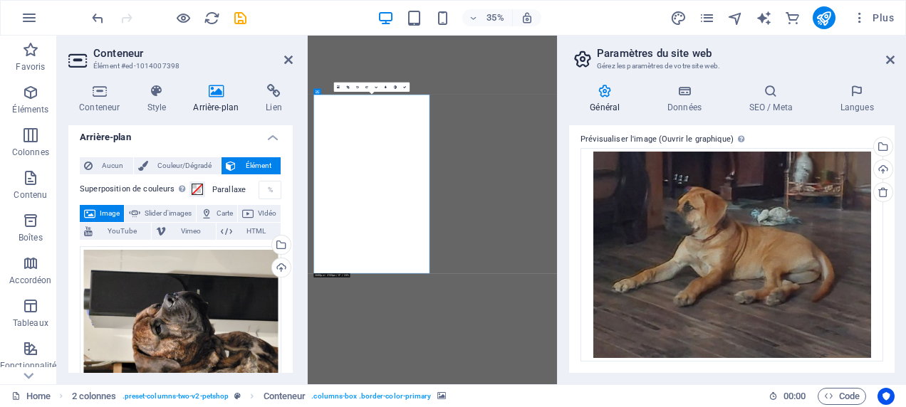
scroll to position [0, 0]
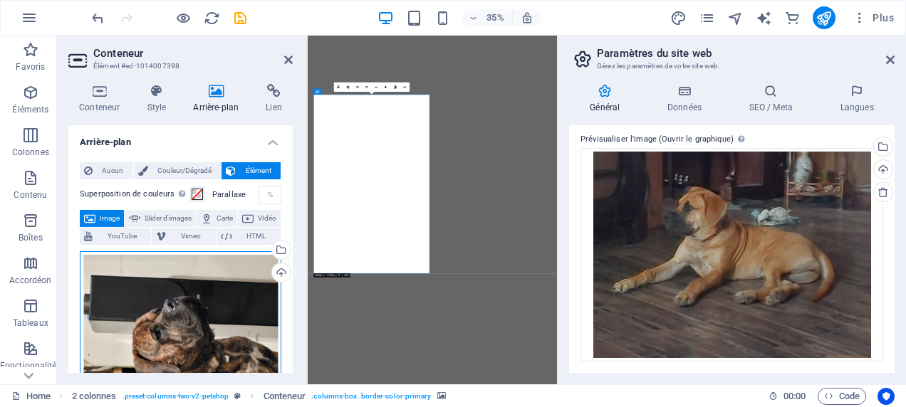
click at [199, 330] on div "Glissez les fichiers ici, cliquez pour choisir les fichiers ou sélectionnez les…" at bounding box center [181, 327] width 202 height 153
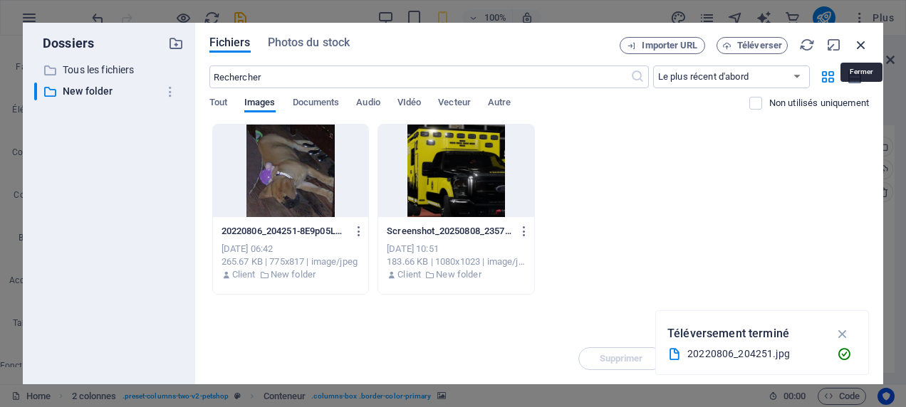
click at [854, 45] on icon "button" at bounding box center [861, 45] width 16 height 16
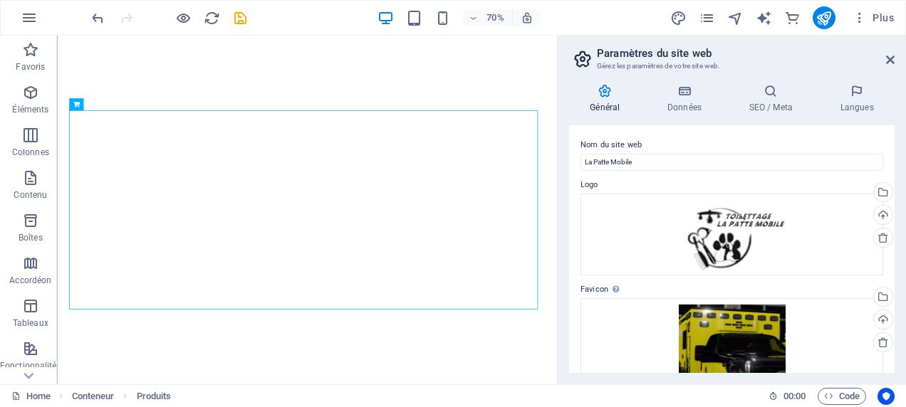
click at [884, 56] on h2 "Paramètres du site web" at bounding box center [746, 53] width 298 height 13
click at [892, 60] on icon at bounding box center [890, 59] width 9 height 11
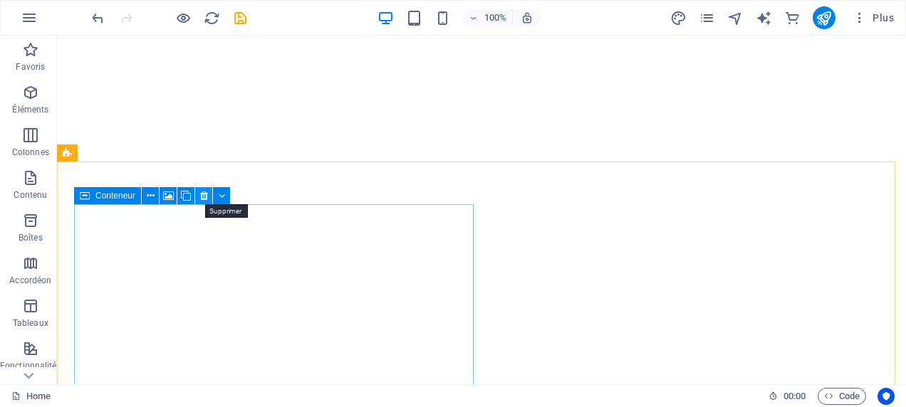
click at [201, 194] on icon at bounding box center [204, 196] width 8 height 15
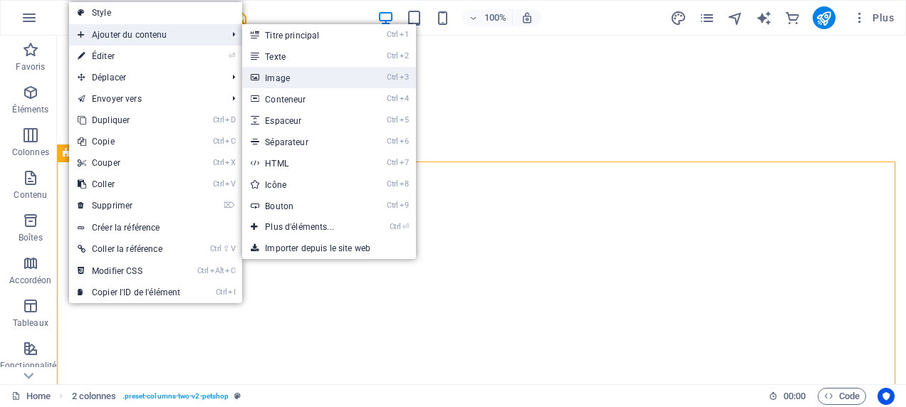
click at [294, 70] on link "Ctrl 3 Image" at bounding box center [302, 77] width 120 height 21
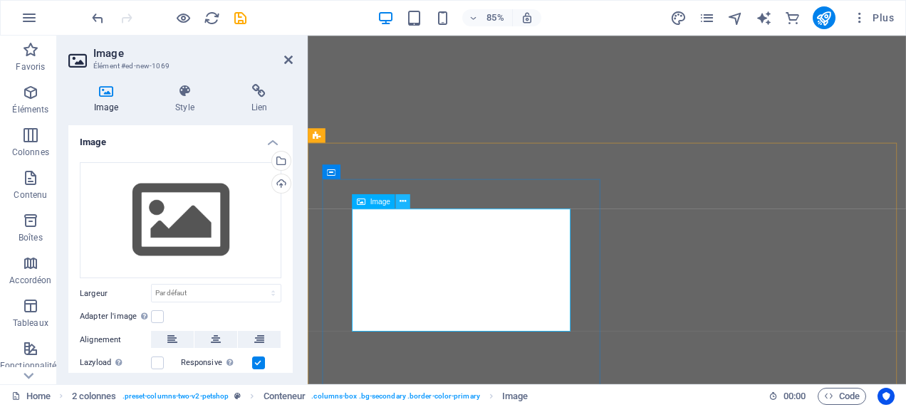
click at [404, 204] on icon at bounding box center [402, 201] width 6 height 13
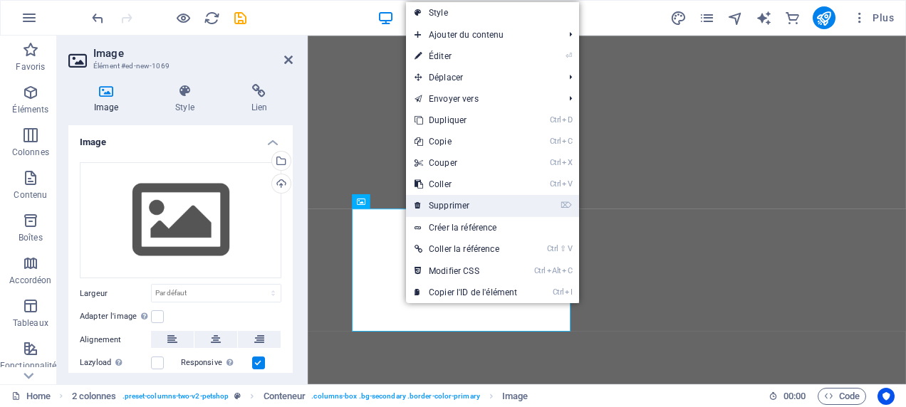
click at [503, 206] on link "⌦ Supprimer" at bounding box center [466, 205] width 120 height 21
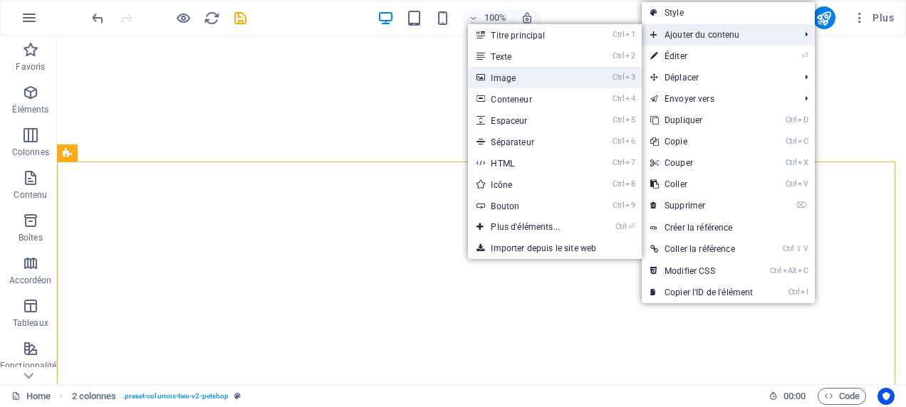
click at [549, 70] on link "Ctrl 3 Image" at bounding box center [528, 77] width 120 height 21
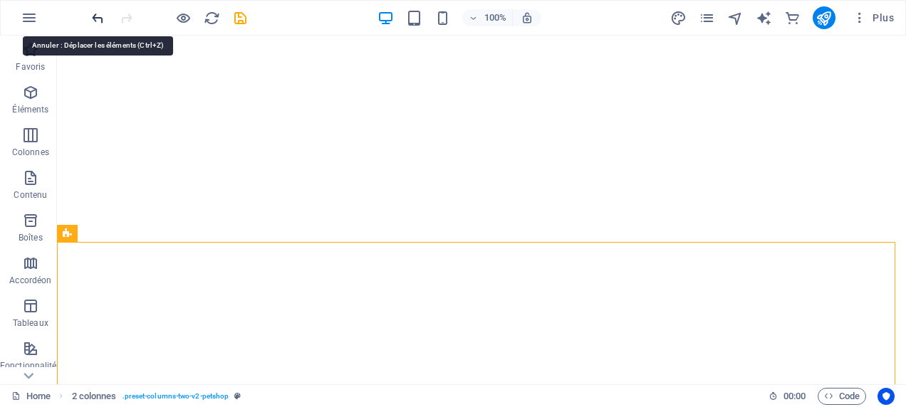
click at [98, 18] on icon "undo" at bounding box center [98, 18] width 16 height 16
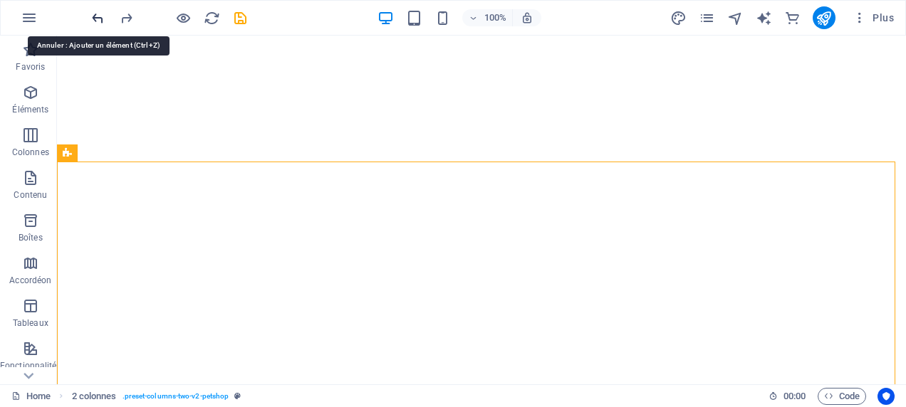
click at [98, 18] on icon "undo" at bounding box center [98, 18] width 16 height 16
click at [98, 25] on icon "undo" at bounding box center [98, 18] width 16 height 16
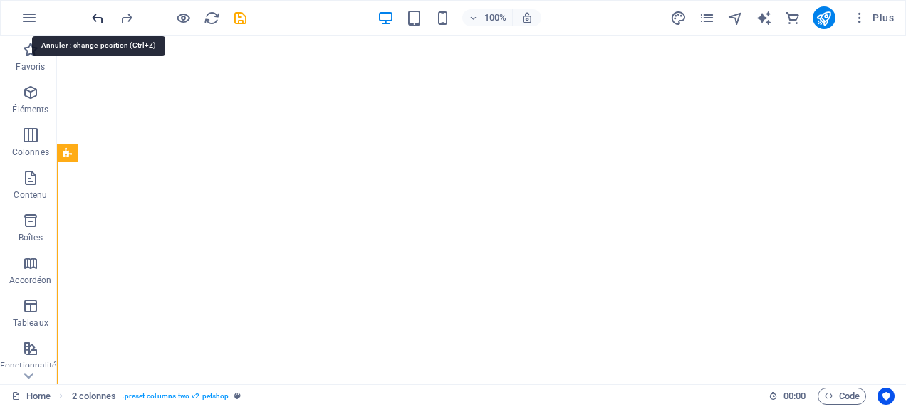
click at [98, 25] on icon "undo" at bounding box center [98, 18] width 16 height 16
click at [99, 25] on icon "undo" at bounding box center [98, 18] width 16 height 16
click at [120, 17] on icon "redo" at bounding box center [126, 18] width 16 height 16
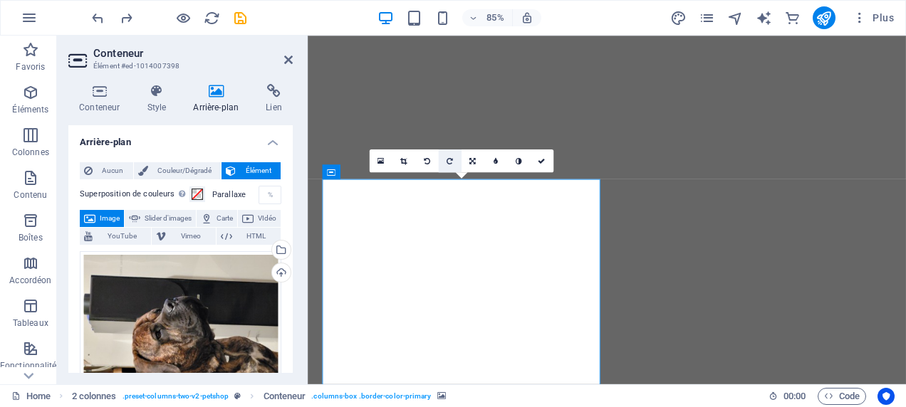
click at [454, 158] on link at bounding box center [449, 161] width 23 height 23
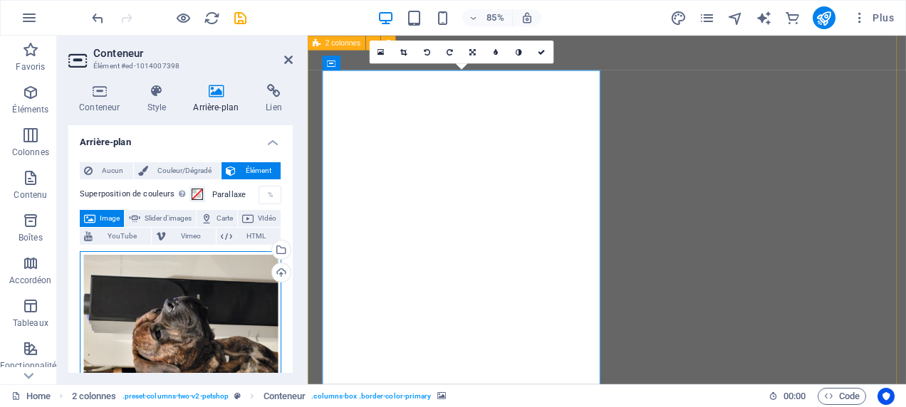
click at [213, 362] on div "Glissez les fichiers ici, cliquez pour choisir les fichiers ou sélectionnez les…" at bounding box center [181, 327] width 202 height 153
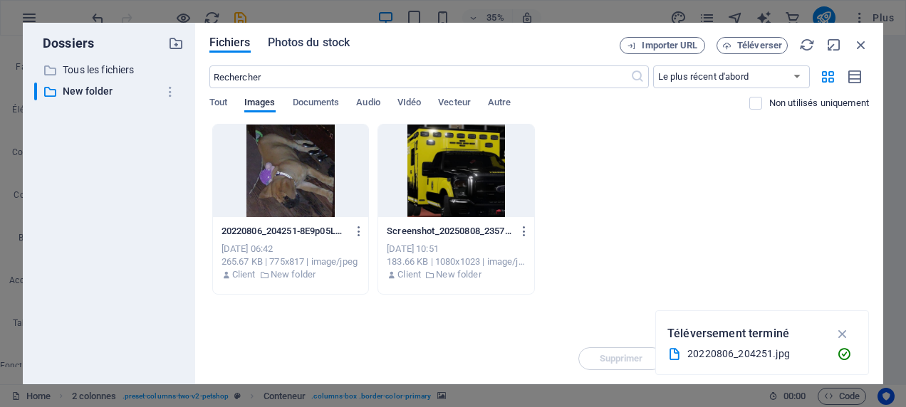
click at [308, 48] on span "Photos du stock" at bounding box center [309, 42] width 83 height 17
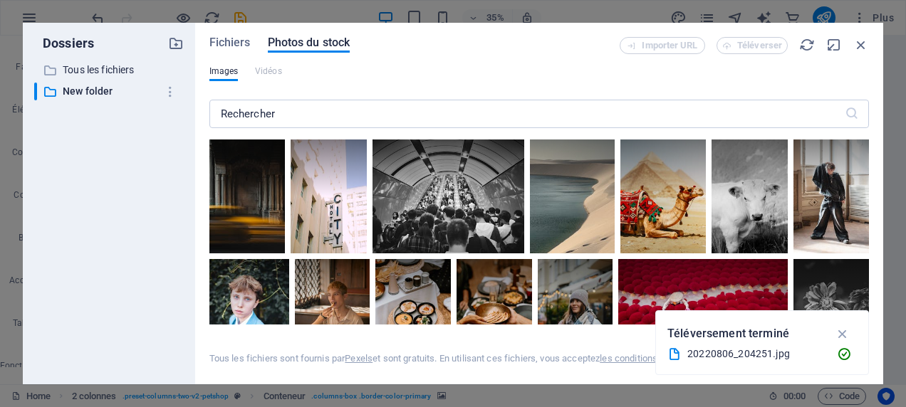
click at [781, 357] on div "20220806_204251.jpg" at bounding box center [756, 354] width 138 height 16
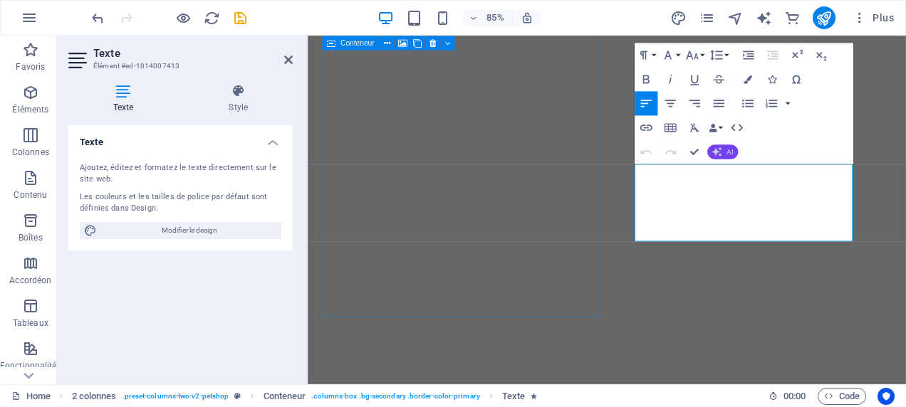
click at [731, 150] on span "AI" at bounding box center [729, 151] width 6 height 7
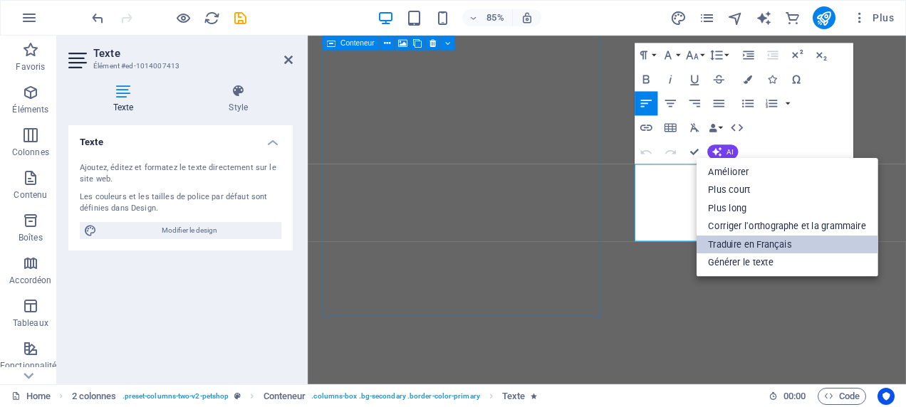
click at [762, 244] on link "Traduire en Français" at bounding box center [787, 244] width 182 height 19
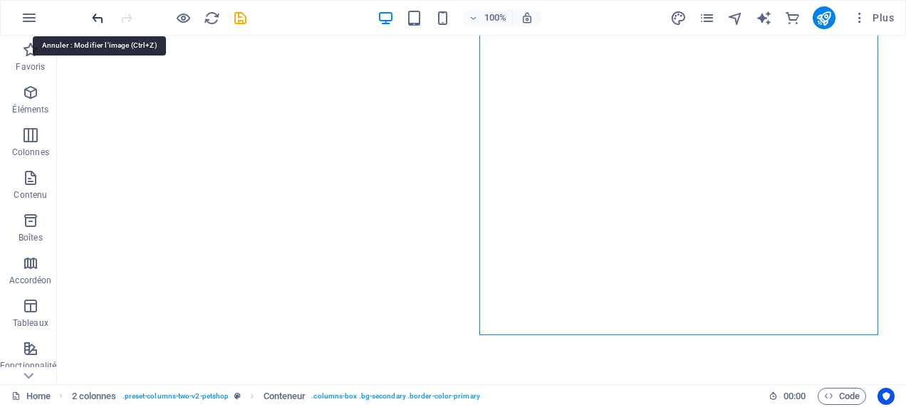
click at [103, 18] on icon "undo" at bounding box center [98, 18] width 16 height 16
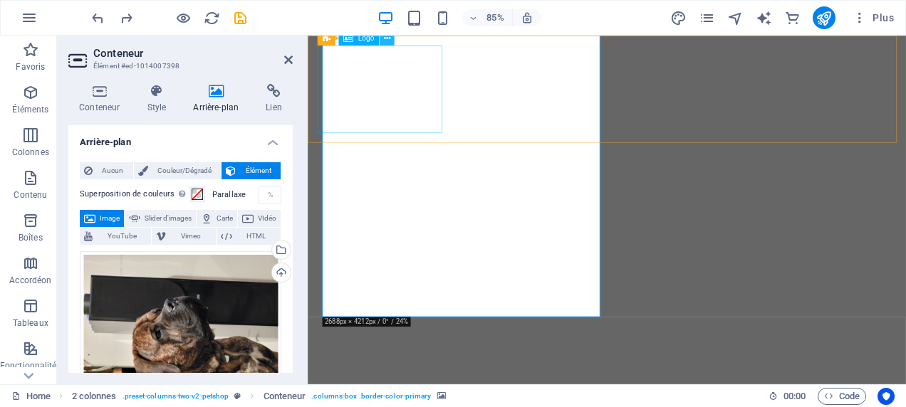
click at [385, 42] on icon at bounding box center [386, 37] width 6 height 13
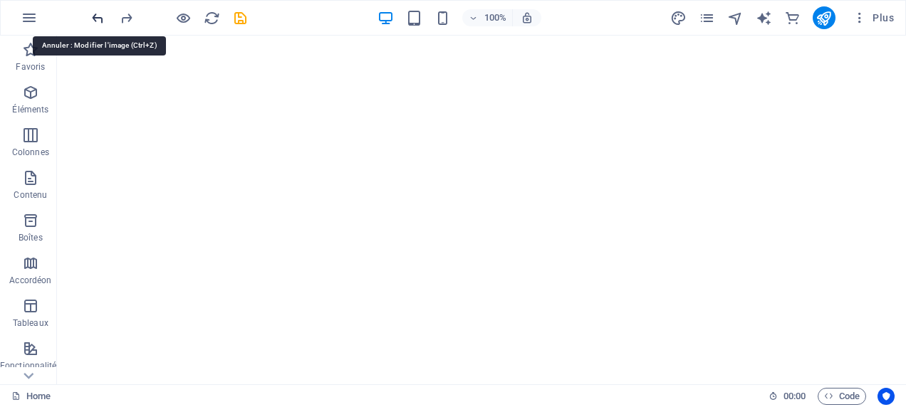
click at [95, 19] on icon "undo" at bounding box center [98, 18] width 16 height 16
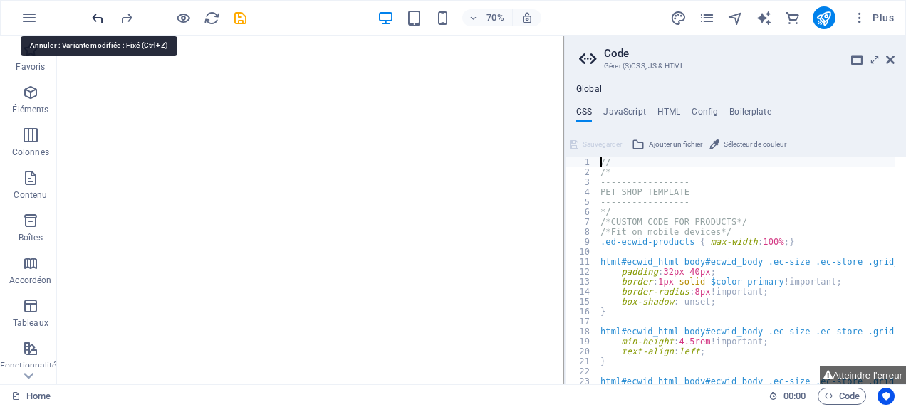
click at [98, 20] on icon "undo" at bounding box center [98, 18] width 16 height 16
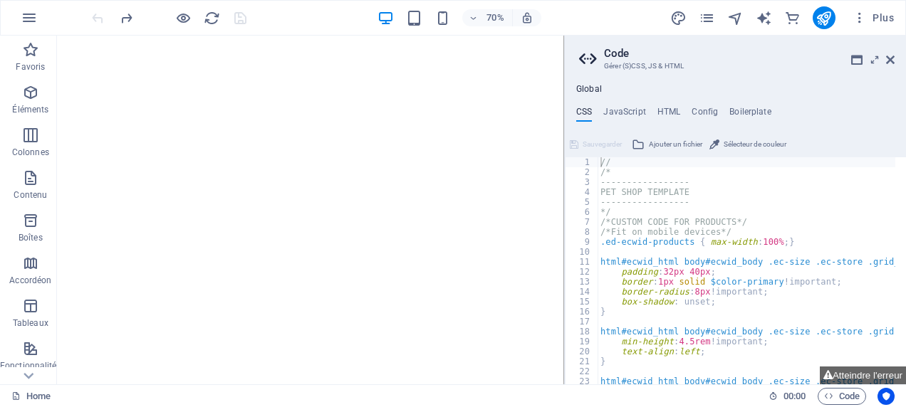
click at [98, 20] on div at bounding box center [168, 17] width 159 height 23
click at [894, 55] on header "Code Gérer (S)CSS, JS & HTML" at bounding box center [736, 54] width 315 height 37
click at [894, 56] on aside "Code Gérer (S)CSS, JS & HTML Global CSS JavaScript HTML Config Boilerplate // 1…" at bounding box center [735, 210] width 342 height 349
click at [886, 59] on icon at bounding box center [890, 59] width 9 height 11
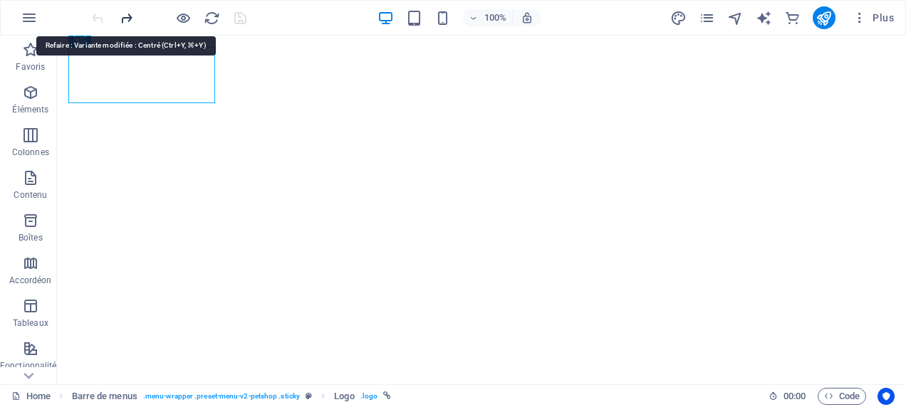
click at [121, 16] on icon "redo" at bounding box center [126, 18] width 16 height 16
click at [121, 17] on icon "redo" at bounding box center [126, 18] width 16 height 16
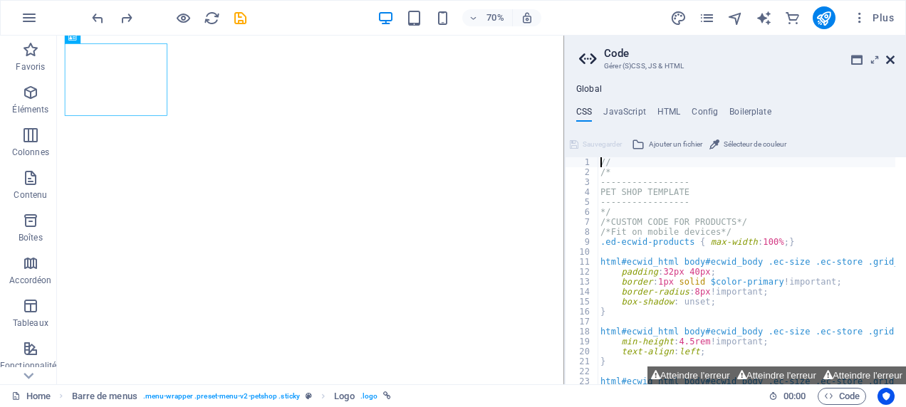
click at [886, 63] on icon at bounding box center [890, 59] width 9 height 11
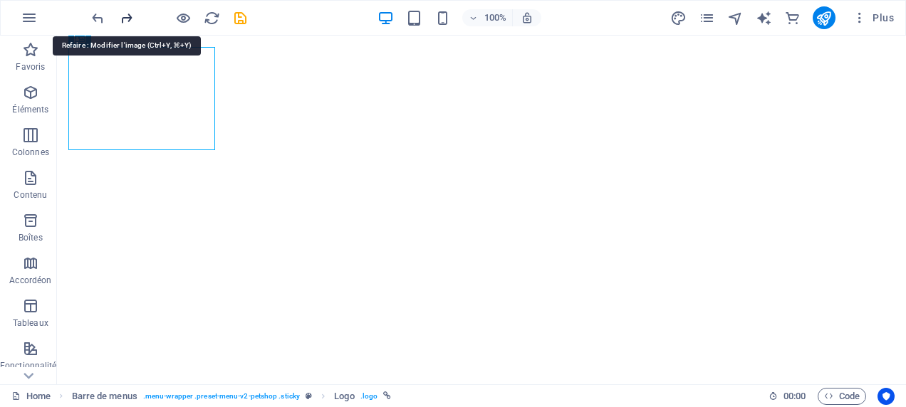
click at [120, 16] on icon "redo" at bounding box center [126, 18] width 16 height 16
click at [120, 17] on icon "redo" at bounding box center [126, 18] width 16 height 16
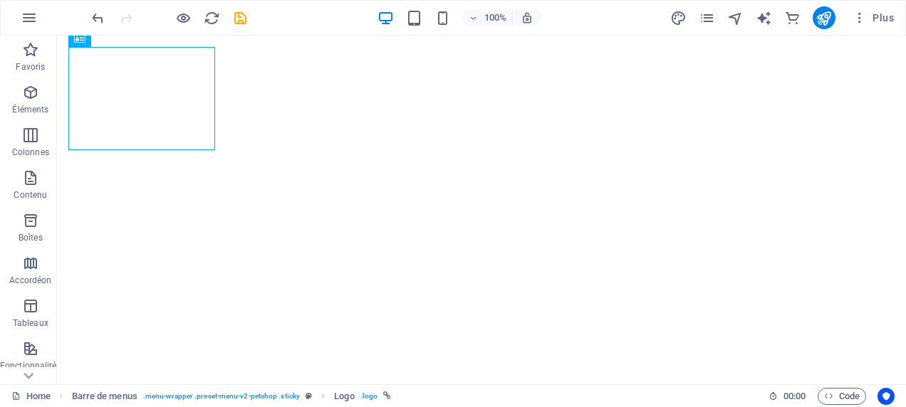
click at [121, 17] on div at bounding box center [168, 17] width 159 height 23
click at [122, 18] on div at bounding box center [168, 17] width 159 height 23
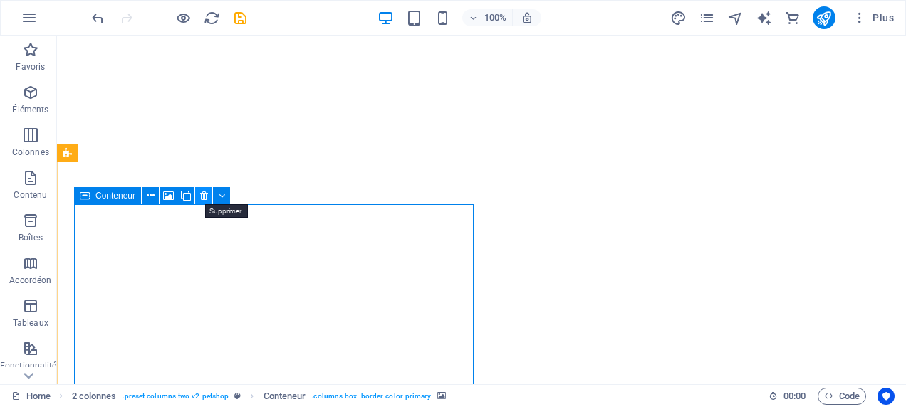
click at [202, 193] on icon at bounding box center [204, 196] width 8 height 15
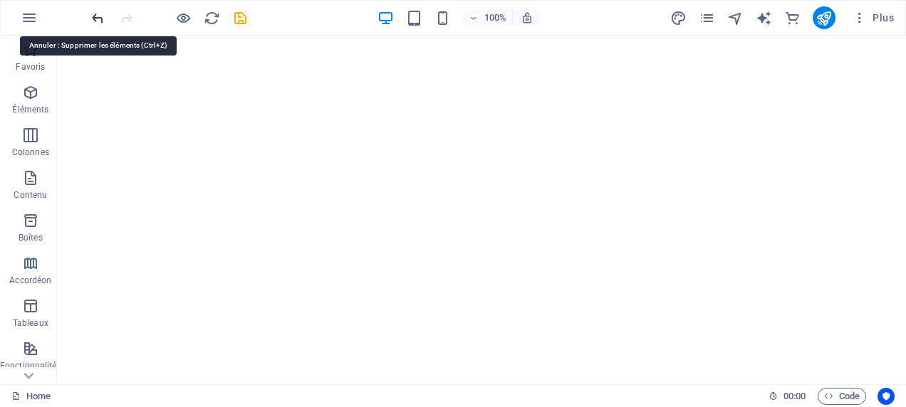
click at [93, 20] on icon "undo" at bounding box center [98, 18] width 16 height 16
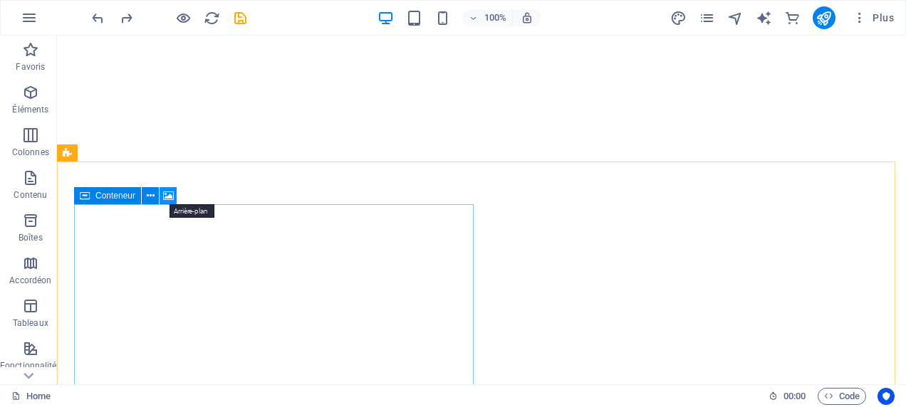
click at [171, 195] on icon at bounding box center [168, 196] width 11 height 15
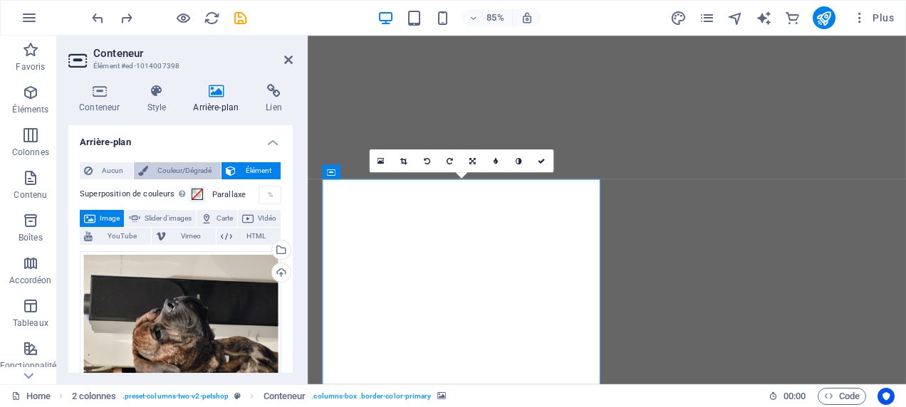
click at [161, 172] on span "Couleur/Dégradé" at bounding box center [184, 170] width 65 height 17
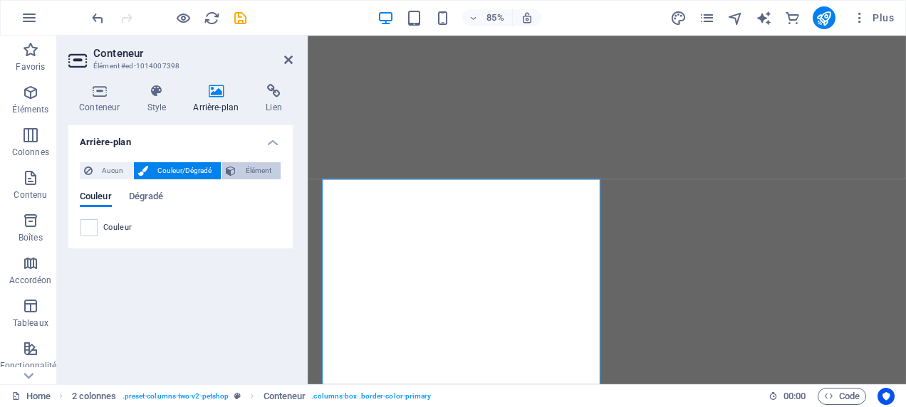
click at [262, 174] on span "Élément" at bounding box center [258, 170] width 36 height 17
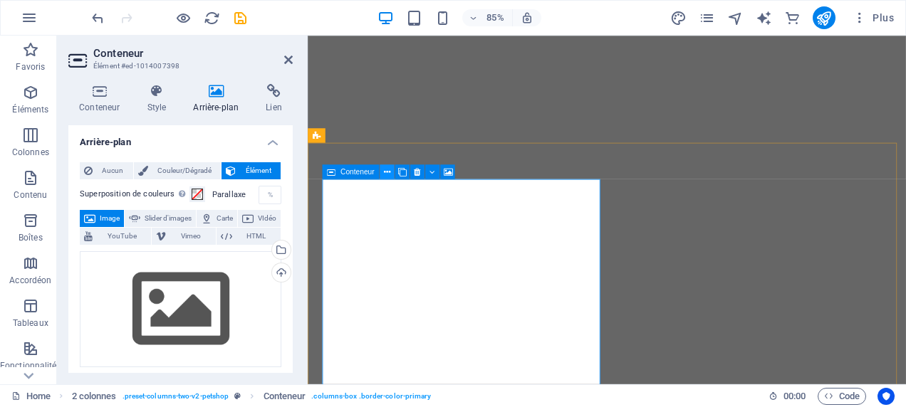
click at [384, 171] on icon at bounding box center [387, 171] width 6 height 13
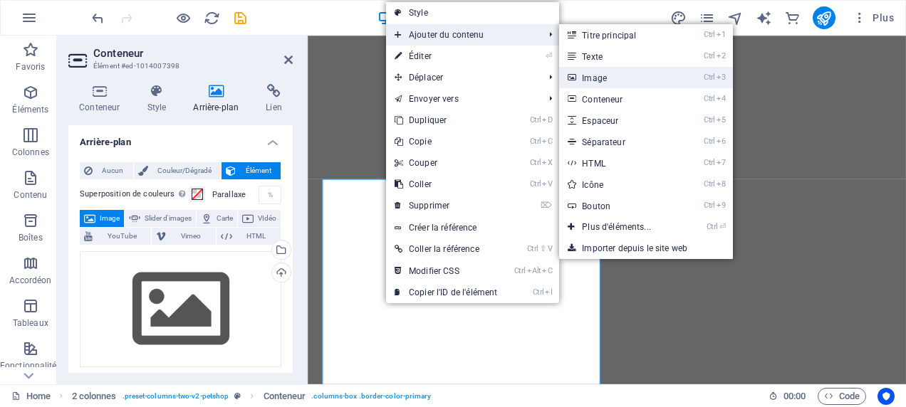
click at [607, 81] on link "Ctrl 3 Image" at bounding box center [619, 77] width 120 height 21
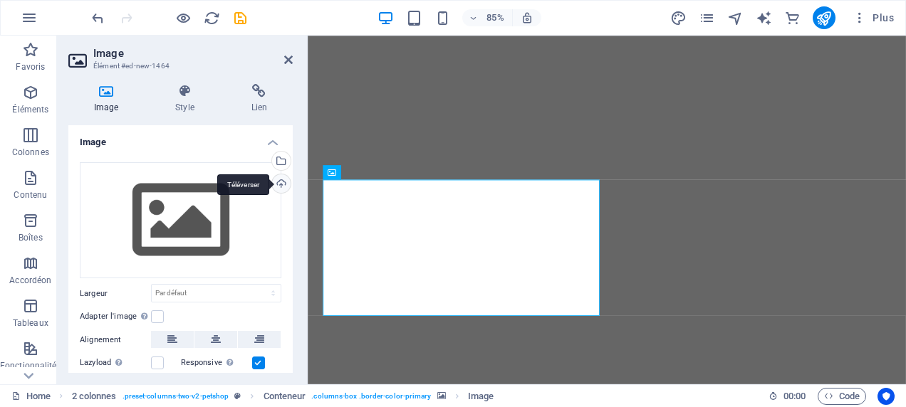
click at [273, 180] on div "Téléverser" at bounding box center [279, 184] width 21 height 21
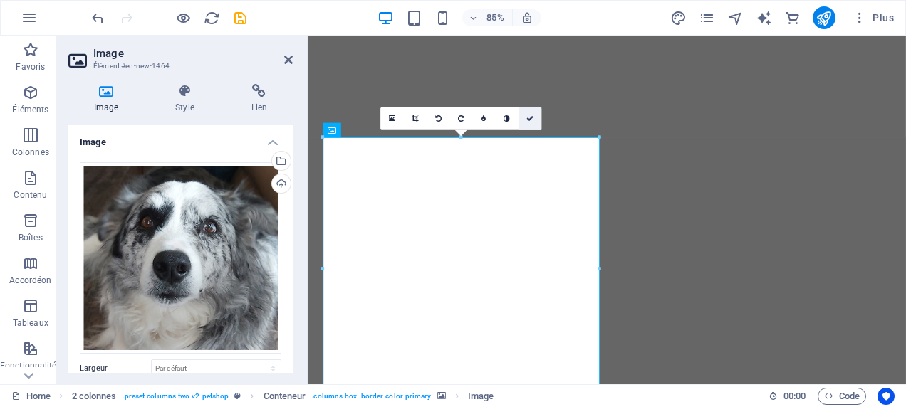
click at [532, 117] on icon at bounding box center [529, 118] width 7 height 7
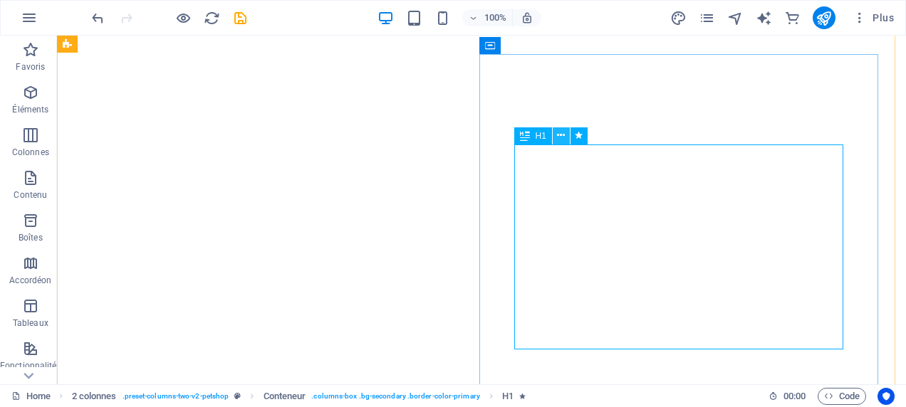
click at [564, 138] on icon at bounding box center [561, 135] width 8 height 15
click at [528, 137] on icon at bounding box center [525, 135] width 10 height 17
click at [582, 134] on icon at bounding box center [579, 135] width 8 height 15
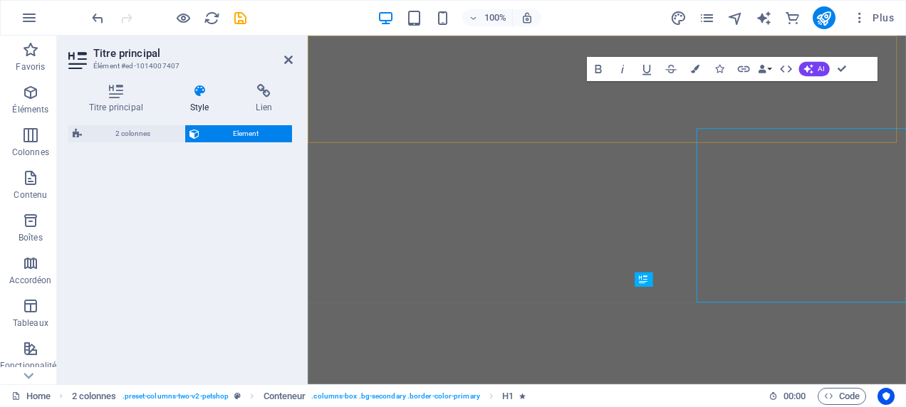
select select "move-bottom-to-top"
select select "s"
select select "onload"
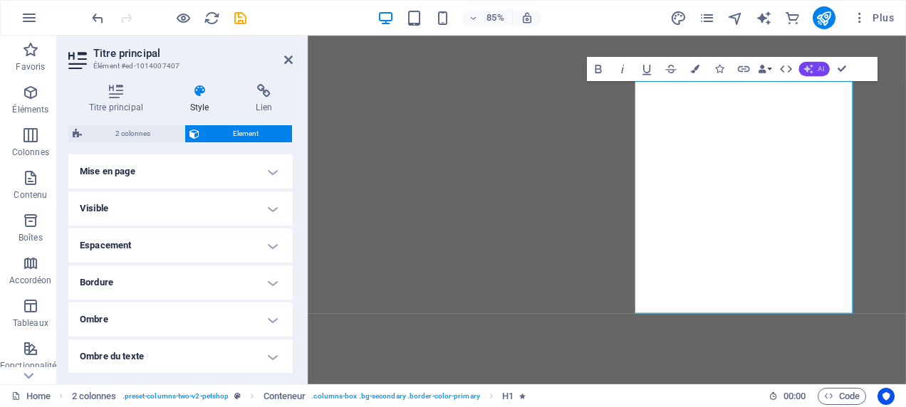
click at [815, 64] on button "AI" at bounding box center [813, 69] width 31 height 14
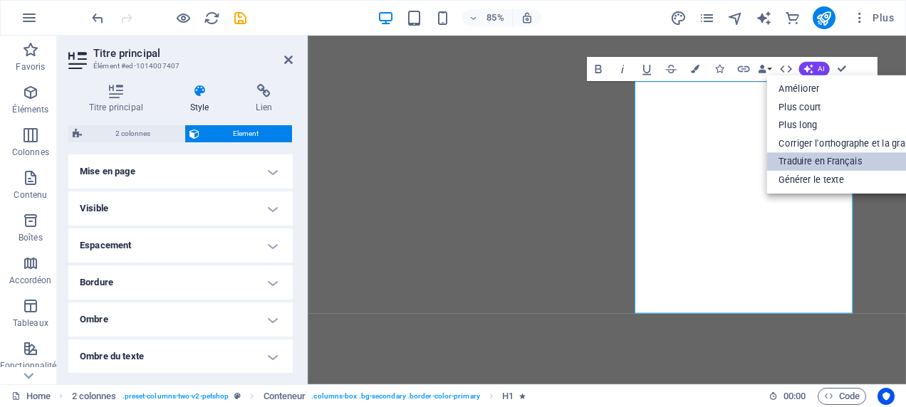
click at [848, 155] on link "Traduire en Français" at bounding box center [857, 161] width 182 height 19
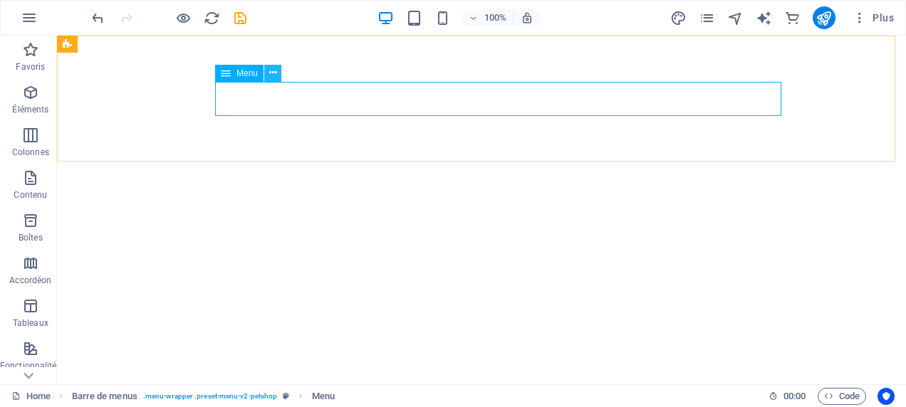
click at [273, 74] on icon at bounding box center [273, 73] width 8 height 15
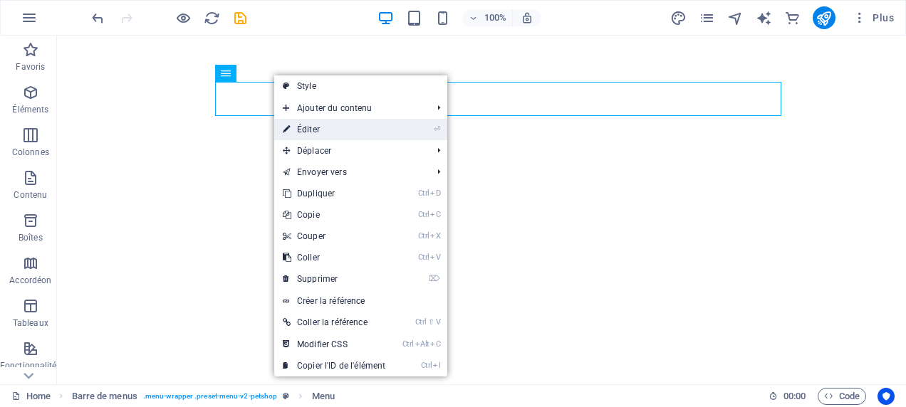
click at [326, 131] on link "⏎ Éditer" at bounding box center [334, 129] width 120 height 21
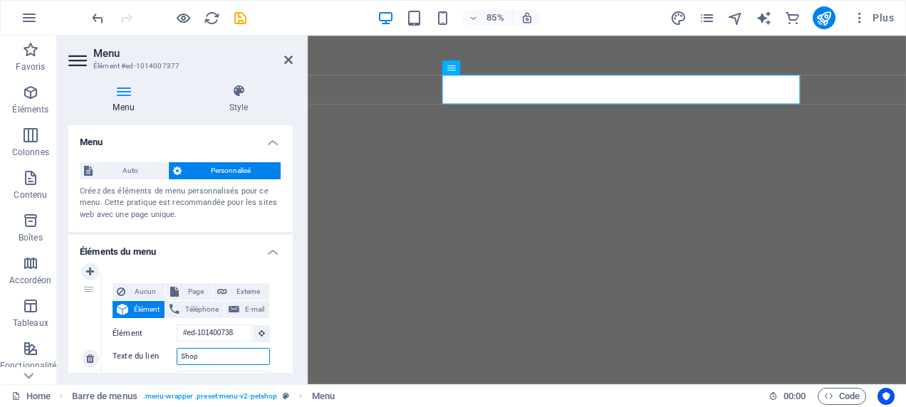
drag, startPoint x: 211, startPoint y: 351, endPoint x: 157, endPoint y: 351, distance: 54.1
click at [157, 351] on div "Texte du lien Shop" at bounding box center [191, 356] width 157 height 17
type input "acc"
select select
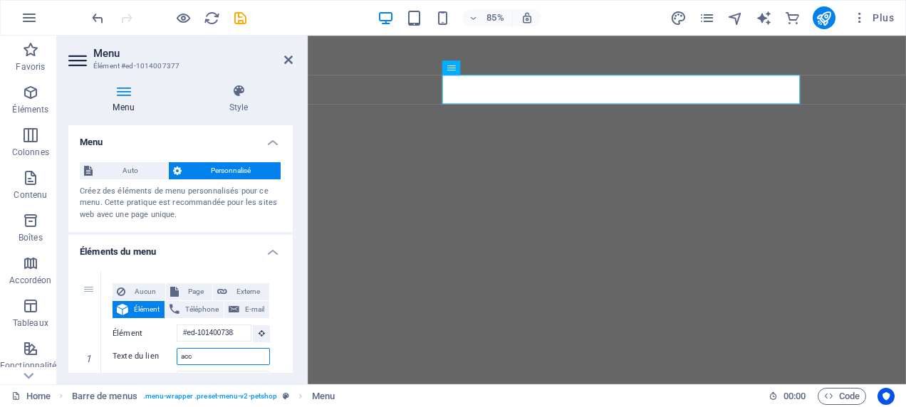
select select
type input "acce"
select select
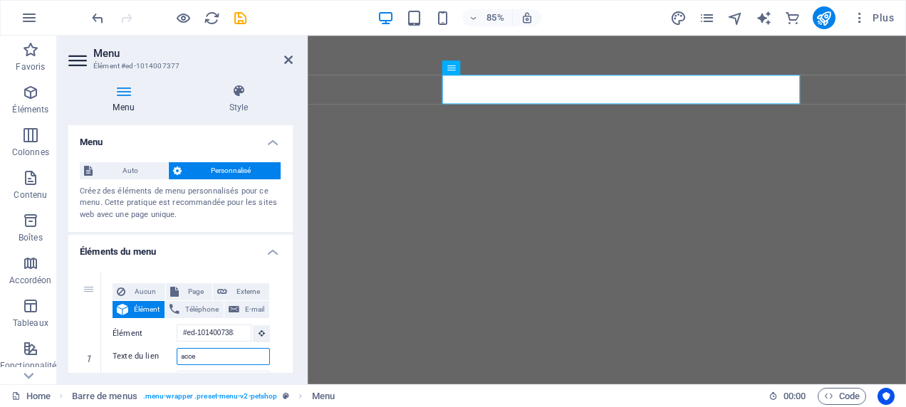
select select
type input "acceui"
select select
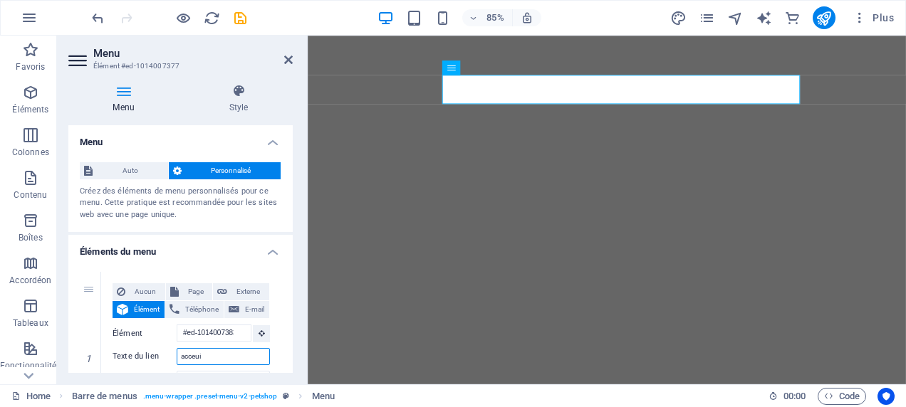
select select
type input "acceuillr"
select select
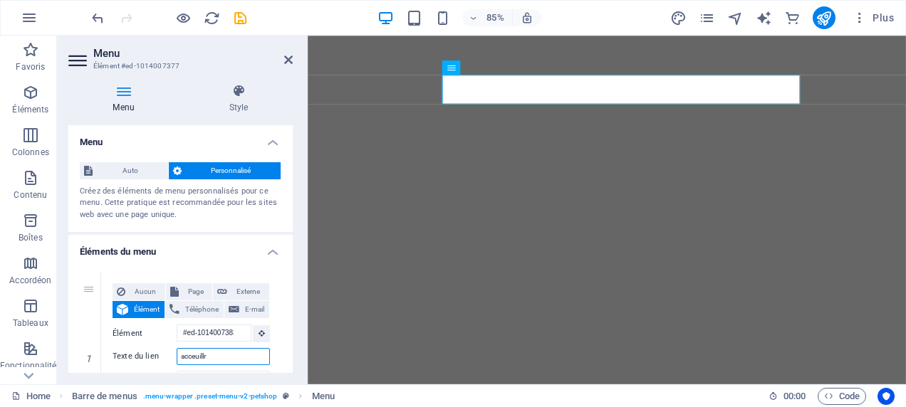
select select
click at [236, 354] on input "acceuillr" at bounding box center [223, 356] width 93 height 17
type input "acceuill"
select select
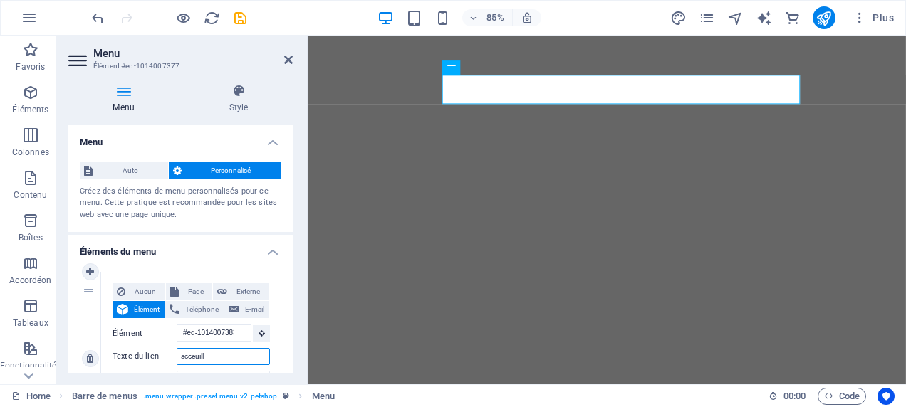
select select
drag, startPoint x: 191, startPoint y: 355, endPoint x: 200, endPoint y: 354, distance: 9.3
click at [192, 355] on input "acceuill" at bounding box center [223, 356] width 93 height 17
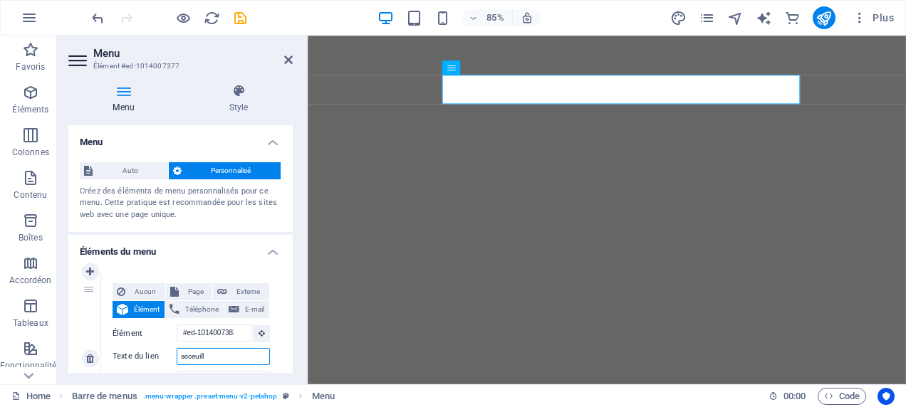
type input "aceuill"
select select
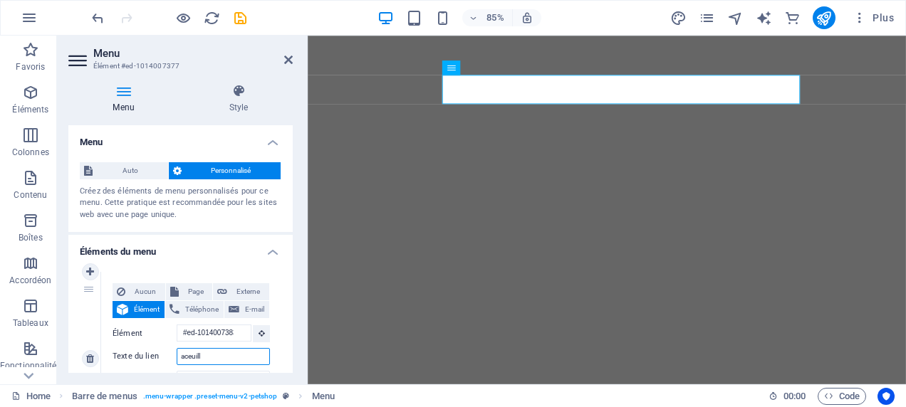
drag, startPoint x: 216, startPoint y: 357, endPoint x: 152, endPoint y: 355, distance: 64.1
click at [144, 358] on div "Texte du lien aceuill" at bounding box center [191, 356] width 157 height 17
drag, startPoint x: 184, startPoint y: 357, endPoint x: 227, endPoint y: 364, distance: 43.2
click at [184, 357] on input "aceuill" at bounding box center [223, 356] width 93 height 17
click at [186, 355] on input "aceuill" at bounding box center [223, 356] width 93 height 17
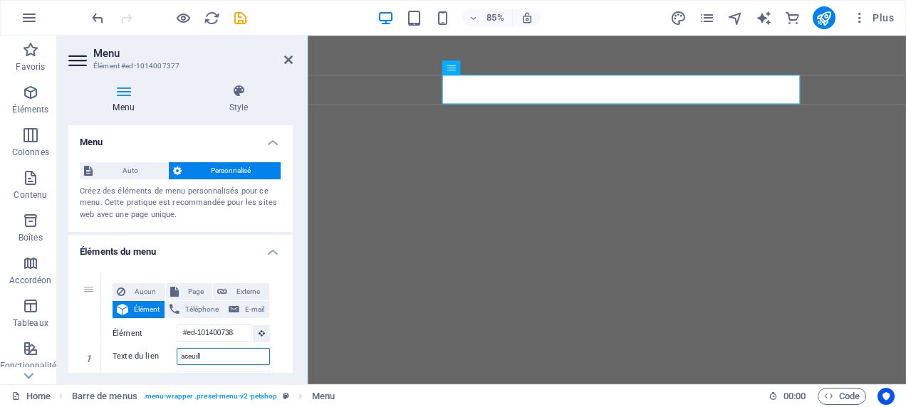
type input "acceuill"
select select
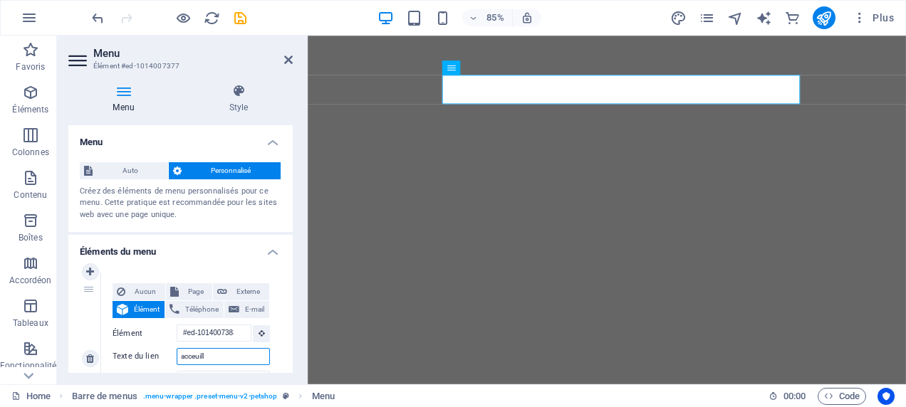
click at [224, 357] on input "acceuill" at bounding box center [223, 356] width 93 height 17
drag, startPoint x: 288, startPoint y: 175, endPoint x: 288, endPoint y: 199, distance: 23.5
click at [288, 199] on div "Auto Personnalisé Créez des éléments de menu personnalisés pour ce menu. Cette …" at bounding box center [180, 192] width 224 height 82
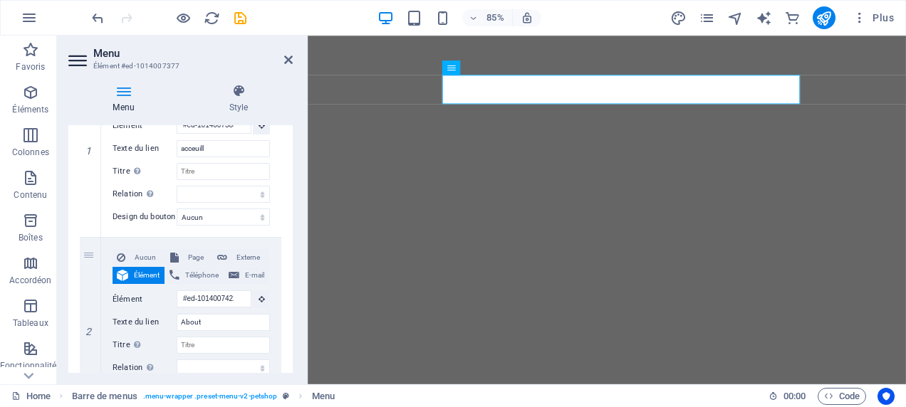
scroll to position [211, 0]
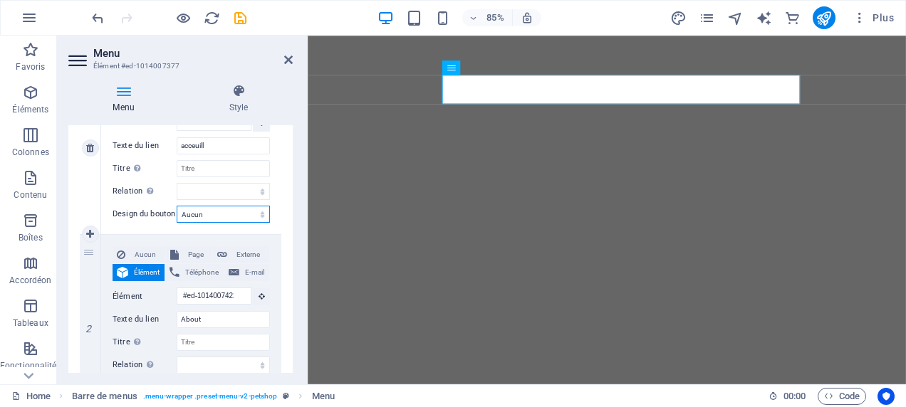
click at [258, 214] on select "Aucun Par défaut Principal Secondaire" at bounding box center [223, 214] width 93 height 17
select select "primary"
click at [177, 206] on select "Aucun Par défaut Principal Secondaire" at bounding box center [223, 214] width 93 height 17
select select
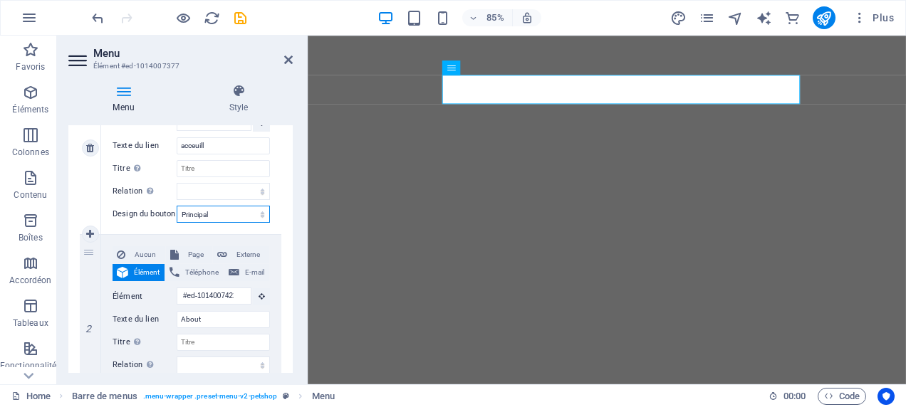
select select
drag, startPoint x: 226, startPoint y: 318, endPoint x: 145, endPoint y: 316, distance: 81.9
click at [149, 318] on div "Texte du lien About" at bounding box center [191, 319] width 157 height 17
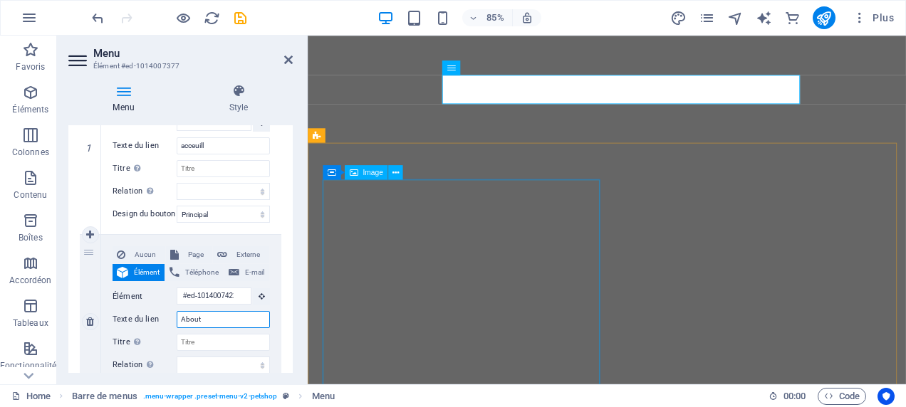
type input "a"
select select
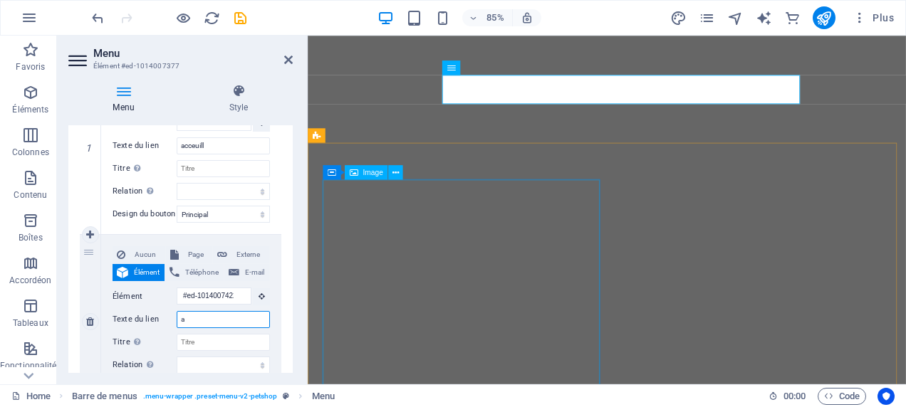
type input "a"
select select
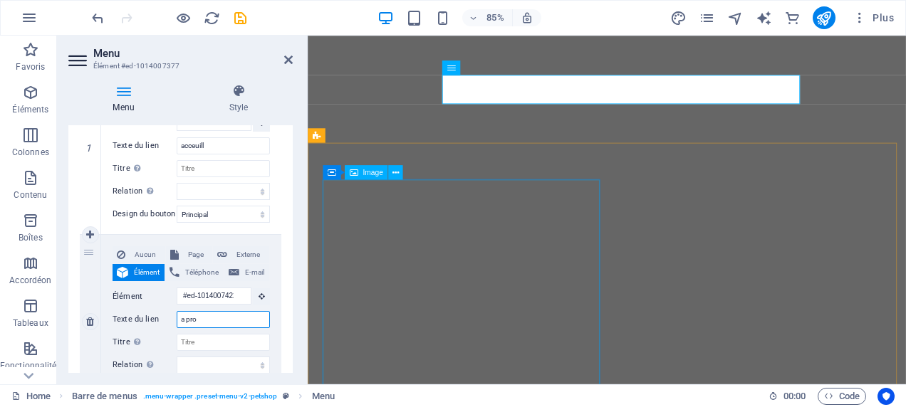
type input "a prop"
select select
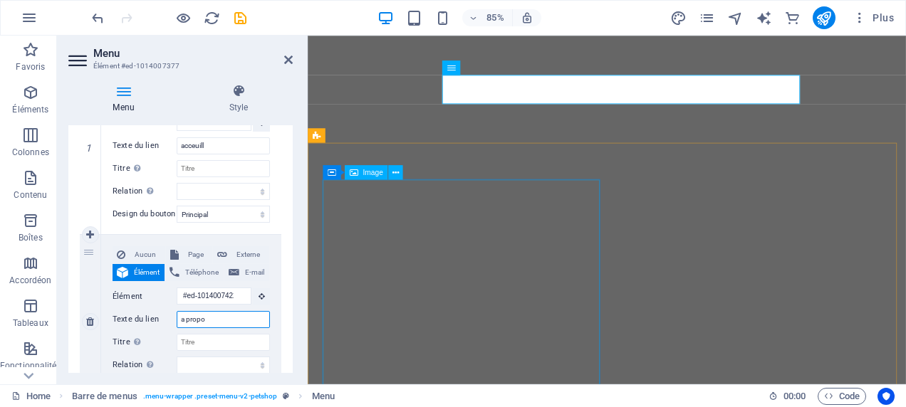
type input "a propos"
select select
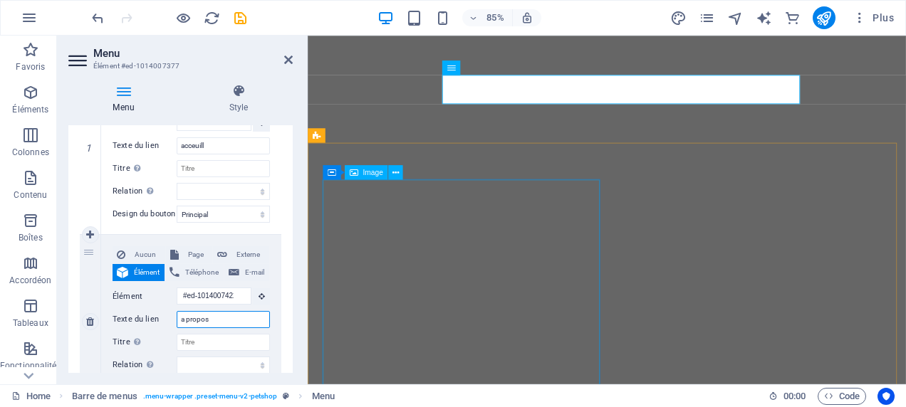
type input "a propos"
select select
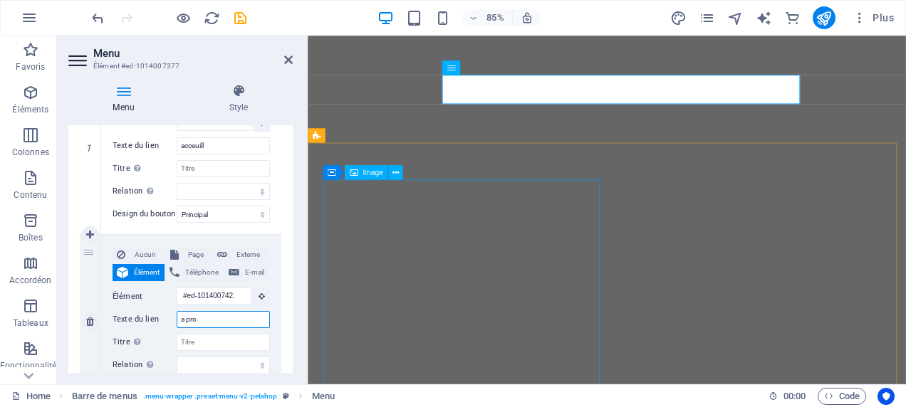
type input "a pr"
select select
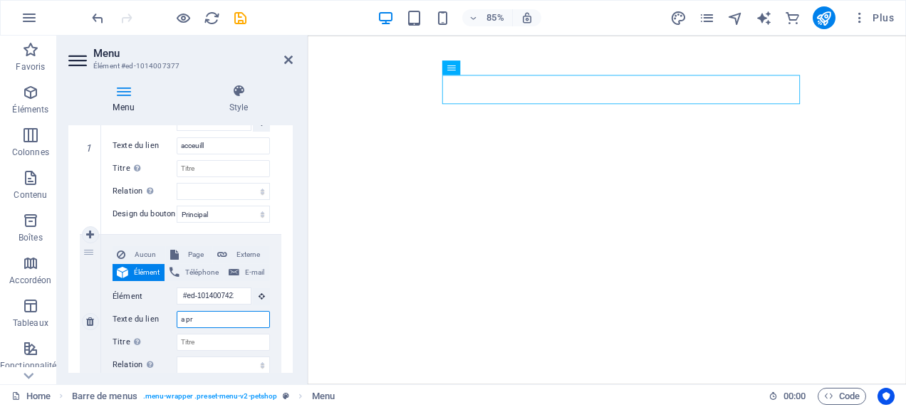
drag, startPoint x: 204, startPoint y: 323, endPoint x: 113, endPoint y: 296, distance: 94.9
click at [113, 296] on div "Aucun Page Externe Élément Téléphone E-mail Page Home Home About Legal Notice S…" at bounding box center [191, 309] width 157 height 127
type input "notre mission"
select select
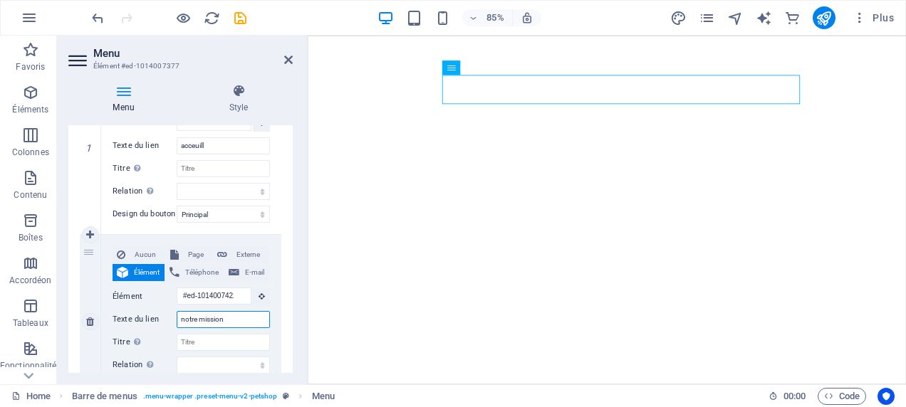
select select
type input "notre mission"
drag, startPoint x: 288, startPoint y: 218, endPoint x: 293, endPoint y: 244, distance: 26.7
click at [293, 244] on div "Menu Style Menu Auto Personnalisé Créez des éléments de menu personnalisés pour…" at bounding box center [180, 229] width 247 height 312
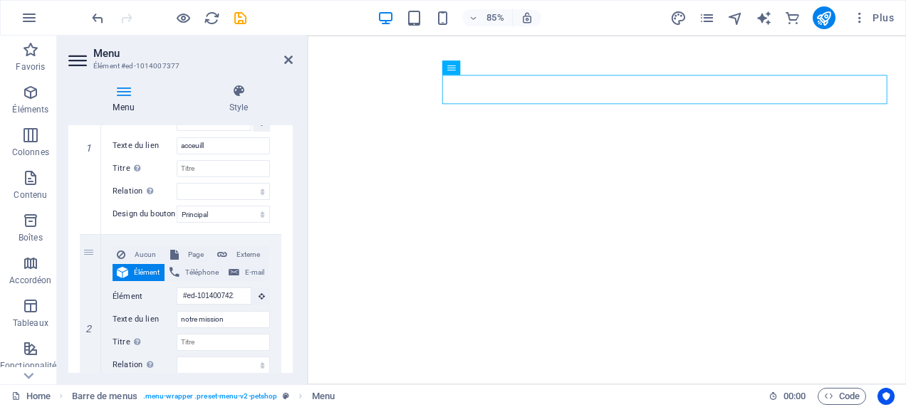
drag, startPoint x: 289, startPoint y: 235, endPoint x: 289, endPoint y: 256, distance: 20.6
click at [289, 256] on div "1 Aucun Page Externe Élément Téléphone E-mail Page Home Home About Legal Notice…" at bounding box center [180, 408] width 224 height 717
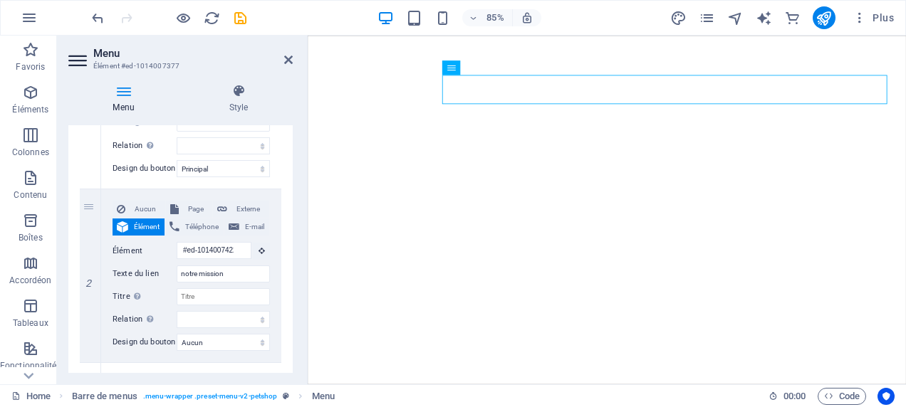
scroll to position [262, 0]
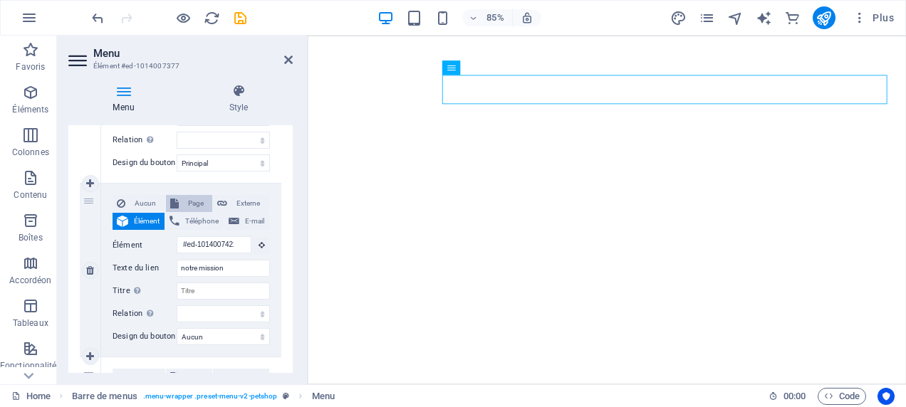
click at [190, 204] on span "Page" at bounding box center [196, 203] width 26 height 17
select select
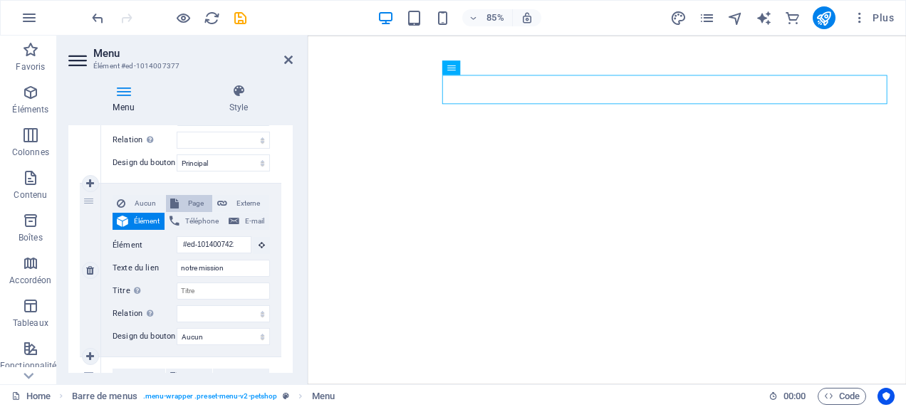
select select
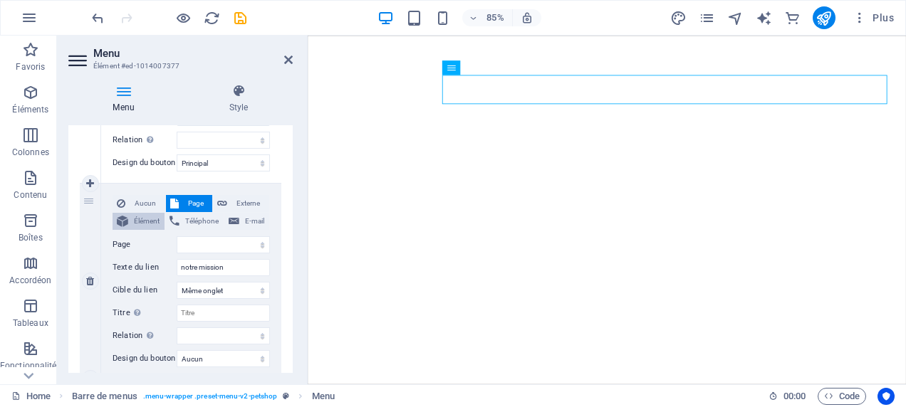
click at [141, 220] on span "Élément" at bounding box center [146, 221] width 28 height 17
select select
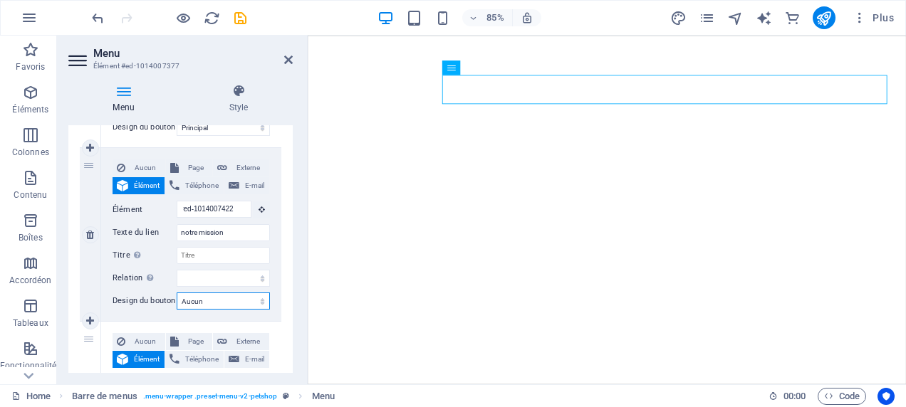
scroll to position [0, 0]
click at [261, 304] on select "Aucun Par défaut Principal Secondaire" at bounding box center [223, 301] width 93 height 17
select select "secondary"
click at [177, 293] on select "Aucun Par défaut Principal Secondaire" at bounding box center [223, 301] width 93 height 17
select select
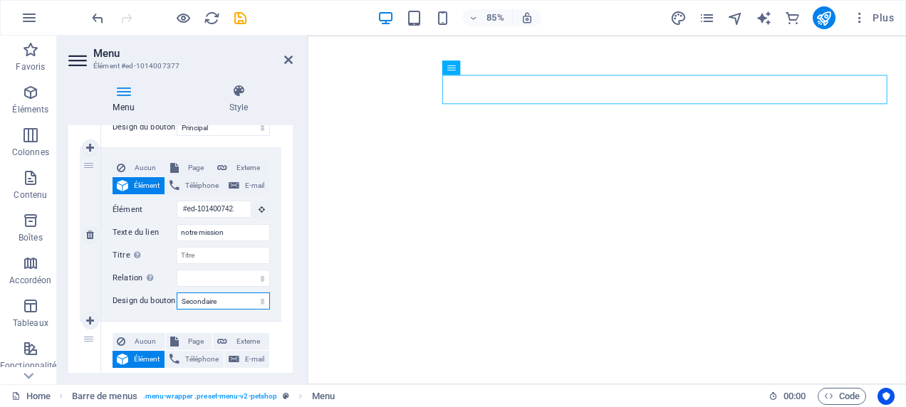
select select
drag, startPoint x: 289, startPoint y: 271, endPoint x: 301, endPoint y: 311, distance: 42.4
click at [301, 311] on div "Menu Style Menu Auto Personnalisé Créez des éléments de menu personnalisés pour…" at bounding box center [180, 229] width 247 height 312
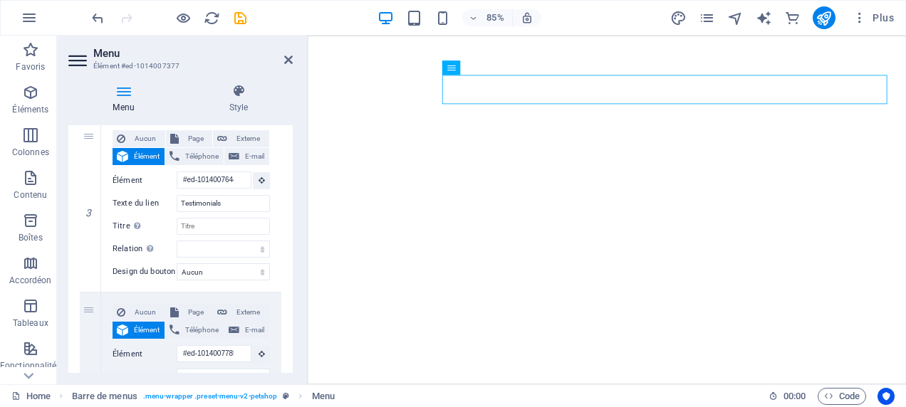
scroll to position [503, 0]
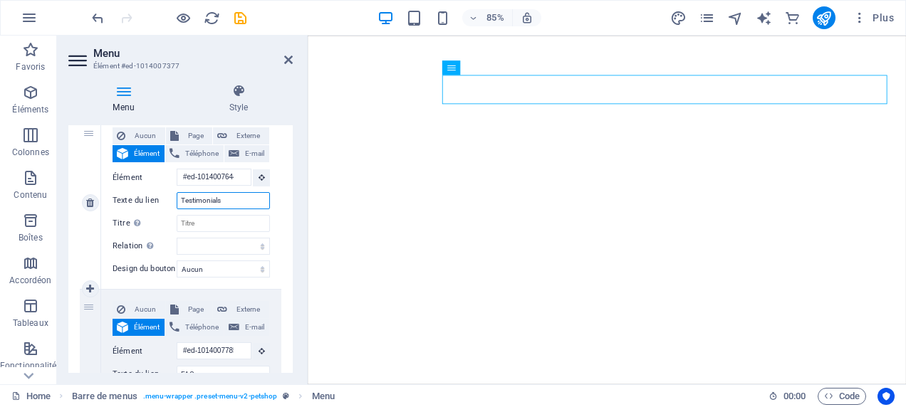
drag, startPoint x: 241, startPoint y: 207, endPoint x: 82, endPoint y: 226, distance: 159.9
click at [84, 225] on div "3 Aucun Page Externe Élément Téléphone E-mail Page Home Home About Legal Notice…" at bounding box center [181, 203] width 202 height 174
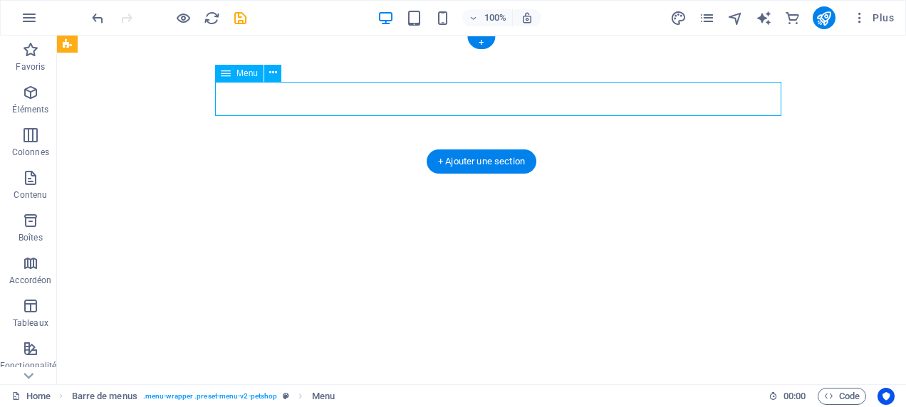
select select "primary"
select select "secondary"
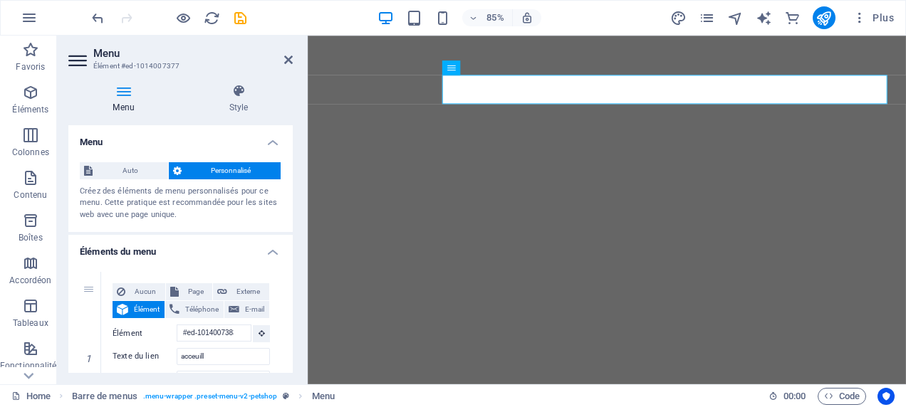
drag, startPoint x: 289, startPoint y: 179, endPoint x: 300, endPoint y: 215, distance: 38.1
click at [300, 215] on div "Menu Style Menu Auto Personnalisé Créez des éléments de menu personnalisés pour…" at bounding box center [180, 229] width 247 height 312
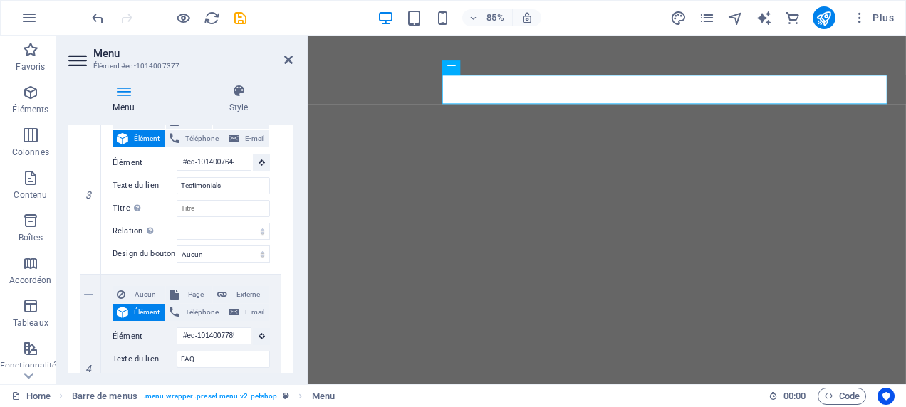
scroll to position [521, 0]
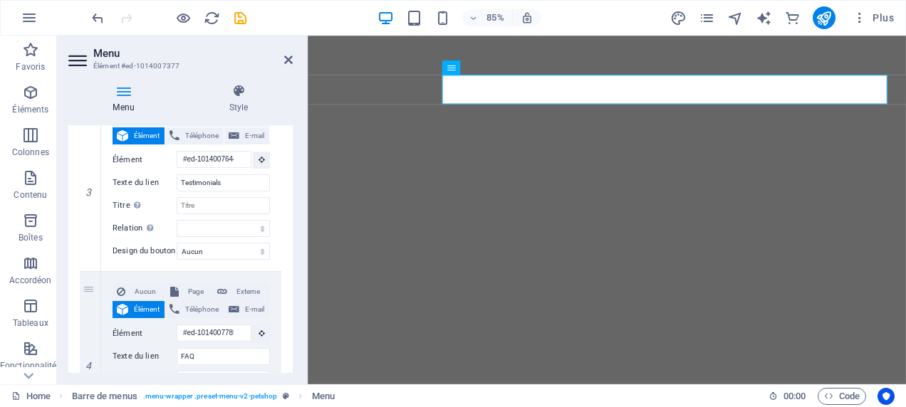
drag, startPoint x: 289, startPoint y: 305, endPoint x: 284, endPoint y: 196, distance: 109.8
click at [284, 196] on div "1 Aucun Page Externe Élément Téléphone E-mail Page Home Home About Legal Notice…" at bounding box center [180, 97] width 224 height 717
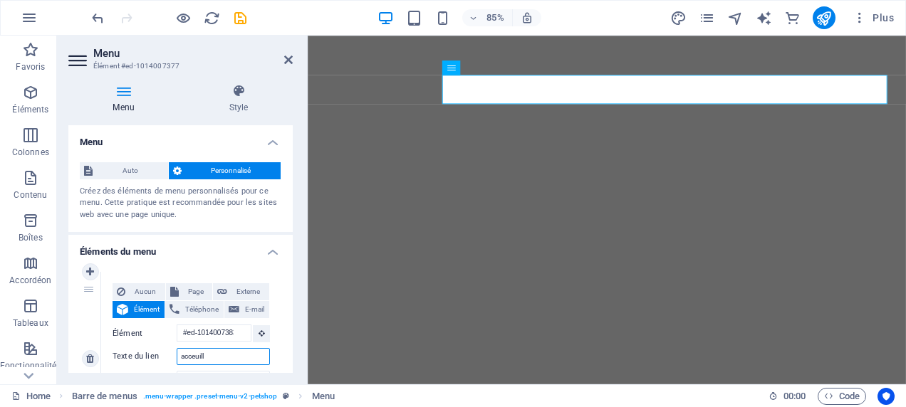
drag, startPoint x: 229, startPoint y: 358, endPoint x: 99, endPoint y: 352, distance: 130.5
click at [100, 352] on div "1 Aucun Page Externe Élément Téléphone E-mail Page Home Home About Legal Notice…" at bounding box center [181, 359] width 202 height 174
type input "se"
select select
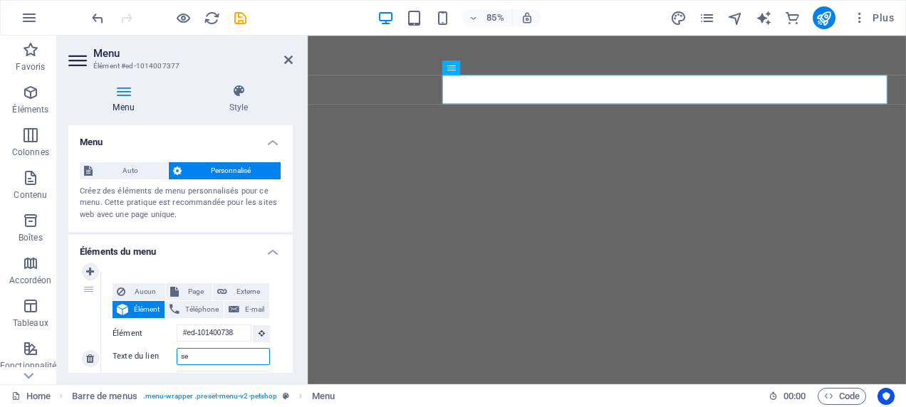
select select
type input "service o"
select select
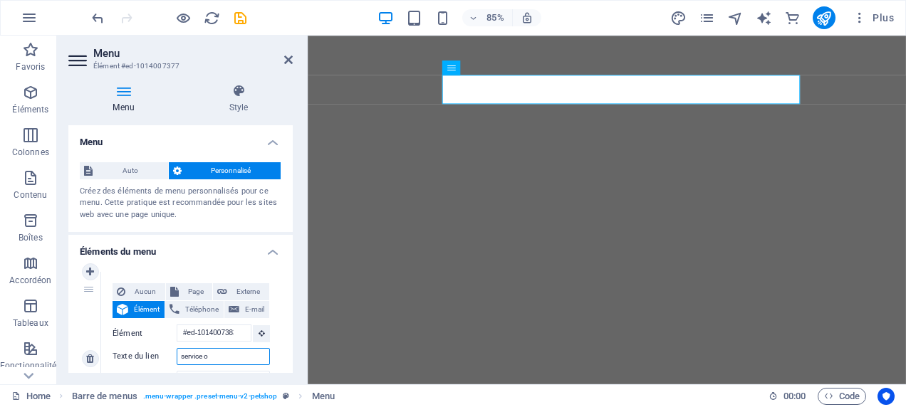
select select
type input "service offert"
select select
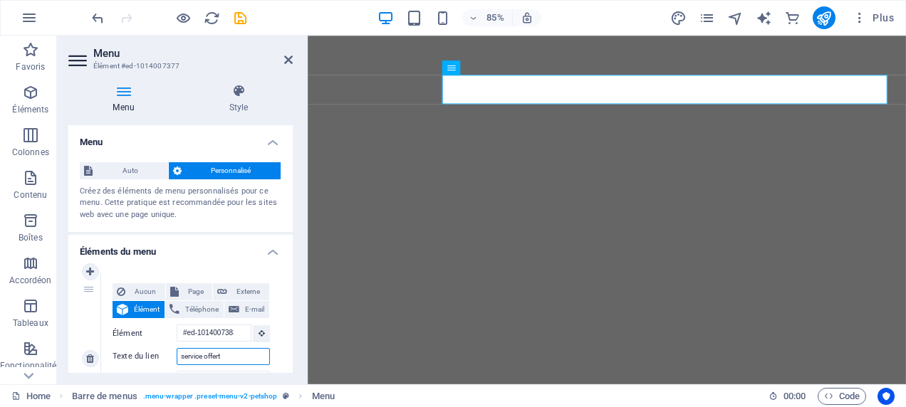
select select
type input "service offert"
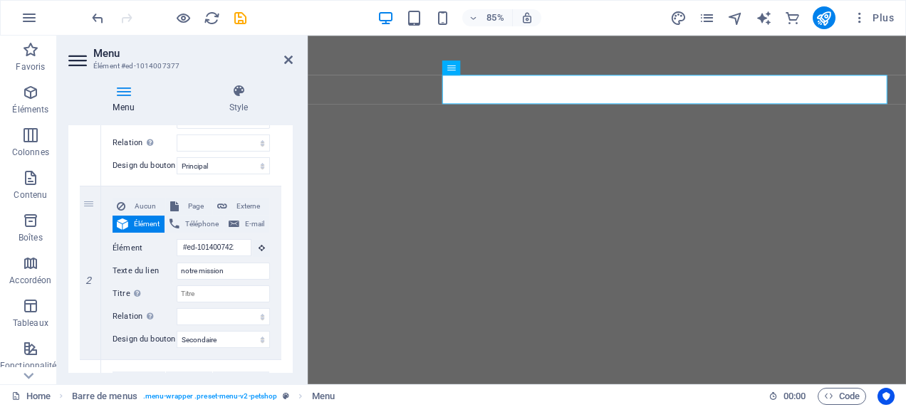
scroll to position [275, 0]
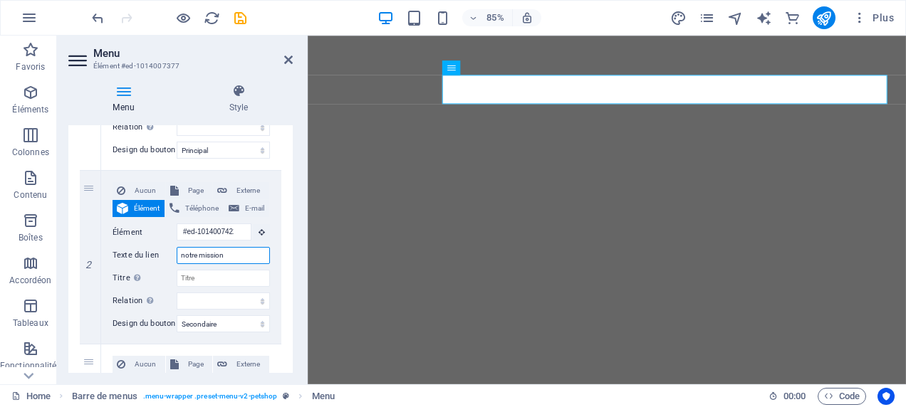
drag, startPoint x: 237, startPoint y: 260, endPoint x: 61, endPoint y: 255, distance: 176.7
click at [60, 258] on div "Menu Style Menu Auto Personnalisé Créez des éléments de menu personnalisés pour…" at bounding box center [180, 229] width 247 height 312
type input "nos i"
select select
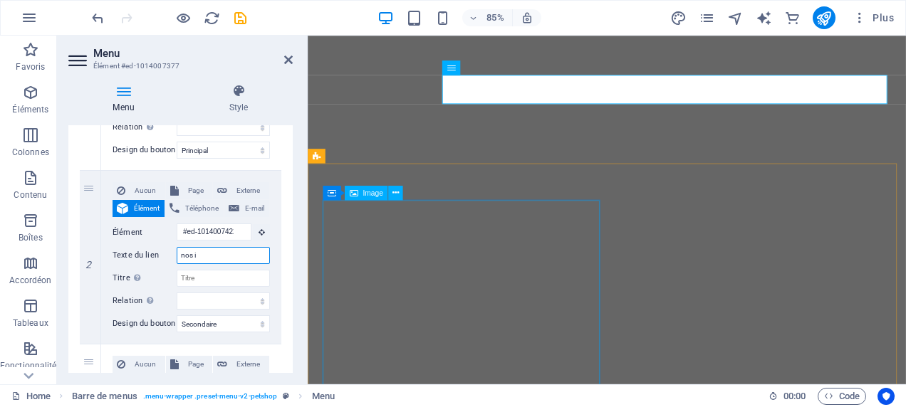
select select
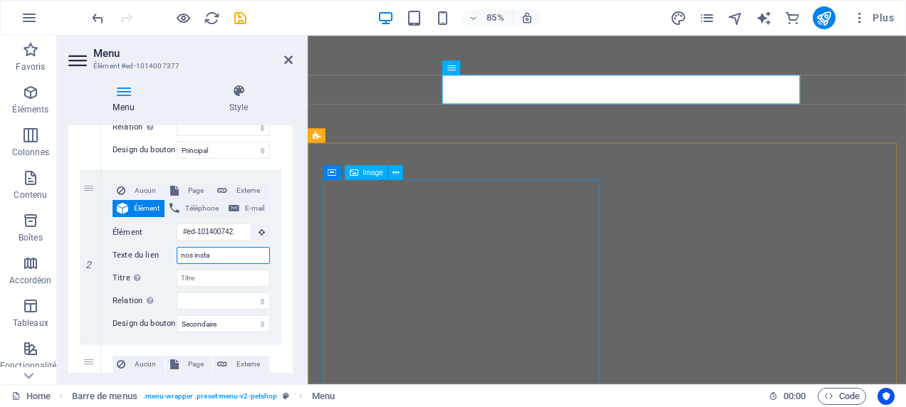
type input "nos instal"
select select
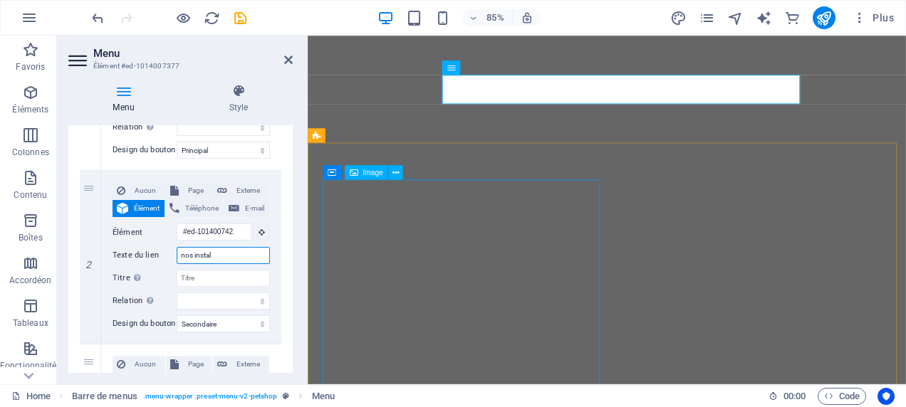
type input "nos instala"
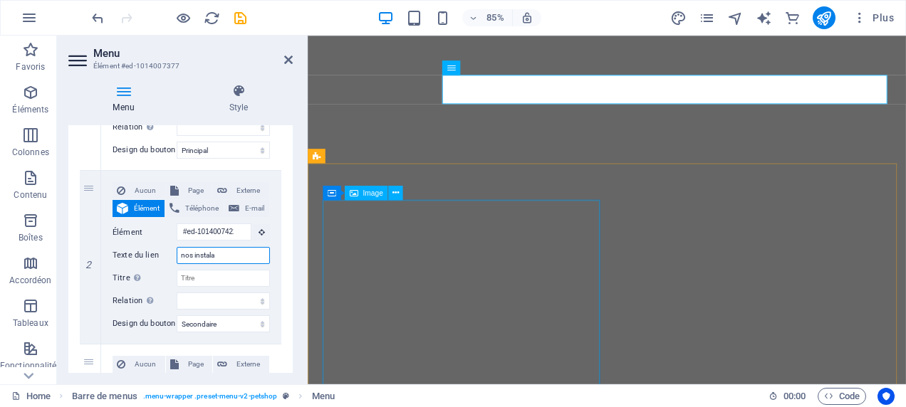
select select
type input "nos instalation"
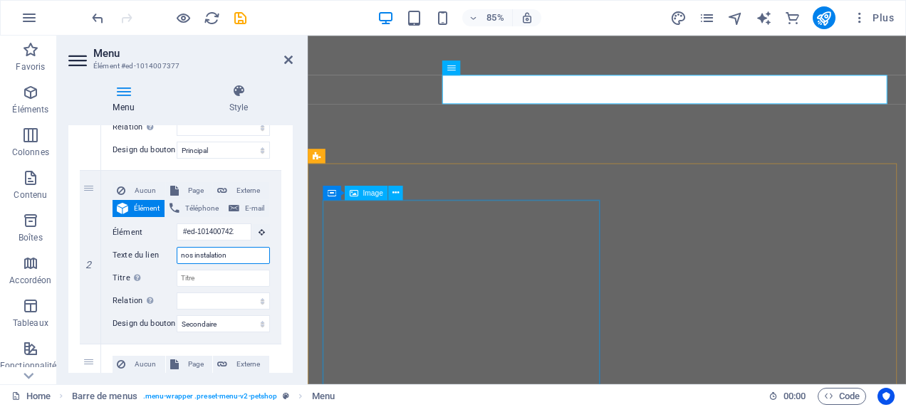
select select
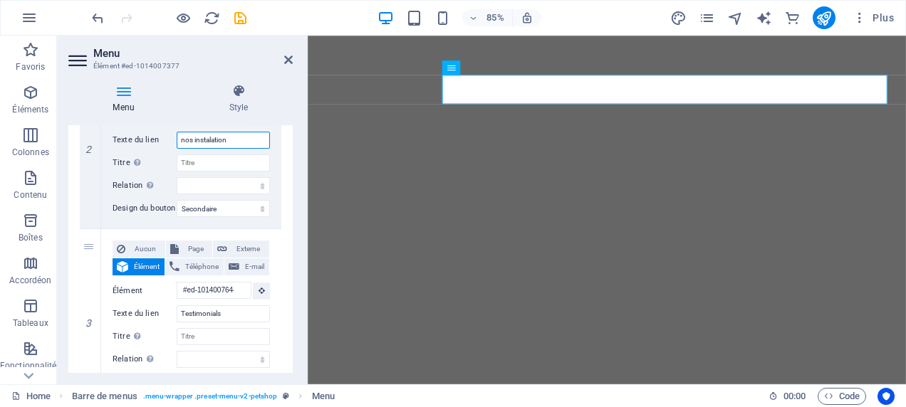
scroll to position [422, 0]
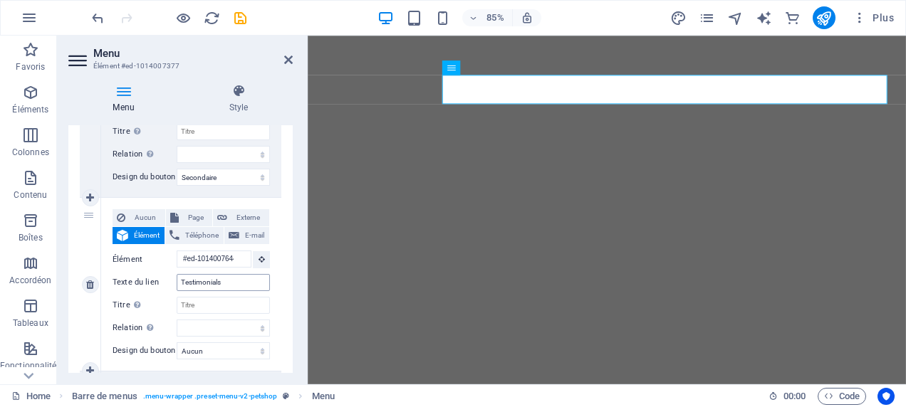
type input "nos instalation"
drag, startPoint x: 244, startPoint y: 282, endPoint x: 73, endPoint y: 284, distance: 170.9
click at [75, 283] on div "1 Aucun Page Externe Élément Téléphone E-mail Page Home Home About Legal Notice…" at bounding box center [180, 197] width 224 height 717
type input "qu"
select select
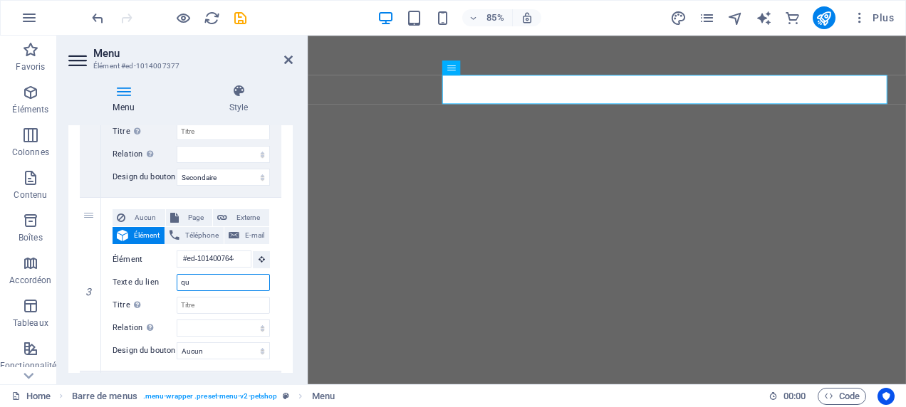
select select
type input "qui"
select select
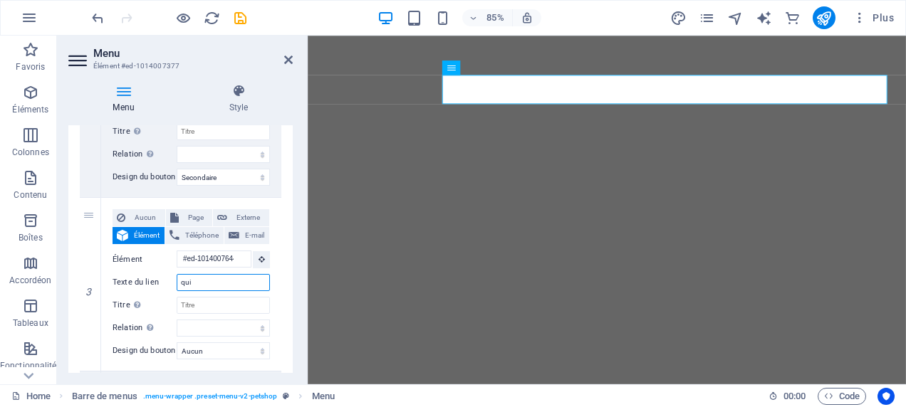
select select
type input "qui"
select select
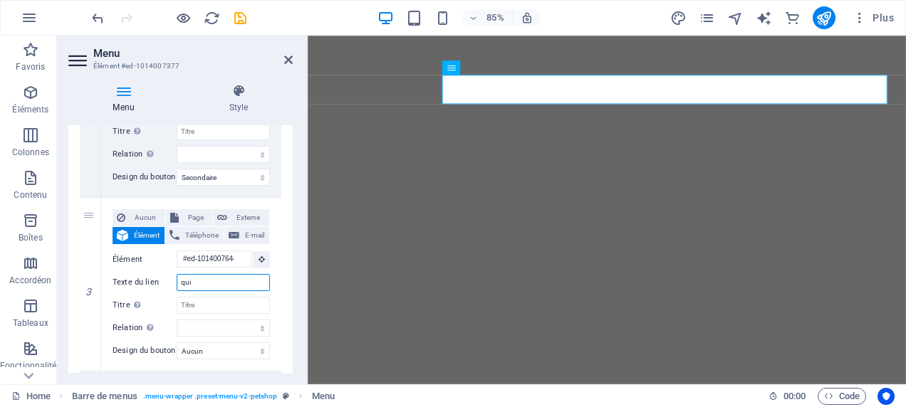
select select
type input "qui somme n"
select select
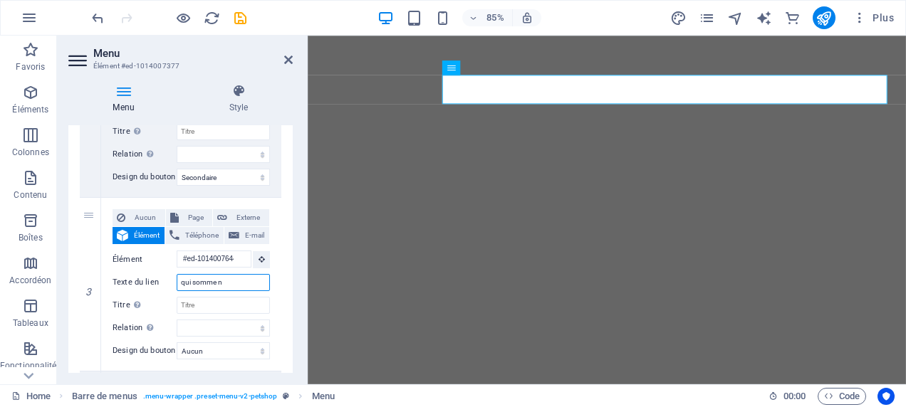
select select
type input "qui somme nous"
select select
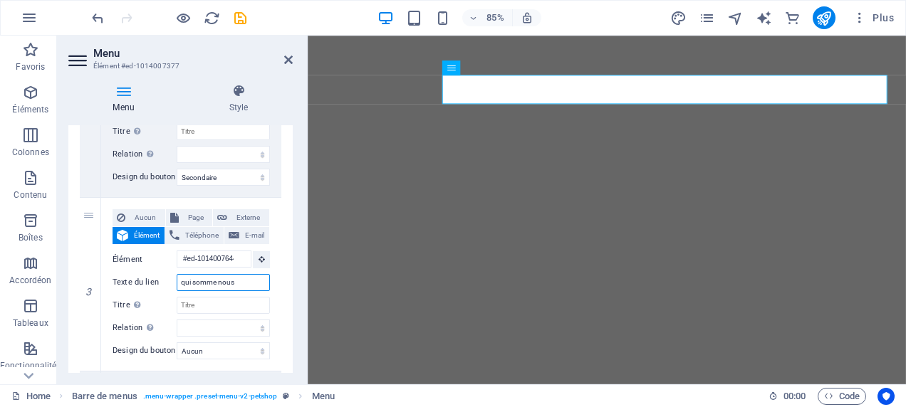
select select
type input "qui somme nous"
click at [295, 298] on div "Menu Style Menu Auto Personnalisé Créez des éléments de menu personnalisés pour…" at bounding box center [180, 229] width 247 height 312
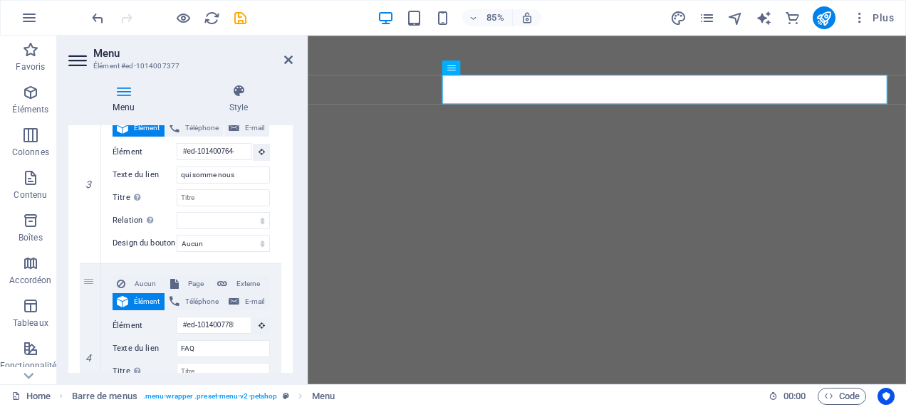
scroll to position [534, 0]
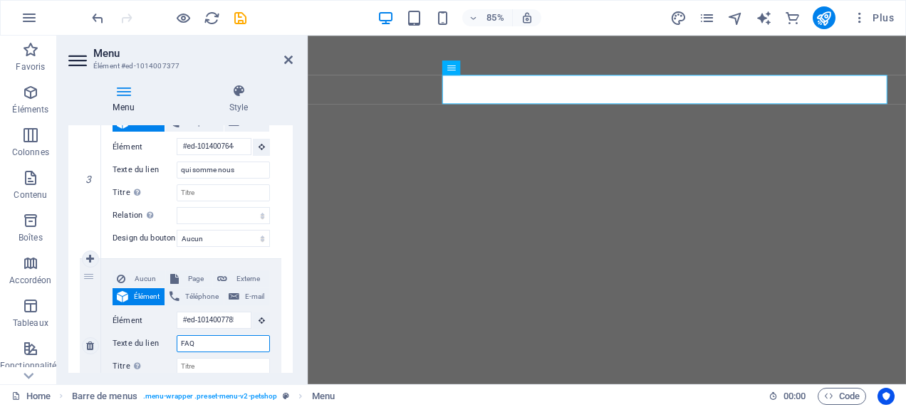
drag, startPoint x: 221, startPoint y: 347, endPoint x: 126, endPoint y: 346, distance: 95.4
click at [126, 346] on div "Texte du lien FAQ" at bounding box center [191, 343] width 157 height 17
type input "nous re"
select select
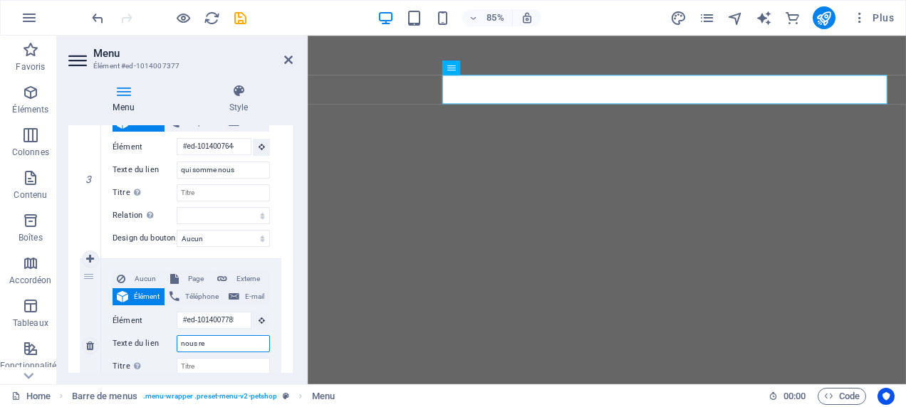
select select
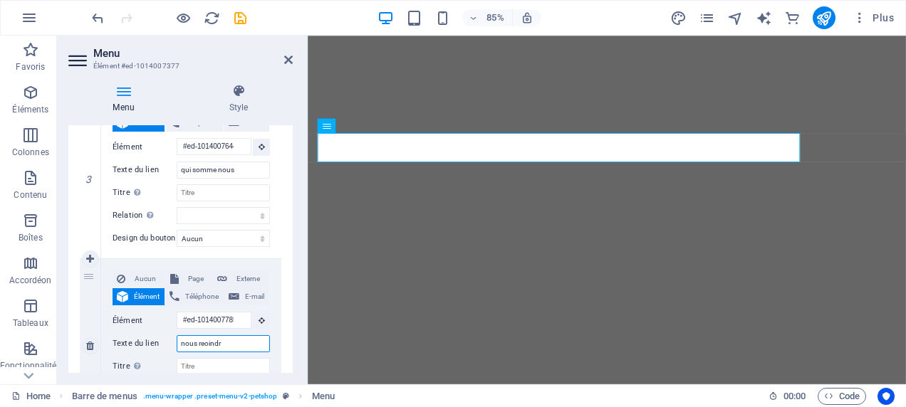
type input "nous reoindr4"
select select
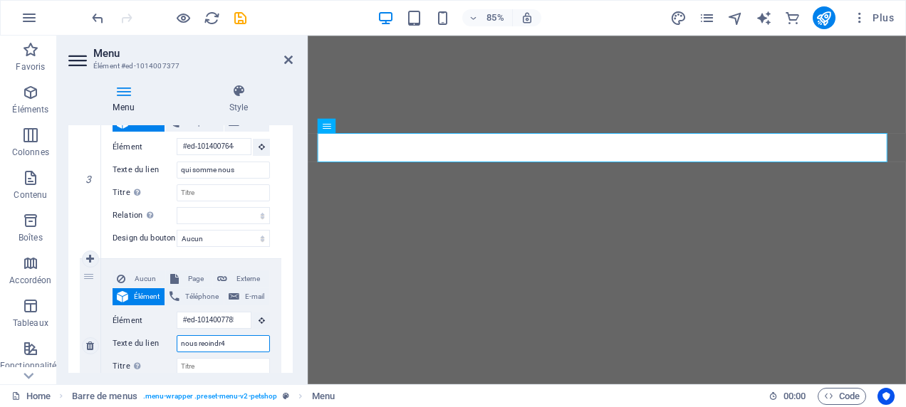
type input "nous reoindr"
select select
click at [262, 241] on select "Aucun Par défaut Principal Secondaire" at bounding box center [223, 238] width 93 height 17
click at [177, 230] on select "Aucun Par défaut Principal Secondaire" at bounding box center [223, 238] width 93 height 17
click at [261, 238] on select "Aucun Par défaut Principal Secondaire" at bounding box center [223, 238] width 93 height 17
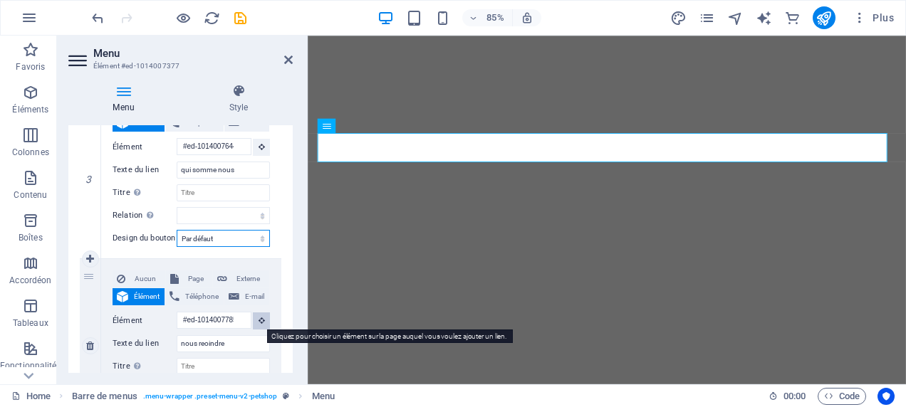
click at [177, 230] on select "Aucun Par défaut Principal Secondaire" at bounding box center [223, 238] width 93 height 17
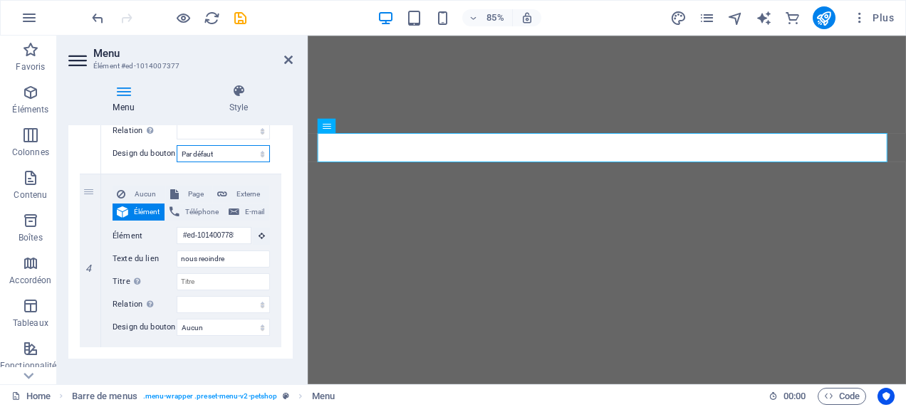
scroll to position [644, 0]
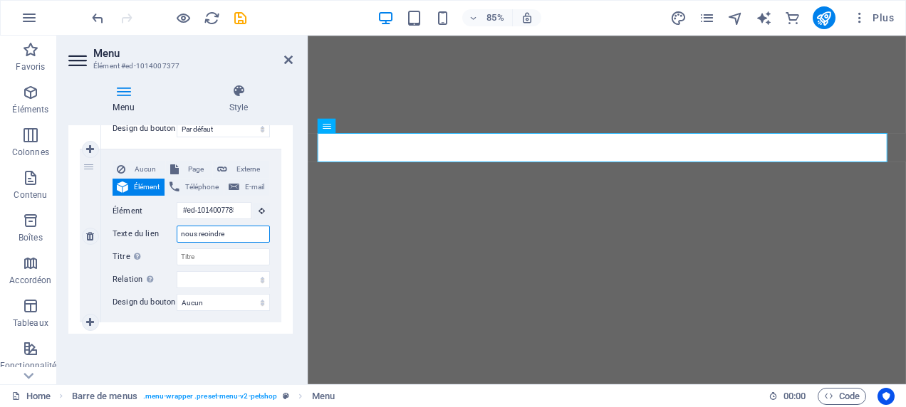
click at [229, 239] on input "nous reoindre" at bounding box center [223, 234] width 93 height 17
click at [261, 305] on select "Aucun Par défaut Principal Secondaire" at bounding box center [223, 302] width 93 height 17
click at [177, 294] on select "Aucun Par défaut Principal Secondaire" at bounding box center [223, 302] width 93 height 17
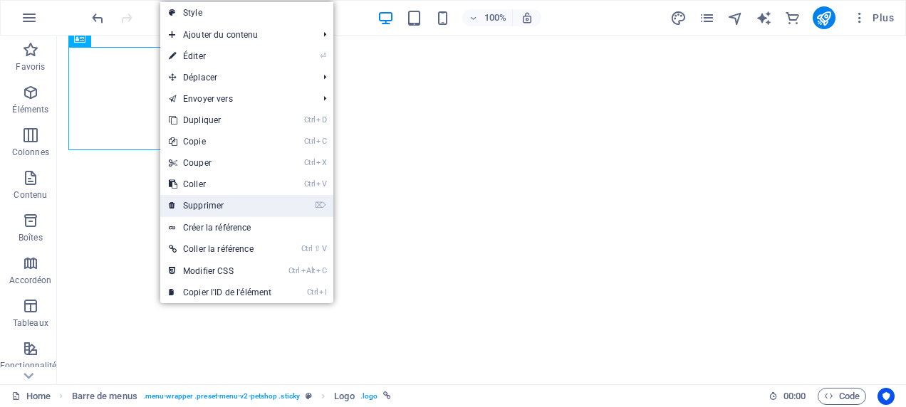
click at [244, 209] on link "⌦ Supprimer" at bounding box center [220, 205] width 120 height 21
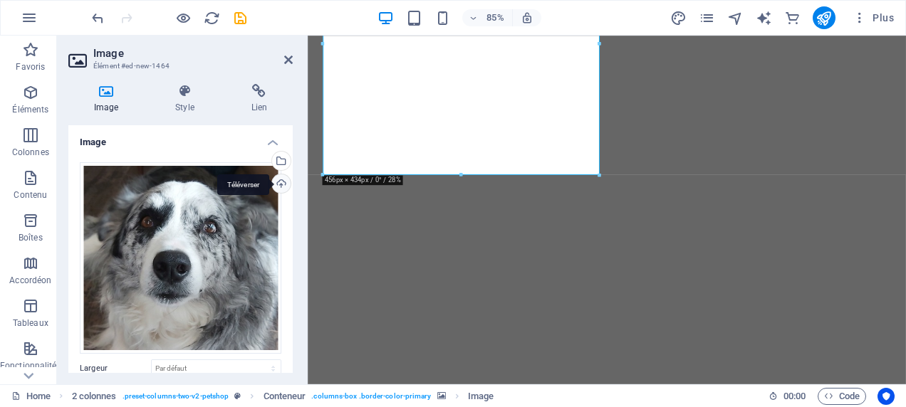
click at [283, 183] on div "Téléverser" at bounding box center [279, 184] width 21 height 21
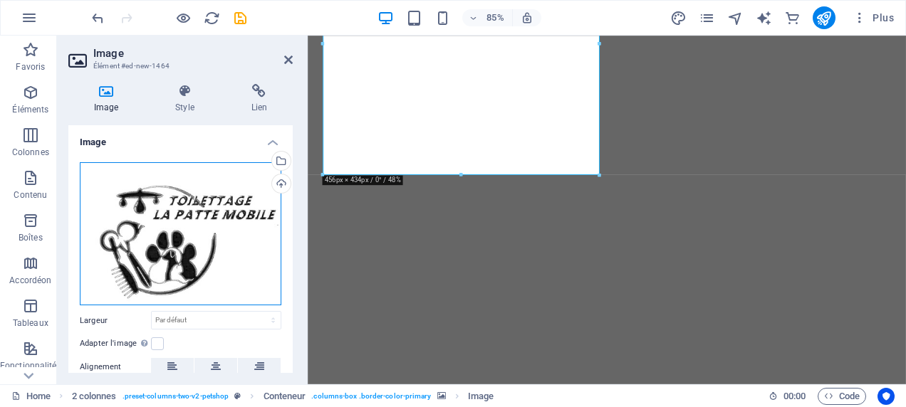
click at [221, 243] on div "Glissez les fichiers ici, cliquez pour choisir les fichiers ou sélectionnez les…" at bounding box center [181, 234] width 202 height 144
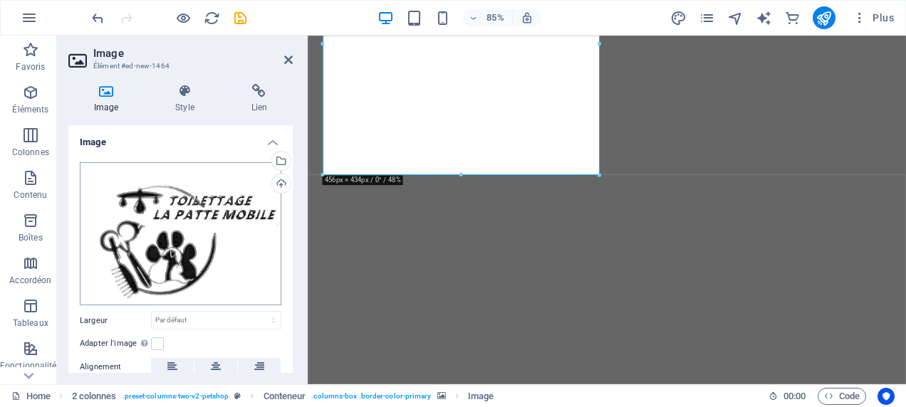
click at [221, 243] on body "[DOMAIN_NAME] Home Favoris Éléments Colonnes Contenu Boîtes Accordéon Tableaux …" at bounding box center [453, 203] width 906 height 407
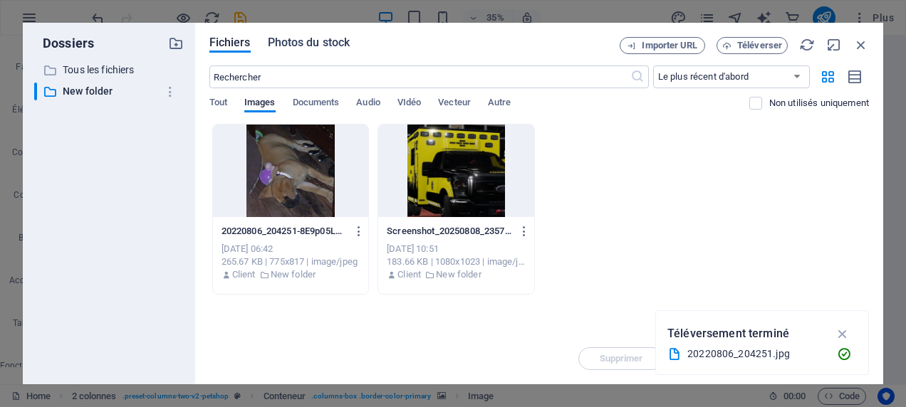
click at [291, 46] on span "Photos du stock" at bounding box center [309, 42] width 83 height 17
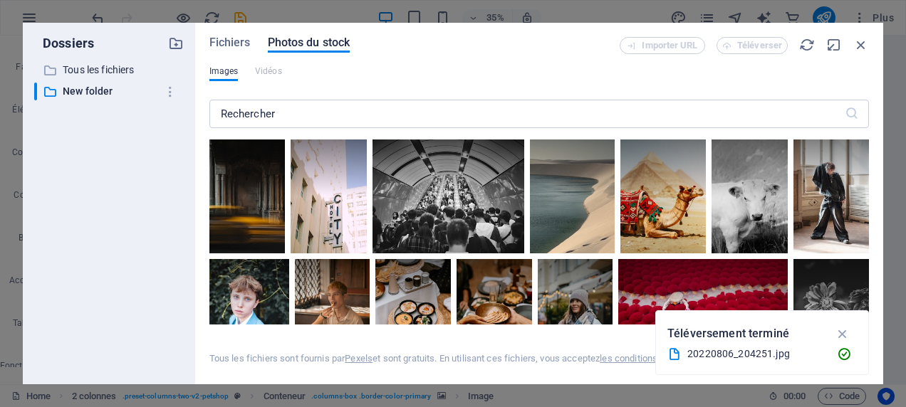
click at [226, 74] on span "Images" at bounding box center [223, 71] width 29 height 17
click at [93, 63] on p "Tous les fichiers" at bounding box center [110, 70] width 95 height 16
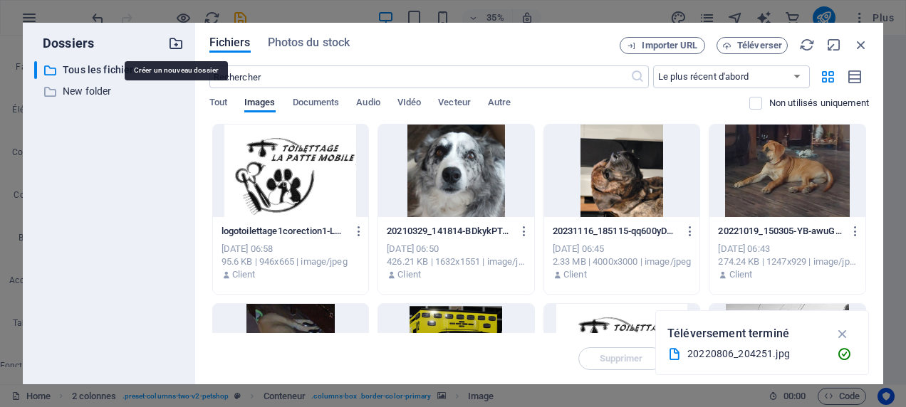
click at [179, 42] on icon "button" at bounding box center [176, 44] width 16 height 16
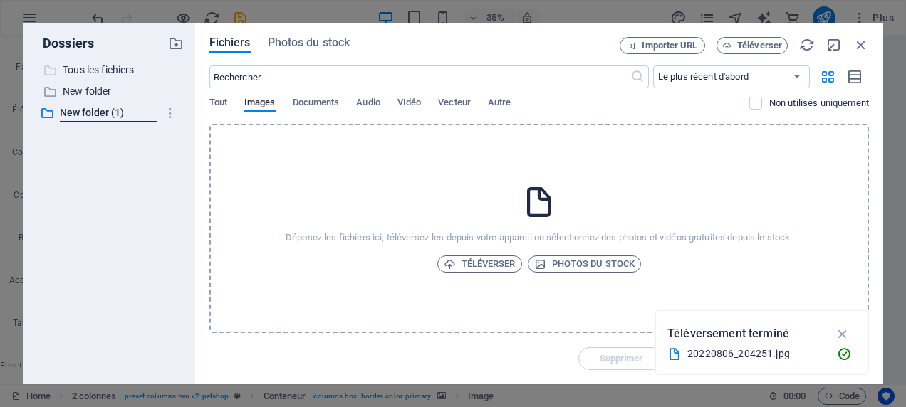
click at [122, 69] on p "Tous les fichiers" at bounding box center [110, 70] width 95 height 16
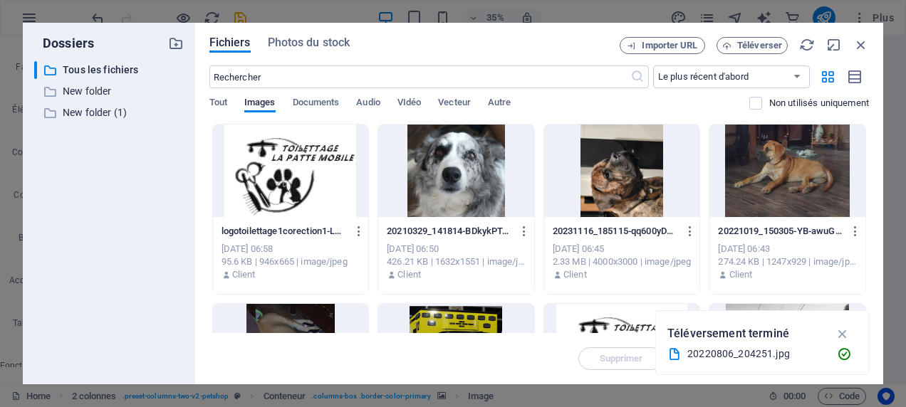
click at [300, 171] on div at bounding box center [291, 171] width 156 height 93
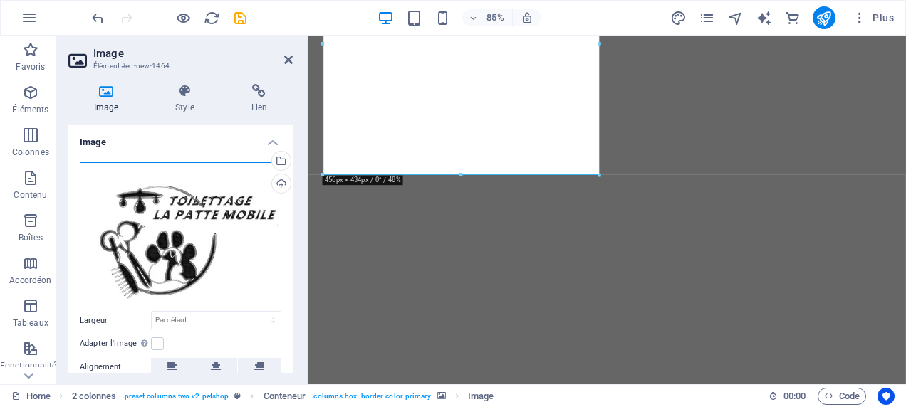
click at [251, 254] on div "Glissez les fichiers ici, cliquez pour choisir les fichiers ou sélectionnez les…" at bounding box center [181, 234] width 202 height 144
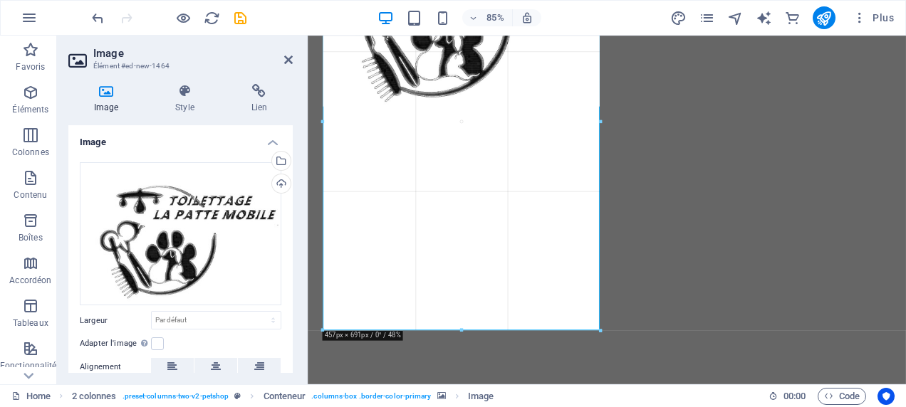
click at [439, 360] on div at bounding box center [461, 187] width 278 height 550
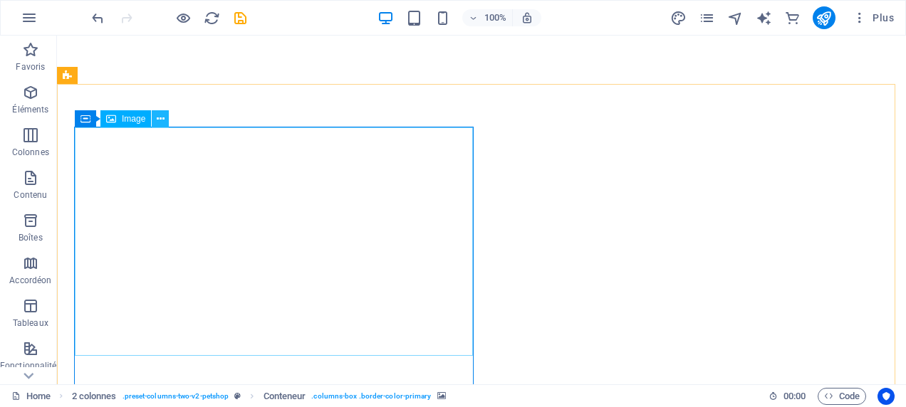
click at [162, 120] on icon at bounding box center [161, 119] width 8 height 15
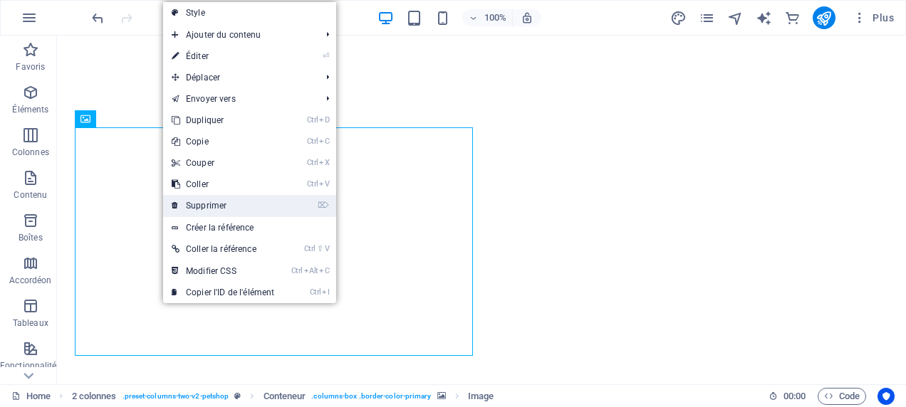
click at [253, 199] on link "⌦ Supprimer" at bounding box center [223, 205] width 120 height 21
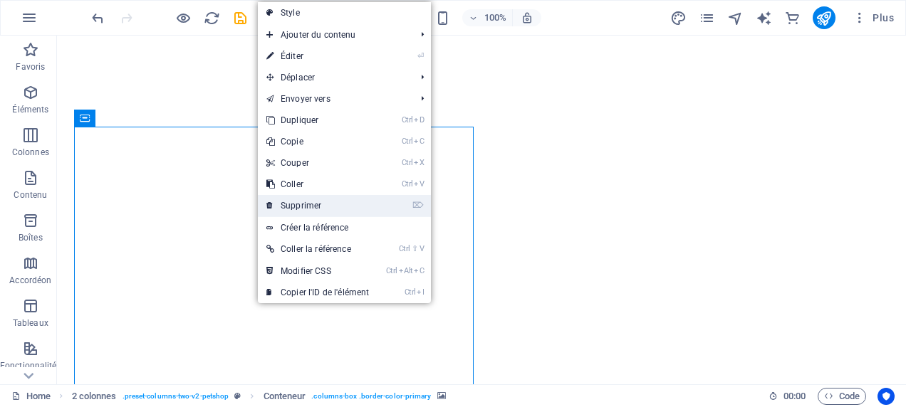
click at [323, 209] on link "⌦ Supprimer" at bounding box center [318, 205] width 120 height 21
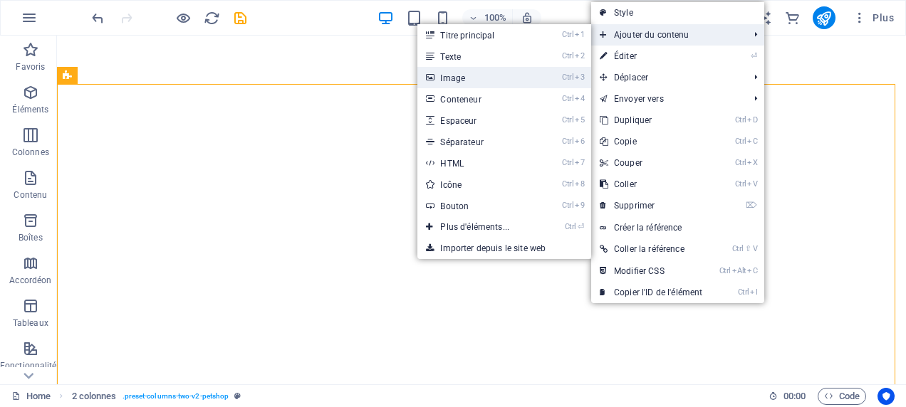
click at [523, 68] on link "Ctrl 3 Image" at bounding box center [477, 77] width 120 height 21
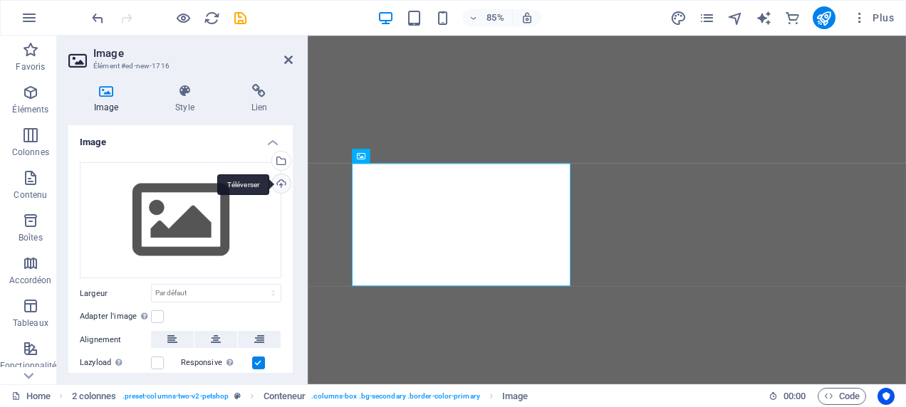
click at [280, 182] on div "Téléverser" at bounding box center [279, 184] width 21 height 21
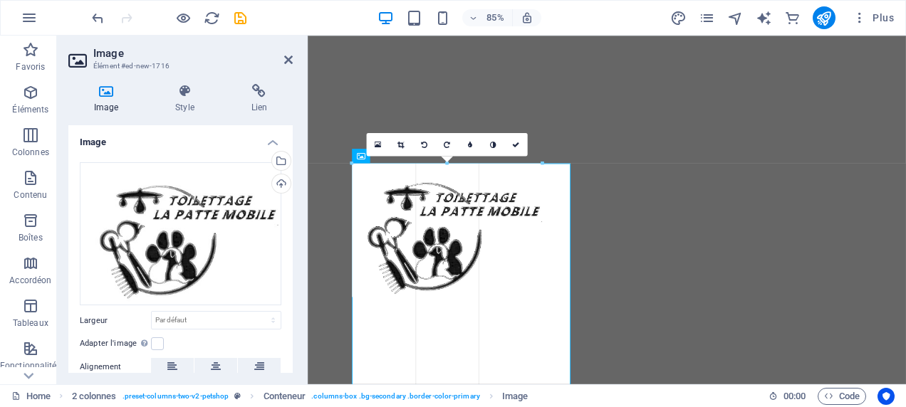
drag, startPoint x: 568, startPoint y: 315, endPoint x: 535, endPoint y: 203, distance: 116.7
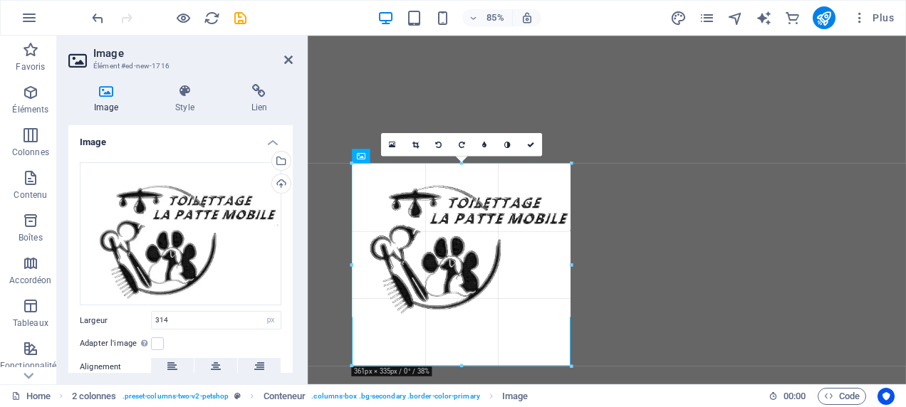
drag, startPoint x: 543, startPoint y: 295, endPoint x: 571, endPoint y: 367, distance: 77.8
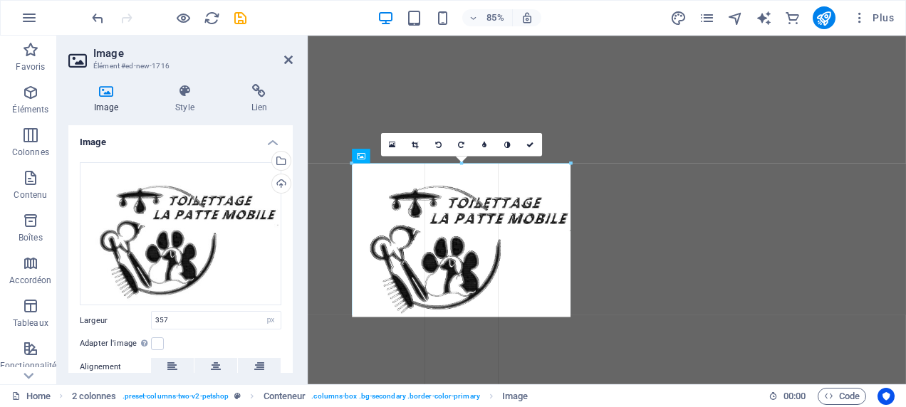
drag, startPoint x: 567, startPoint y: 263, endPoint x: 639, endPoint y: 267, distance: 71.3
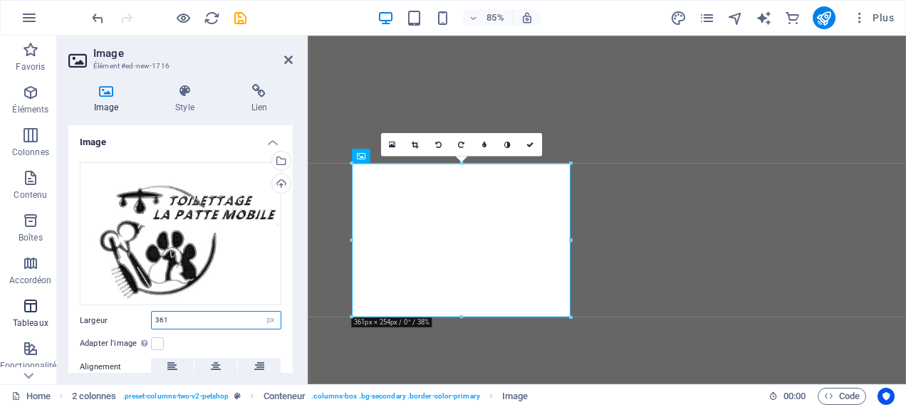
drag, startPoint x: 198, startPoint y: 320, endPoint x: 49, endPoint y: 311, distance: 149.1
click at [49, 311] on section "Favoris Éléments Colonnes Contenu Boîtes Accordéon Tableaux Fonctionnalités Ima…" at bounding box center [453, 210] width 906 height 349
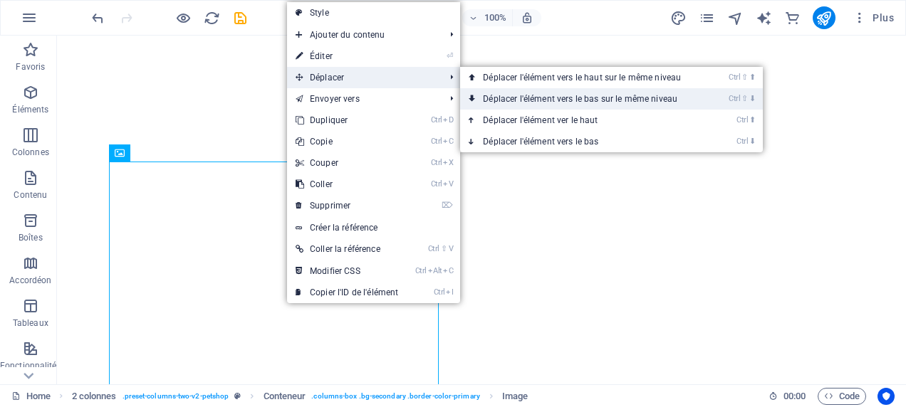
click at [627, 97] on link "Ctrl ⇧ ⬇ Déplacer l'élément vers le bas sur le même niveau" at bounding box center [584, 98] width 249 height 21
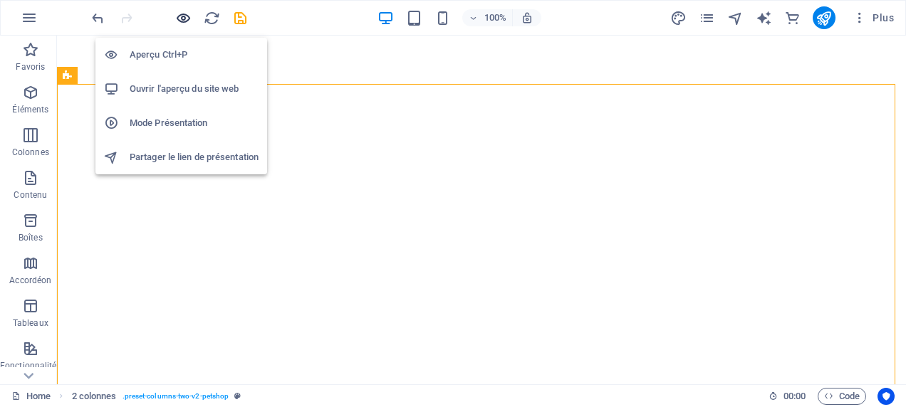
click at [184, 15] on icon "button" at bounding box center [183, 18] width 16 height 16
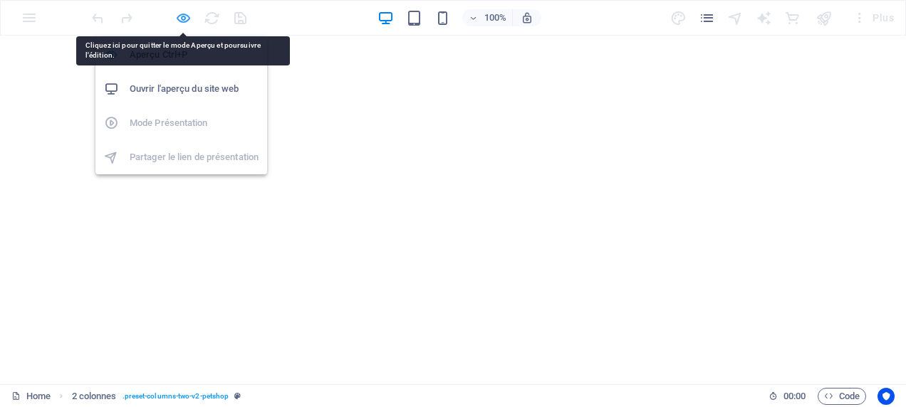
click at [184, 10] on icon "button" at bounding box center [183, 18] width 16 height 16
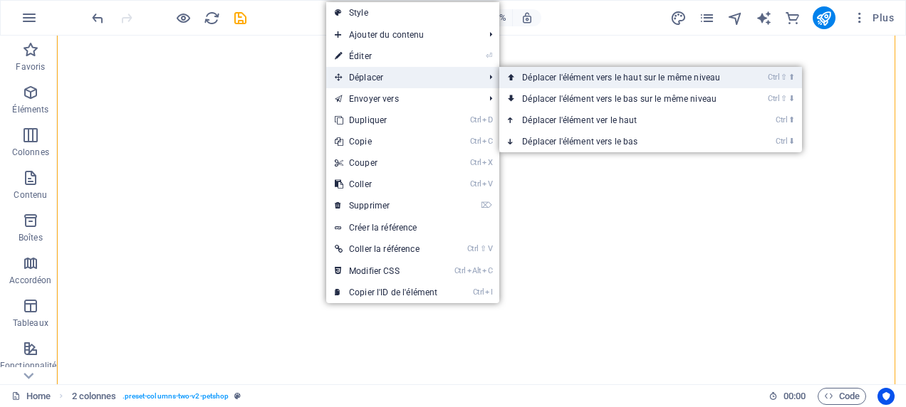
click at [589, 82] on link "Ctrl ⇧ ⬆ Déplacer l'élément vers le haut sur le même niveau" at bounding box center [623, 77] width 249 height 21
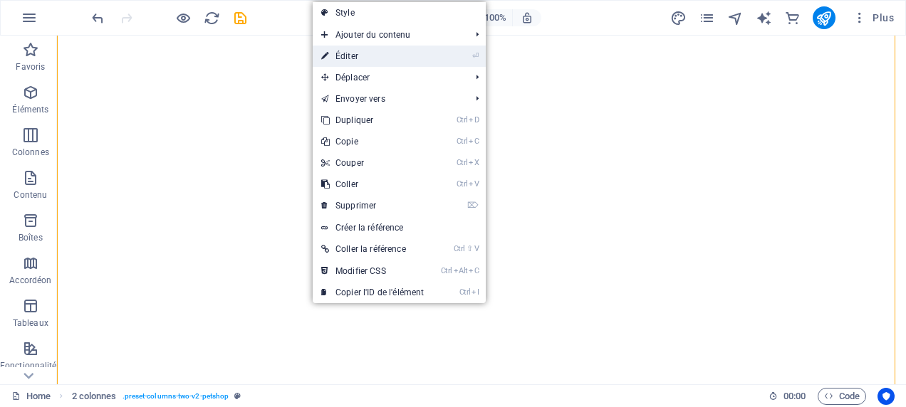
click at [439, 59] on li "⏎ Éditer" at bounding box center [399, 56] width 173 height 21
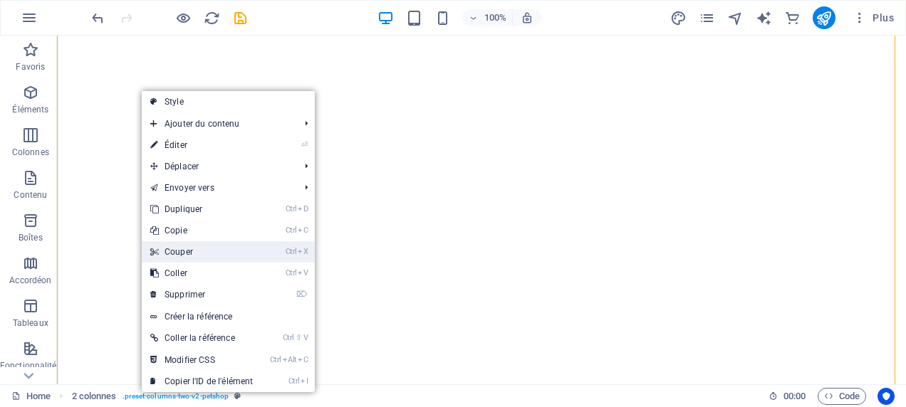
click at [265, 249] on li "Ctrl X Couper" at bounding box center [228, 251] width 173 height 21
click at [199, 252] on link "Ctrl X Couper" at bounding box center [202, 251] width 120 height 21
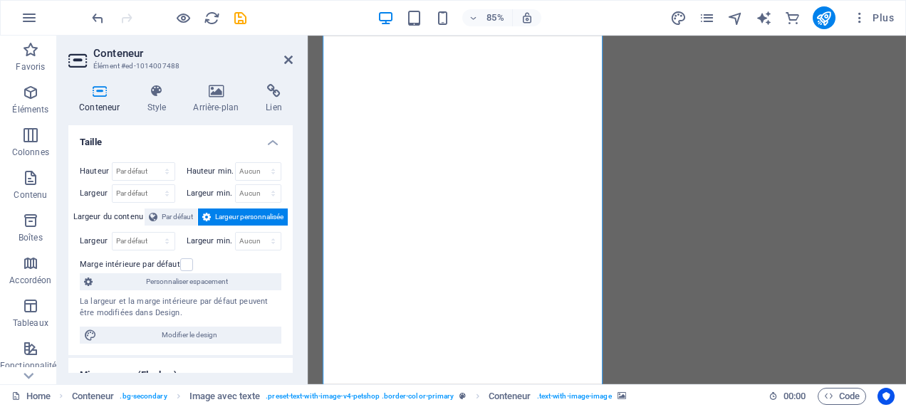
click at [223, 83] on div "Conteneur Style Arrière-plan Lien Taille Hauteur Par défaut px rem % vh vw Haut…" at bounding box center [180, 229] width 247 height 312
click at [226, 87] on icon at bounding box center [215, 91] width 67 height 14
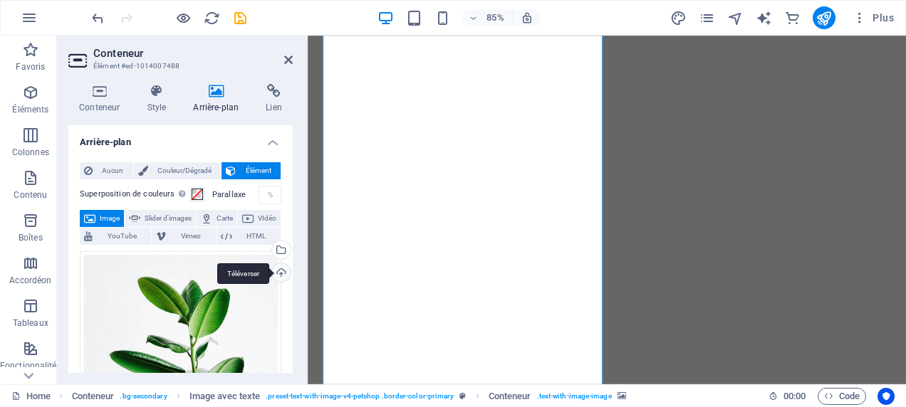
click at [276, 275] on div "Téléverser" at bounding box center [279, 273] width 21 height 21
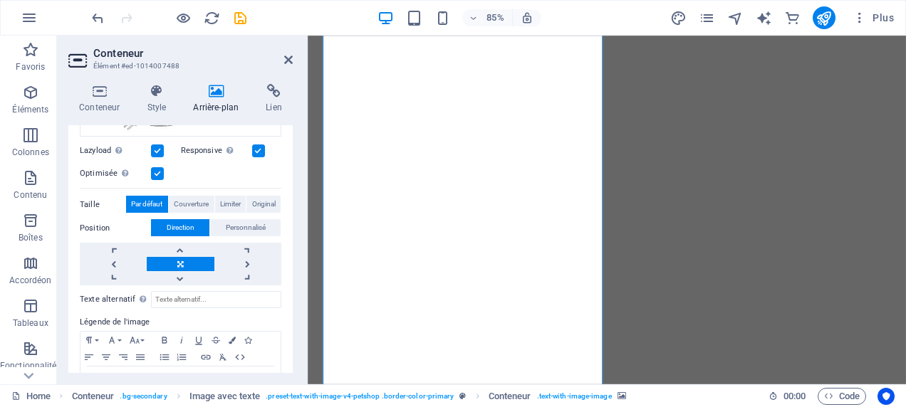
scroll to position [259, 0]
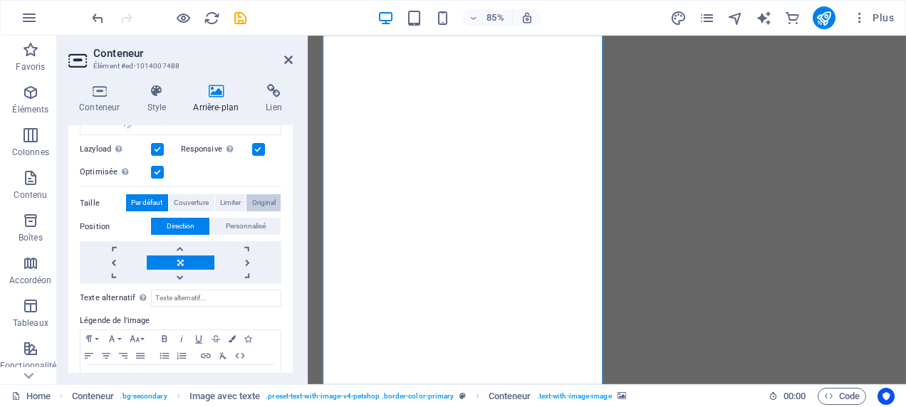
click at [266, 196] on span "Original" at bounding box center [263, 202] width 23 height 17
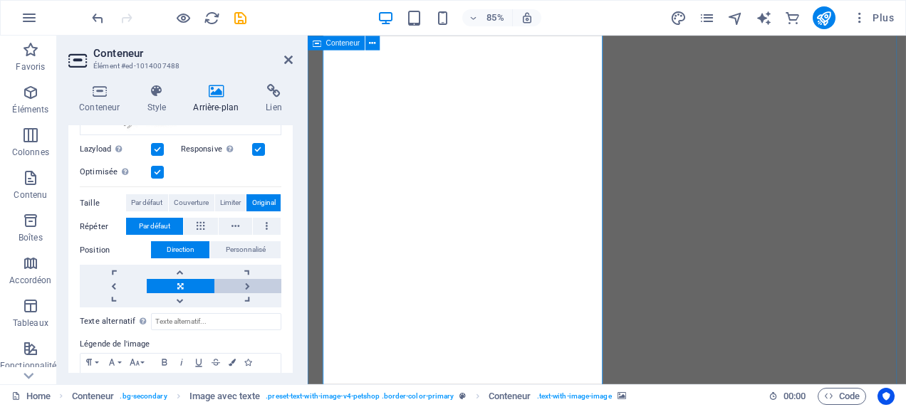
click at [251, 286] on link at bounding box center [247, 286] width 67 height 14
click at [176, 286] on link at bounding box center [180, 286] width 67 height 14
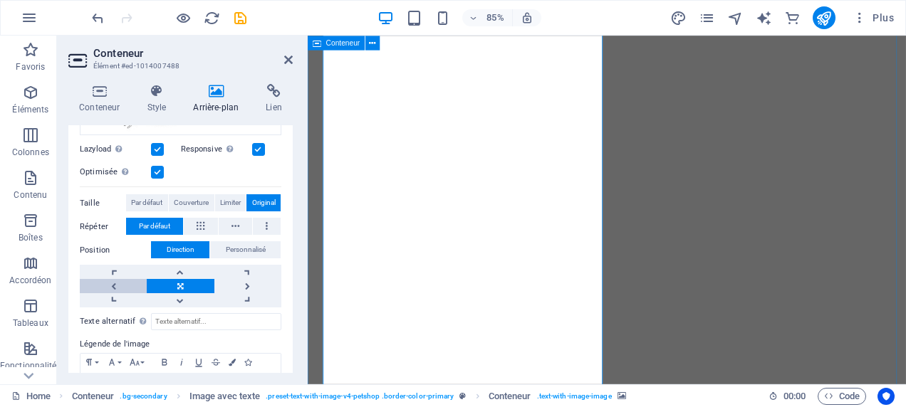
click at [114, 286] on link at bounding box center [113, 286] width 67 height 14
click at [184, 265] on link at bounding box center [180, 272] width 67 height 14
click at [177, 283] on link at bounding box center [180, 286] width 67 height 14
click at [155, 202] on span "Par défaut" at bounding box center [146, 202] width 31 height 17
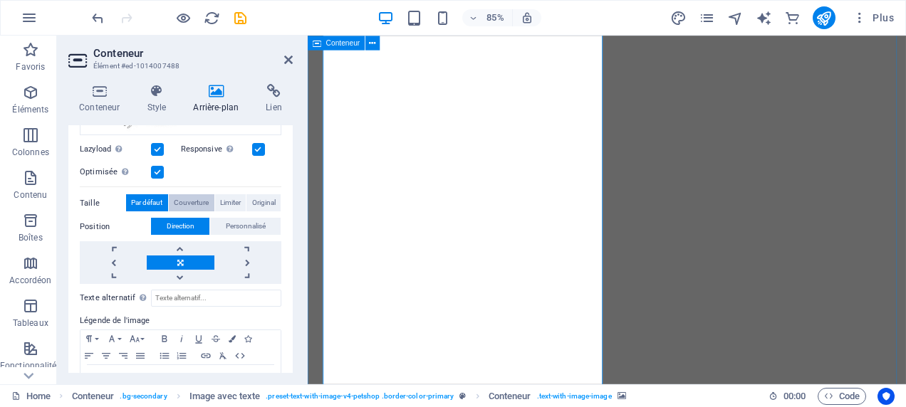
click at [194, 202] on span "Couverture" at bounding box center [191, 202] width 35 height 17
click at [236, 202] on span "Limiter" at bounding box center [230, 202] width 21 height 17
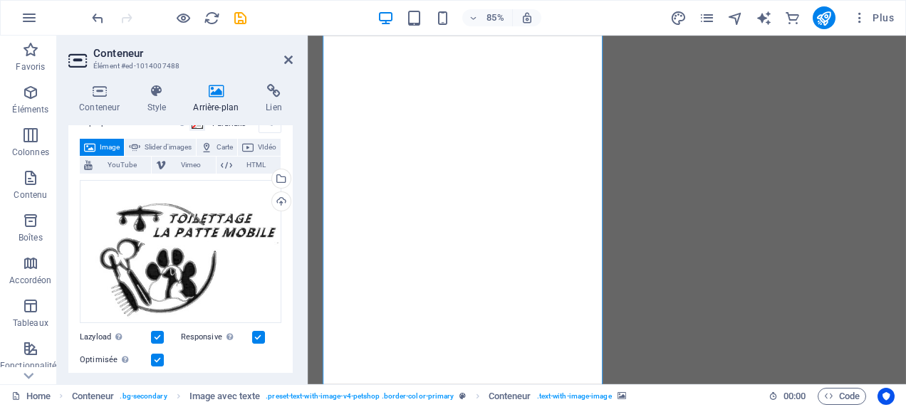
scroll to position [73, 0]
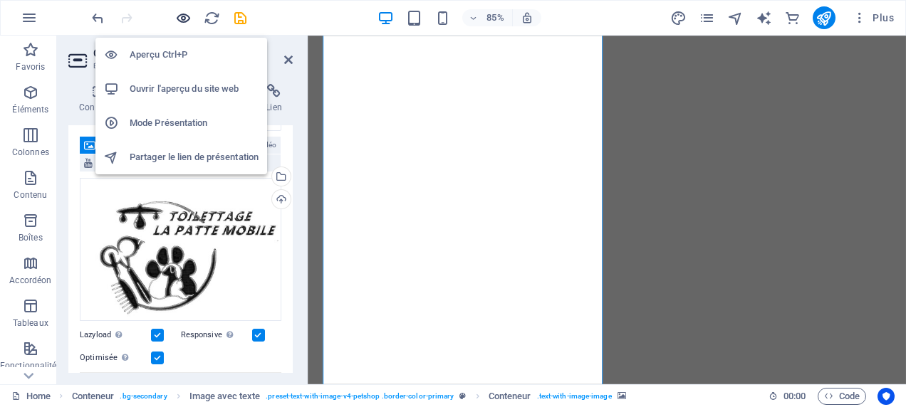
click at [179, 21] on icon "button" at bounding box center [183, 18] width 16 height 16
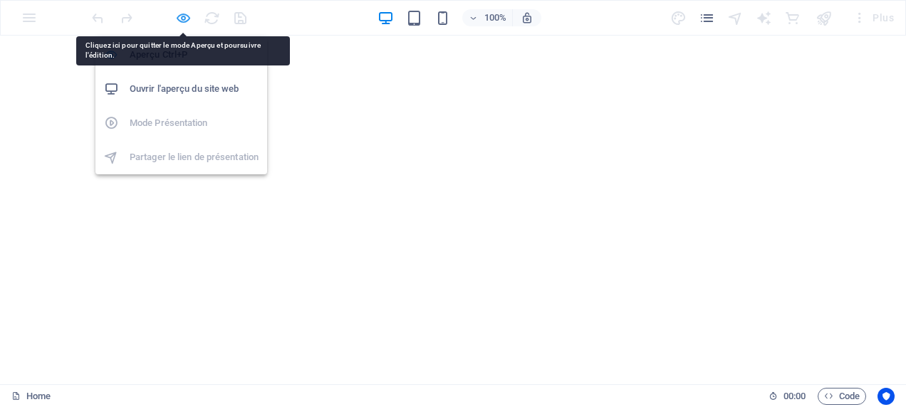
click at [177, 21] on icon "button" at bounding box center [183, 18] width 16 height 16
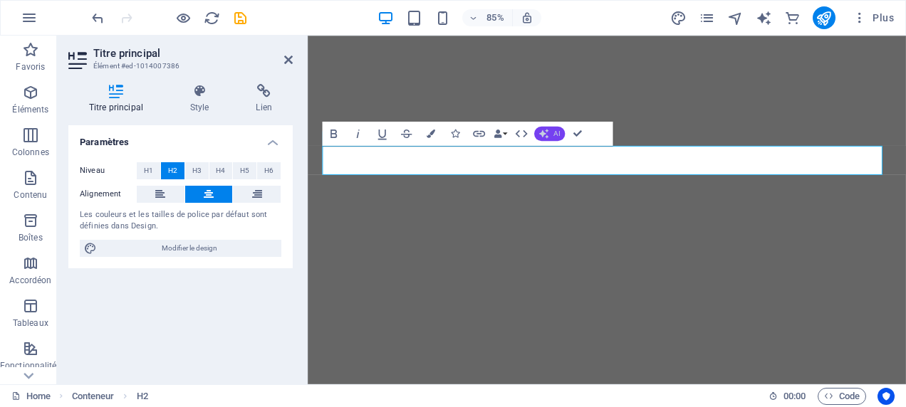
click at [548, 138] on icon "button" at bounding box center [544, 134] width 10 height 10
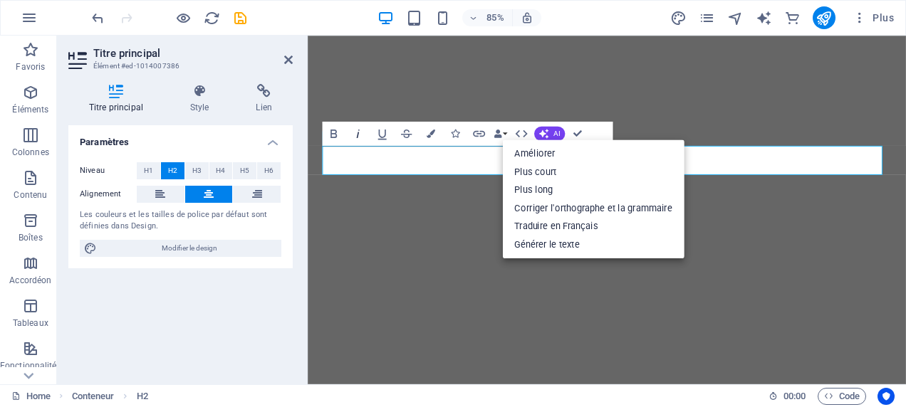
click at [355, 130] on icon "button" at bounding box center [357, 134] width 14 height 14
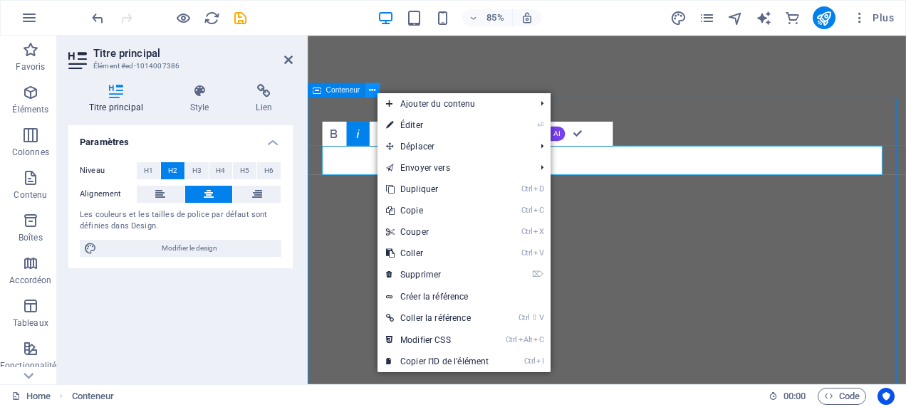
click at [375, 92] on icon at bounding box center [372, 90] width 6 height 13
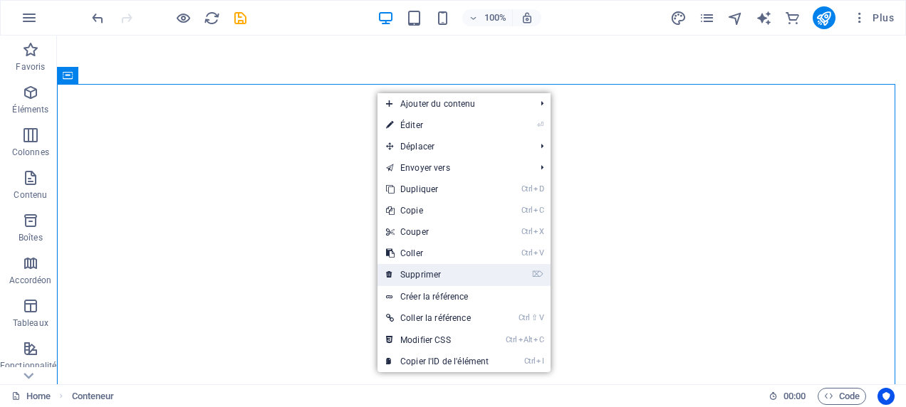
click at [488, 276] on link "⌦ Supprimer" at bounding box center [437, 274] width 120 height 21
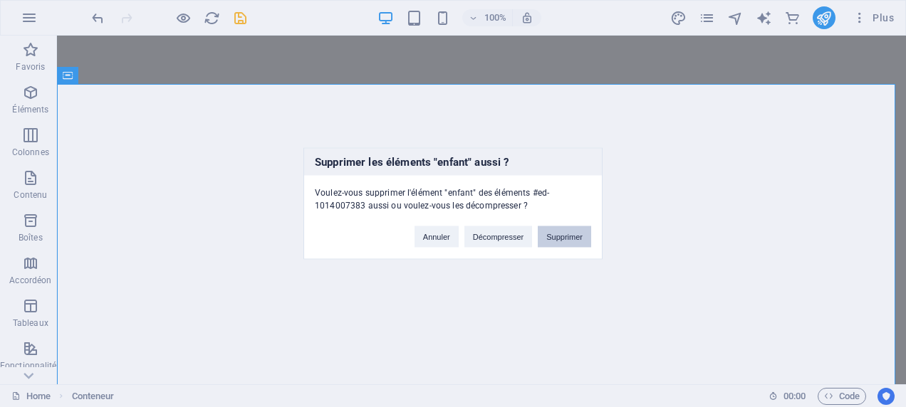
click at [572, 232] on button "Supprimer" at bounding box center [564, 236] width 53 height 21
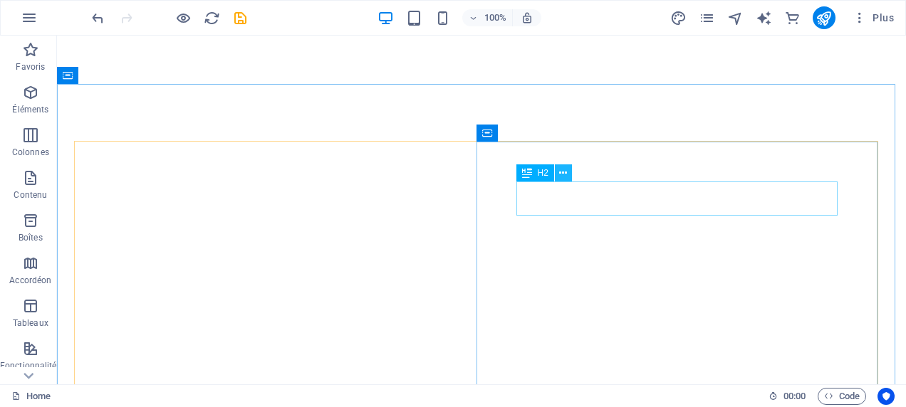
click at [565, 173] on icon at bounding box center [563, 173] width 8 height 15
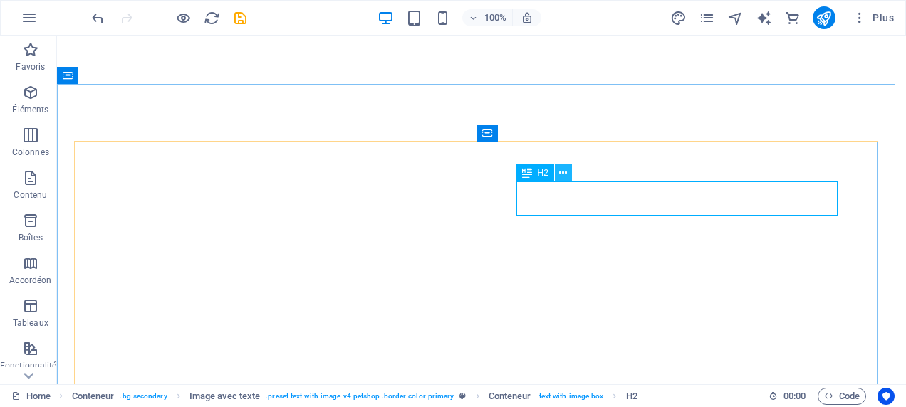
click at [561, 175] on icon at bounding box center [563, 173] width 8 height 15
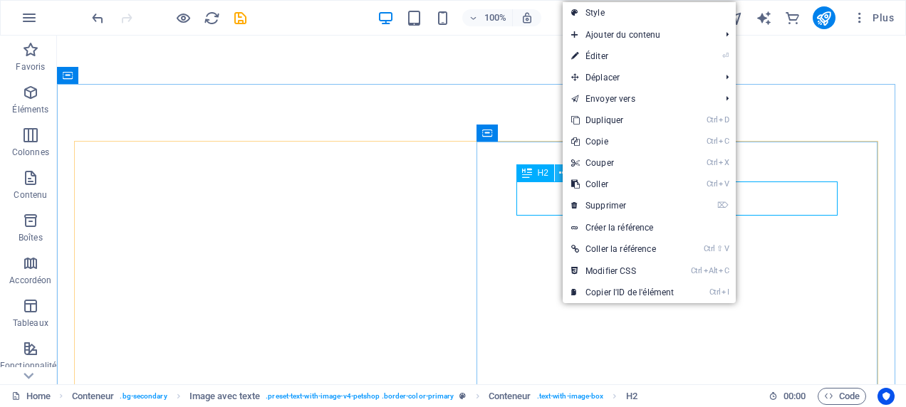
click at [561, 175] on icon at bounding box center [563, 173] width 8 height 15
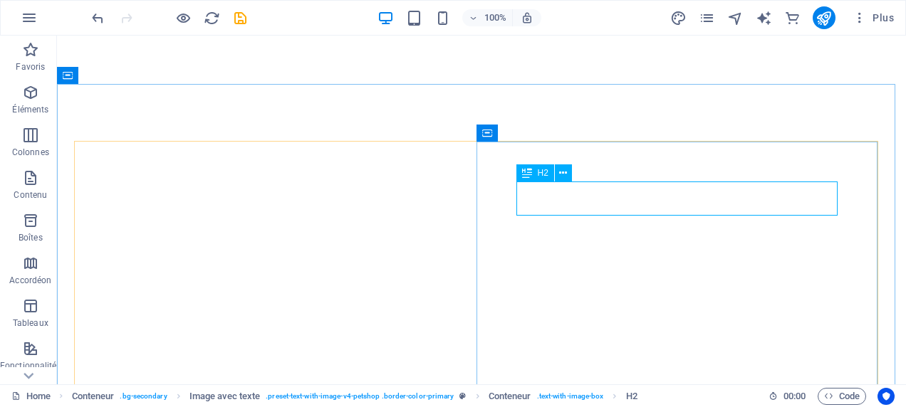
click at [538, 177] on span "H2" at bounding box center [543, 173] width 11 height 9
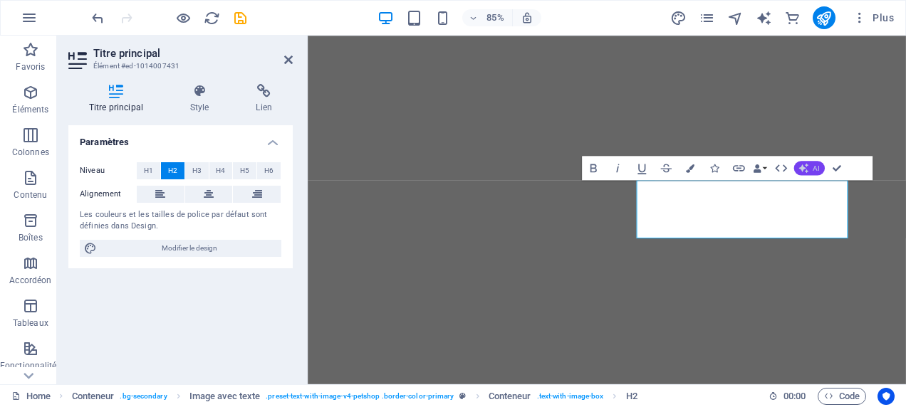
click at [813, 167] on span "AI" at bounding box center [815, 167] width 6 height 7
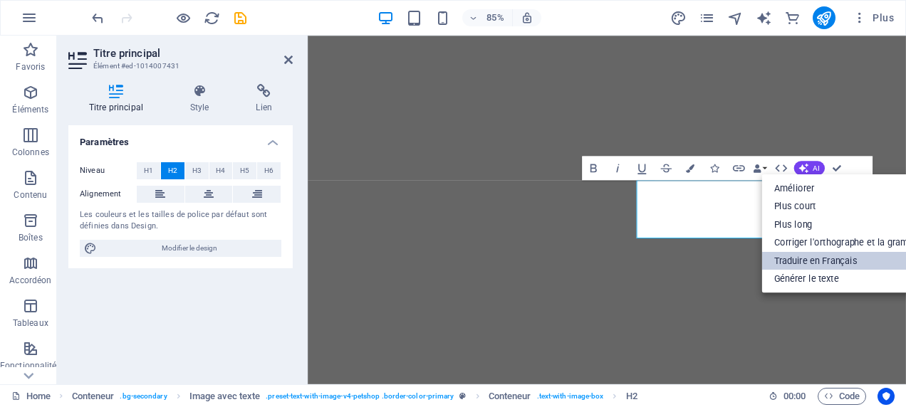
click at [806, 258] on link "Traduire en Français" at bounding box center [853, 260] width 182 height 19
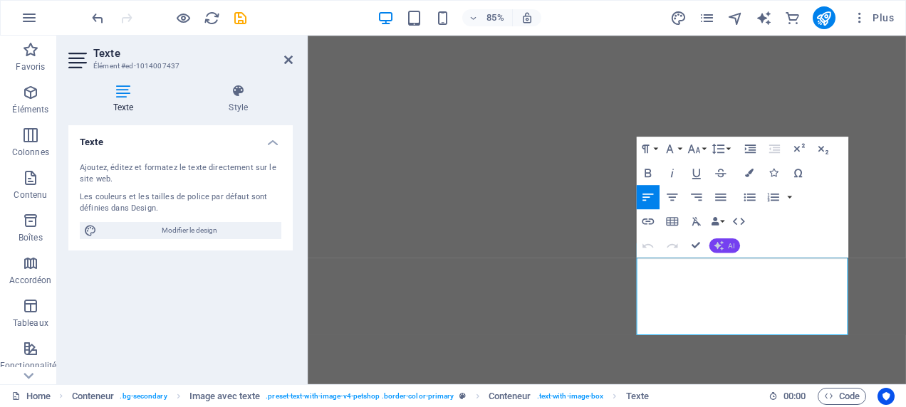
click at [729, 242] on span "AI" at bounding box center [731, 245] width 6 height 7
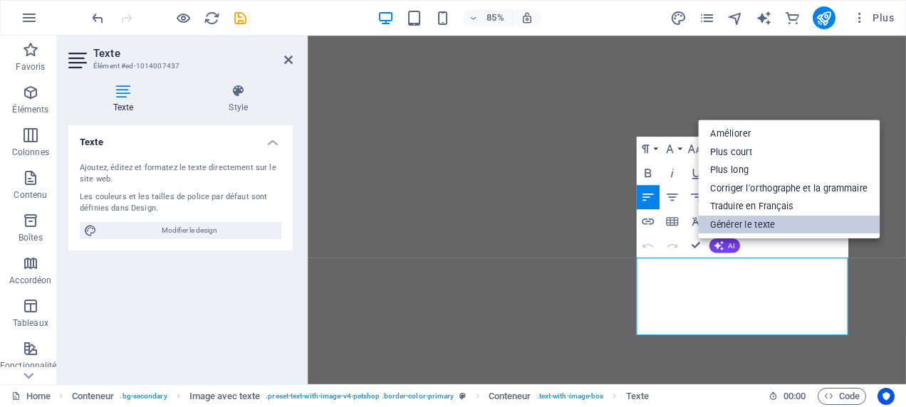
click at [735, 224] on link "Générer le texte" at bounding box center [789, 224] width 182 height 19
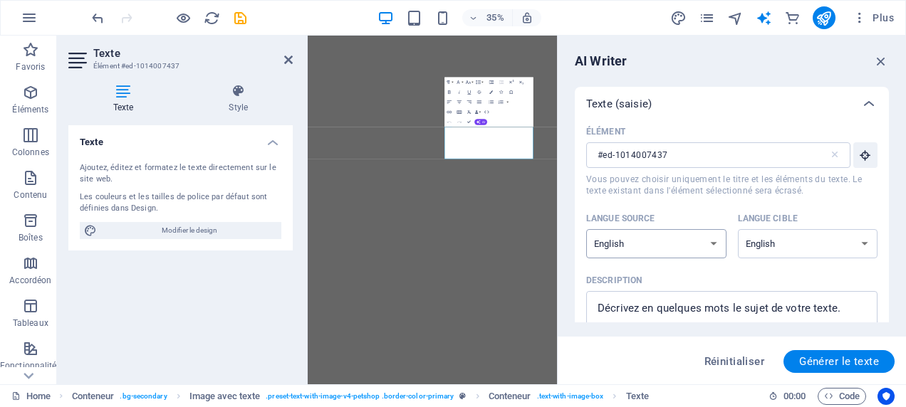
click at [718, 247] on select "Albanian Arabic Armenian Awadhi Azerbaijani Bashkir Basque Belarusian Bengali B…" at bounding box center [656, 243] width 140 height 29
click at [716, 169] on label "Élément #ed-1014007437 ​ Vous pouvez choisir uniquement le titre et les élément…" at bounding box center [731, 158] width 291 height 75
click at [716, 168] on input "#ed-1014007437" at bounding box center [707, 155] width 243 height 26
click at [714, 169] on label "Élément #ed-1014007437 ​ Vous pouvez choisir uniquement le titre et les élément…" at bounding box center [731, 158] width 291 height 75
click at [714, 168] on input "#ed-1014007437" at bounding box center [707, 155] width 243 height 26
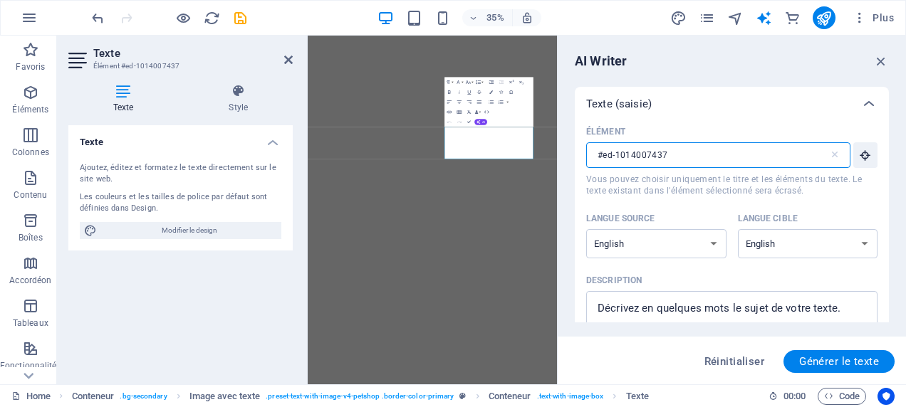
click at [732, 244] on div "Langue source Albanian Arabic Armenian Awadhi Azerbaijani Bashkir Basque Belaru…" at bounding box center [731, 239] width 291 height 62
click at [717, 244] on select "Albanian Arabic Armenian Awadhi Azerbaijani Bashkir Basque Belarusian Bengali B…" at bounding box center [656, 243] width 140 height 29
click at [626, 246] on select "Albanian Arabic Armenian Awadhi Azerbaijani Bashkir Basque Belarusian Bengali B…" at bounding box center [656, 243] width 140 height 29
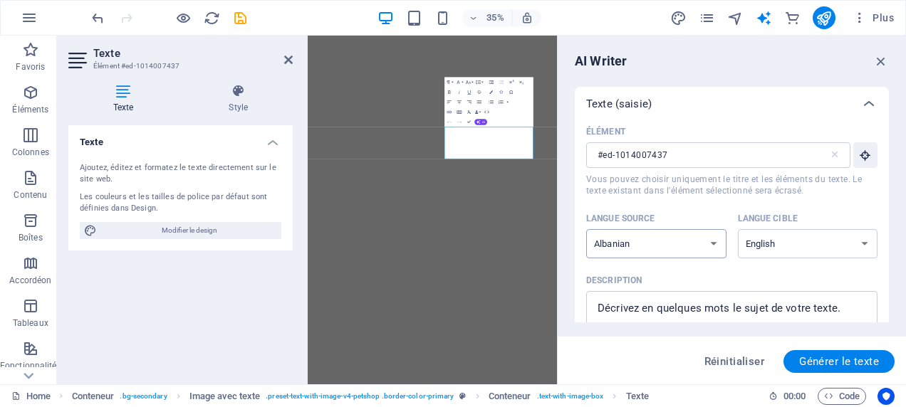
click at [626, 246] on select "Albanian Arabic Armenian Awadhi Azerbaijani Bashkir Basque Belarusian Bengali B…" at bounding box center [656, 243] width 140 height 29
click at [586, 229] on select "Albanian Arabic Armenian Awadhi Azerbaijani Bashkir Basque Belarusian Bengali B…" at bounding box center [656, 243] width 140 height 29
click at [630, 214] on p "Langue source" at bounding box center [620, 218] width 68 height 11
click at [630, 229] on select "Albanian Arabic Armenian Awadhi Azerbaijani Bashkir Basque Belarusian Bengali B…" at bounding box center [656, 243] width 140 height 29
click at [781, 237] on select "Albanian Arabic Armenian Awadhi Azerbaijani Bashkir Basque Belarusian Bengali B…" at bounding box center [808, 243] width 140 height 29
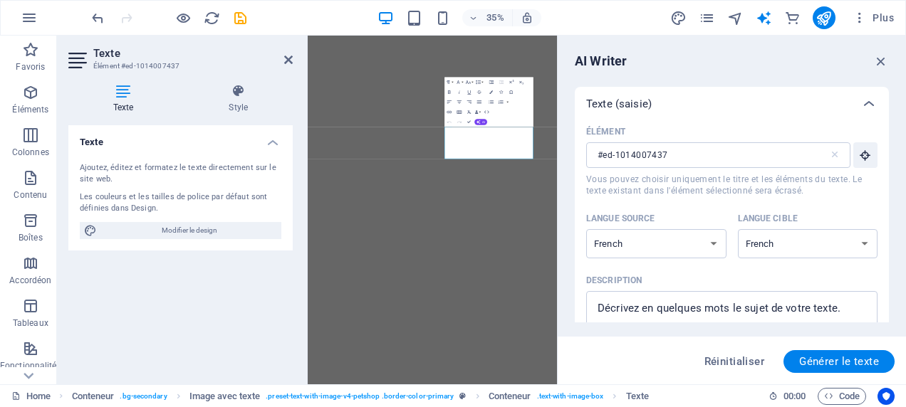
click at [738, 229] on select "Albanian Arabic Armenian Awadhi Azerbaijani Bashkir Basque Belarusian Bengali B…" at bounding box center [808, 243] width 140 height 29
click at [775, 219] on p "Langue cible" at bounding box center [768, 218] width 60 height 11
click at [775, 229] on select "Albanian Arabic Armenian Awadhi Azerbaijani Bashkir Basque Belarusian Bengali B…" at bounding box center [808, 243] width 140 height 29
click at [671, 317] on textarea "Description x ​" at bounding box center [731, 321] width 277 height 46
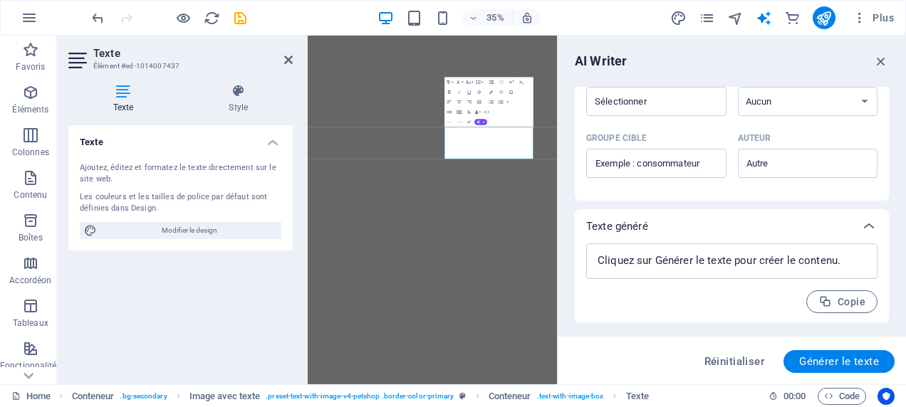
scroll to position [440, 0]
click at [822, 360] on span "Générer le texte" at bounding box center [839, 361] width 80 height 11
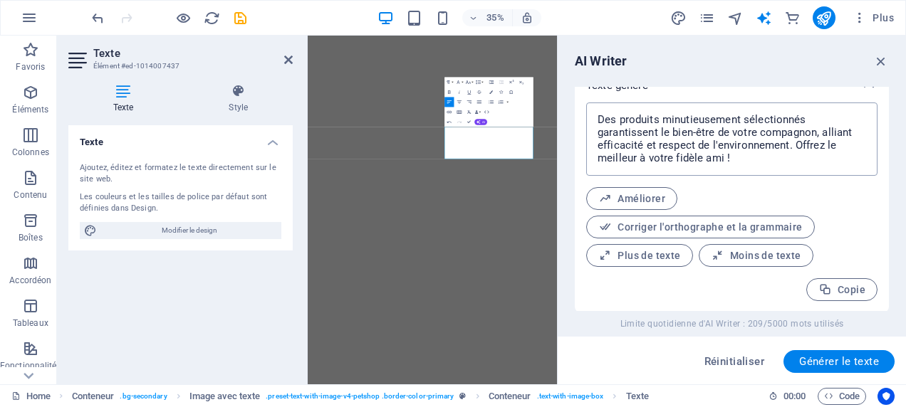
scroll to position [580, 0]
click at [637, 197] on span "Améliorer" at bounding box center [631, 198] width 67 height 14
click at [862, 285] on button "Copie" at bounding box center [841, 288] width 71 height 23
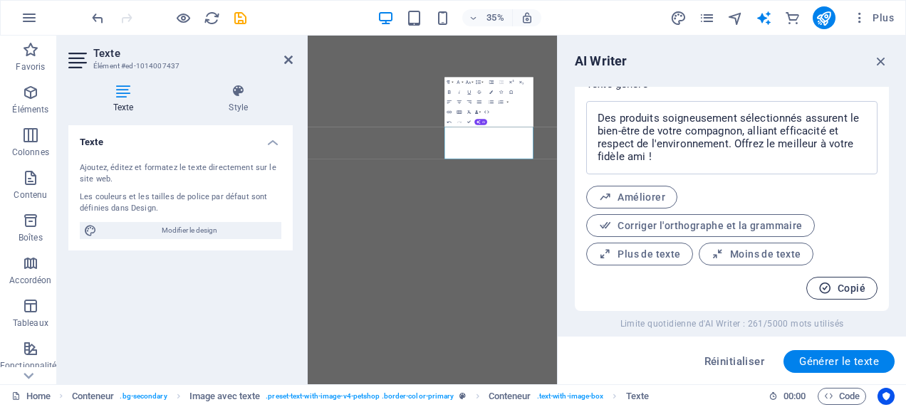
click at [854, 287] on span "Copié" at bounding box center [841, 289] width 47 height 14
click at [877, 66] on icon "button" at bounding box center [881, 61] width 16 height 16
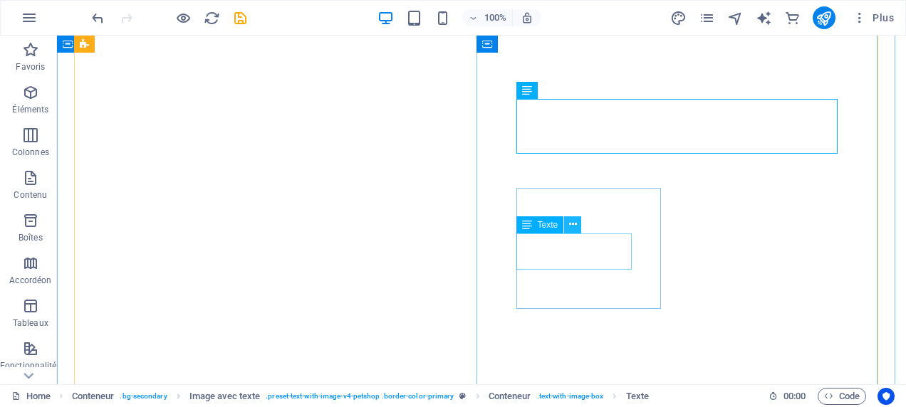
click at [573, 230] on icon at bounding box center [573, 224] width 8 height 15
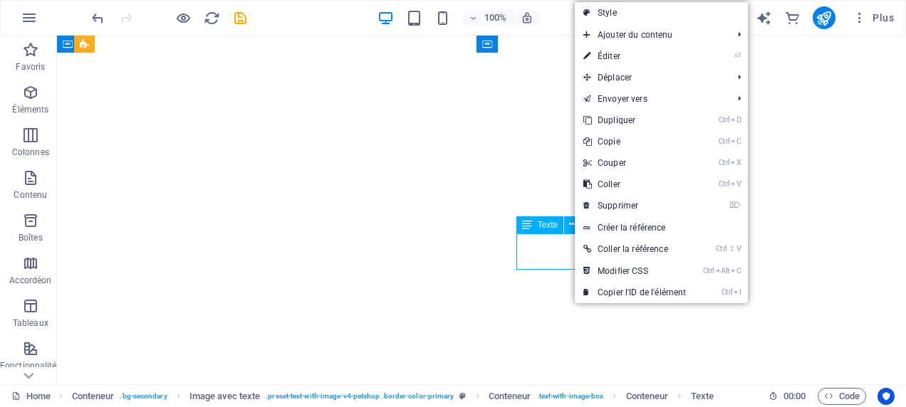
click at [536, 228] on div "Texte" at bounding box center [540, 224] width 48 height 17
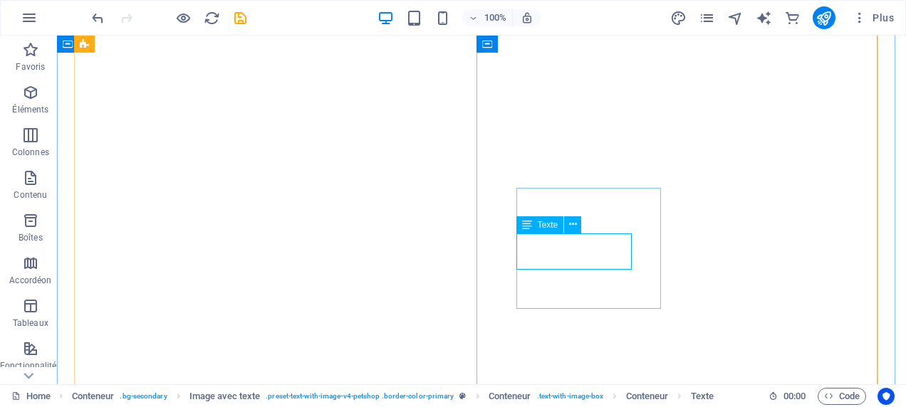
click at [545, 230] on div "Texte" at bounding box center [540, 224] width 48 height 17
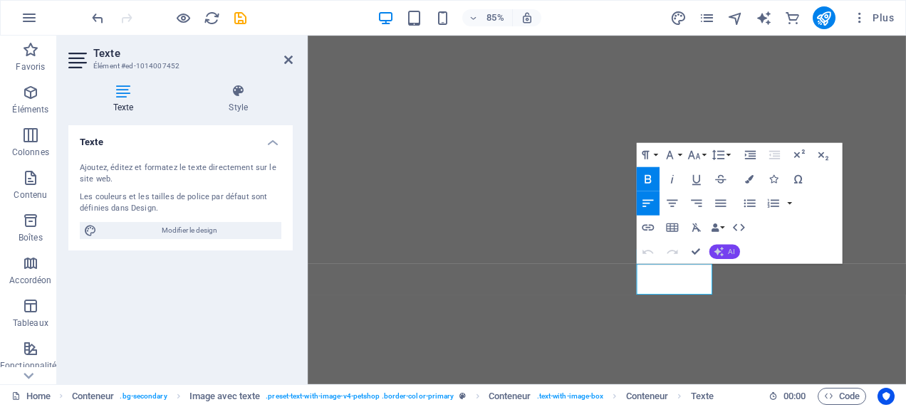
click at [737, 252] on button "AI" at bounding box center [723, 251] width 31 height 14
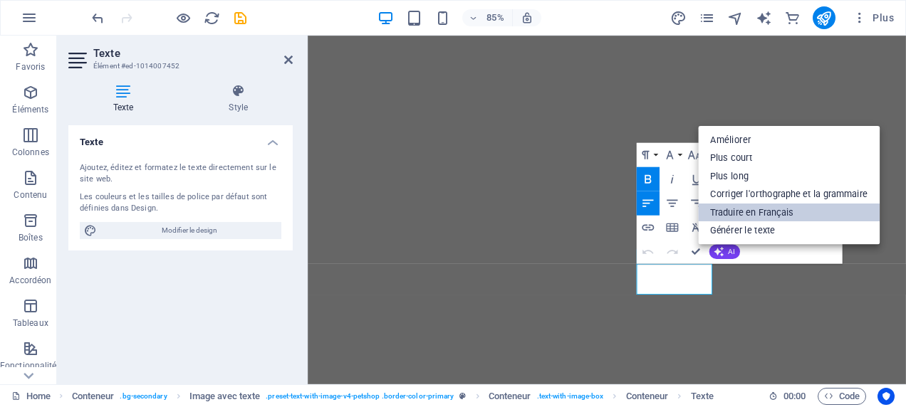
click at [728, 213] on link "Traduire en Français" at bounding box center [789, 212] width 182 height 18
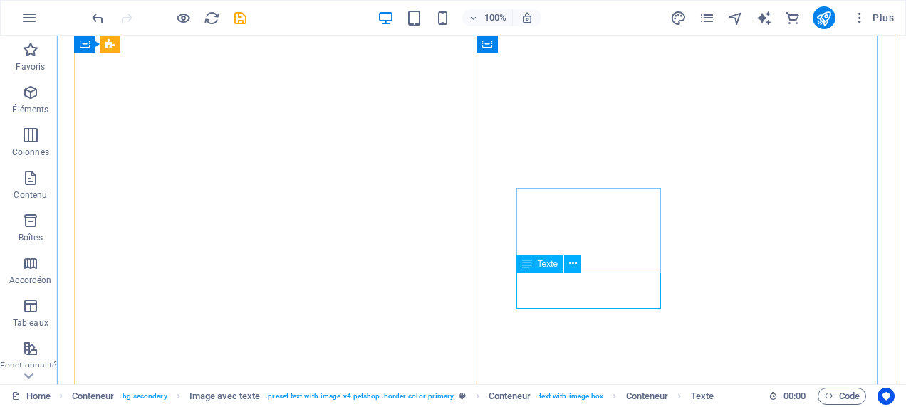
click at [552, 262] on span "Texte" at bounding box center [548, 264] width 21 height 9
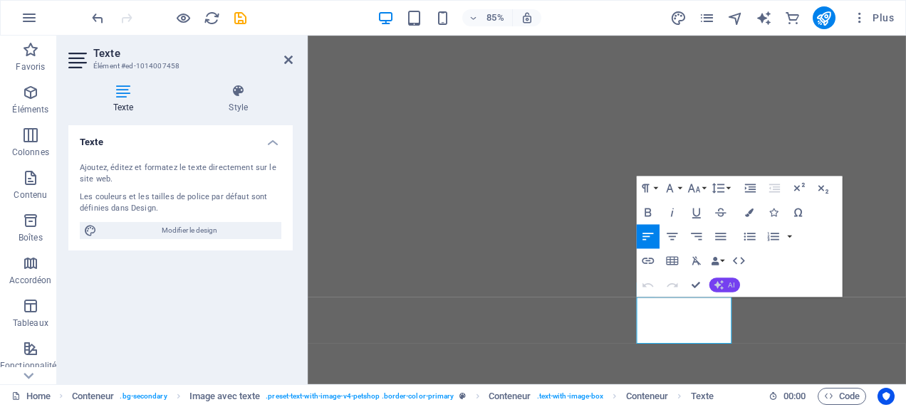
click at [720, 281] on icon "button" at bounding box center [718, 286] width 10 height 10
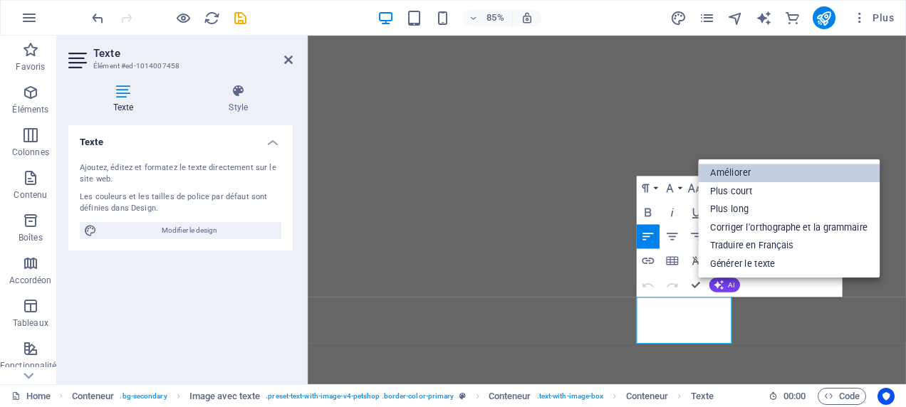
click at [751, 172] on link "Améliorer" at bounding box center [789, 173] width 182 height 19
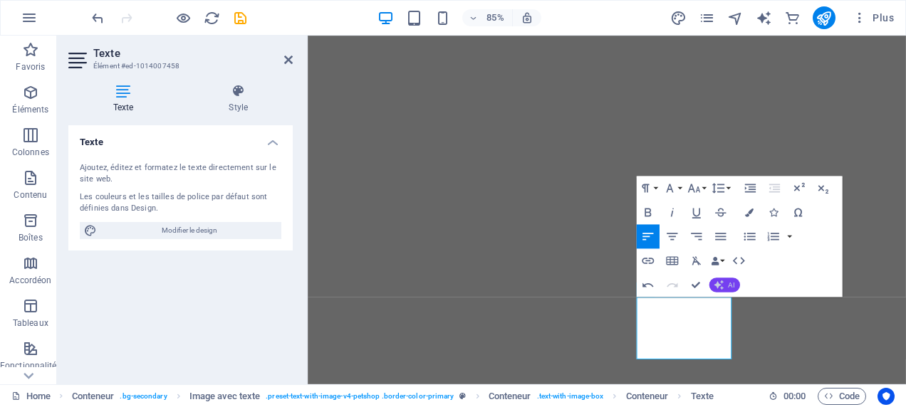
click at [723, 289] on button "AI" at bounding box center [723, 285] width 31 height 14
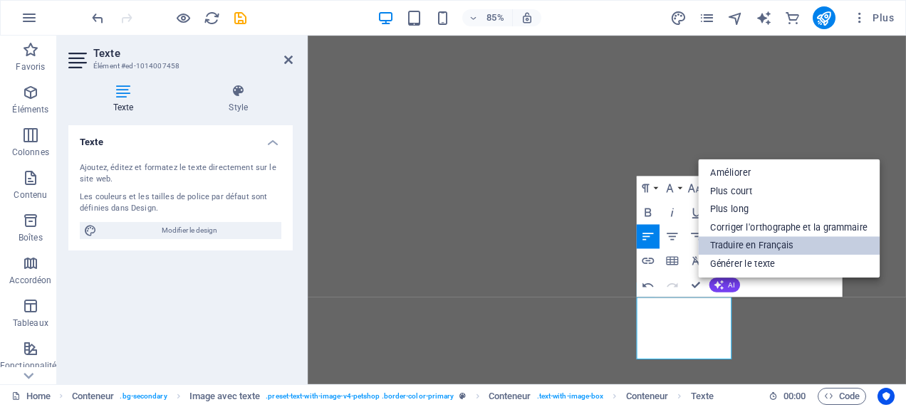
click at [778, 249] on link "Traduire en Français" at bounding box center [789, 245] width 182 height 19
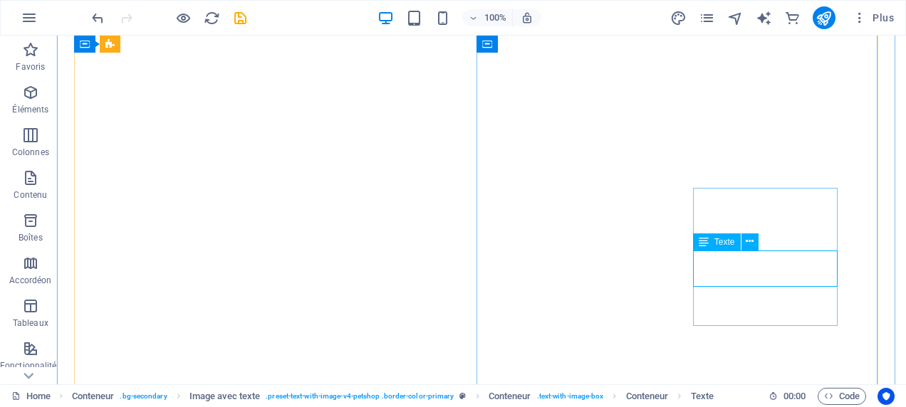
click at [725, 244] on span "Texte" at bounding box center [724, 242] width 21 height 9
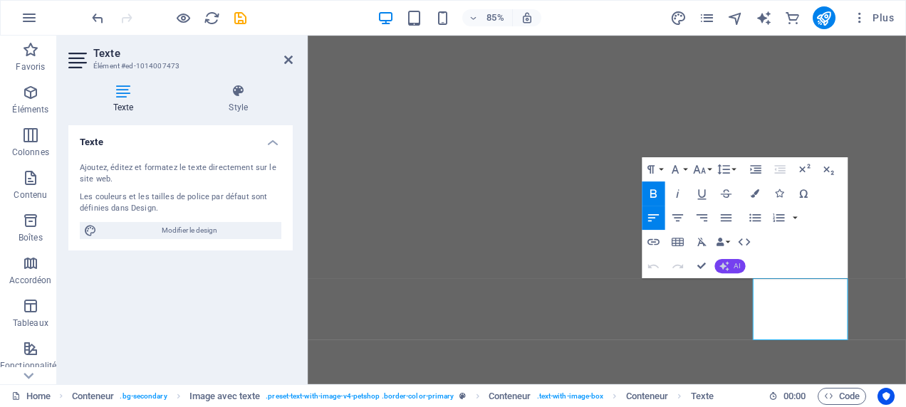
click at [735, 259] on button "AI" at bounding box center [729, 266] width 31 height 14
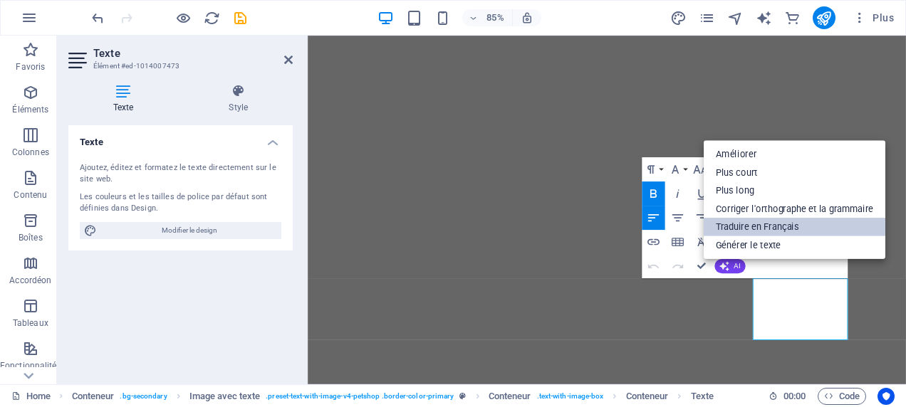
click at [755, 231] on link "Traduire en Français" at bounding box center [794, 227] width 182 height 19
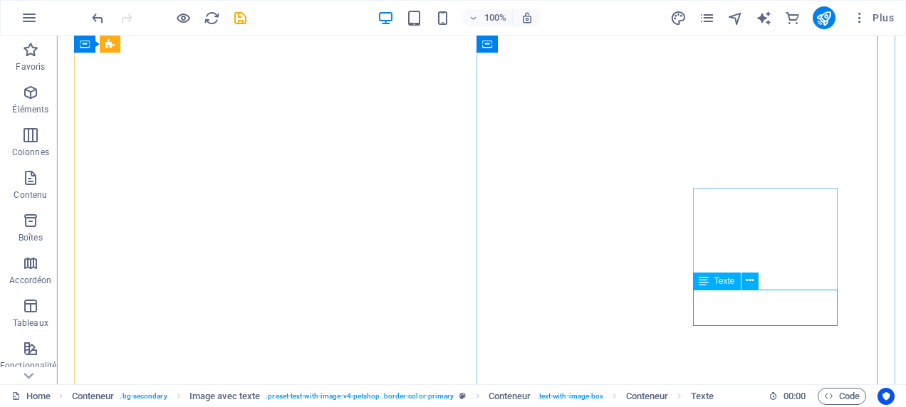
click at [729, 281] on span "Texte" at bounding box center [724, 281] width 21 height 9
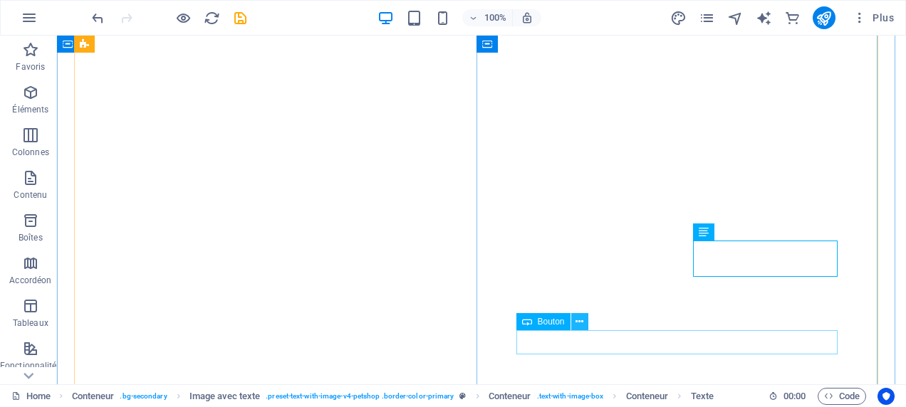
click at [579, 317] on icon at bounding box center [579, 322] width 8 height 15
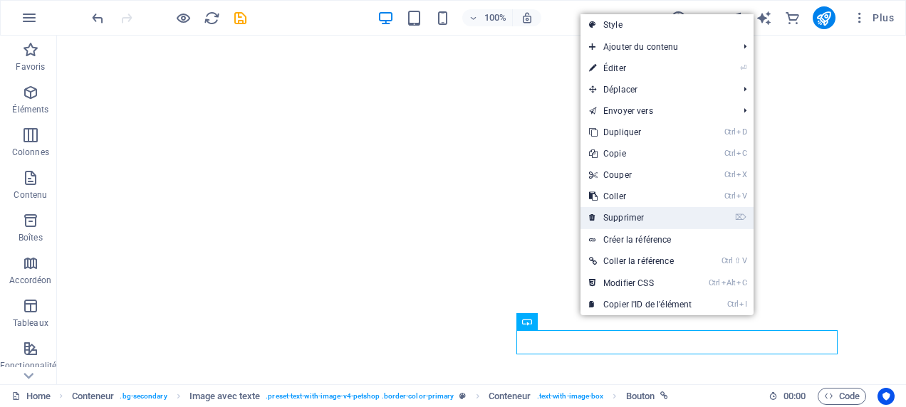
click at [674, 217] on link "⌦ Supprimer" at bounding box center [640, 217] width 120 height 21
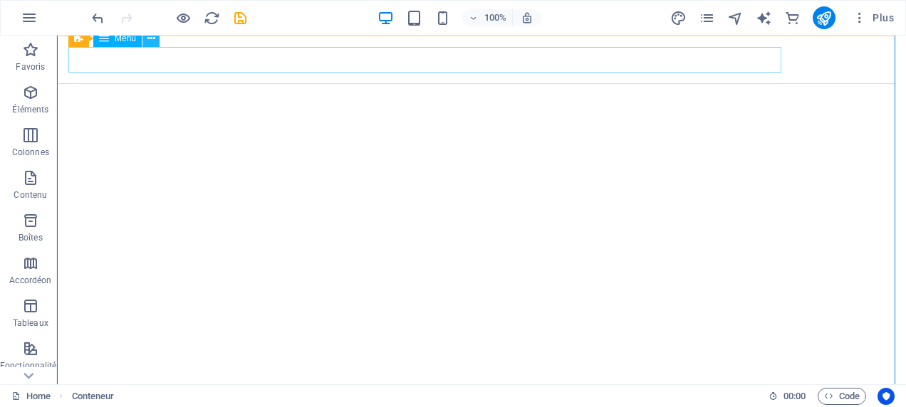
click at [150, 40] on icon at bounding box center [151, 38] width 8 height 15
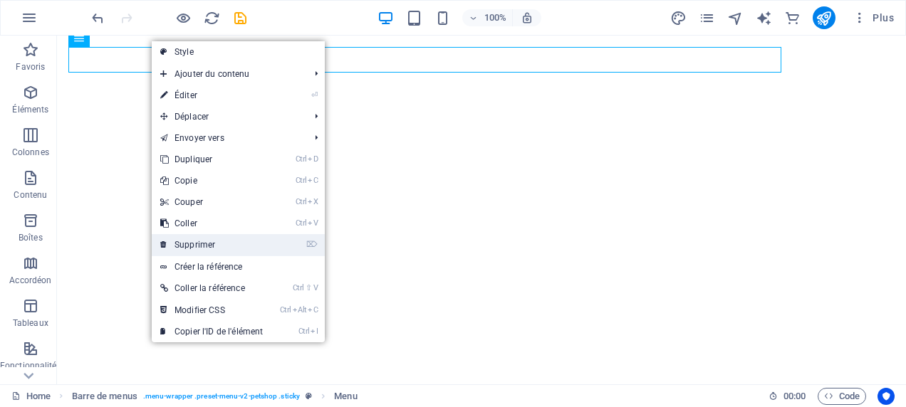
click at [188, 241] on link "⌦ Supprimer" at bounding box center [212, 244] width 120 height 21
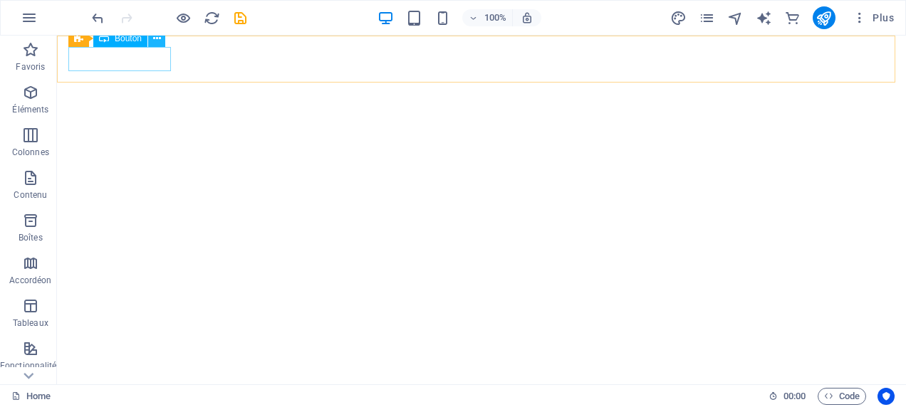
click at [155, 40] on icon at bounding box center [157, 38] width 8 height 15
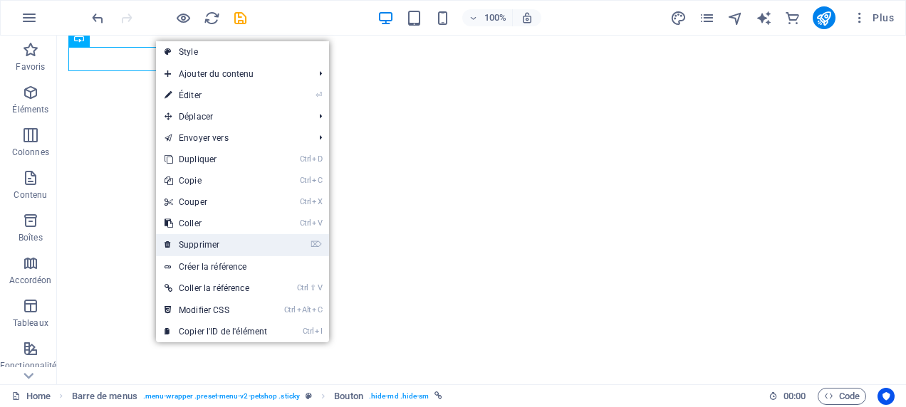
click at [226, 239] on link "⌦ Supprimer" at bounding box center [216, 244] width 120 height 21
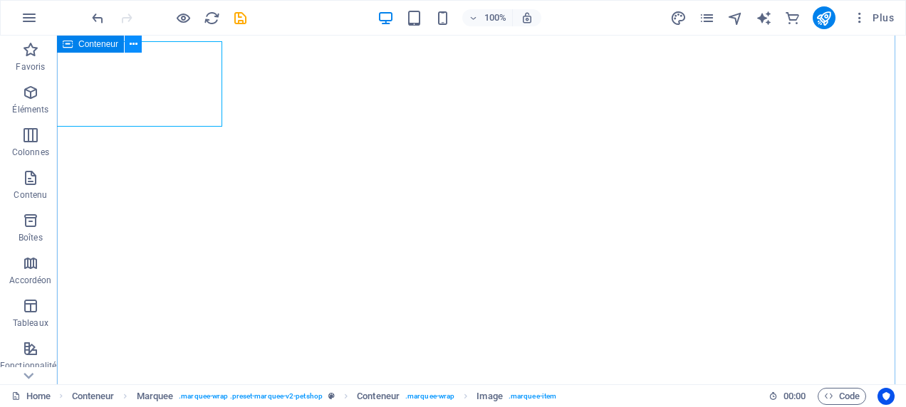
click at [132, 49] on icon at bounding box center [134, 44] width 8 height 15
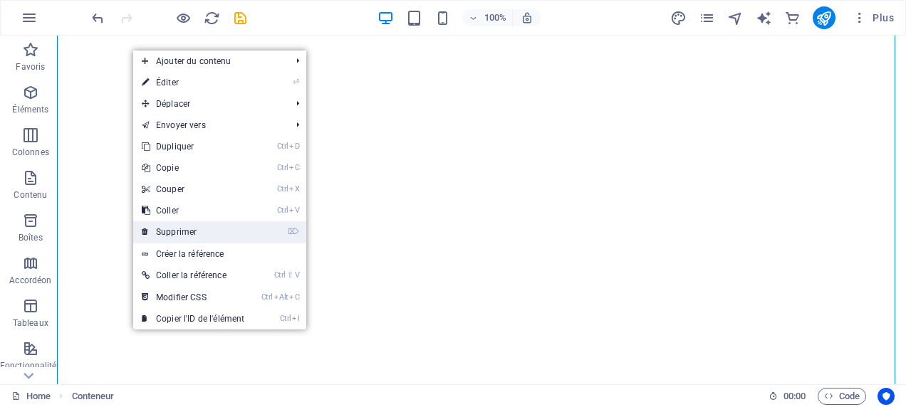
click at [212, 233] on link "⌦ Supprimer" at bounding box center [193, 231] width 120 height 21
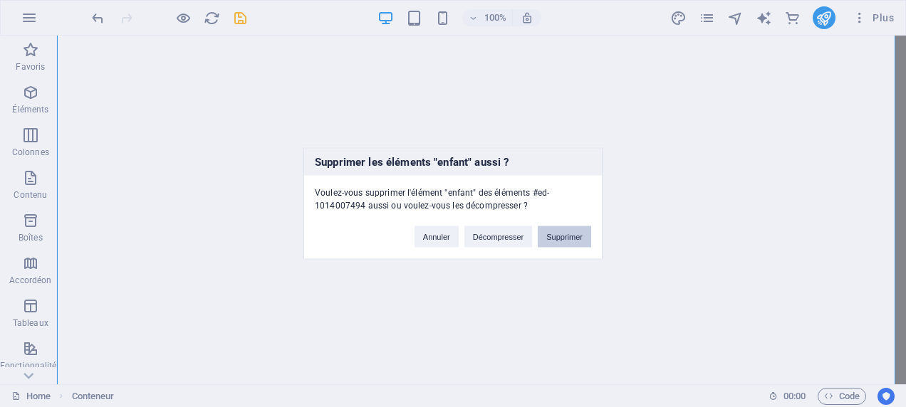
click at [561, 239] on button "Supprimer" at bounding box center [564, 236] width 53 height 21
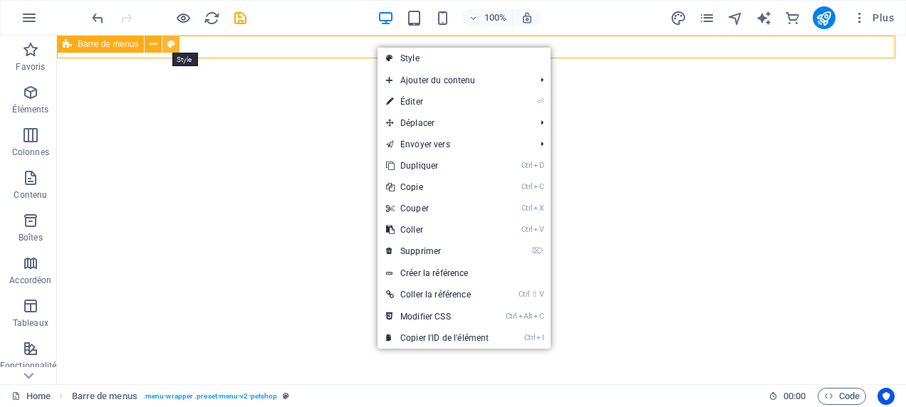
click at [171, 47] on icon at bounding box center [171, 44] width 8 height 15
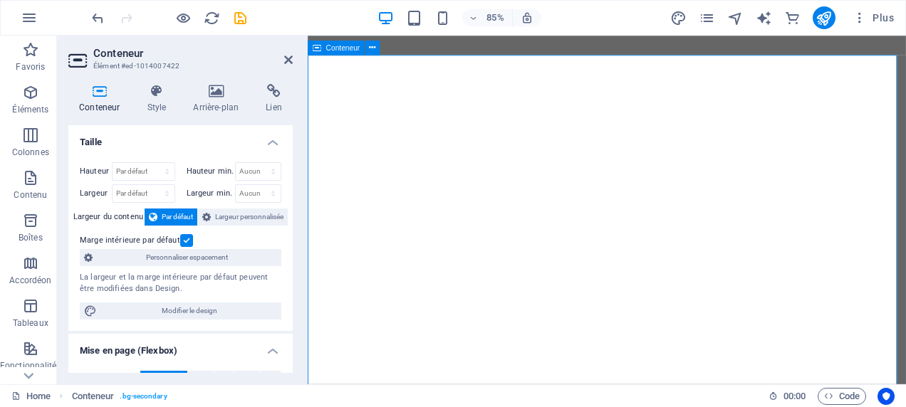
drag, startPoint x: 294, startPoint y: 198, endPoint x: 295, endPoint y: 216, distance: 18.5
click at [307, 234] on aside "Conteneur Élément #ed-1014007422 Conteneur Style Arrière-plan Lien Taille Haute…" at bounding box center [182, 210] width 251 height 349
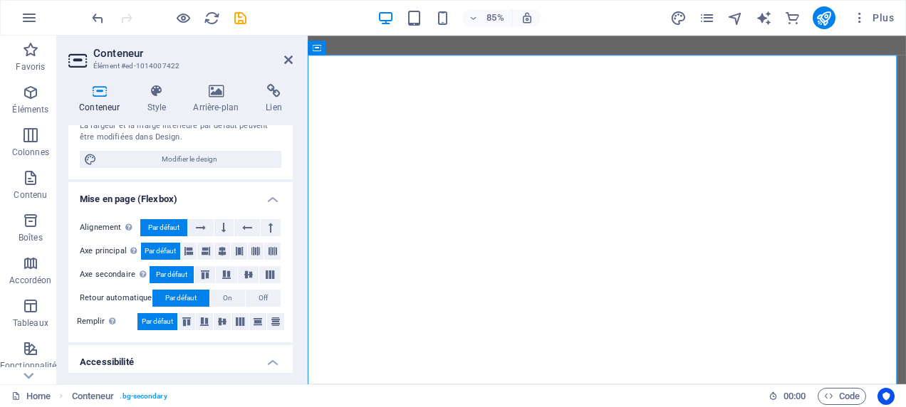
scroll to position [0, 0]
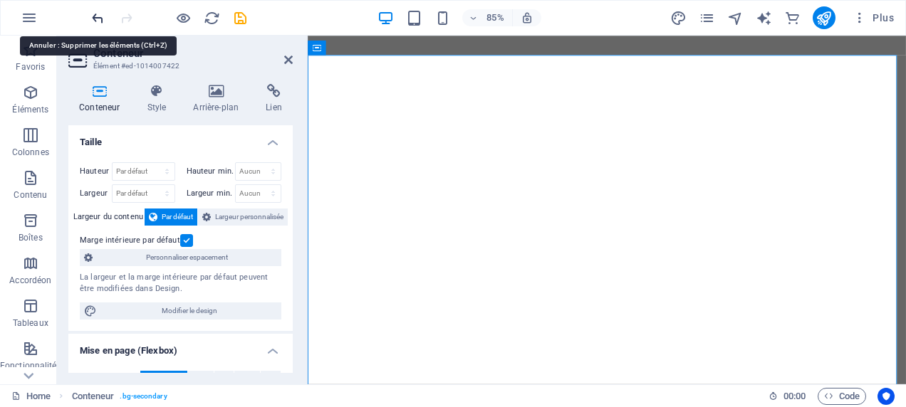
click at [95, 11] on icon "undo" at bounding box center [98, 18] width 16 height 16
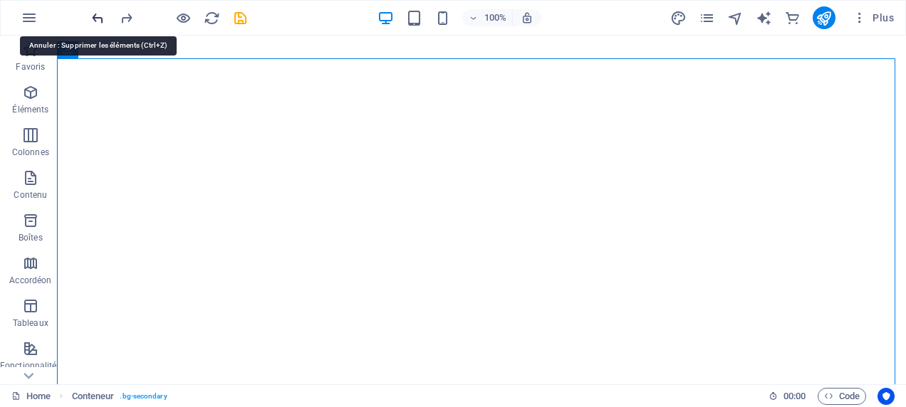
click at [98, 14] on icon "undo" at bounding box center [98, 18] width 16 height 16
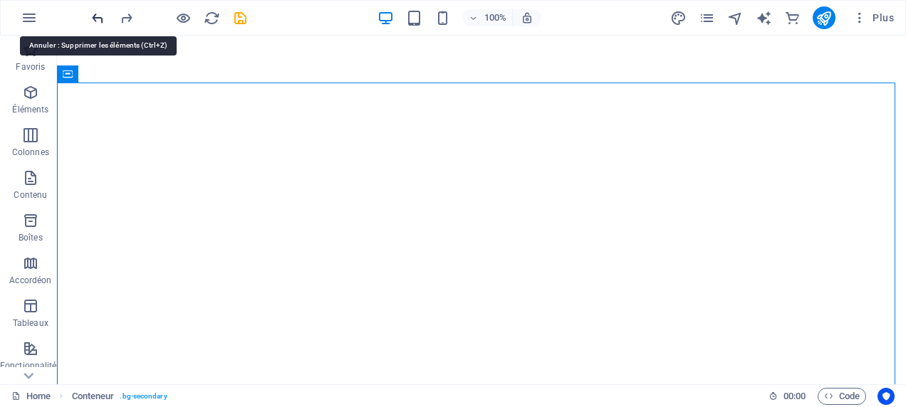
click at [98, 14] on icon "undo" at bounding box center [98, 18] width 16 height 16
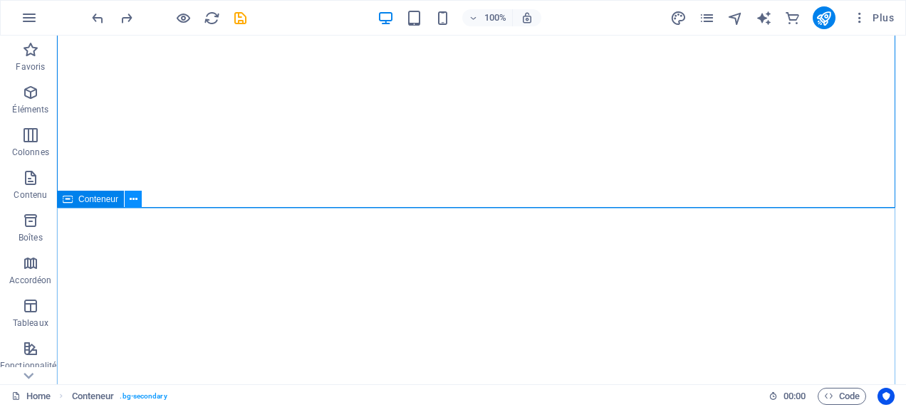
click at [135, 202] on icon at bounding box center [134, 199] width 8 height 15
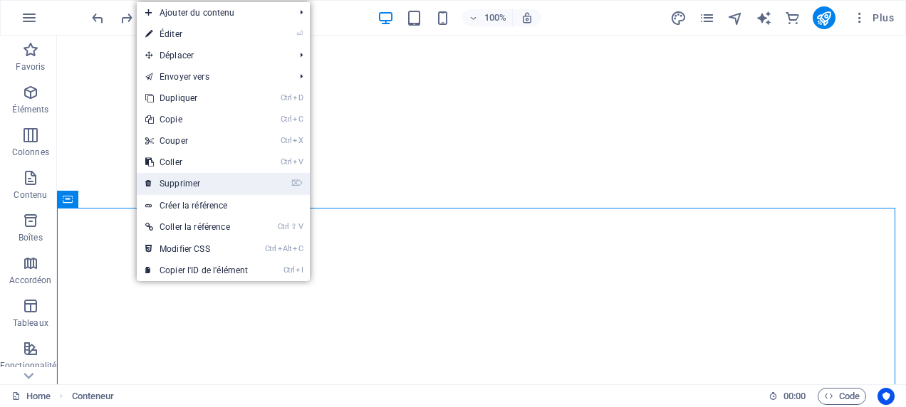
click at [174, 177] on link "⌦ Supprimer" at bounding box center [197, 183] width 120 height 21
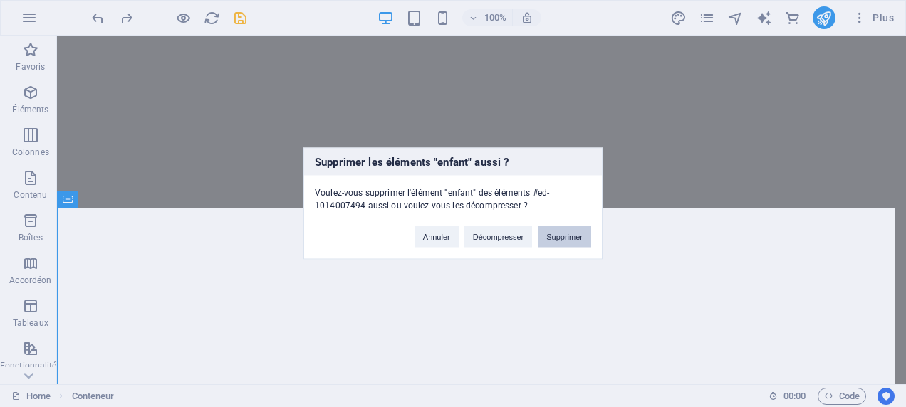
click at [582, 234] on button "Supprimer" at bounding box center [564, 236] width 53 height 21
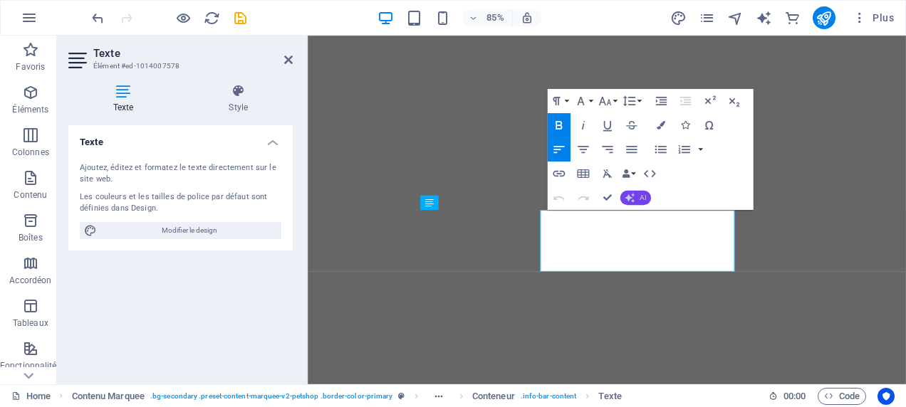
click at [644, 201] on span "AI" at bounding box center [642, 197] width 6 height 7
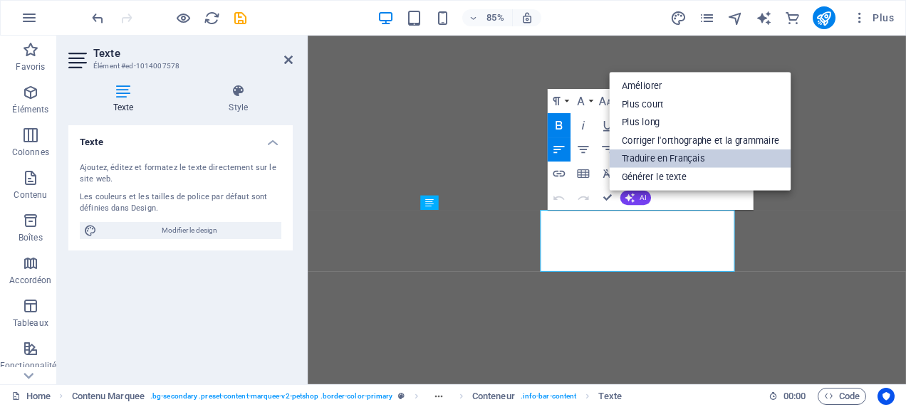
click at [675, 158] on link "Traduire en Français" at bounding box center [700, 158] width 182 height 19
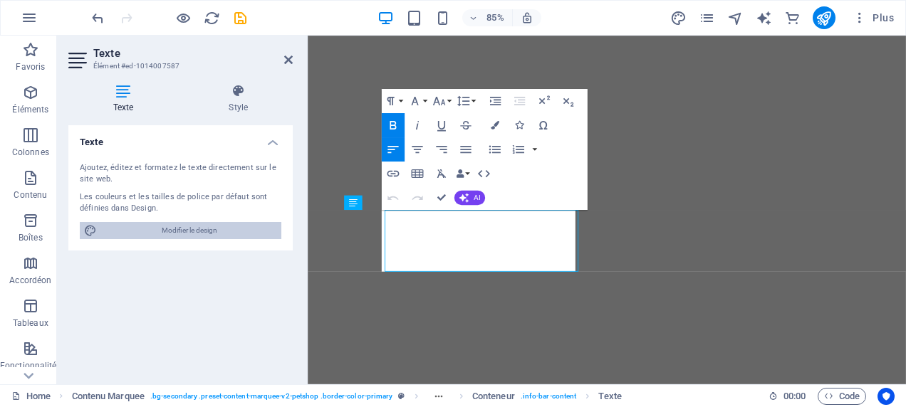
click at [236, 231] on span "Modifier le design" at bounding box center [189, 230] width 176 height 17
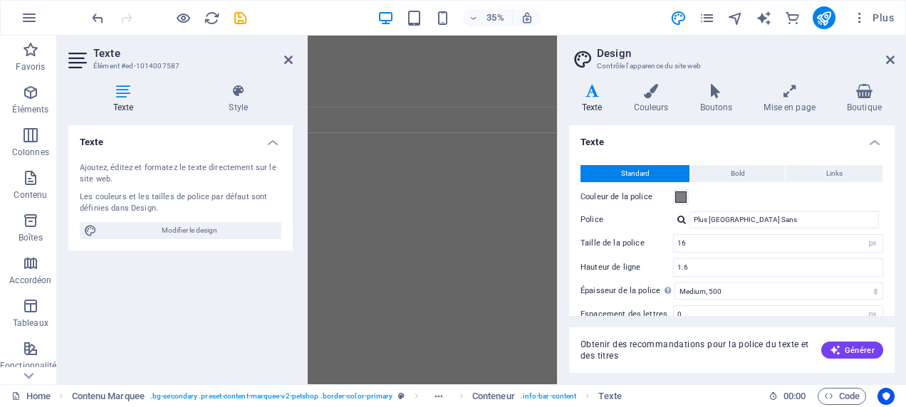
click at [601, 91] on icon at bounding box center [592, 91] width 46 height 14
click at [748, 177] on button "Bold" at bounding box center [737, 173] width 95 height 17
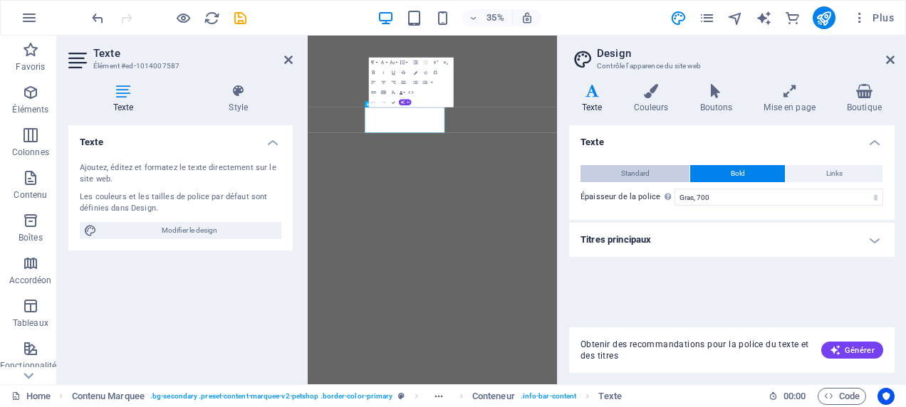
click at [627, 169] on span "Standard" at bounding box center [635, 173] width 28 height 17
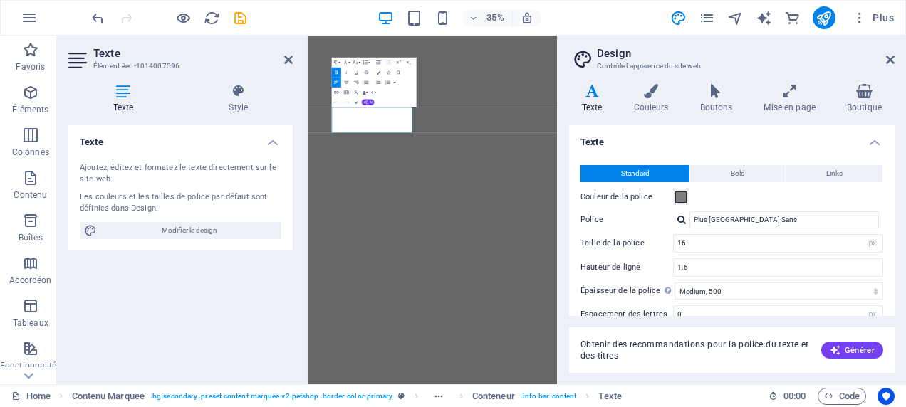
click at [282, 143] on h4 "Texte" at bounding box center [180, 138] width 224 height 26
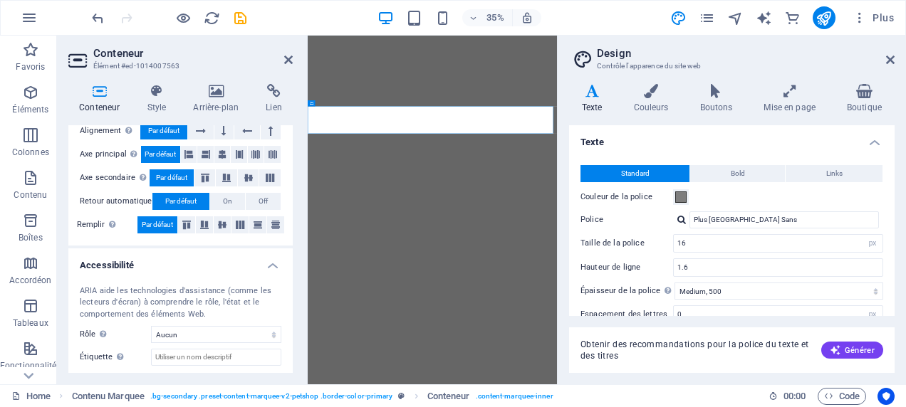
scroll to position [275, 0]
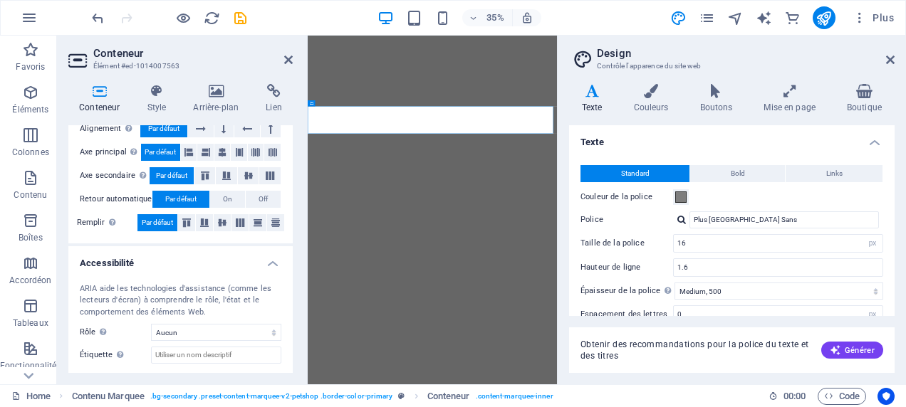
drag, startPoint x: 789, startPoint y: 359, endPoint x: 587, endPoint y: 345, distance: 202.0
click at [582, 337] on div "Obtenir des recommandations pour la police du texte et des titres Générer" at bounding box center [731, 351] width 325 height 46
drag, startPoint x: 619, startPoint y: 356, endPoint x: 605, endPoint y: 345, distance: 17.8
click at [575, 335] on div "Obtenir des recommandations pour la police du texte et des titres Générer" at bounding box center [731, 351] width 325 height 46
click at [633, 355] on span "Obtenir des recommandations pour la police du texte et des titres" at bounding box center [694, 350] width 229 height 23
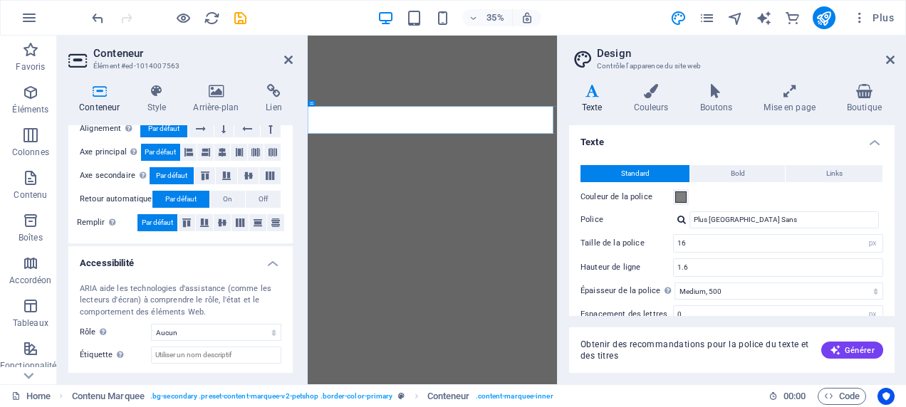
click at [633, 355] on span "Obtenir des recommandations pour la police du texte et des titres" at bounding box center [694, 350] width 229 height 23
click at [612, 337] on div "Obtenir des recommandations pour la police du texte et des titres Générer" at bounding box center [731, 351] width 325 height 46
click at [624, 315] on div "Obtenir des recommandations pour la police du texte et des titres Générer" at bounding box center [731, 341] width 325 height 63
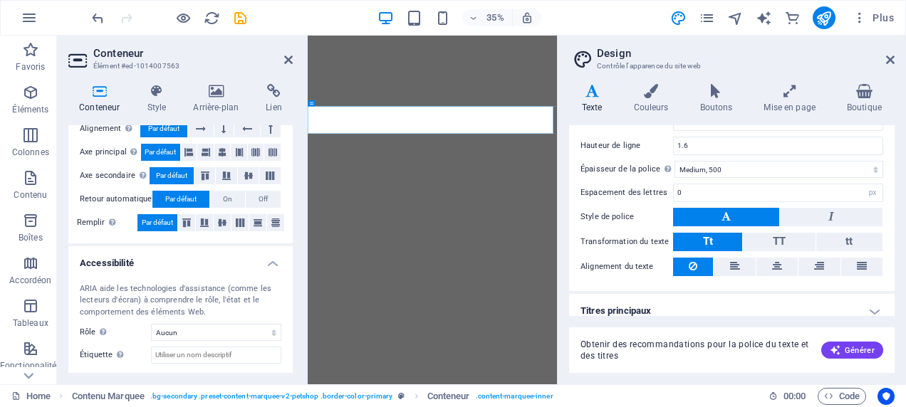
scroll to position [134, 0]
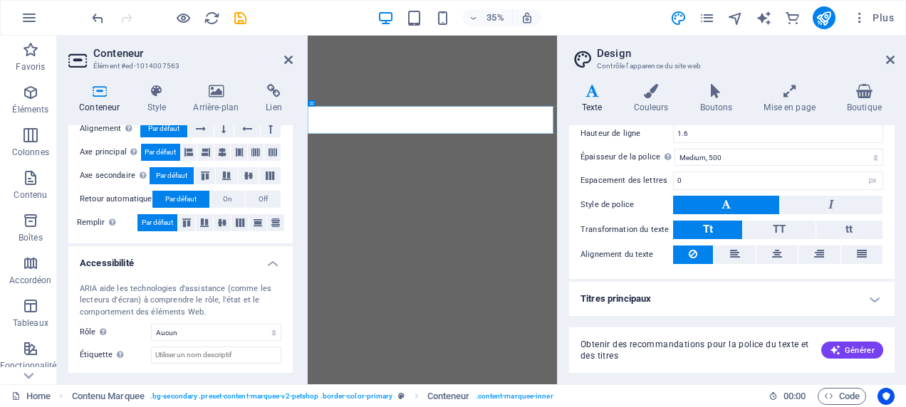
click at [622, 296] on h4 "Titres principaux" at bounding box center [731, 299] width 325 height 34
click at [772, 300] on h4 "Titres principaux" at bounding box center [731, 295] width 325 height 26
click at [772, 300] on h4 "Titres principaux" at bounding box center [731, 299] width 325 height 34
click at [876, 304] on h4 "Titres principaux" at bounding box center [731, 295] width 325 height 26
click at [615, 310] on h4 "Titres principaux" at bounding box center [731, 299] width 325 height 34
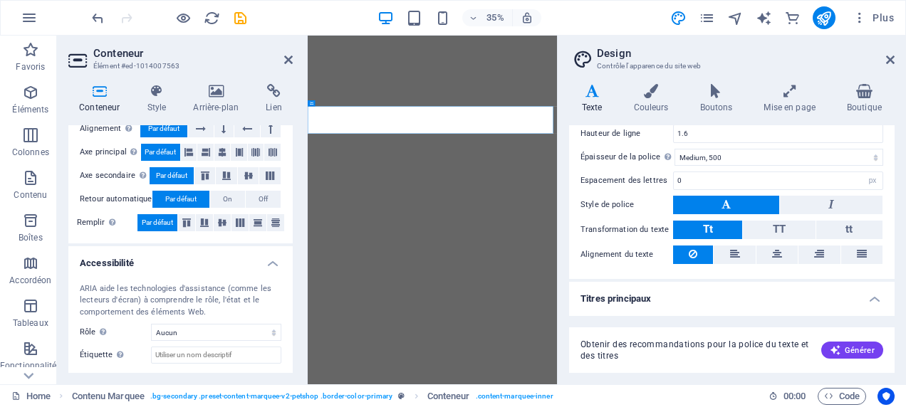
drag, startPoint x: 615, startPoint y: 310, endPoint x: 617, endPoint y: 328, distance: 18.6
click at [615, 313] on div "Texte Standard Bold Links Couleur de la police Police Plus Jakarta Sans Taille …" at bounding box center [731, 249] width 325 height 248
click at [616, 333] on div "Obtenir des recommandations pour la police du texte et des titres Générer" at bounding box center [731, 351] width 325 height 46
click at [616, 332] on div "Obtenir des recommandations pour la police du texte et des titres Générer" at bounding box center [731, 351] width 325 height 46
drag, startPoint x: 616, startPoint y: 332, endPoint x: 627, endPoint y: 390, distance: 59.4
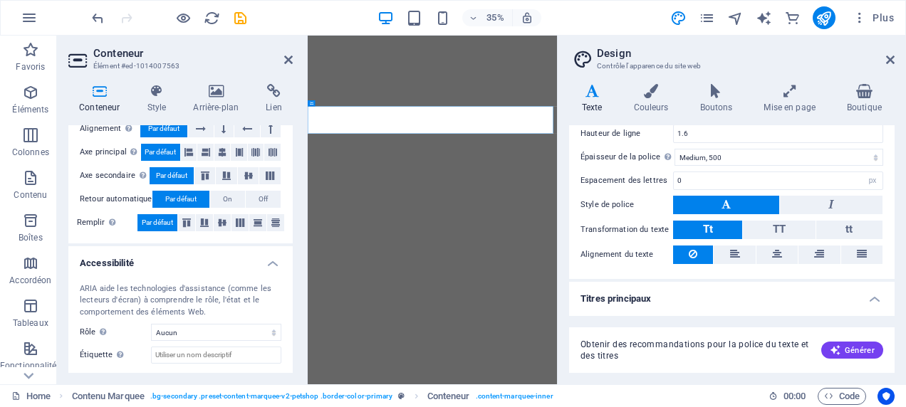
click at [627, 373] on div "Variantes Texte Couleurs Boutons Mise en page Boutique Texte Standard Bold Link…" at bounding box center [732, 229] width 348 height 312
click at [626, 391] on div "Home Contenu Marquee . bg-secondary .preset-content-marquee-v2-petshop .border-…" at bounding box center [384, 396] width 746 height 17
click at [625, 388] on div "Home Contenu Marquee . bg-secondary .preset-content-marquee-v2-petshop .border-…" at bounding box center [384, 396] width 746 height 17
drag, startPoint x: 628, startPoint y: 385, endPoint x: 647, endPoint y: 338, distance: 50.8
click at [640, 353] on div "Home Favoris Éléments Colonnes Contenu Boîtes Accordéon Tableaux Fonctionnalité…" at bounding box center [453, 210] width 906 height 349
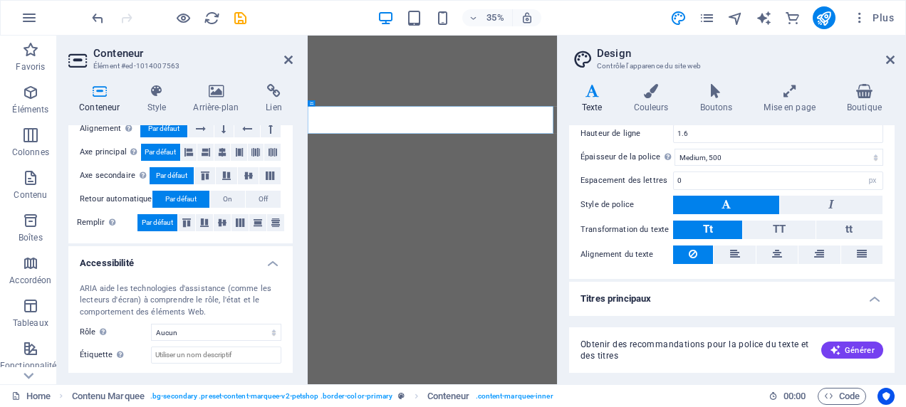
click at [675, 385] on div "Home Contenu Marquee . bg-secondary .preset-content-marquee-v2-petshop .border-…" at bounding box center [453, 395] width 906 height 23
click at [673, 395] on div "Home Contenu Marquee . bg-secondary .preset-content-marquee-v2-petshop .border-…" at bounding box center [384, 396] width 746 height 17
click at [671, 395] on div "Home Contenu Marquee . bg-secondary .preset-content-marquee-v2-petshop .border-…" at bounding box center [384, 396] width 746 height 17
click at [696, 357] on span "Obtenir des recommandations pour la police du texte et des titres" at bounding box center [694, 350] width 229 height 23
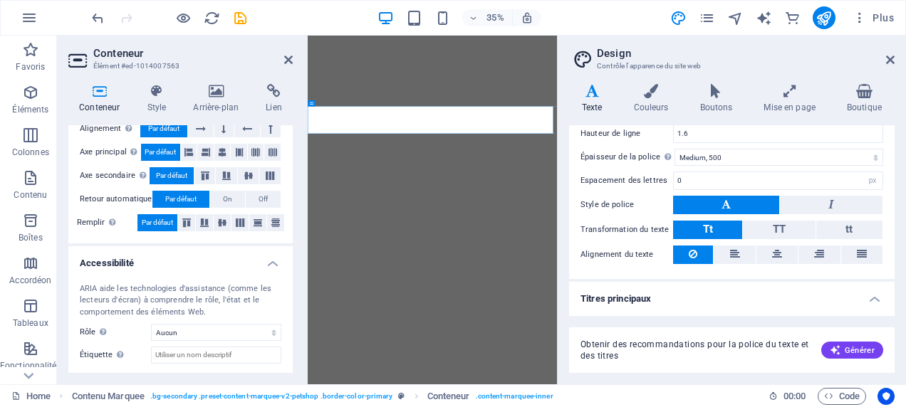
click at [775, 324] on div "Obtenir des recommandations pour la police du texte et des titres Générer" at bounding box center [731, 341] width 325 height 63
drag, startPoint x: 657, startPoint y: 330, endPoint x: 646, endPoint y: 345, distance: 18.8
click at [647, 342] on div "Obtenir des recommandations pour la police du texte et des titres Générer" at bounding box center [731, 341] width 325 height 63
click at [638, 352] on span "Obtenir des recommandations pour la police du texte et des titres" at bounding box center [694, 350] width 229 height 23
drag, startPoint x: 634, startPoint y: 352, endPoint x: 605, endPoint y: 347, distance: 29.6
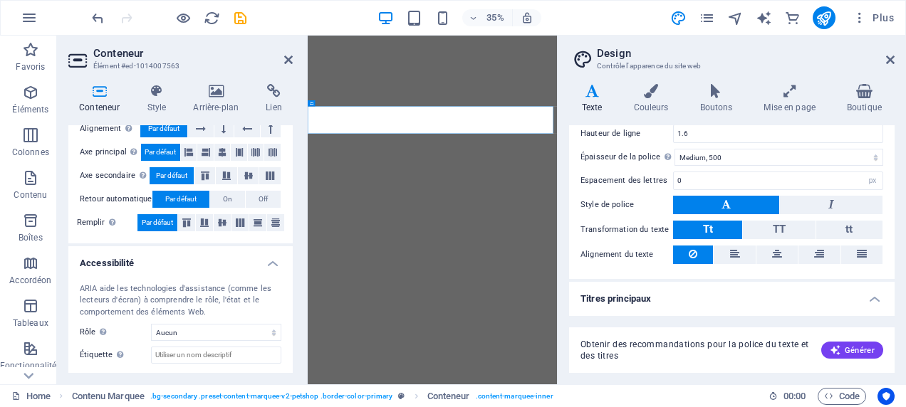
click at [631, 352] on span "Obtenir des recommandations pour la police du texte et des titres" at bounding box center [694, 350] width 229 height 23
click at [579, 342] on div "Obtenir des recommandations pour la police du texte et des titres Générer" at bounding box center [731, 351] width 325 height 46
click at [585, 334] on div "Obtenir des recommandations pour la police du texte et des titres Générer" at bounding box center [731, 351] width 325 height 46
drag, startPoint x: 585, startPoint y: 334, endPoint x: 560, endPoint y: 297, distance: 45.0
click at [585, 335] on div "Obtenir des recommandations pour la police du texte et des titres Générer" at bounding box center [731, 351] width 325 height 46
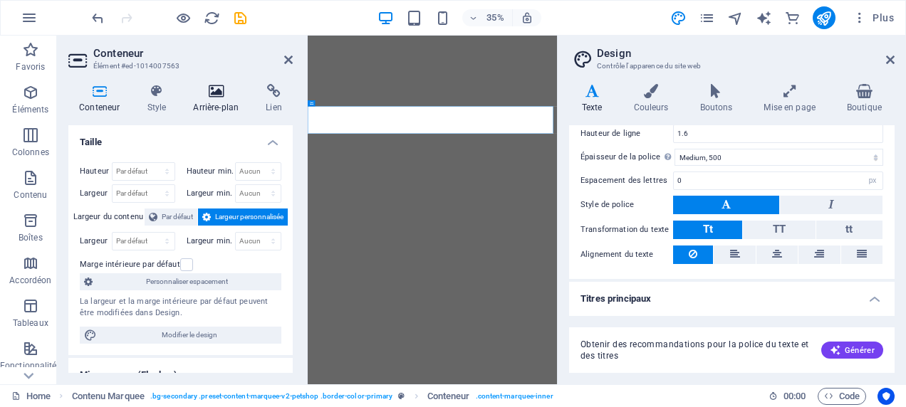
click at [215, 95] on icon at bounding box center [215, 91] width 67 height 14
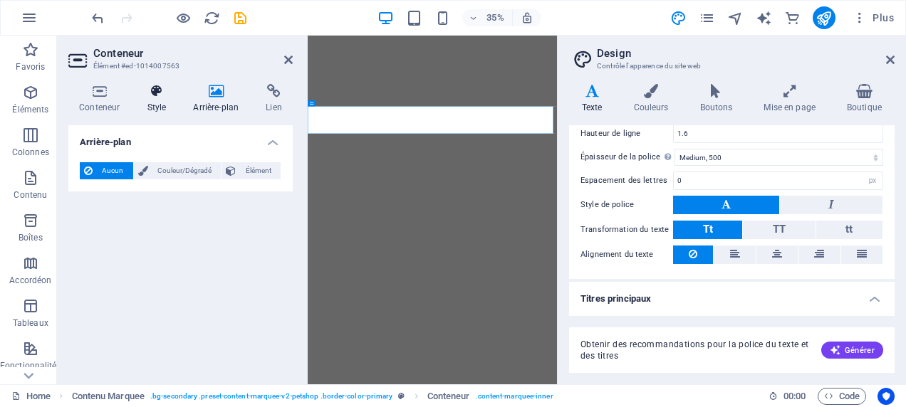
click at [157, 95] on icon at bounding box center [156, 91] width 41 height 14
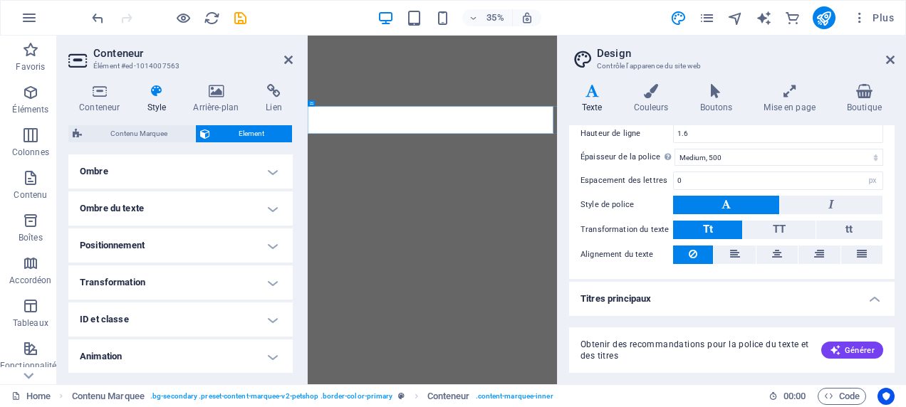
scroll to position [355, 0]
click at [276, 325] on h4 "ID et classe" at bounding box center [180, 322] width 224 height 34
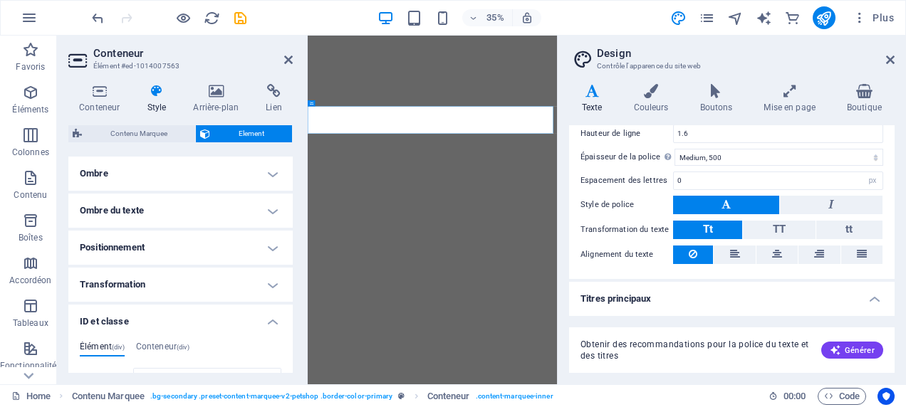
drag, startPoint x: 286, startPoint y: 297, endPoint x: 287, endPoint y: 307, distance: 10.1
click at [284, 327] on ul "Mise en page Définit comment cet élément s'étend dans la mise en page (Flexbox)…" at bounding box center [180, 210] width 224 height 822
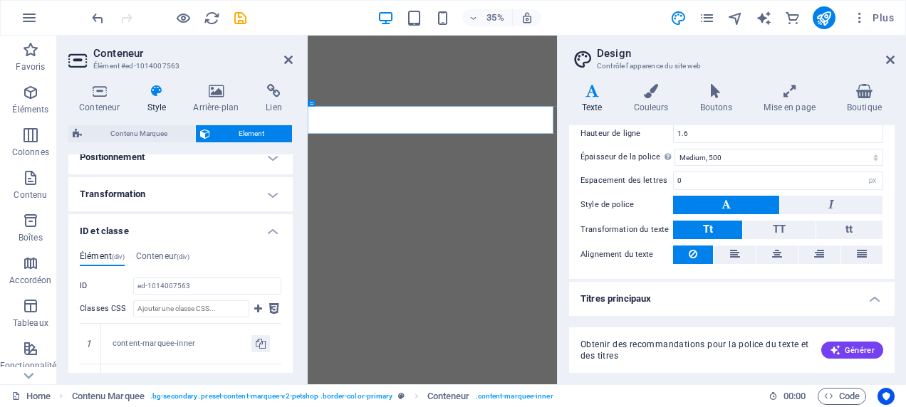
scroll to position [454, 0]
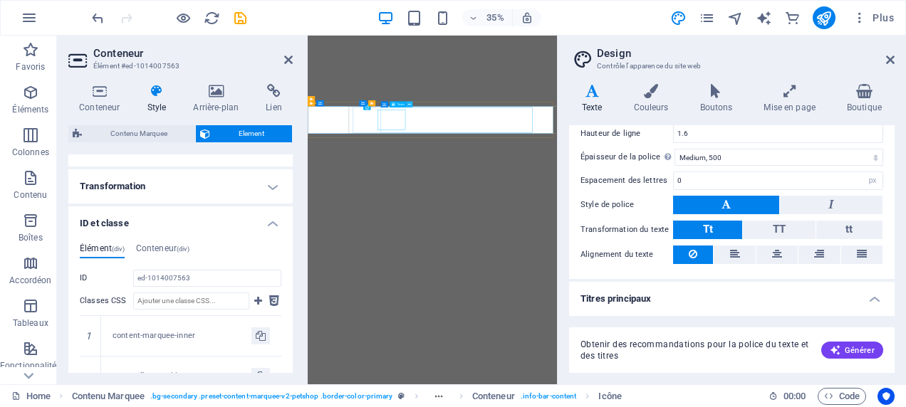
click at [412, 105] on button at bounding box center [410, 104] width 6 height 6
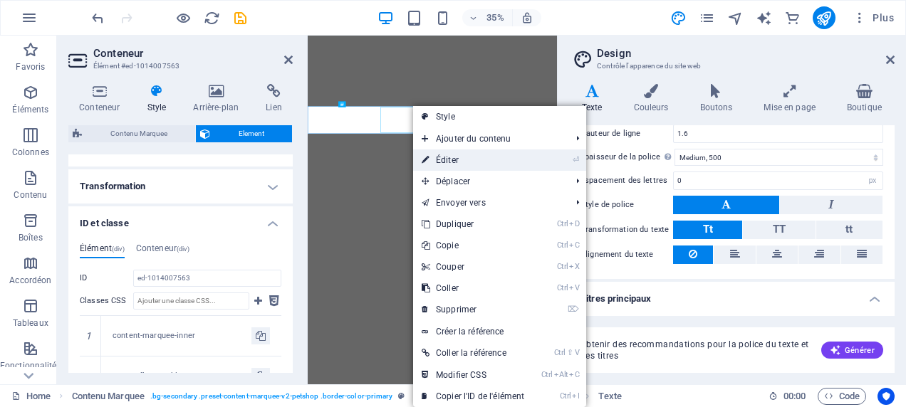
click at [457, 162] on link "⏎ Éditer" at bounding box center [473, 160] width 120 height 21
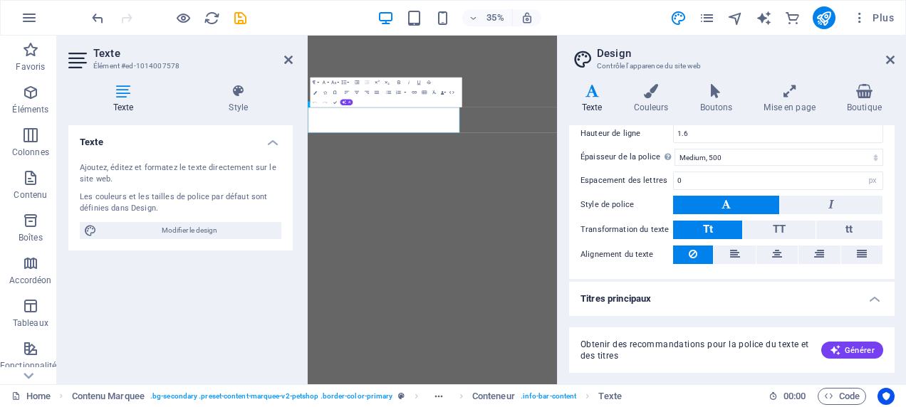
click at [202, 166] on div "Ajoutez, éditez et formatez le texte directement sur le site web." at bounding box center [181, 173] width 202 height 23
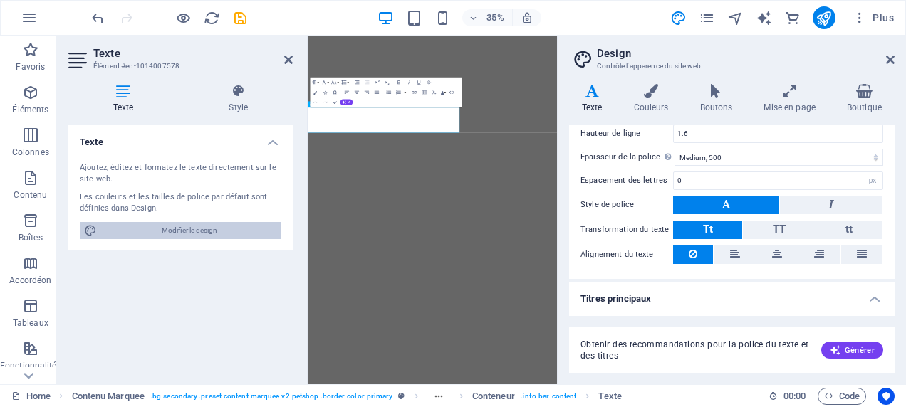
click at [201, 231] on span "Modifier le design" at bounding box center [189, 230] width 176 height 17
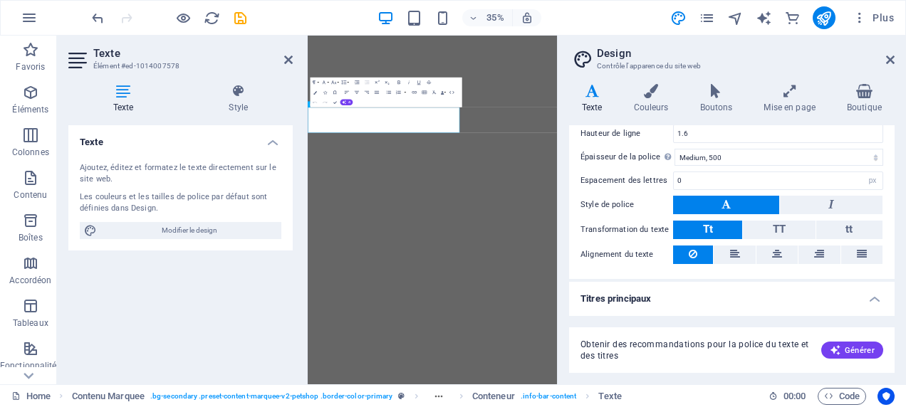
click at [588, 95] on icon at bounding box center [592, 91] width 46 height 14
drag, startPoint x: 894, startPoint y: 192, endPoint x: 894, endPoint y: 213, distance: 21.4
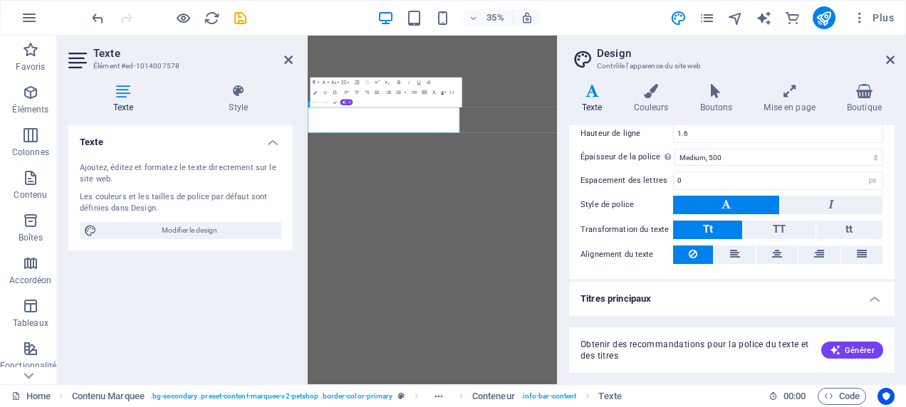
click at [894, 213] on div "Variantes Texte Couleurs Boutons Mise en page Boutique Texte Standard Bold Link…" at bounding box center [732, 229] width 348 height 312
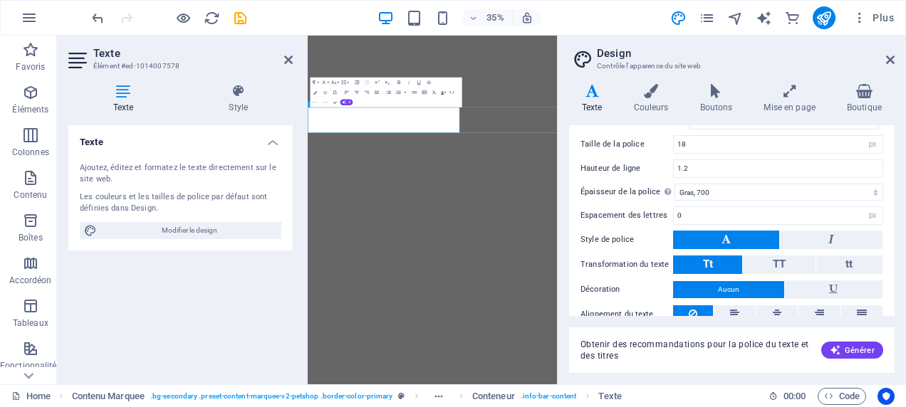
scroll to position [436, 0]
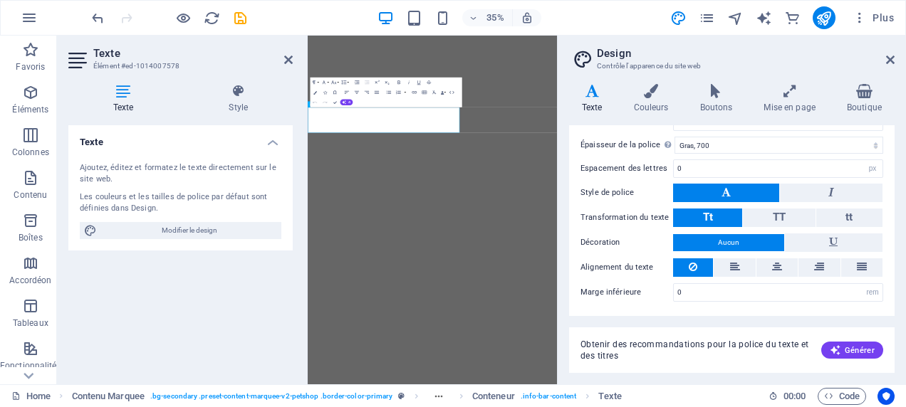
click at [745, 328] on div "Obtenir des recommandations pour la police du texte et des titres Générer" at bounding box center [731, 341] width 325 height 63
click at [738, 340] on span "Obtenir des recommandations pour la police du texte et des titres" at bounding box center [694, 350] width 229 height 23
drag, startPoint x: 738, startPoint y: 340, endPoint x: 721, endPoint y: 340, distance: 17.1
click at [738, 340] on span "Obtenir des recommandations pour la police du texte et des titres" at bounding box center [694, 350] width 229 height 23
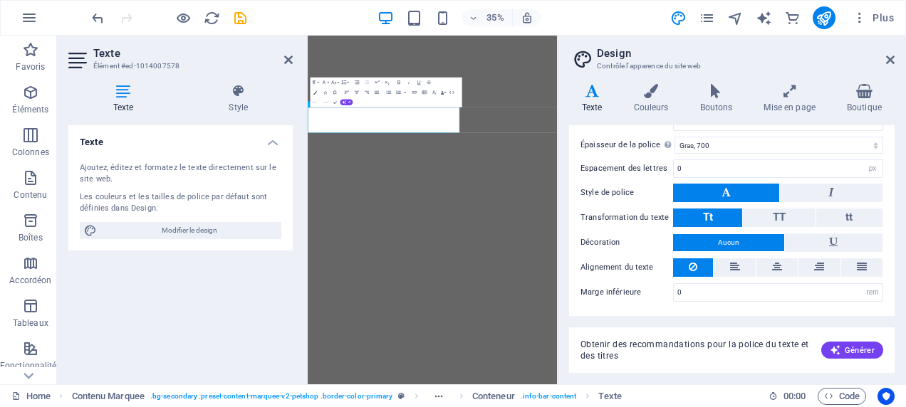
click at [614, 342] on span "Obtenir des recommandations pour la police du texte et des titres" at bounding box center [694, 350] width 229 height 23
drag, startPoint x: 614, startPoint y: 342, endPoint x: 615, endPoint y: 367, distance: 25.0
click at [614, 364] on div "Obtenir des recommandations pour la police du texte et des titres Générer" at bounding box center [731, 351] width 325 height 46
click at [614, 407] on html "[DOMAIN_NAME] Home Favoris Éléments Colonnes Contenu Boîtes Accordéon Tableaux …" at bounding box center [453, 203] width 906 height 407
click at [637, 399] on div "Home Contenu Marquee . bg-secondary .preset-content-marquee-v2-petshop .border-…" at bounding box center [384, 396] width 746 height 17
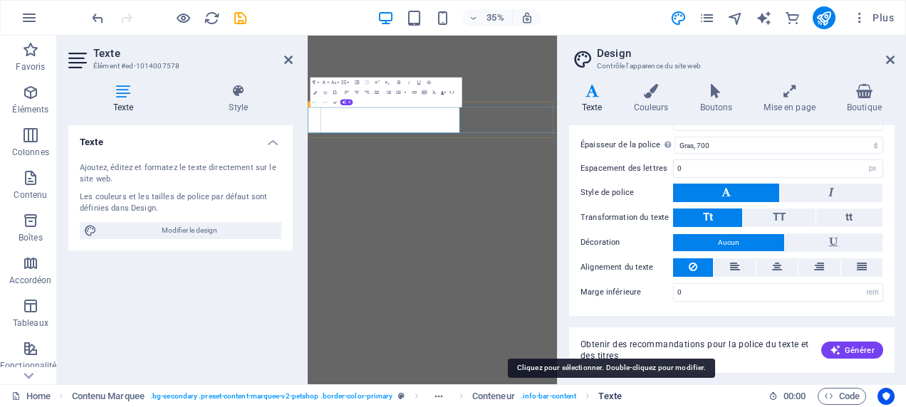
click at [613, 393] on span "Texte" at bounding box center [609, 396] width 23 height 17
click at [614, 396] on span "Texte" at bounding box center [609, 396] width 23 height 17
click at [614, 395] on span "Texte" at bounding box center [609, 396] width 23 height 17
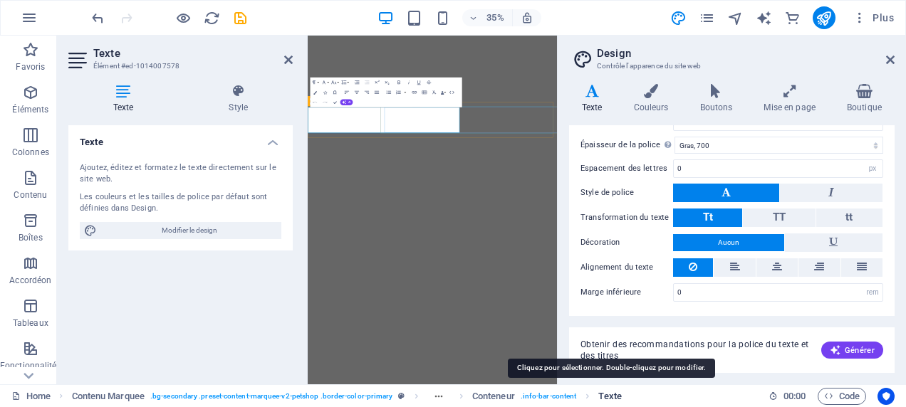
click at [613, 395] on span "Texte" at bounding box center [609, 396] width 23 height 17
click at [612, 395] on span "Texte" at bounding box center [609, 396] width 23 height 17
click at [612, 394] on span "Texte" at bounding box center [609, 396] width 23 height 17
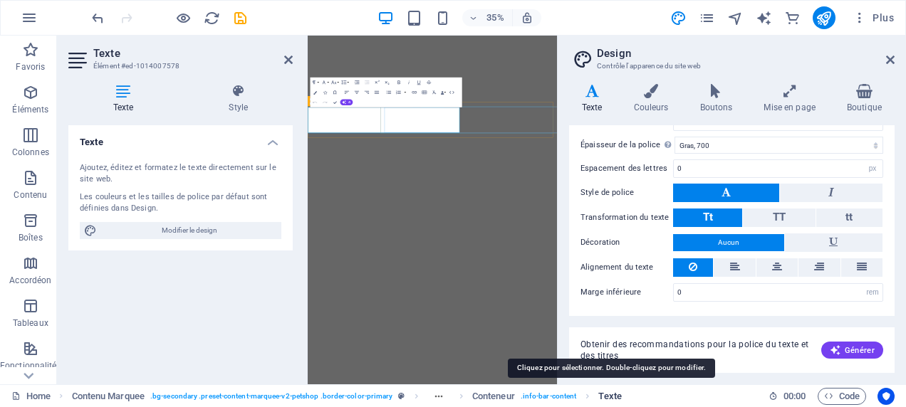
click at [612, 394] on span "Texte" at bounding box center [609, 396] width 23 height 17
click at [611, 394] on span "Texte" at bounding box center [609, 396] width 23 height 17
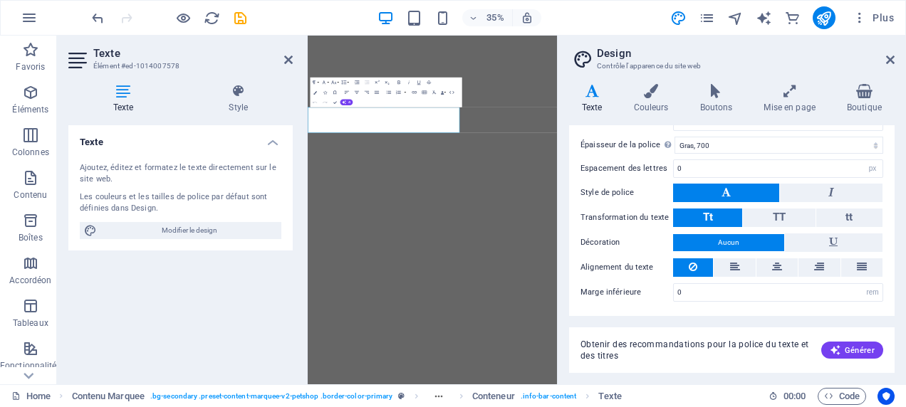
click at [166, 187] on div "Ajoutez, éditez et formatez le texte directement sur le site web. Les couleurs …" at bounding box center [180, 201] width 224 height 100
click at [166, 182] on div "Ajoutez, éditez et formatez le texte directement sur le site web." at bounding box center [181, 173] width 202 height 23
click at [244, 398] on span ". bg-secondary .preset-content-marquee-v2-petshop .border-color-primary" at bounding box center [271, 396] width 243 height 17
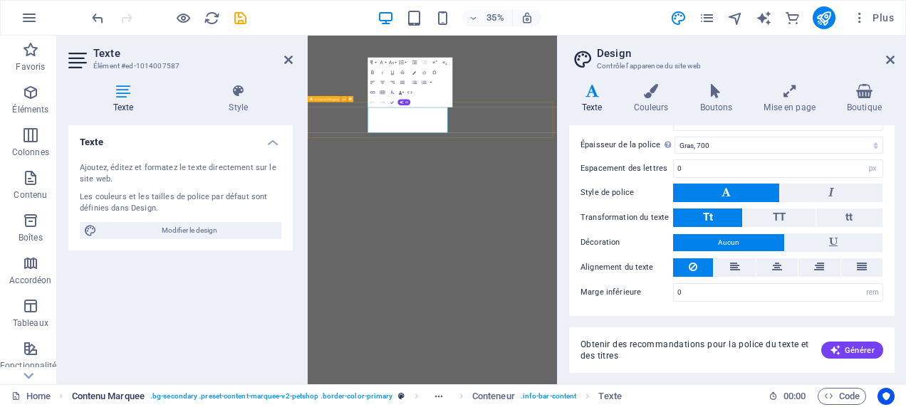
click at [240, 399] on span ". bg-secondary .preset-content-marquee-v2-petshop .border-color-primary" at bounding box center [271, 396] width 243 height 17
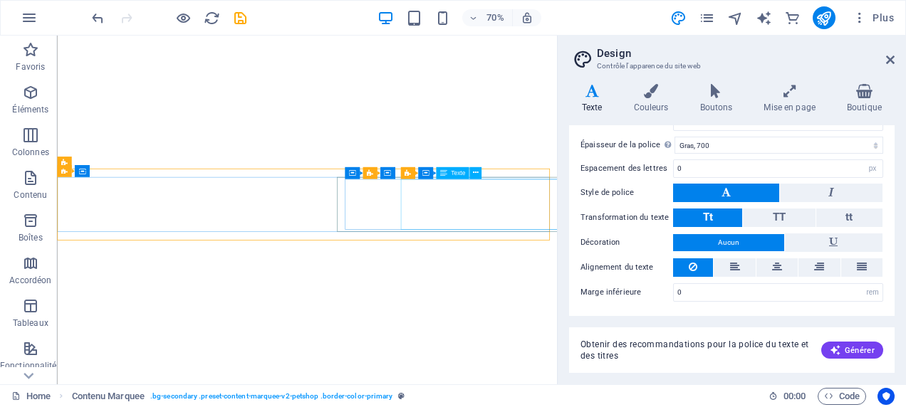
click at [457, 174] on span "Texte" at bounding box center [458, 173] width 14 height 6
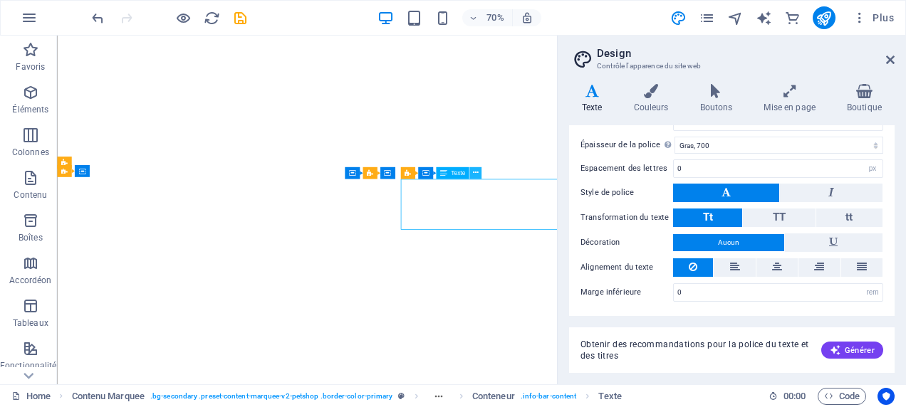
click at [474, 170] on icon at bounding box center [476, 173] width 6 height 11
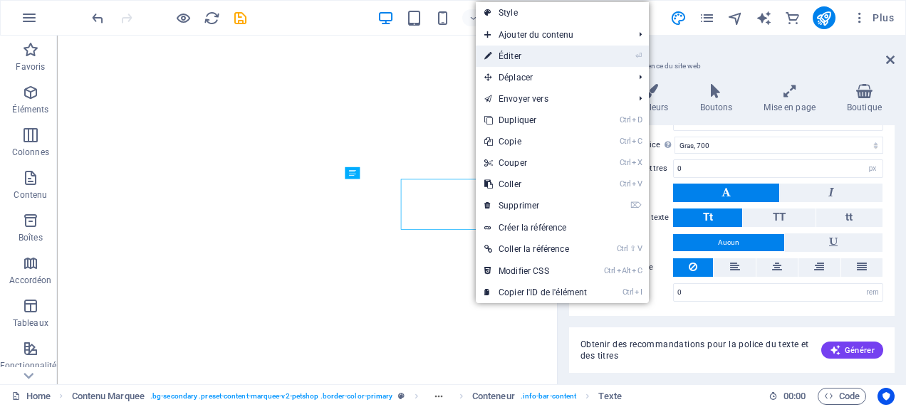
click at [538, 51] on link "⏎ Éditer" at bounding box center [536, 56] width 120 height 21
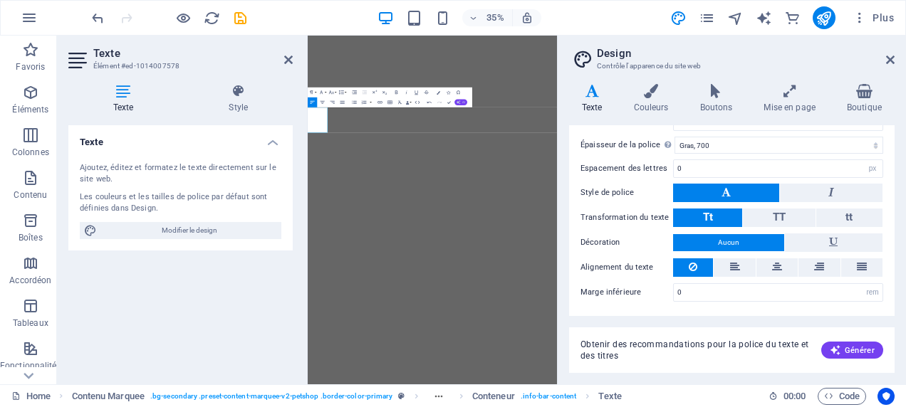
click at [455, 100] on button "AI" at bounding box center [460, 102] width 13 height 6
click at [394, 142] on link "Traduire en Français" at bounding box center [396, 141] width 75 height 8
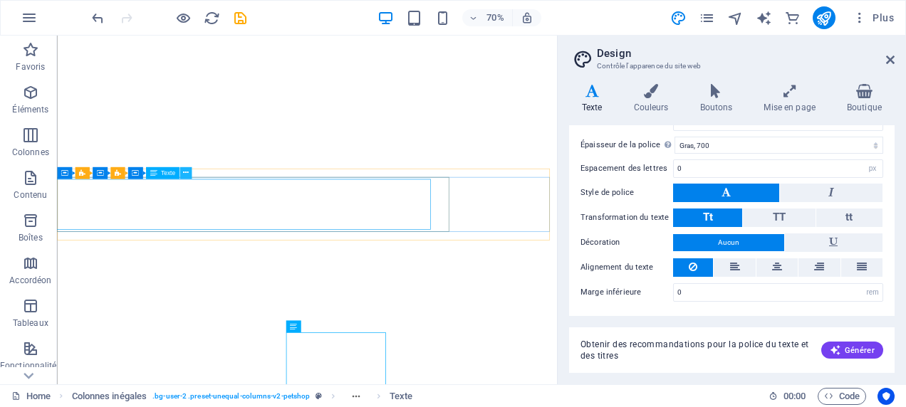
click at [186, 173] on icon at bounding box center [186, 173] width 6 height 11
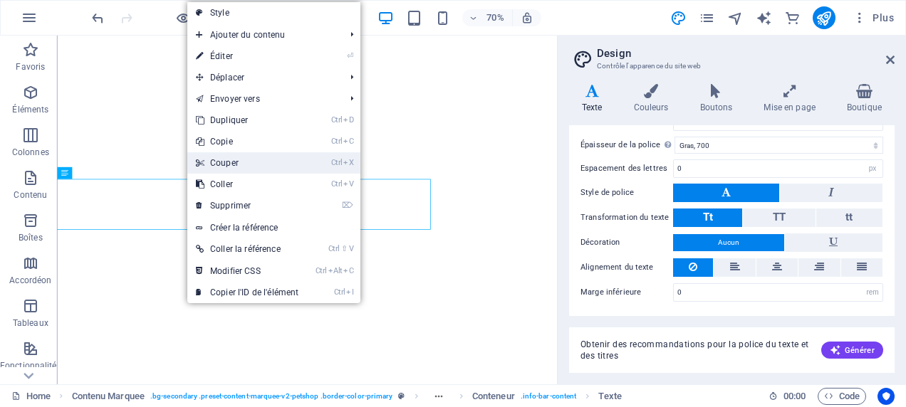
click at [233, 166] on link "Ctrl X Couper" at bounding box center [247, 162] width 120 height 21
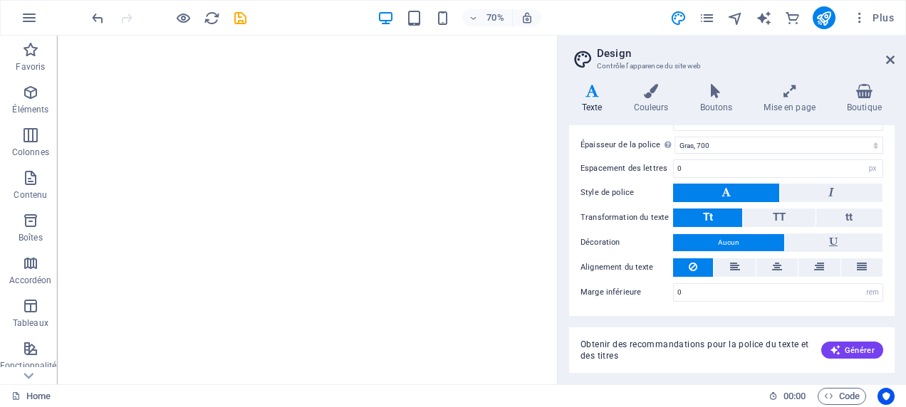
drag, startPoint x: 891, startPoint y: 264, endPoint x: 866, endPoint y: 66, distance: 200.2
click at [866, 66] on aside "Design Contrôle l'apparence du site web Variantes Texte Couleurs Boutons Mise e…" at bounding box center [731, 210] width 349 height 349
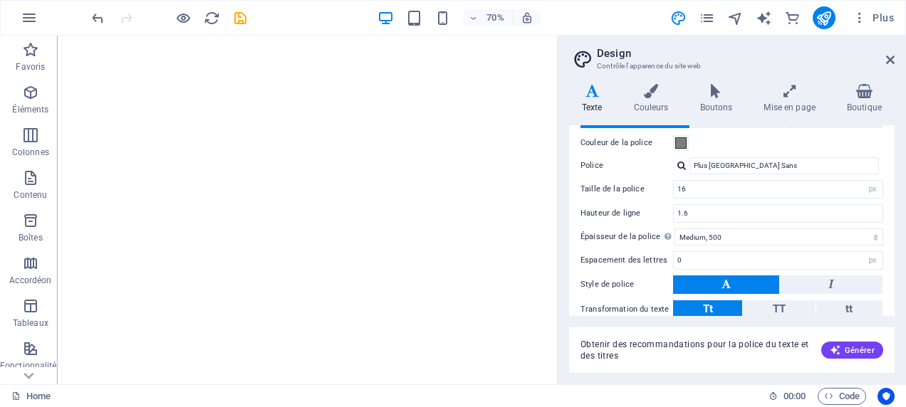
scroll to position [0, 0]
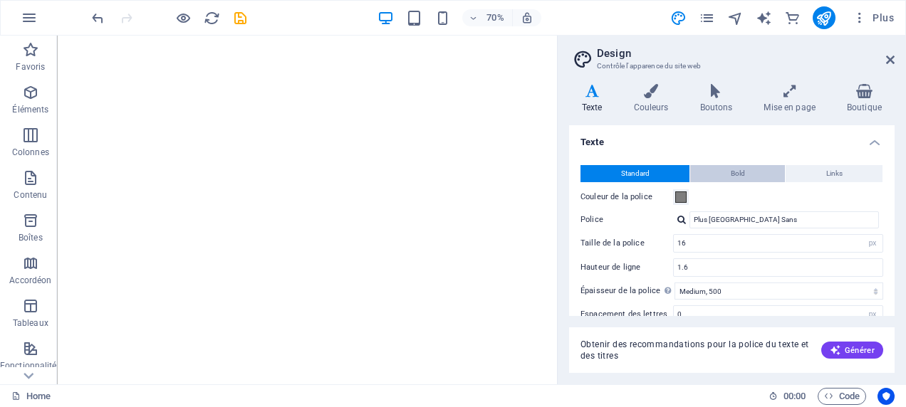
click at [748, 170] on button "Bold" at bounding box center [737, 173] width 95 height 17
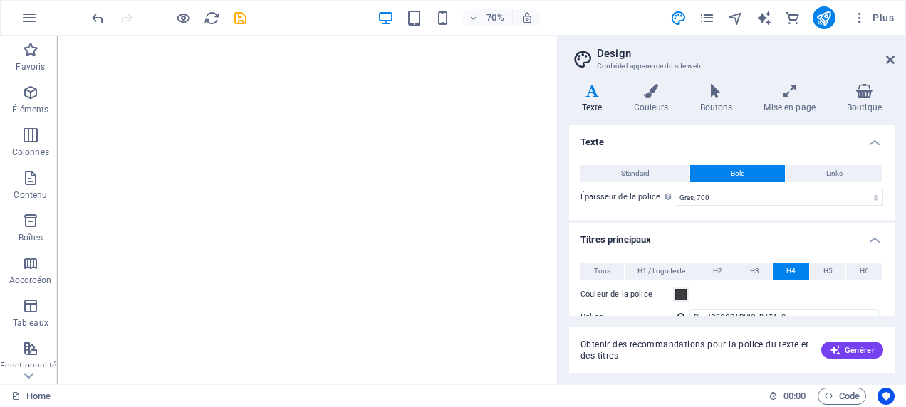
click at [872, 333] on div "Obtenir des recommandations pour la police du texte et des titres Générer" at bounding box center [731, 351] width 325 height 46
click at [868, 342] on button "Générer" at bounding box center [852, 350] width 62 height 17
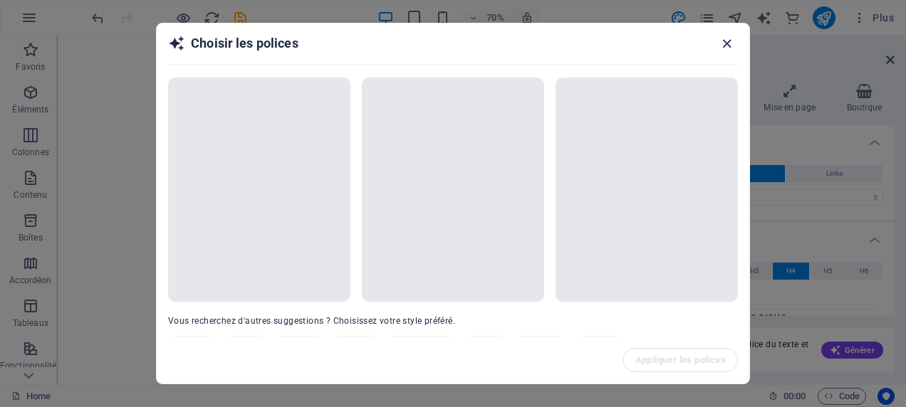
click at [728, 38] on icon "button" at bounding box center [726, 44] width 16 height 16
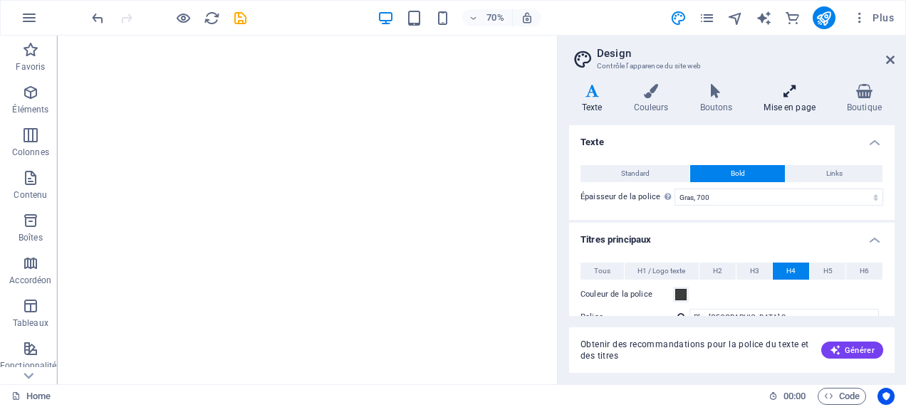
click at [799, 99] on h4 "Mise en page" at bounding box center [791, 99] width 83 height 30
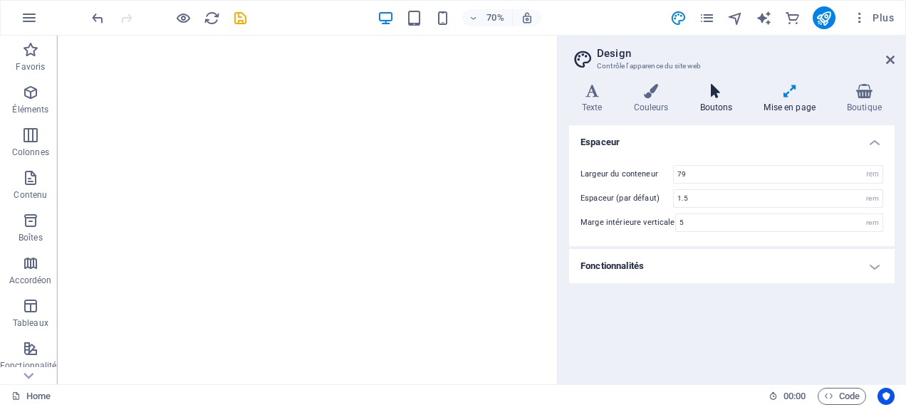
click at [703, 101] on h4 "Boutons" at bounding box center [719, 99] width 64 height 30
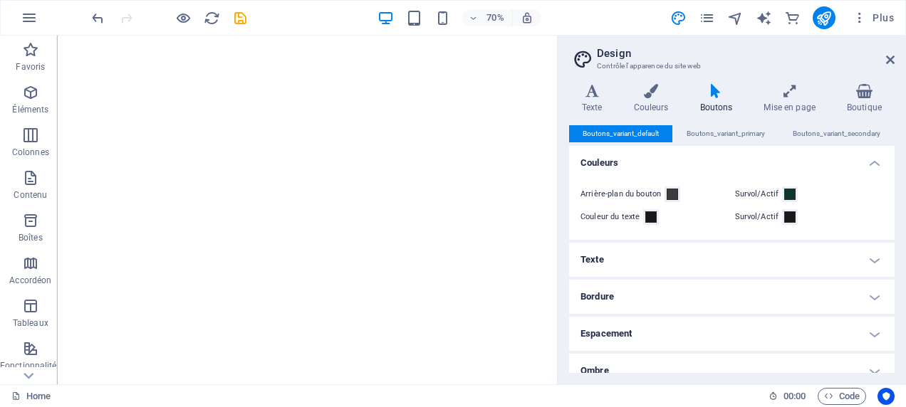
click at [649, 250] on h4 "Texte" at bounding box center [731, 260] width 325 height 34
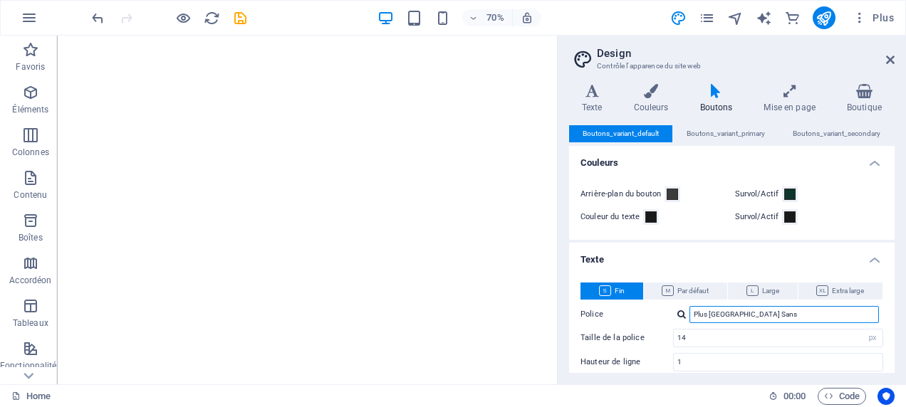
click at [733, 312] on input "Plus [GEOGRAPHIC_DATA] Sans" at bounding box center [783, 314] width 189 height 17
drag, startPoint x: 760, startPoint y: 314, endPoint x: 667, endPoint y: 315, distance: 92.6
click at [667, 315] on div "Police Plus [GEOGRAPHIC_DATA] Sans" at bounding box center [731, 314] width 303 height 17
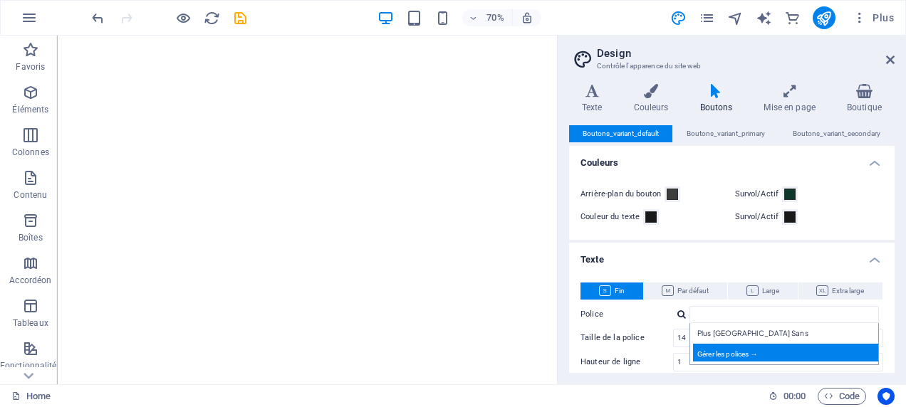
click at [822, 355] on div "Gérer les polices →" at bounding box center [787, 353] width 188 height 18
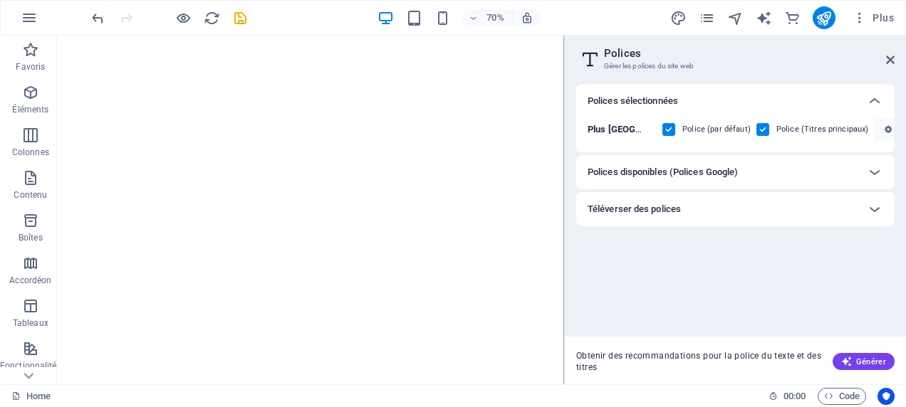
click at [905, 61] on html "[DOMAIN_NAME] Home Favoris Éléments Colonnes Contenu Boîtes Accordéon Tableaux …" at bounding box center [453, 203] width 906 height 407
click at [896, 58] on aside "Polices Gérer les polices du site web Polices sélectionnées Plus Jakarta Sans P…" at bounding box center [735, 210] width 342 height 349
click at [889, 65] on icon at bounding box center [890, 59] width 9 height 11
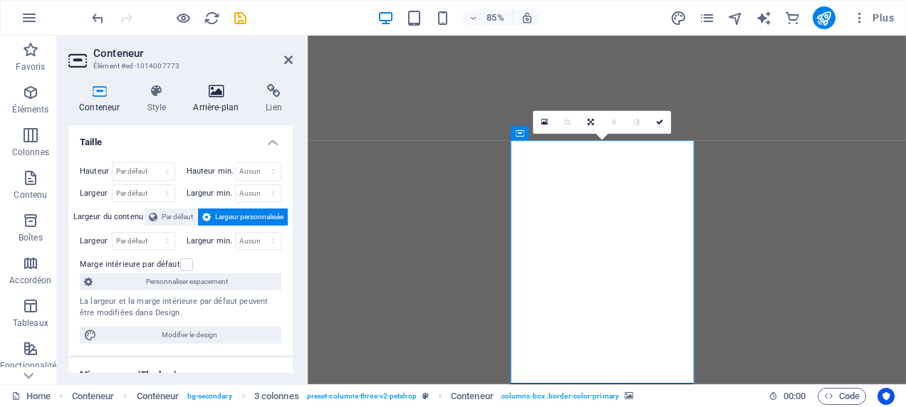
click at [235, 108] on h4 "Arrière-plan" at bounding box center [218, 99] width 73 height 30
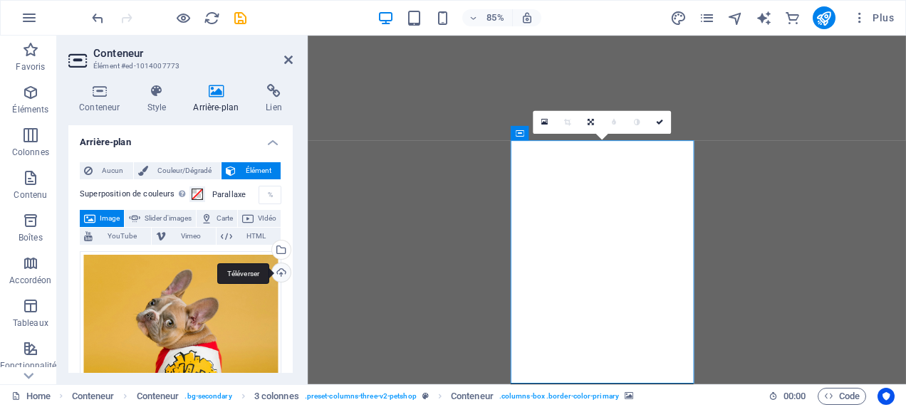
click at [278, 270] on div "Téléverser" at bounding box center [279, 273] width 21 height 21
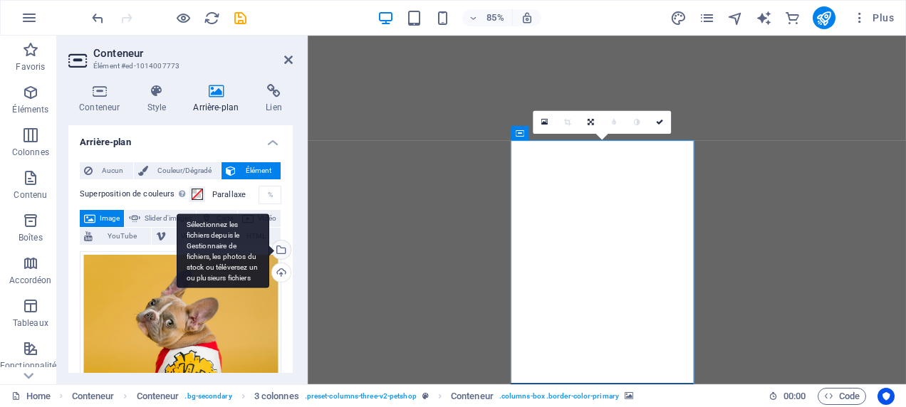
click at [281, 250] on div "Sélectionnez les fichiers depuis le Gestionnaire de fichiers, les photos du sto…" at bounding box center [279, 251] width 21 height 21
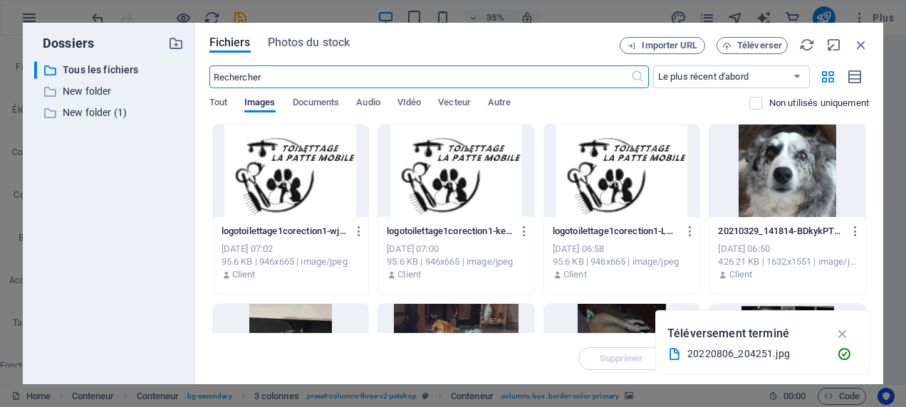
click at [784, 150] on div at bounding box center [787, 171] width 156 height 93
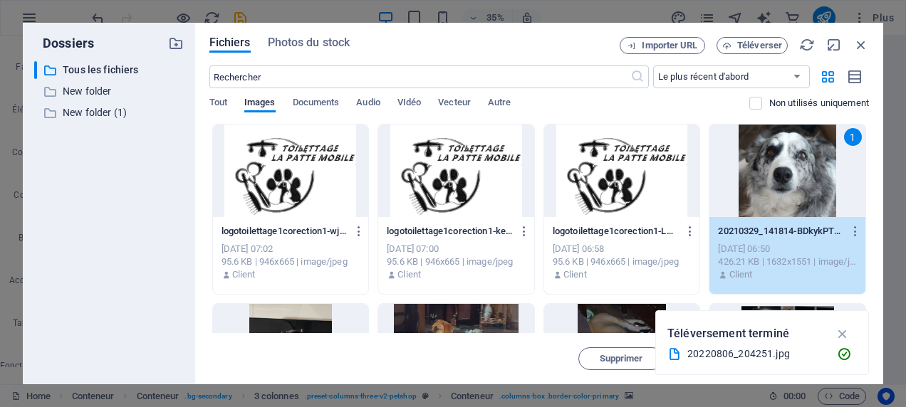
click at [784, 150] on div "1" at bounding box center [787, 171] width 156 height 93
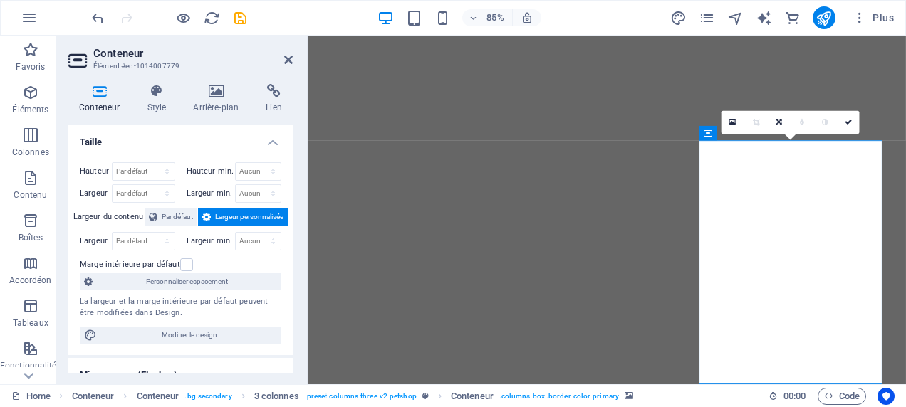
click at [214, 79] on div "Conteneur Style Arrière-plan Lien Taille Hauteur Par défaut px rem % vh vw Haut…" at bounding box center [180, 229] width 247 height 312
click at [224, 108] on h4 "Arrière-plan" at bounding box center [218, 99] width 73 height 30
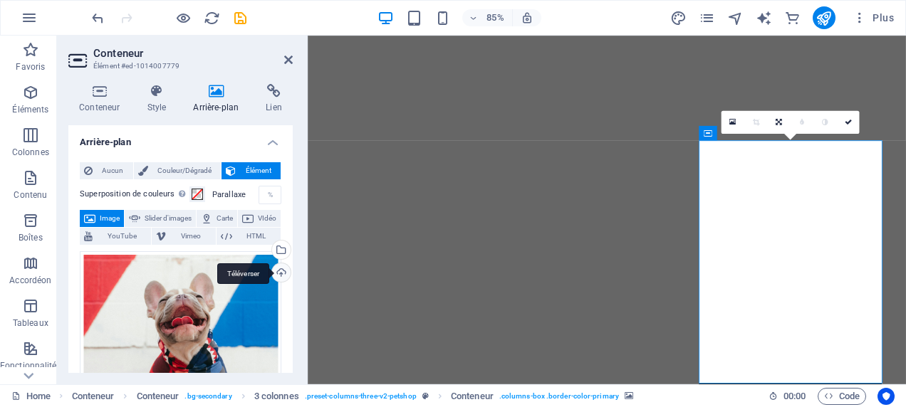
click at [273, 276] on div "Téléverser" at bounding box center [279, 273] width 21 height 21
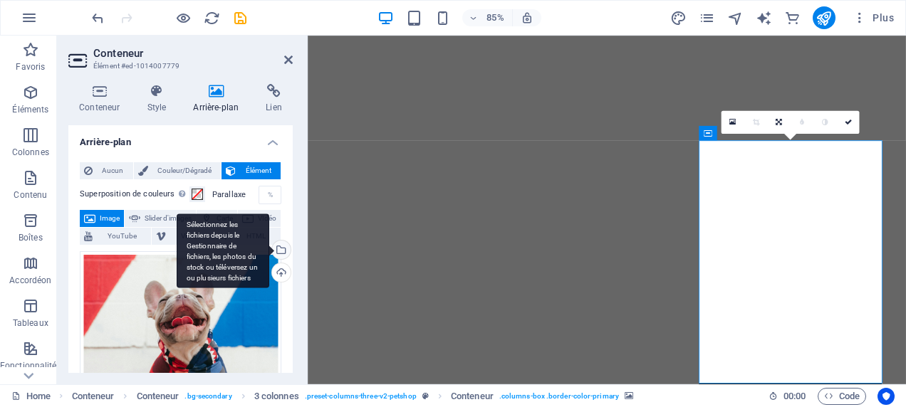
click at [279, 247] on div "Sélectionnez les fichiers depuis le Gestionnaire de fichiers, les photos du sto…" at bounding box center [279, 251] width 21 height 21
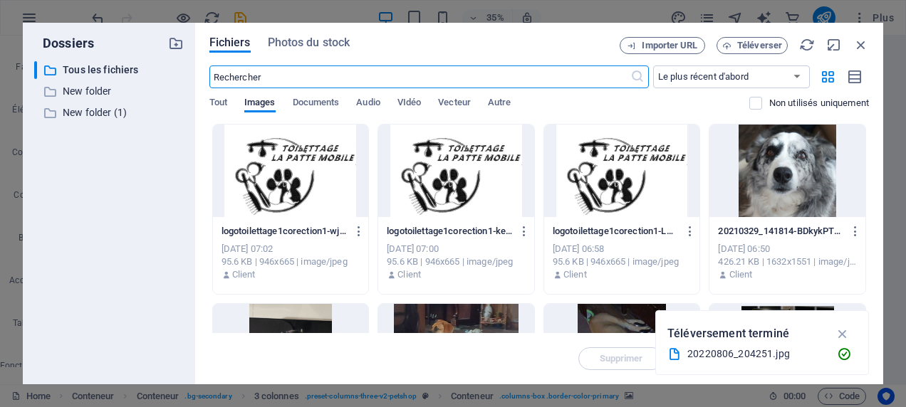
click at [317, 321] on div at bounding box center [291, 350] width 156 height 93
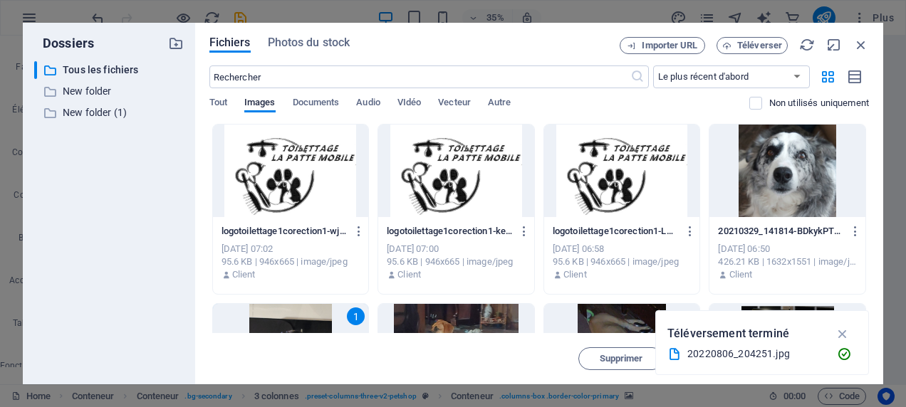
click at [317, 321] on div "1" at bounding box center [291, 350] width 156 height 93
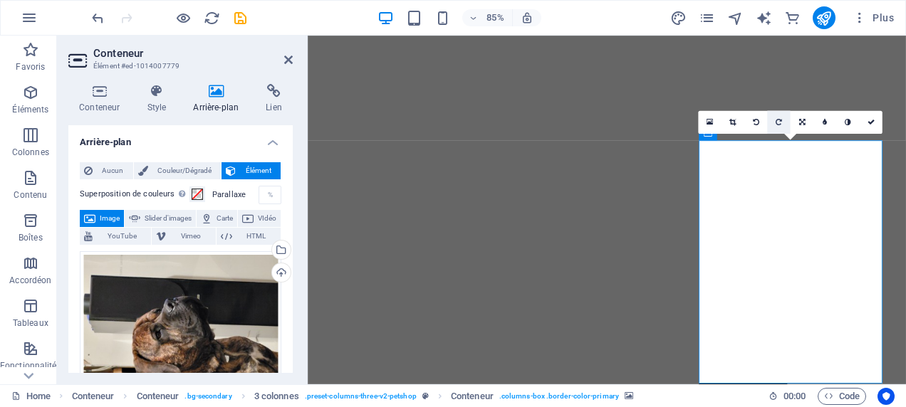
click at [785, 122] on link at bounding box center [779, 121] width 23 height 23
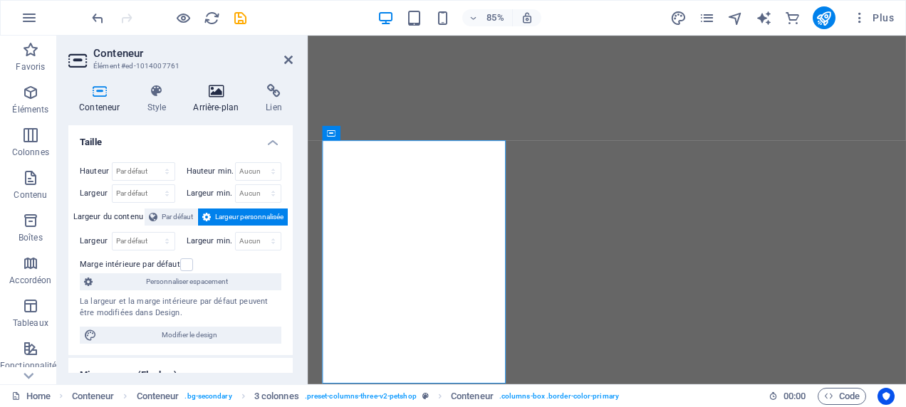
click at [212, 94] on icon at bounding box center [215, 91] width 67 height 14
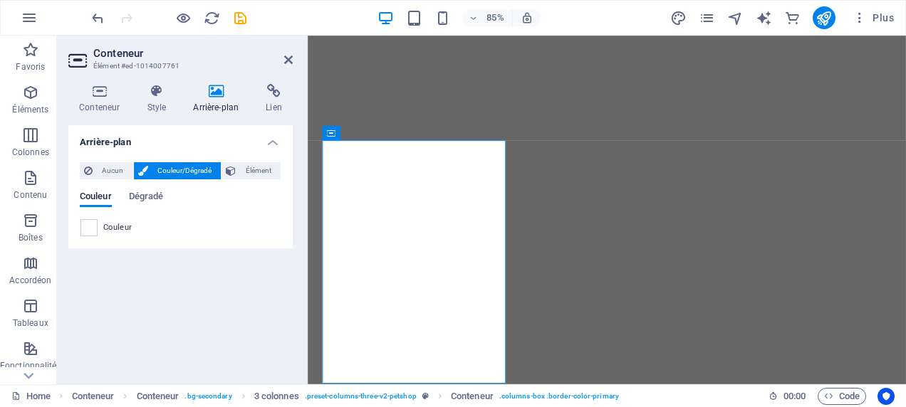
click at [223, 105] on h4 "Arrière-plan" at bounding box center [218, 99] width 73 height 30
click at [275, 164] on span "Élément" at bounding box center [258, 170] width 36 height 17
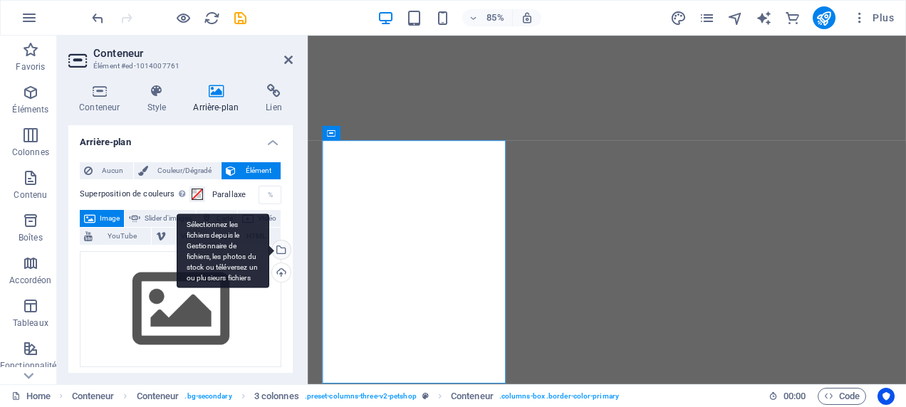
click at [282, 251] on div "Sélectionnez les fichiers depuis le Gestionnaire de fichiers, les photos du sto…" at bounding box center [279, 251] width 21 height 21
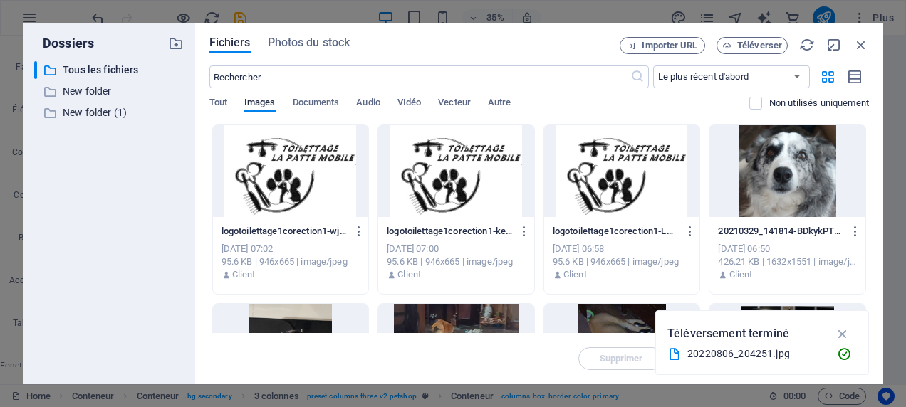
click at [476, 306] on div at bounding box center [456, 350] width 156 height 93
click at [476, 306] on div "1" at bounding box center [456, 350] width 156 height 93
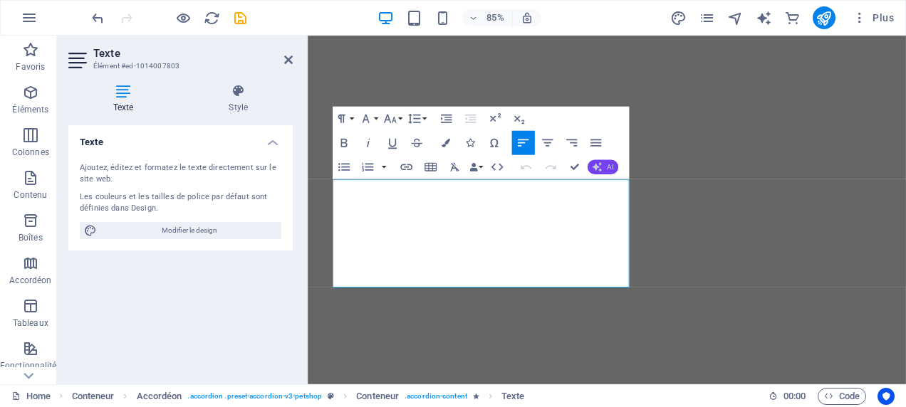
click at [610, 166] on span "AI" at bounding box center [610, 166] width 6 height 7
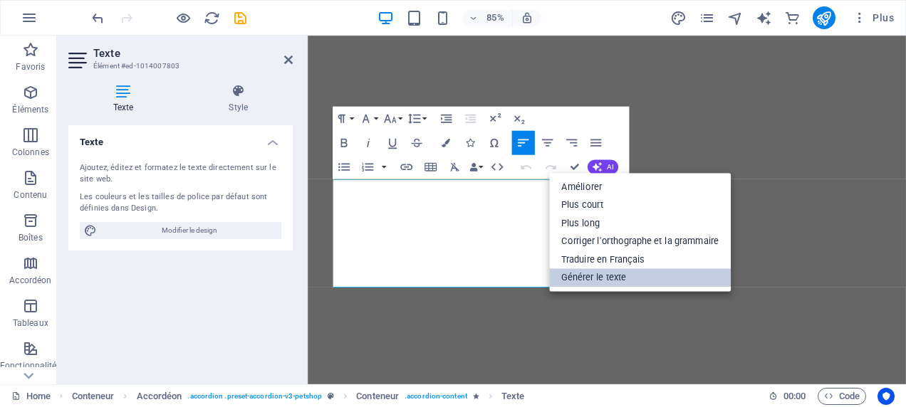
click at [619, 276] on link "Générer le texte" at bounding box center [640, 277] width 182 height 19
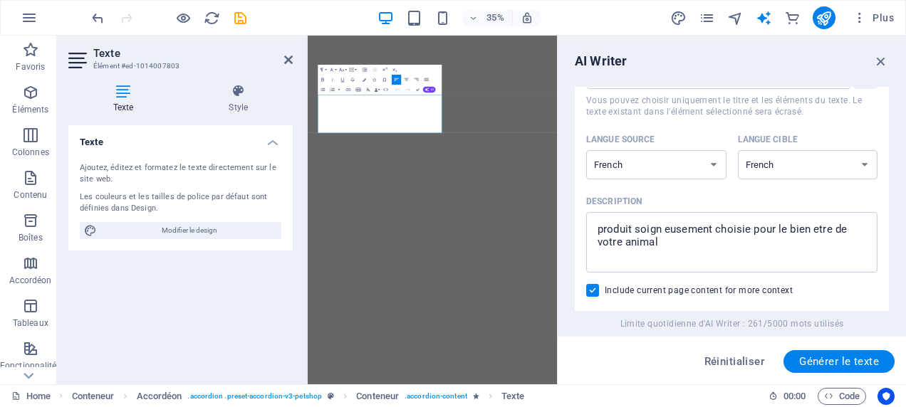
scroll to position [69, 0]
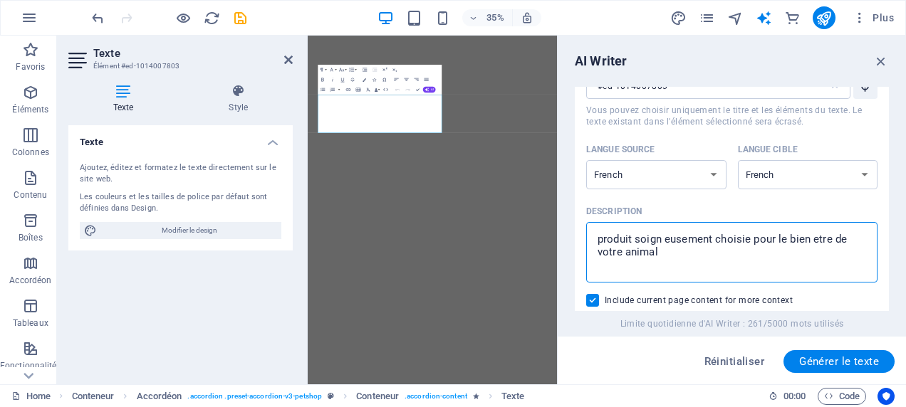
click at [680, 260] on textarea "produit soign eusement choisie pour le bien etre de votre animal" at bounding box center [731, 252] width 277 height 46
drag, startPoint x: 675, startPoint y: 259, endPoint x: 557, endPoint y: 218, distance: 125.2
click at [557, 218] on aside "AI Writer Texte (saisie) Élément #ed-1014007803 ​ Vous pouvez choisir uniquemen…" at bounding box center [731, 210] width 349 height 349
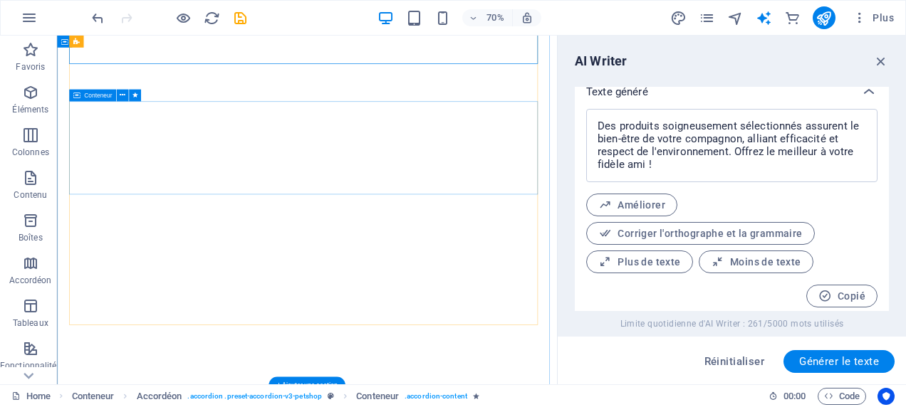
scroll to position [580, 0]
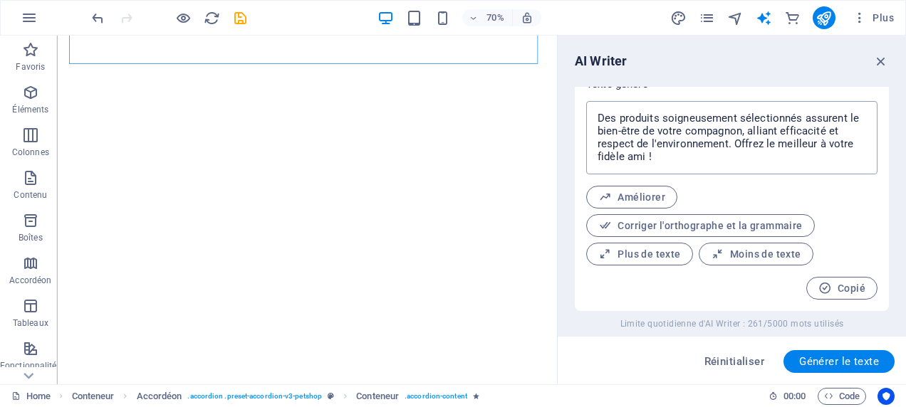
drag, startPoint x: 721, startPoint y: 172, endPoint x: 639, endPoint y: 130, distance: 91.7
click at [579, 111] on div "Des produits soigneusement sélectionnés assurent le bien-être de votre compagno…" at bounding box center [732, 206] width 314 height 210
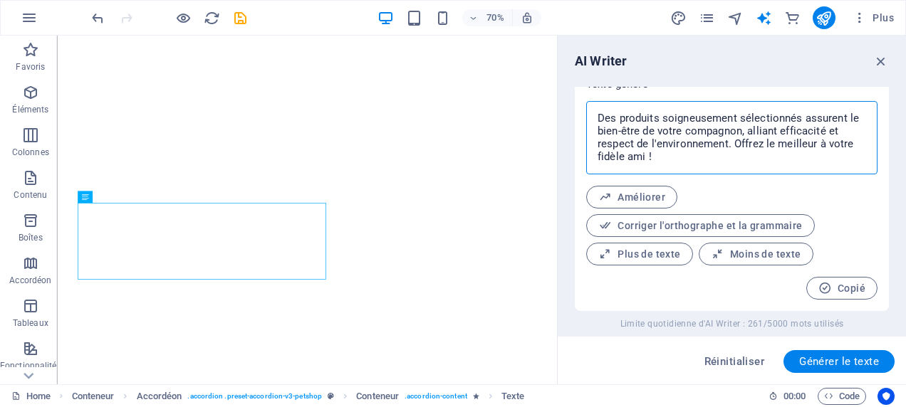
scroll to position [434, 0]
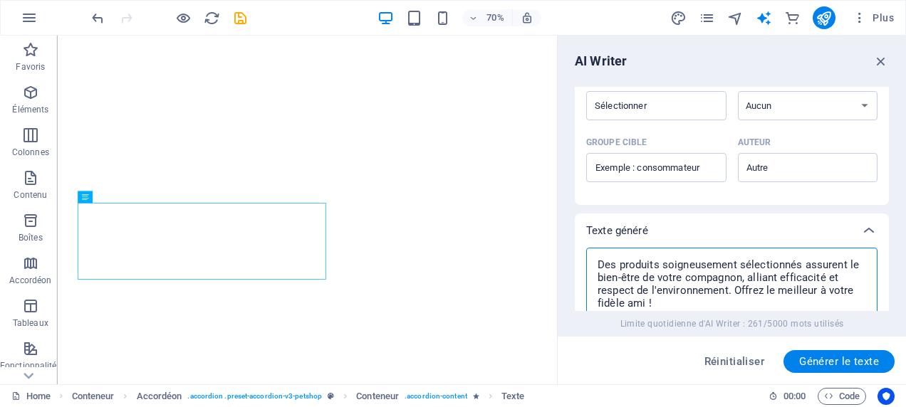
drag, startPoint x: 703, startPoint y: 157, endPoint x: 559, endPoint y: 89, distance: 159.2
click at [560, 89] on aside "AI Writer Texte (saisie) Élément #ed-1014007803 ​ Vous pouvez choisir uniquemen…" at bounding box center [731, 210] width 349 height 349
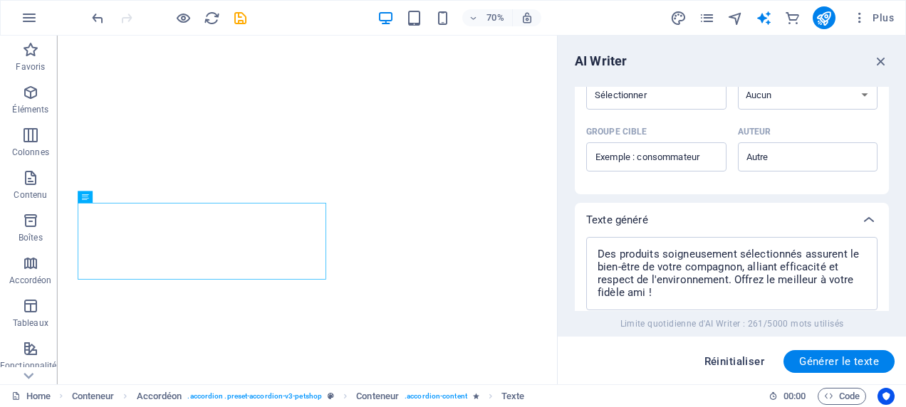
click at [729, 357] on span "Réinitialiser" at bounding box center [734, 361] width 61 height 11
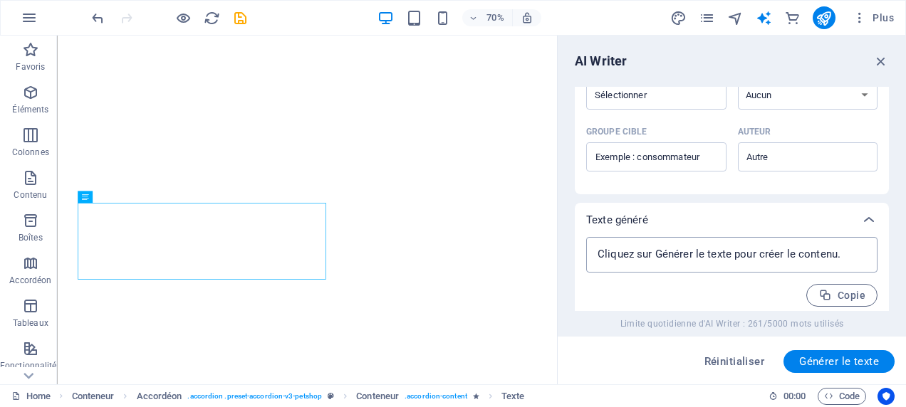
click at [684, 256] on textarea at bounding box center [731, 254] width 277 height 21
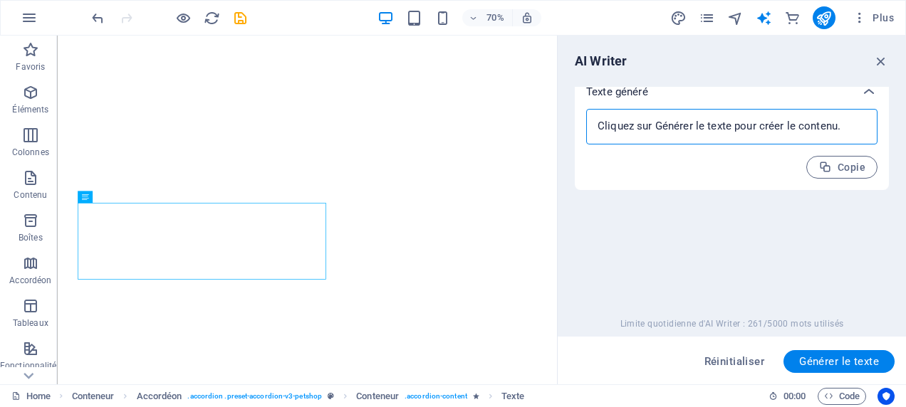
scroll to position [580, 0]
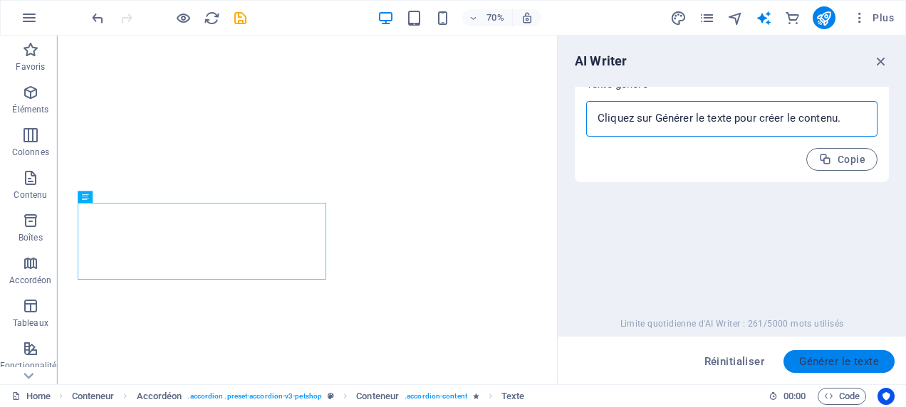
click at [838, 357] on span "Générer le texte" at bounding box center [839, 361] width 80 height 11
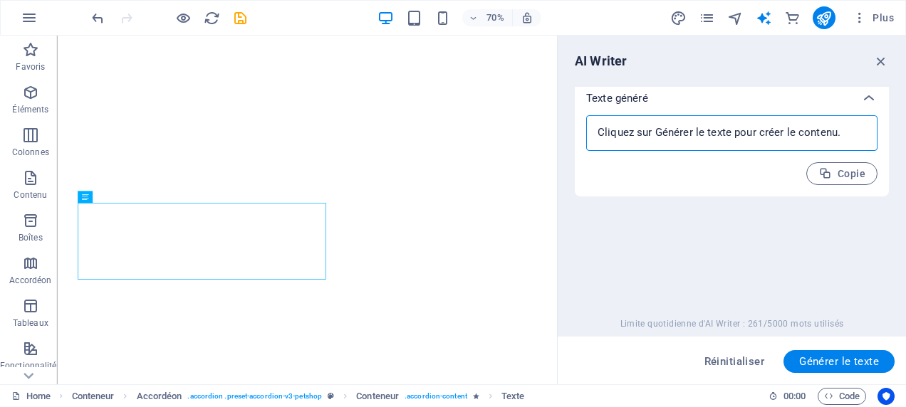
click at [718, 140] on textarea at bounding box center [731, 132] width 277 height 21
drag, startPoint x: 839, startPoint y: 131, endPoint x: 580, endPoint y: 130, distance: 259.9
click at [580, 130] on div "x ​ Copie" at bounding box center [732, 155] width 314 height 81
click at [666, 122] on div "x ​" at bounding box center [731, 133] width 291 height 36
click at [662, 125] on textarea at bounding box center [731, 132] width 277 height 21
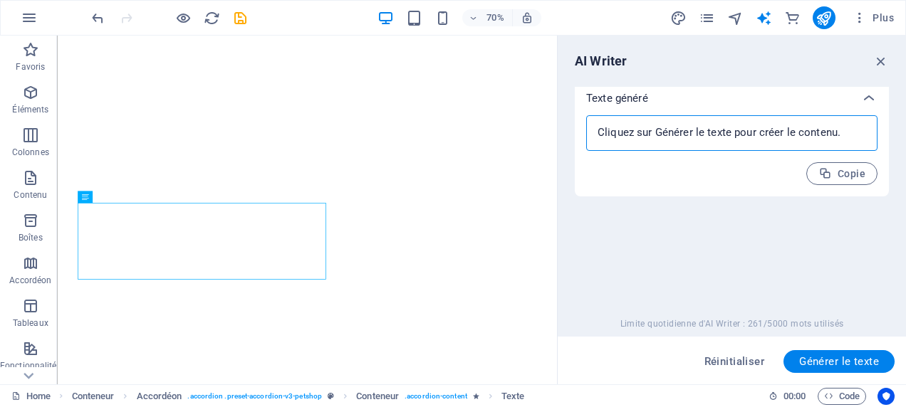
click at [662, 122] on textarea at bounding box center [731, 132] width 277 height 21
click at [661, 121] on div "x ​" at bounding box center [731, 133] width 291 height 36
click at [661, 120] on div "x ​" at bounding box center [731, 133] width 291 height 36
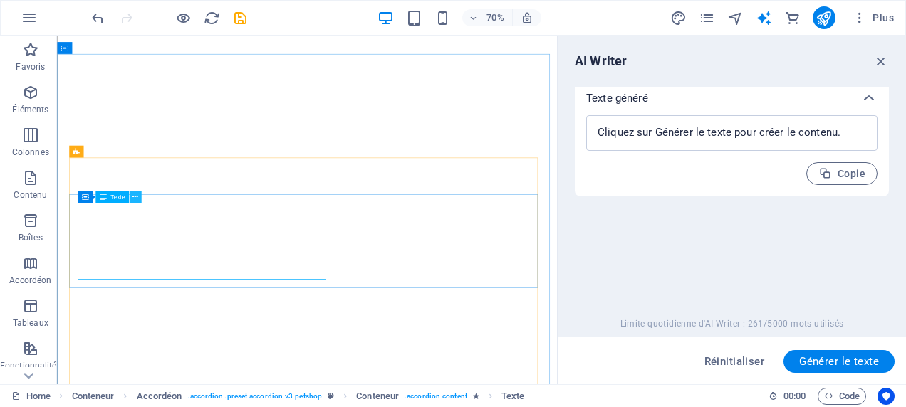
click at [136, 199] on icon at bounding box center [135, 197] width 6 height 11
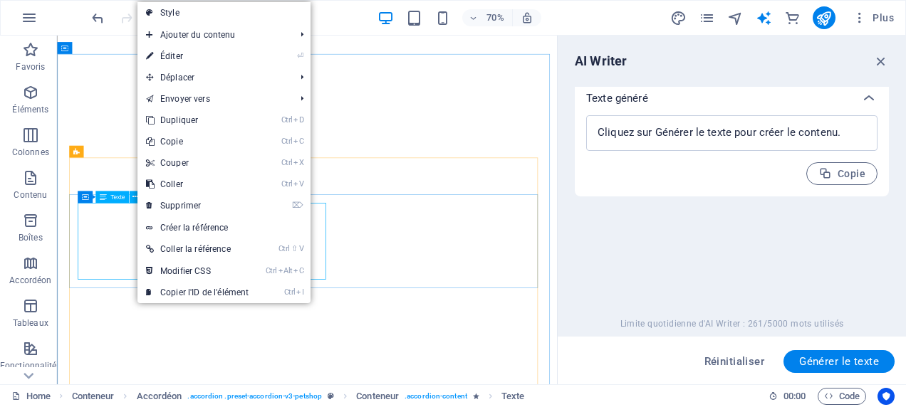
click at [113, 199] on span "Texte" at bounding box center [117, 197] width 14 height 6
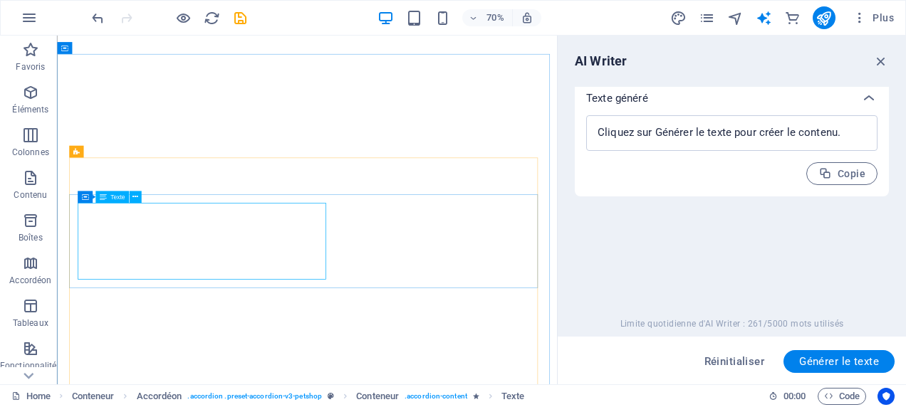
click at [113, 199] on span "Texte" at bounding box center [117, 197] width 14 height 6
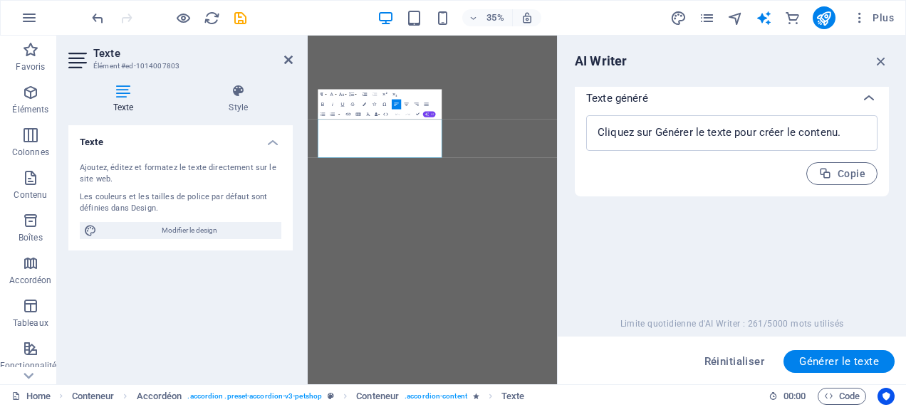
click at [429, 113] on button "AI" at bounding box center [429, 114] width 13 height 6
click at [397, 152] on link "Traduire en Français" at bounding box center [392, 153] width 75 height 8
click at [425, 116] on icon "button" at bounding box center [427, 115] width 4 height 4
click at [378, 160] on link "Générer le texte" at bounding box center [392, 160] width 75 height 8
click at [744, 141] on textarea at bounding box center [731, 132] width 277 height 21
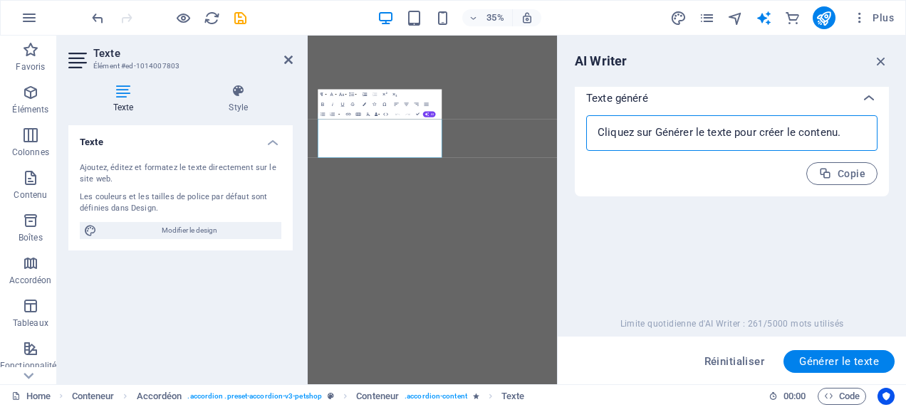
drag, startPoint x: 849, startPoint y: 131, endPoint x: 560, endPoint y: 137, distance: 289.1
click at [560, 137] on aside "AI Writer Texte (saisie) Élément #ed-1014007803 ​ Vous pouvez choisir uniquemen…" at bounding box center [731, 210] width 349 height 349
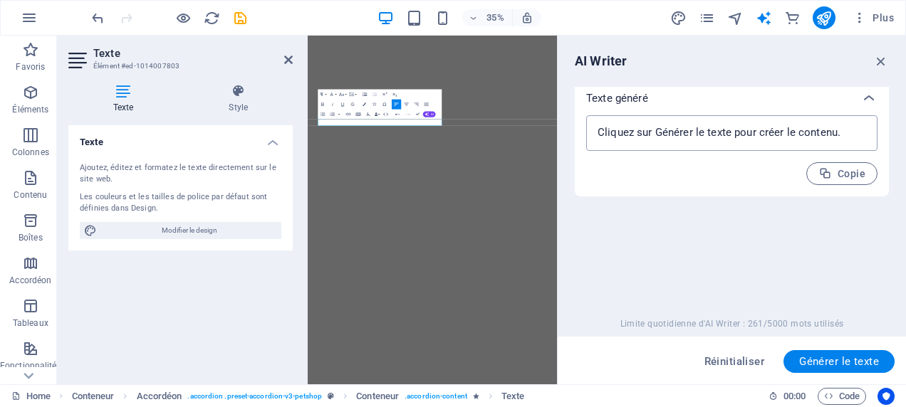
drag, startPoint x: 652, startPoint y: 108, endPoint x: 684, endPoint y: 119, distance: 33.8
click at [656, 110] on div "Texte généré" at bounding box center [732, 98] width 314 height 34
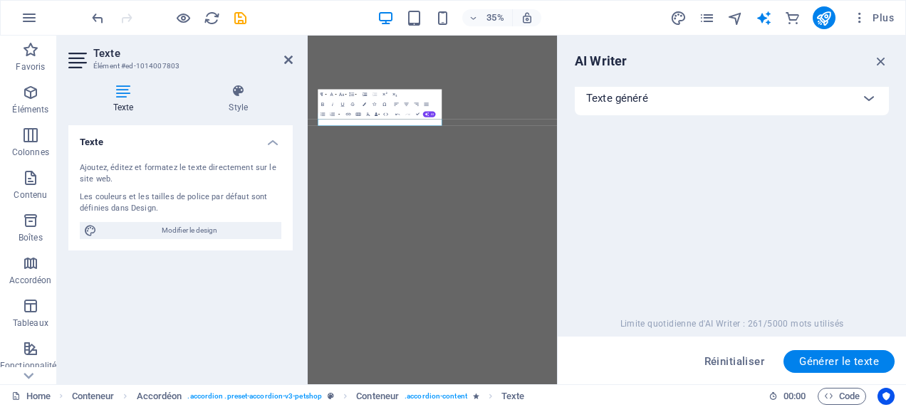
click at [726, 121] on div "Texte (saisie) Élément #ed-1014007803 ​ Vous pouvez choisir uniquement le titre…" at bounding box center [732, 199] width 314 height 224
click at [693, 102] on div "Texte généré" at bounding box center [719, 98] width 266 height 14
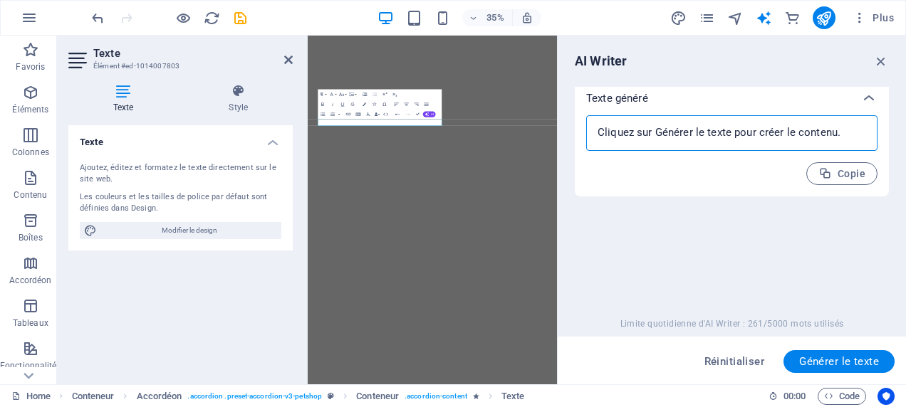
click at [711, 137] on textarea at bounding box center [731, 132] width 277 height 21
click at [794, 142] on textarea at bounding box center [731, 132] width 277 height 21
drag, startPoint x: 837, startPoint y: 167, endPoint x: 815, endPoint y: 157, distance: 24.5
click at [832, 168] on span "Copie" at bounding box center [841, 174] width 47 height 14
click at [792, 142] on textarea at bounding box center [731, 132] width 277 height 21
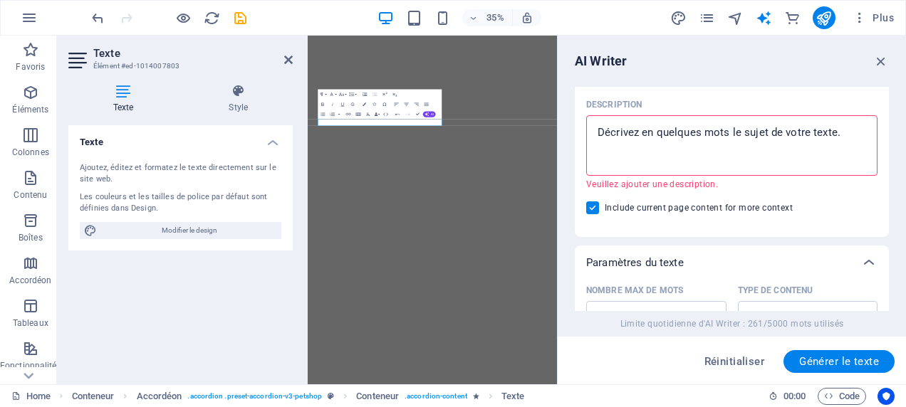
scroll to position [174, 0]
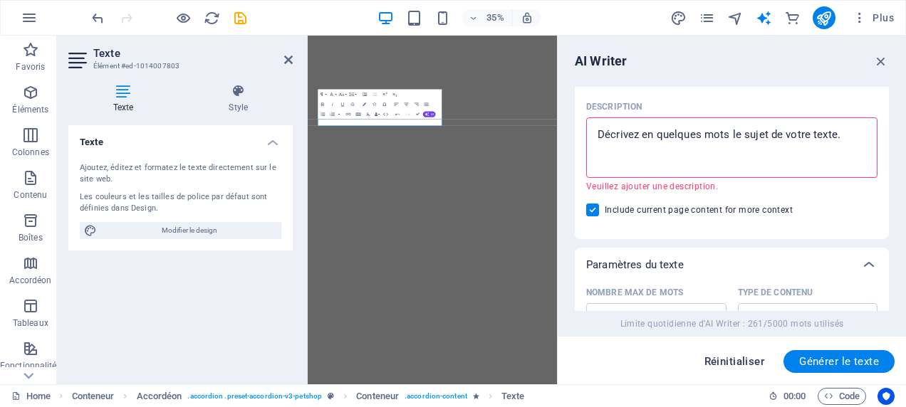
click at [754, 357] on span "Réinitialiser" at bounding box center [734, 361] width 61 height 11
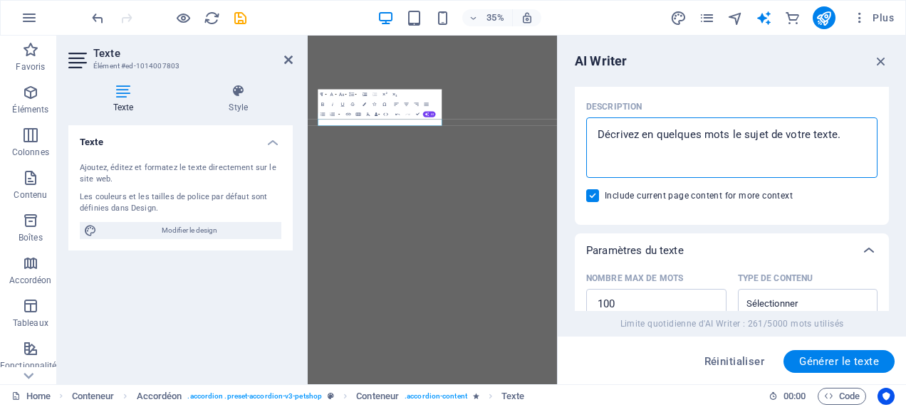
drag, startPoint x: 852, startPoint y: 137, endPoint x: 602, endPoint y: 135, distance: 249.9
click at [602, 135] on textarea "Description x ​" at bounding box center [731, 148] width 277 height 46
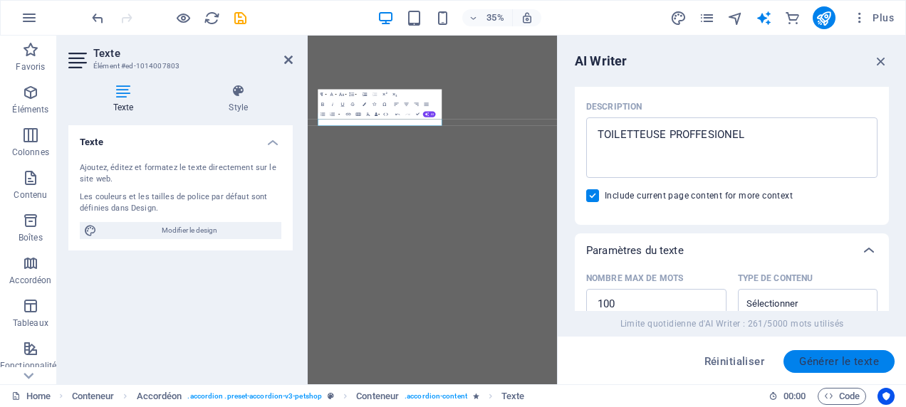
click at [813, 356] on span "Générer le texte" at bounding box center [839, 361] width 80 height 11
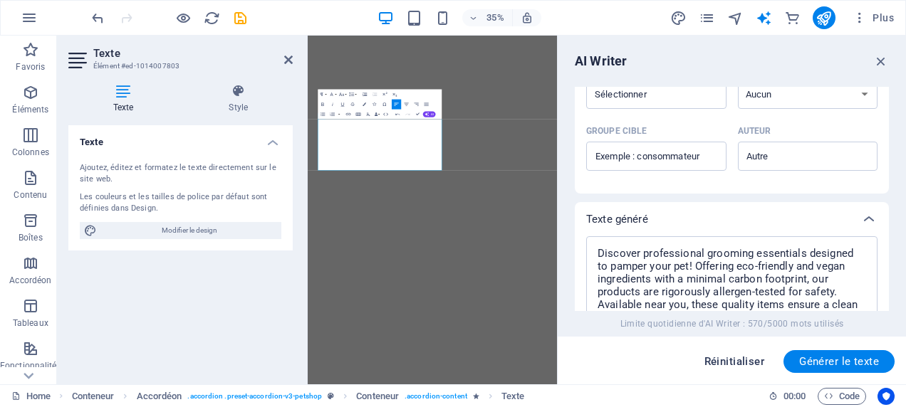
scroll to position [644, 0]
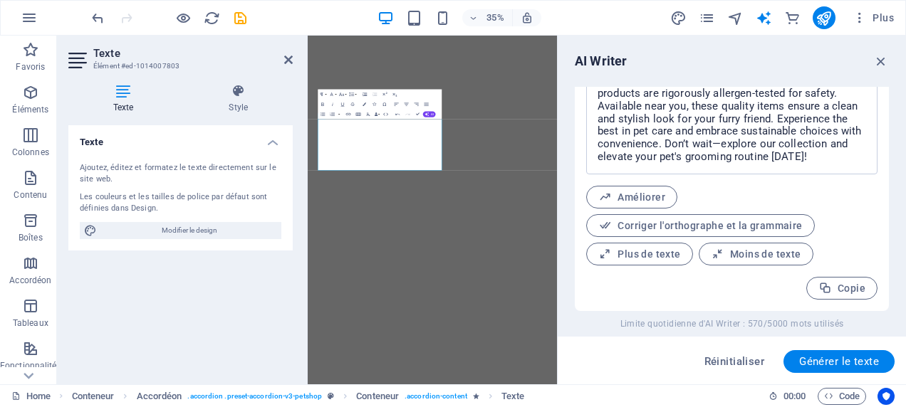
drag, startPoint x: 889, startPoint y: 281, endPoint x: 872, endPoint y: 227, distance: 55.9
click at [872, 227] on div "AI Writer Texte (saisie) Élément #ed-1014007803 ​ Vous pouvez choisir uniquemen…" at bounding box center [732, 210] width 348 height 349
click at [829, 289] on icon "button" at bounding box center [825, 289] width 14 height 14
click at [859, 288] on span "Copié" at bounding box center [841, 289] width 47 height 14
click at [427, 114] on icon "button" at bounding box center [427, 115] width 4 height 4
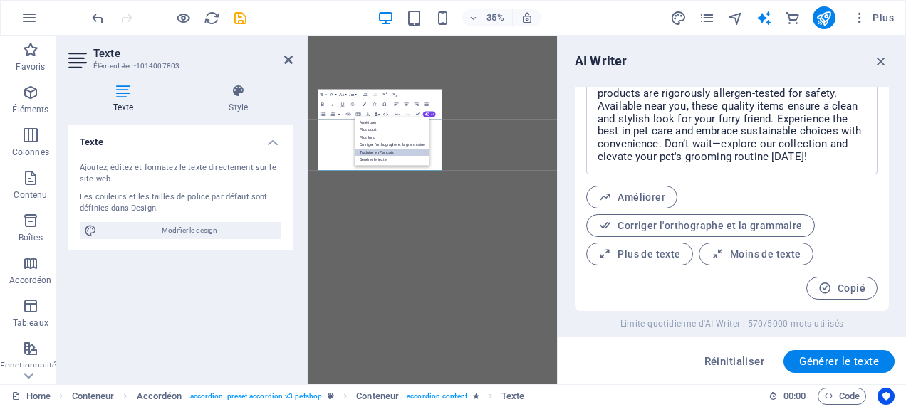
click at [416, 154] on link "Traduire en Français" at bounding box center [392, 153] width 75 height 8
click at [578, 269] on div "Discover professional grooming essentials designed to pamper your pet! Offering…" at bounding box center [732, 174] width 314 height 273
click at [577, 268] on div "Discover professional grooming essentials designed to pamper your pet! Offering…" at bounding box center [732, 174] width 314 height 273
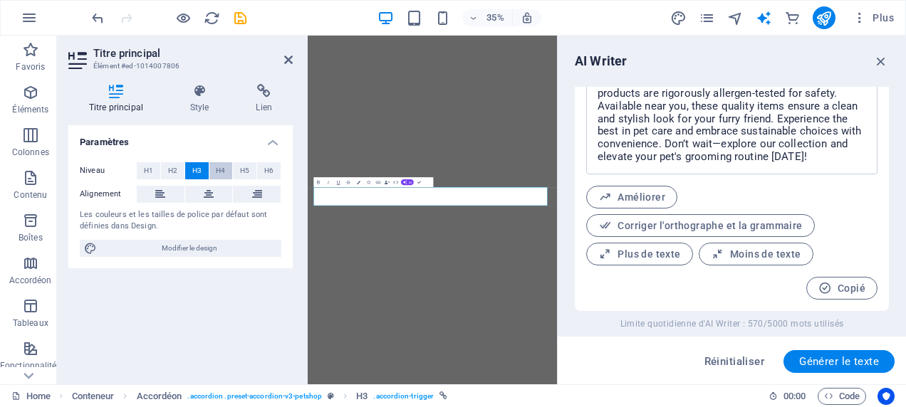
click at [216, 167] on span "H4" at bounding box center [220, 170] width 9 height 17
click at [192, 167] on span "H3" at bounding box center [196, 170] width 9 height 17
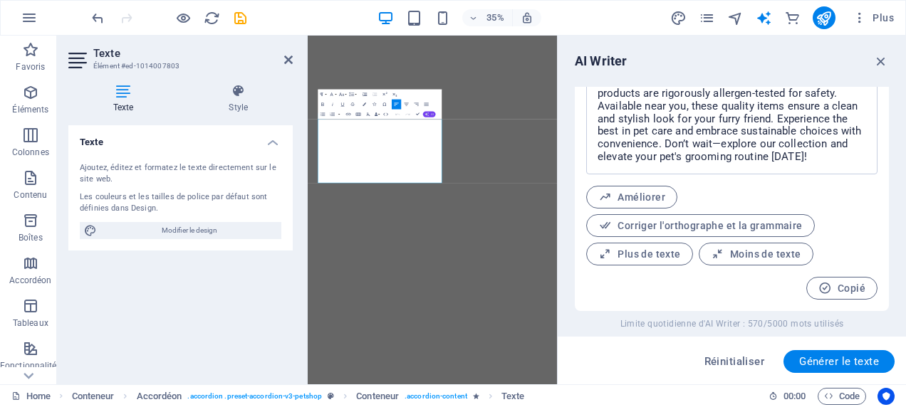
click at [432, 112] on button "AI" at bounding box center [429, 114] width 13 height 6
click at [358, 120] on link "Améliorer" at bounding box center [392, 123] width 75 height 8
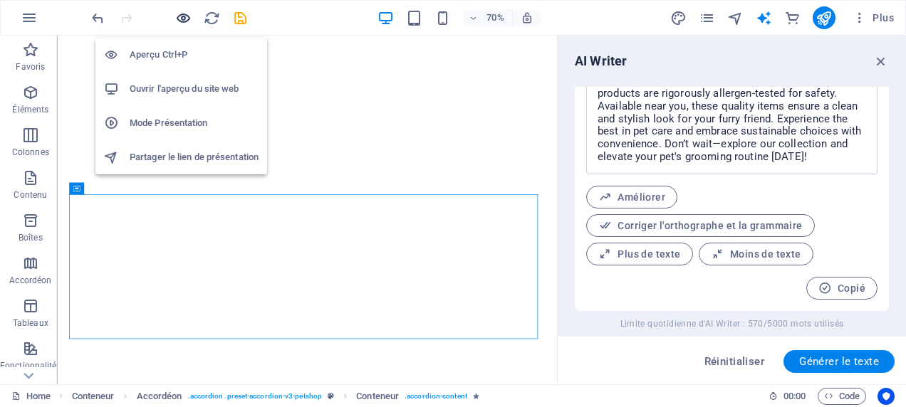
click at [177, 16] on icon "button" at bounding box center [183, 18] width 16 height 16
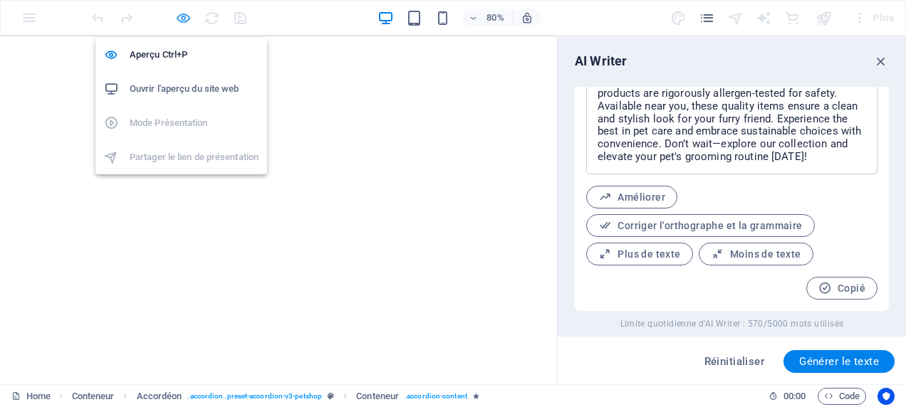
click at [177, 16] on icon "button" at bounding box center [183, 18] width 16 height 16
click at [184, 16] on icon "button" at bounding box center [183, 18] width 16 height 16
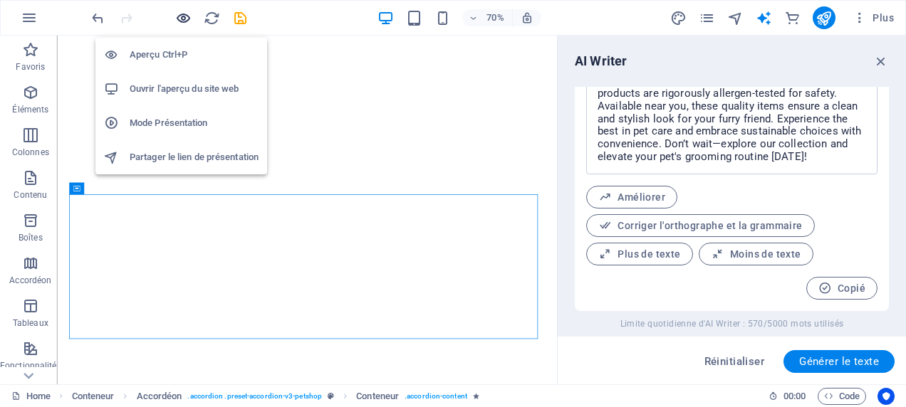
click at [186, 21] on icon "button" at bounding box center [183, 18] width 16 height 16
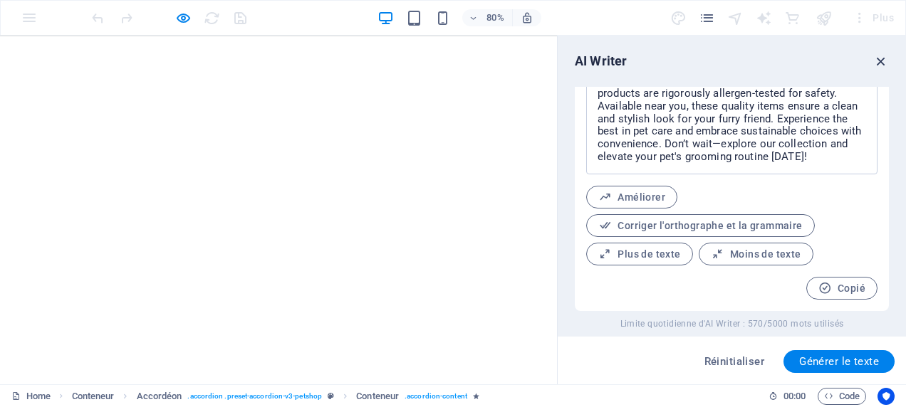
drag, startPoint x: 877, startPoint y: 62, endPoint x: 881, endPoint y: 54, distance: 8.9
click at [881, 54] on icon "button" at bounding box center [881, 61] width 16 height 16
